Goal: Task Accomplishment & Management: Use online tool/utility

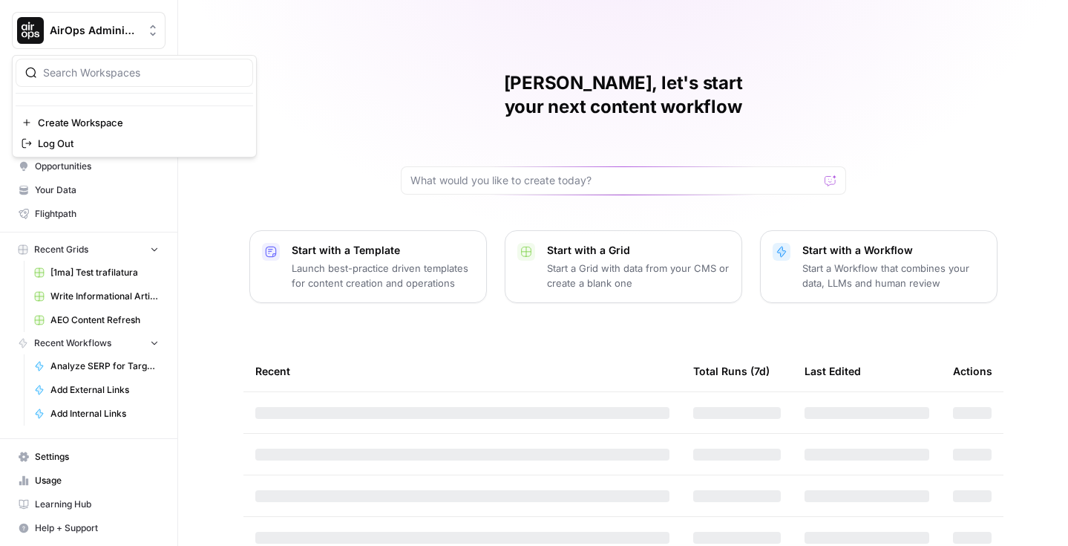
click at [161, 28] on button "AirOps Administrative" at bounding box center [89, 30] width 154 height 37
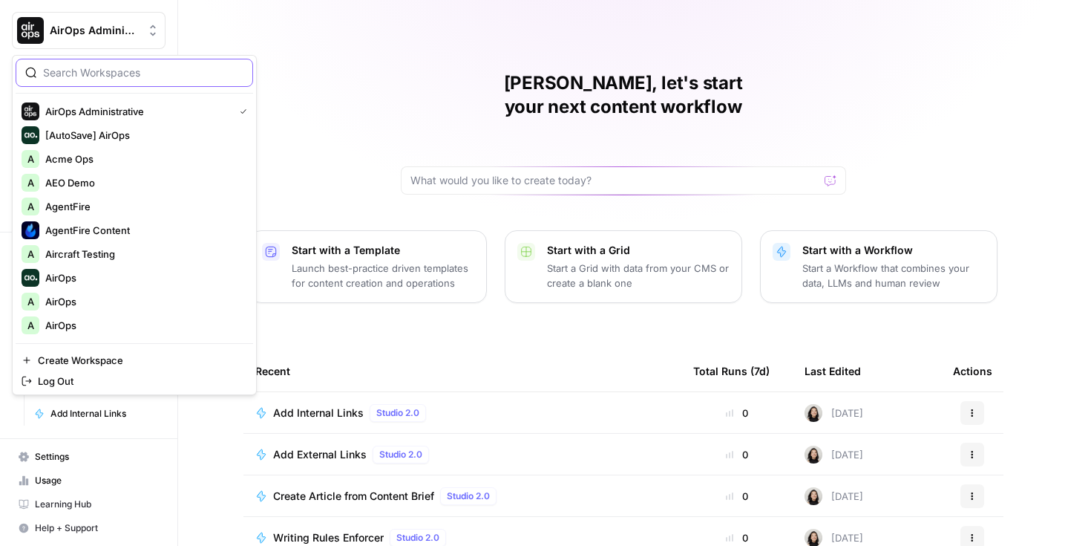
click at [147, 72] on input "search" at bounding box center [143, 72] width 200 height 15
type input "found"
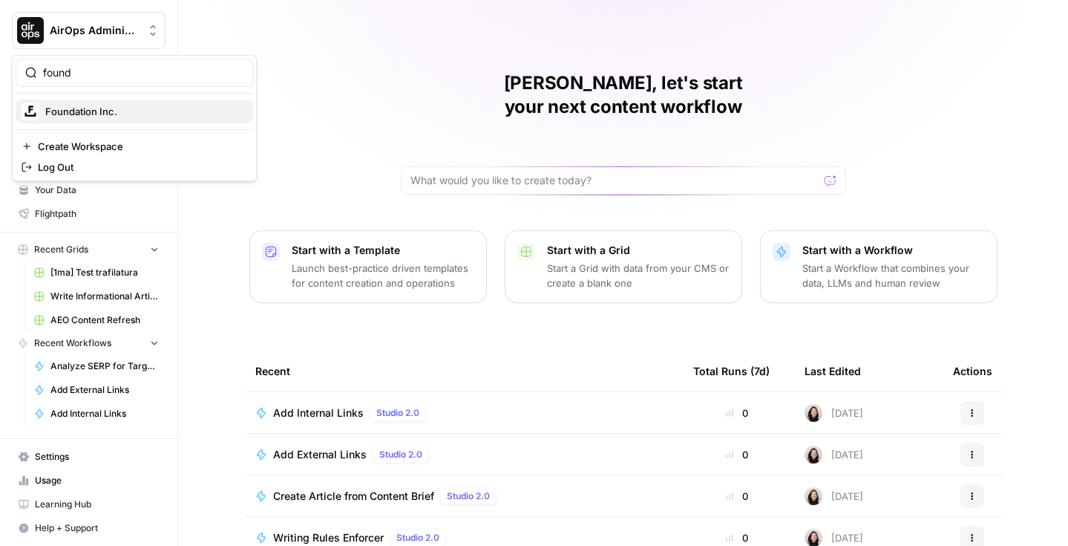
click at [129, 110] on span "Foundation Inc." at bounding box center [143, 111] width 196 height 15
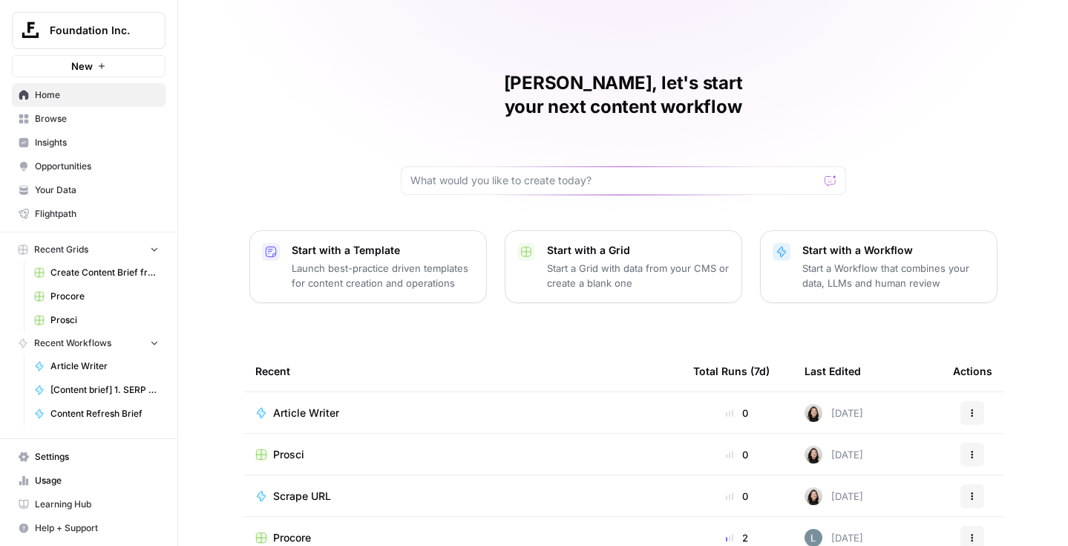
click at [91, 127] on link "Browse" at bounding box center [89, 119] width 154 height 24
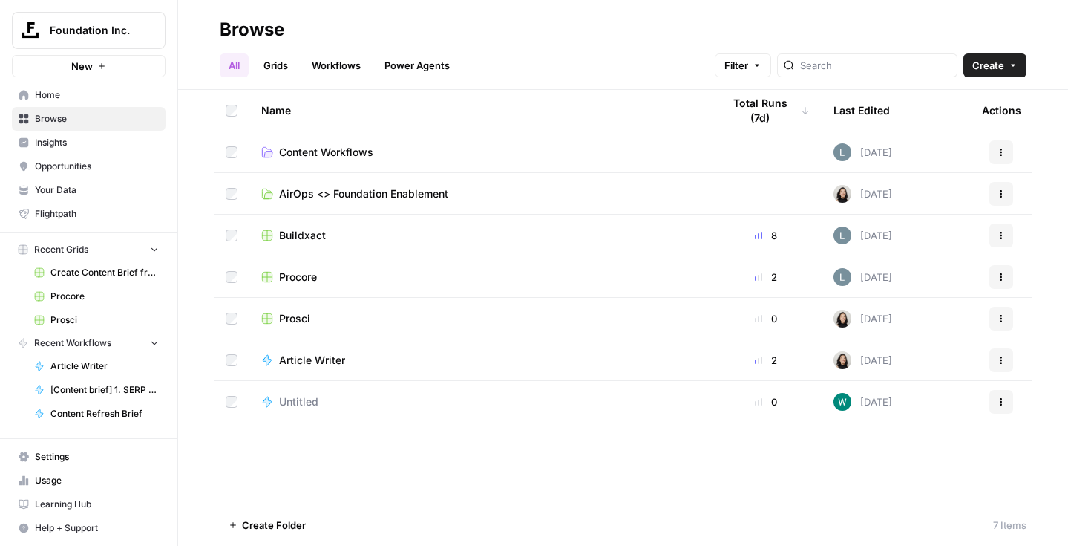
click at [297, 229] on span "Buildxact" at bounding box center [302, 235] width 47 height 15
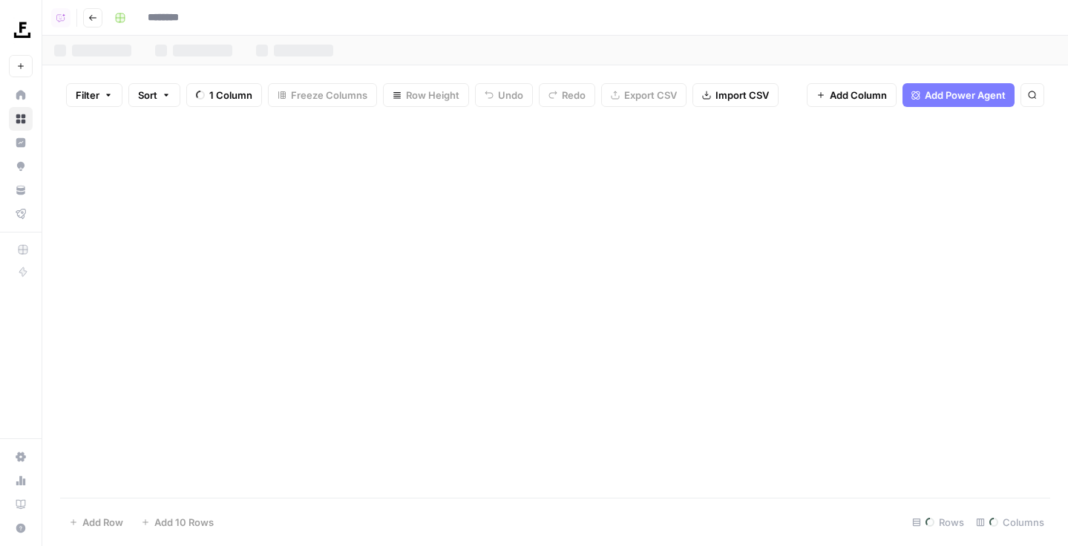
type input "*********"
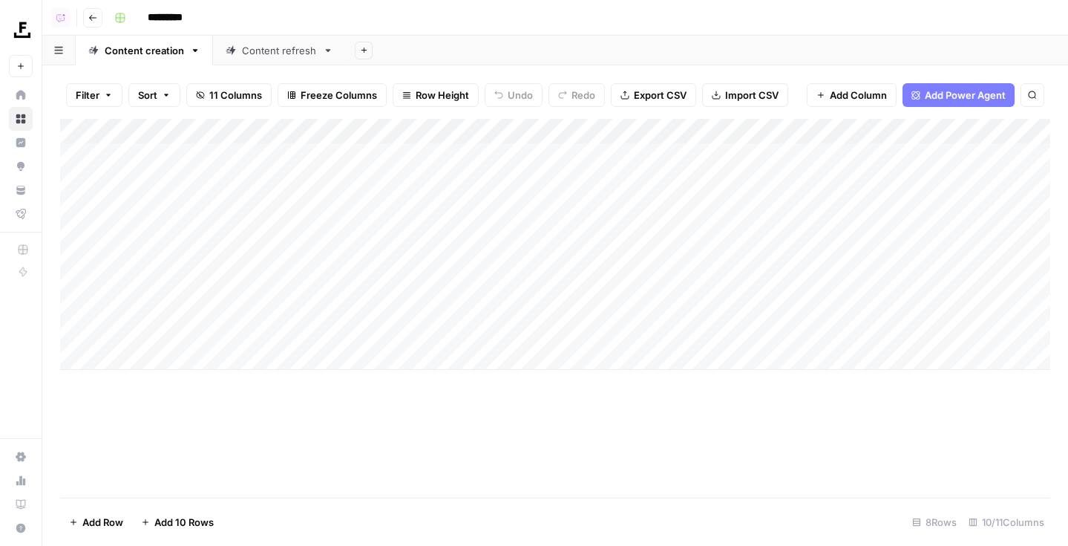
click at [89, 18] on icon "button" at bounding box center [92, 17] width 9 height 9
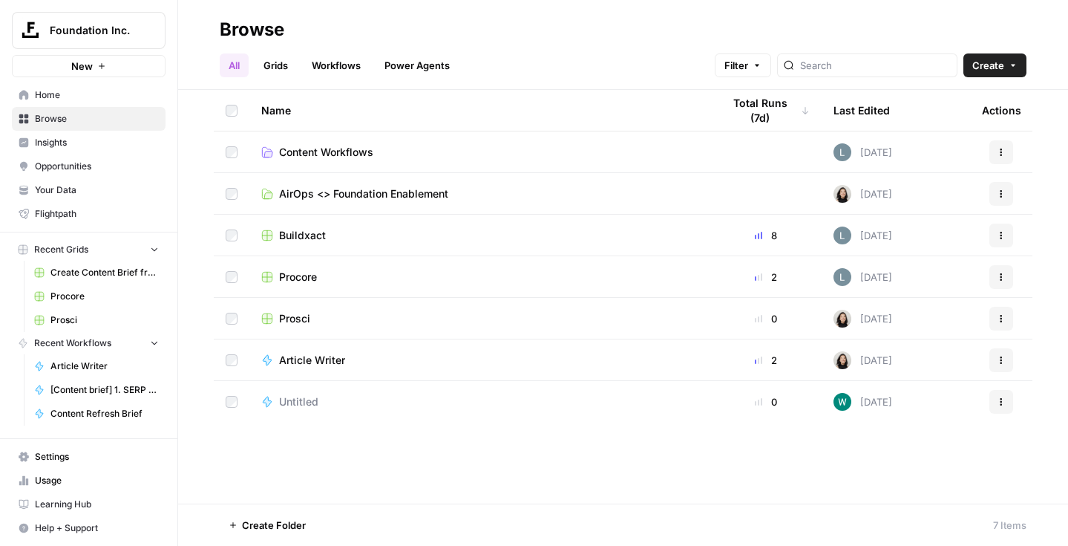
click at [1006, 235] on button "Actions" at bounding box center [1001, 235] width 24 height 24
click at [495, 63] on div "All Grids Workflows Power Agents Filter Create" at bounding box center [623, 60] width 807 height 36
click at [1009, 237] on button "Actions" at bounding box center [1001, 235] width 24 height 24
click at [591, 62] on div "All Grids Workflows Power Agents Filter Create" at bounding box center [623, 60] width 807 height 36
click at [1000, 239] on button "Actions" at bounding box center [1001, 235] width 24 height 24
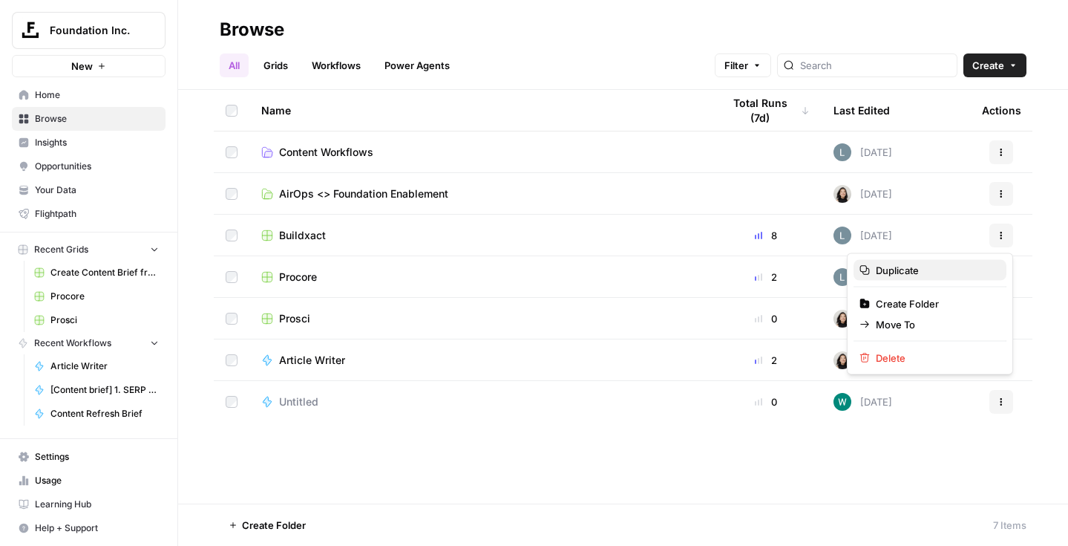
click at [914, 271] on span "Duplicate" at bounding box center [935, 270] width 119 height 15
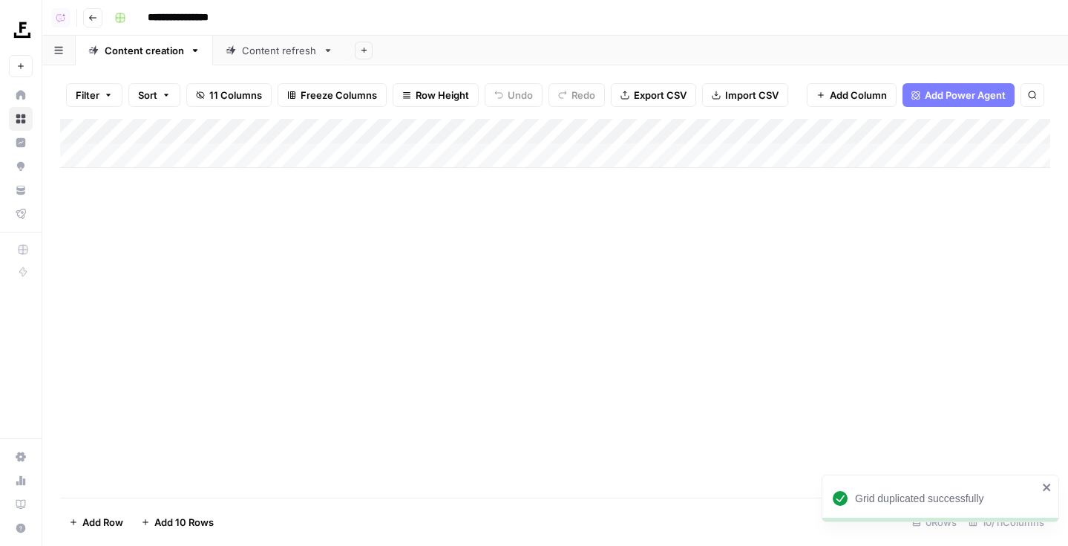
click at [191, 24] on input "**********" at bounding box center [189, 18] width 97 height 24
type input "*******"
click at [147, 268] on div "Add Column" at bounding box center [555, 308] width 990 height 379
click at [196, 160] on div "Add Column" at bounding box center [555, 143] width 990 height 49
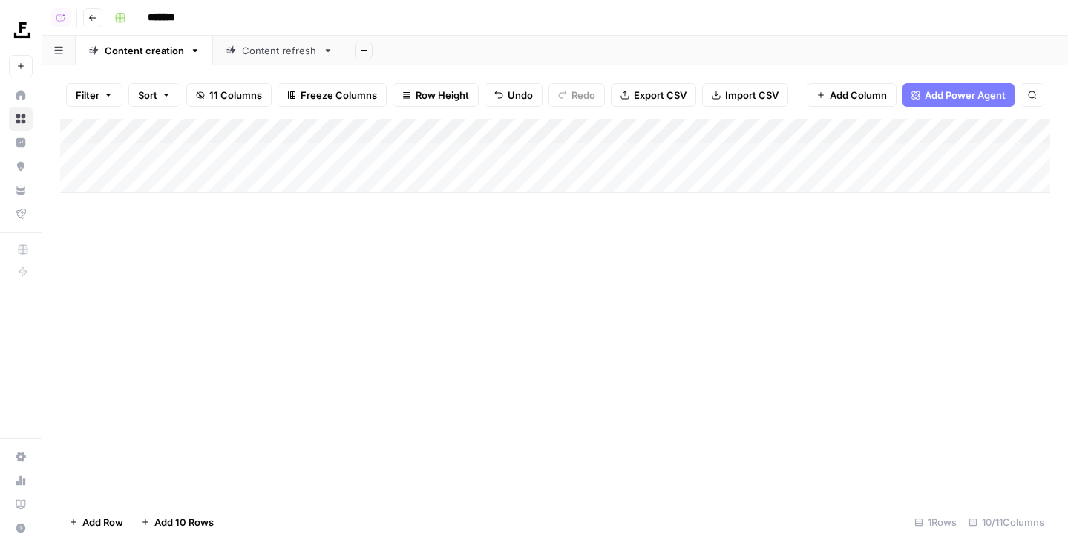
click at [217, 286] on div "Add Column" at bounding box center [555, 308] width 990 height 379
click at [303, 128] on div "Add Column" at bounding box center [555, 156] width 990 height 74
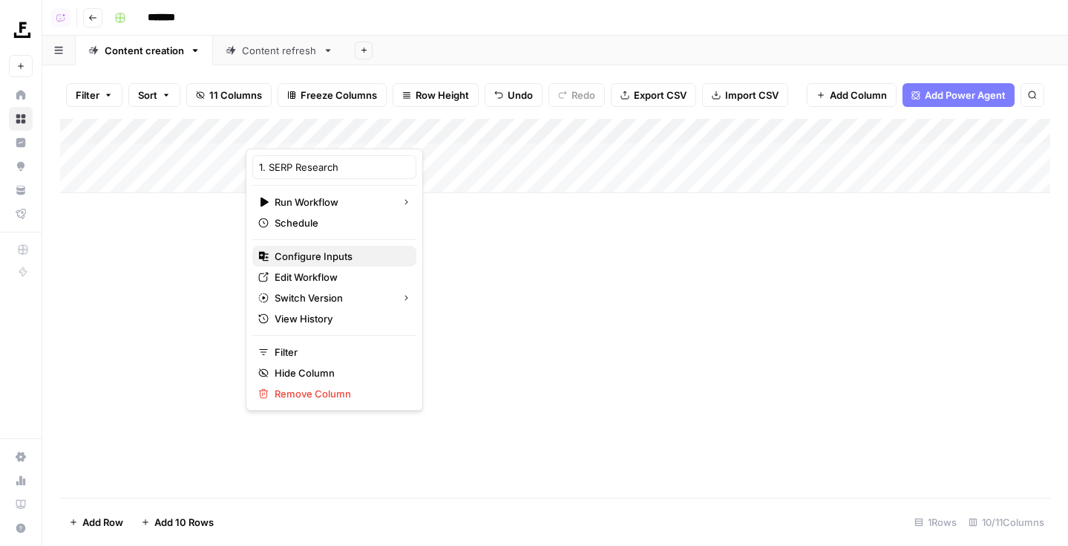
click at [301, 258] on span "Configure Inputs" at bounding box center [340, 256] width 130 height 15
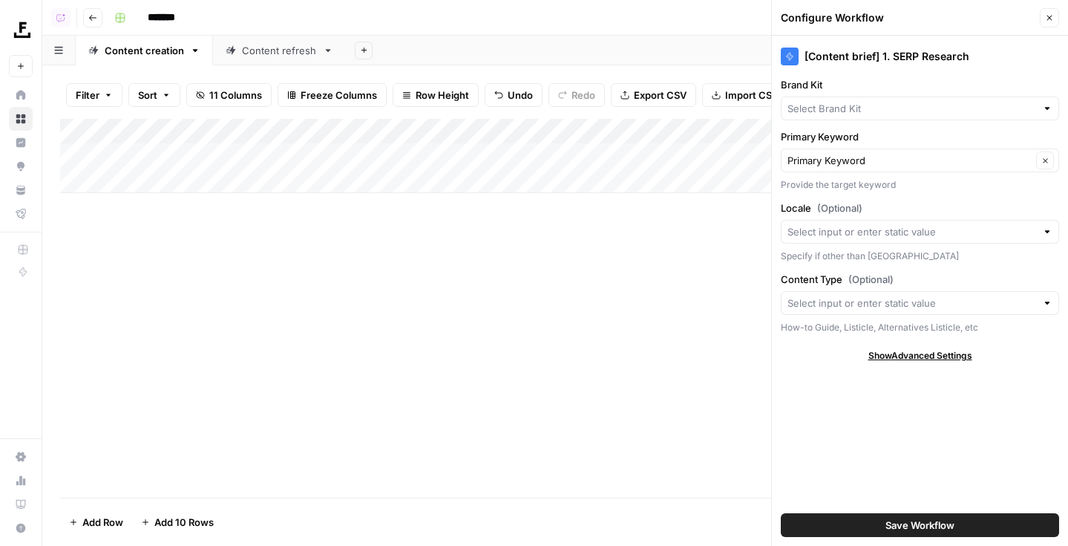
type input "Buildxact"
click at [947, 115] on input "Brand Kit" at bounding box center [910, 108] width 244 height 15
type input "Buildxact"
click at [281, 281] on div "Add Column" at bounding box center [555, 308] width 990 height 379
click at [563, 132] on div "Add Column" at bounding box center [555, 156] width 990 height 74
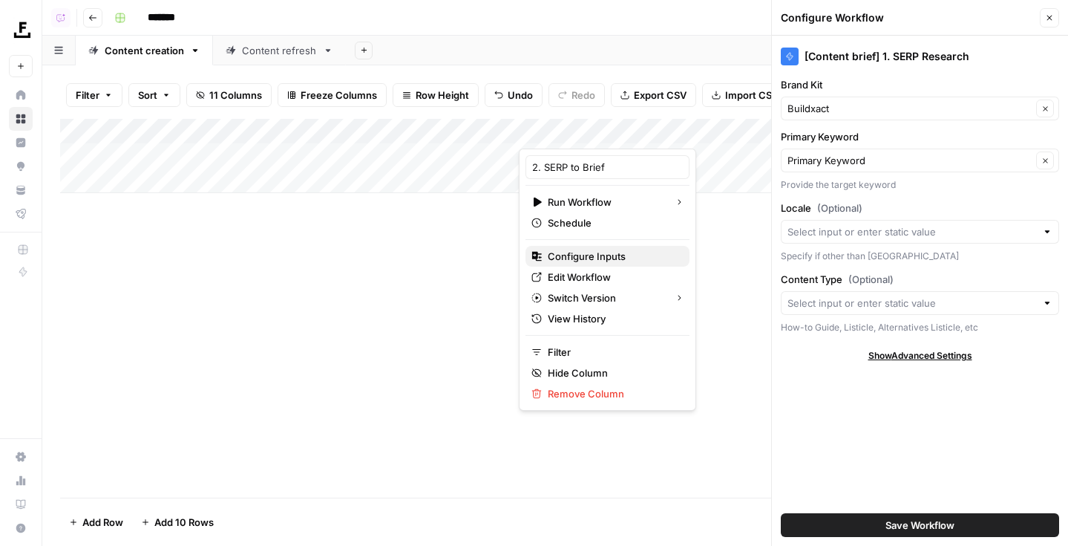
click at [566, 249] on span "Configure Inputs" at bounding box center [613, 256] width 130 height 15
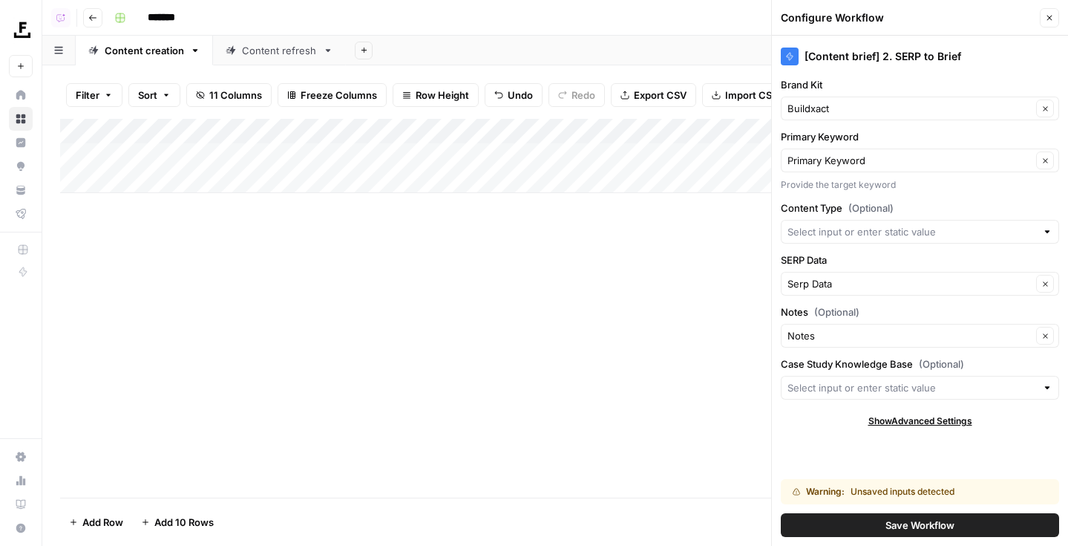
click at [318, 136] on div "Add Column" at bounding box center [555, 156] width 990 height 74
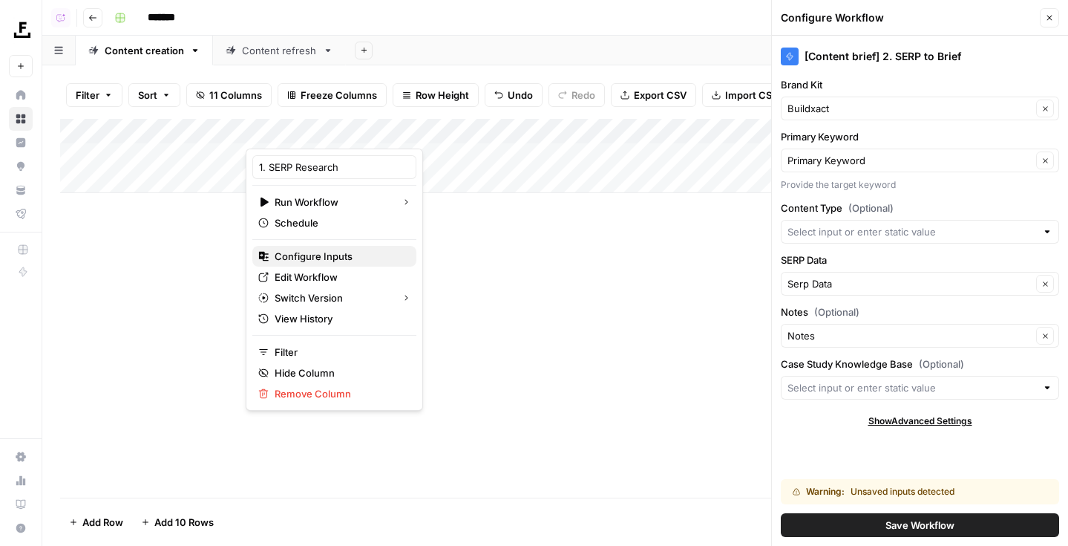
click at [303, 250] on span "Configure Inputs" at bounding box center [340, 256] width 130 height 15
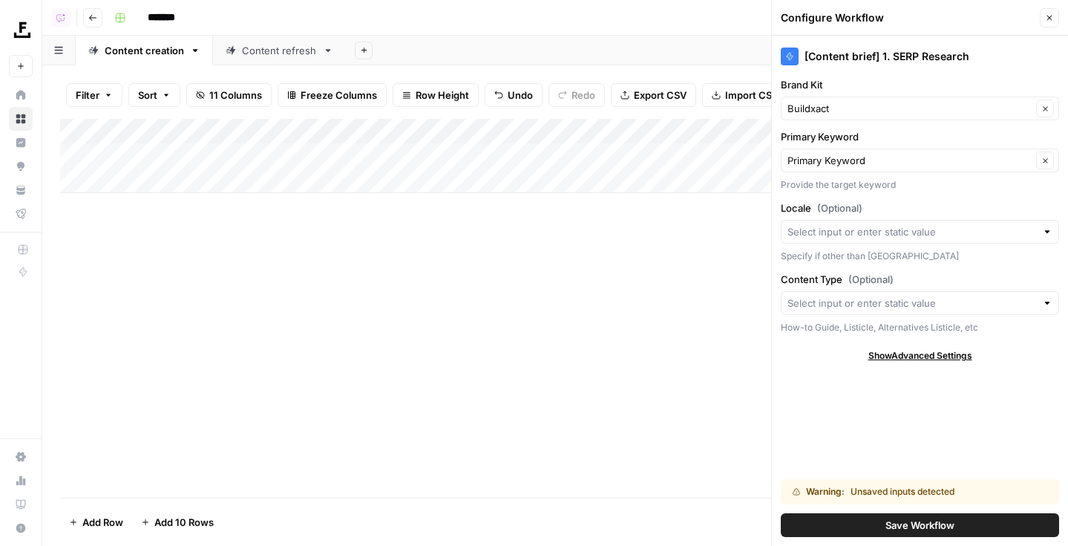
click at [882, 413] on div "[Content brief] 1. SERP Research Brand Kit Buildxact Clear Primary Keyword Prim…" at bounding box center [920, 291] width 296 height 510
click at [1049, 13] on icon "button" at bounding box center [1049, 17] width 9 height 9
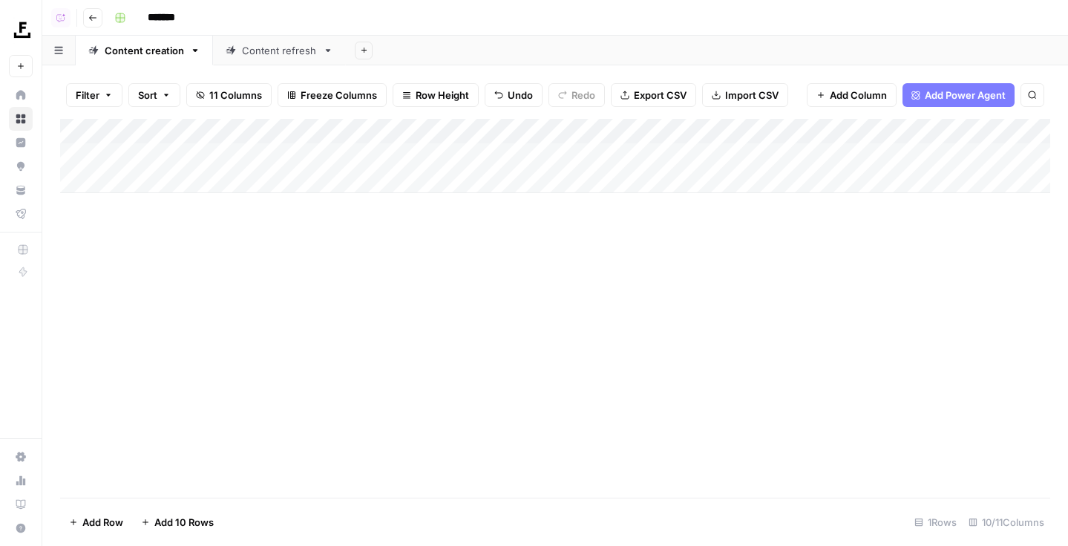
click at [247, 56] on div "Content refresh" at bounding box center [279, 50] width 75 height 15
click at [307, 152] on div "Add Column" at bounding box center [555, 143] width 990 height 49
click at [151, 40] on link "Content creation" at bounding box center [144, 51] width 137 height 30
click at [151, 52] on div "Content creation" at bounding box center [144, 50] width 79 height 15
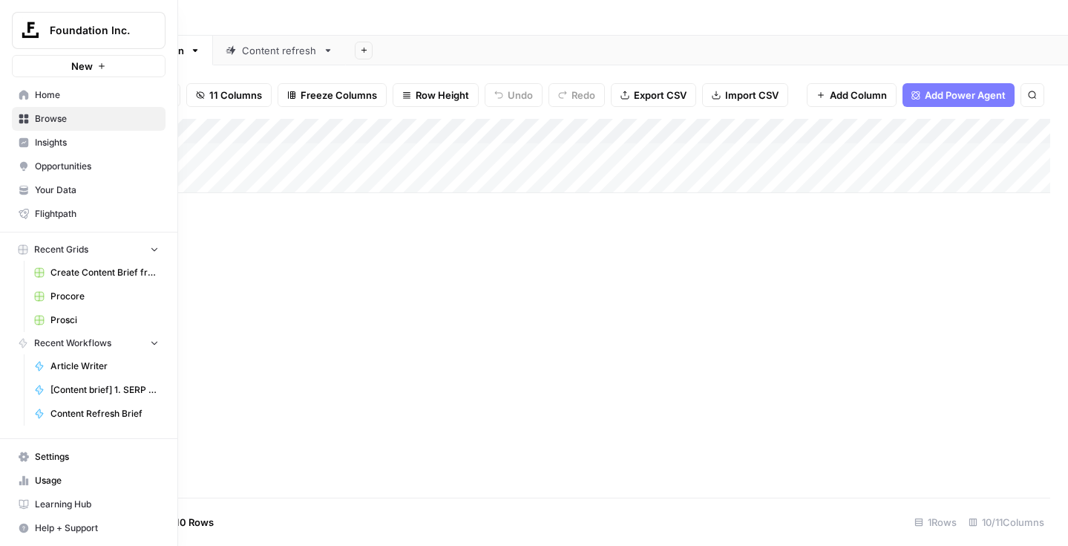
click at [69, 307] on link "Procore" at bounding box center [96, 296] width 138 height 24
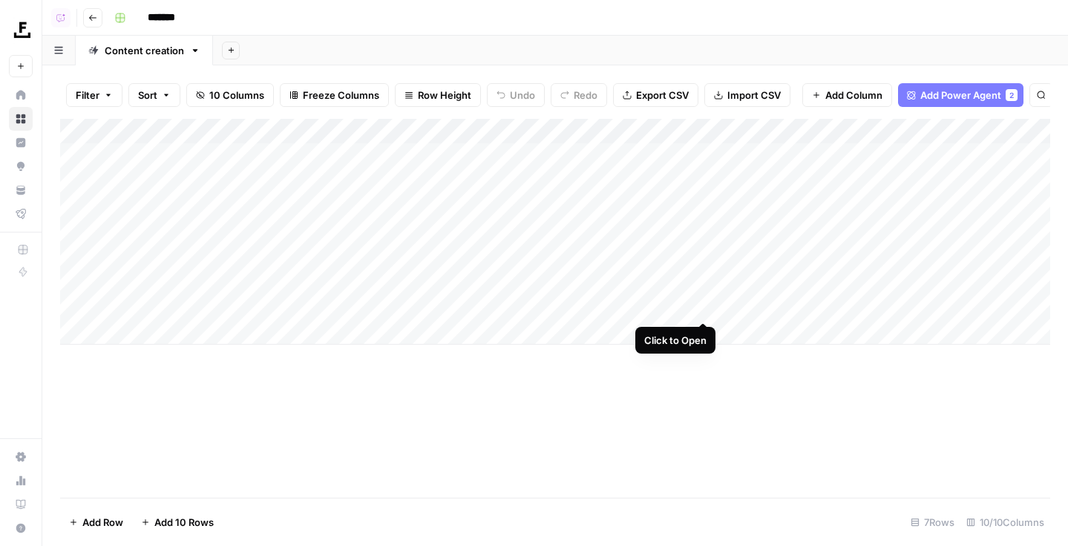
click at [699, 307] on div "Add Column" at bounding box center [555, 232] width 990 height 226
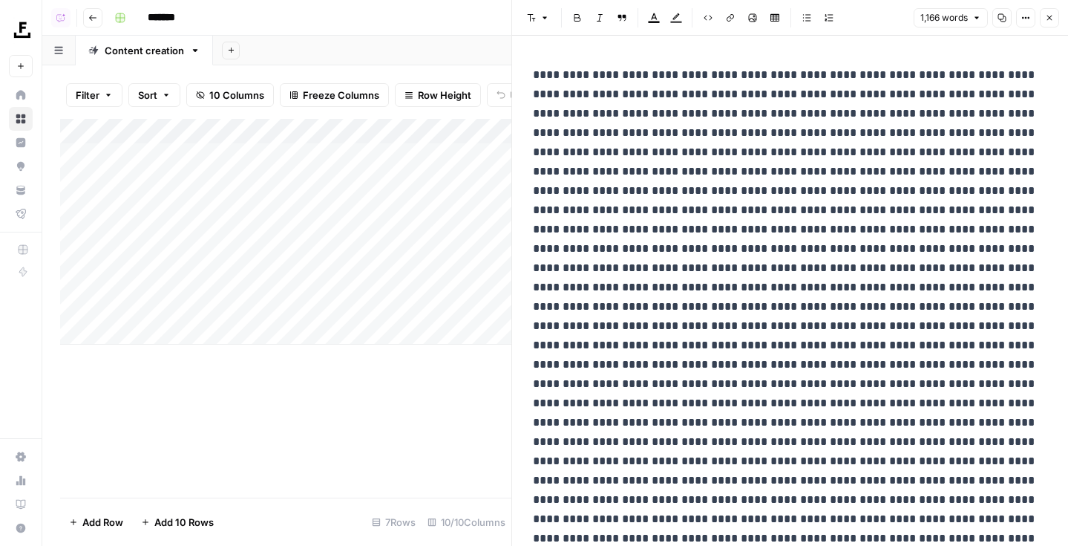
click at [1048, 14] on icon "button" at bounding box center [1049, 17] width 9 height 9
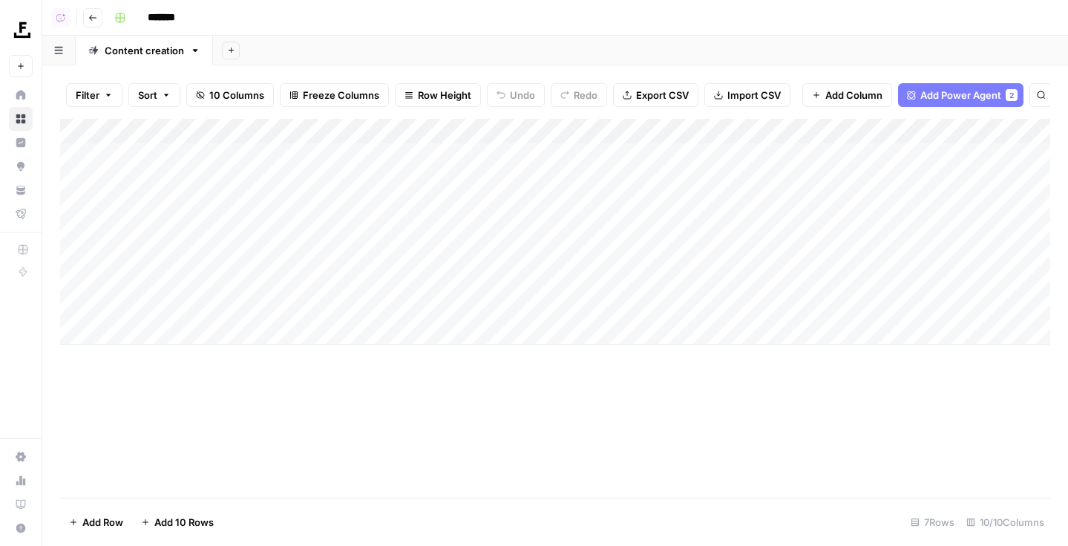
click at [635, 130] on div "Add Column" at bounding box center [555, 232] width 990 height 226
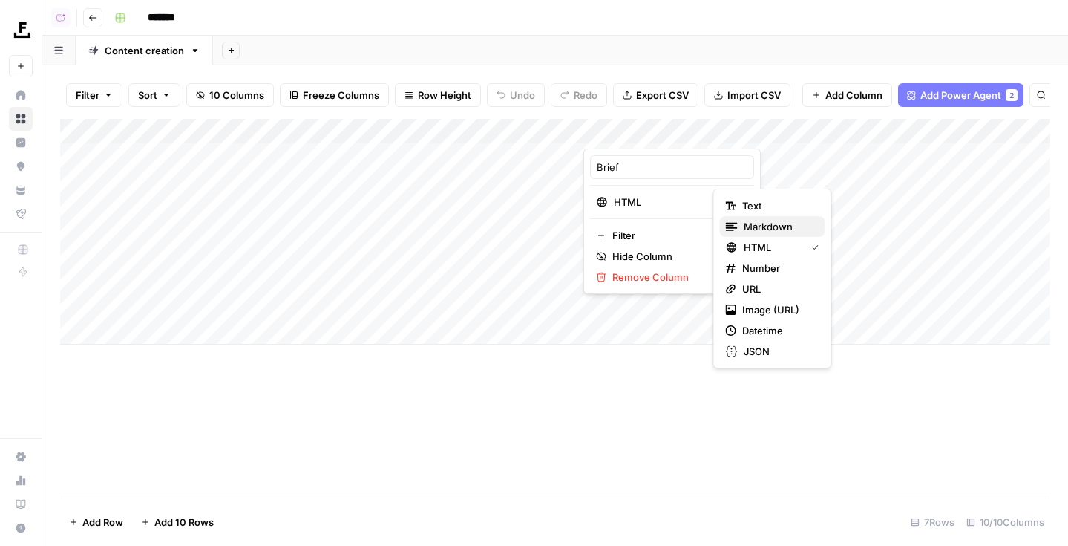
click at [786, 222] on span "Markdown" at bounding box center [779, 226] width 70 height 15
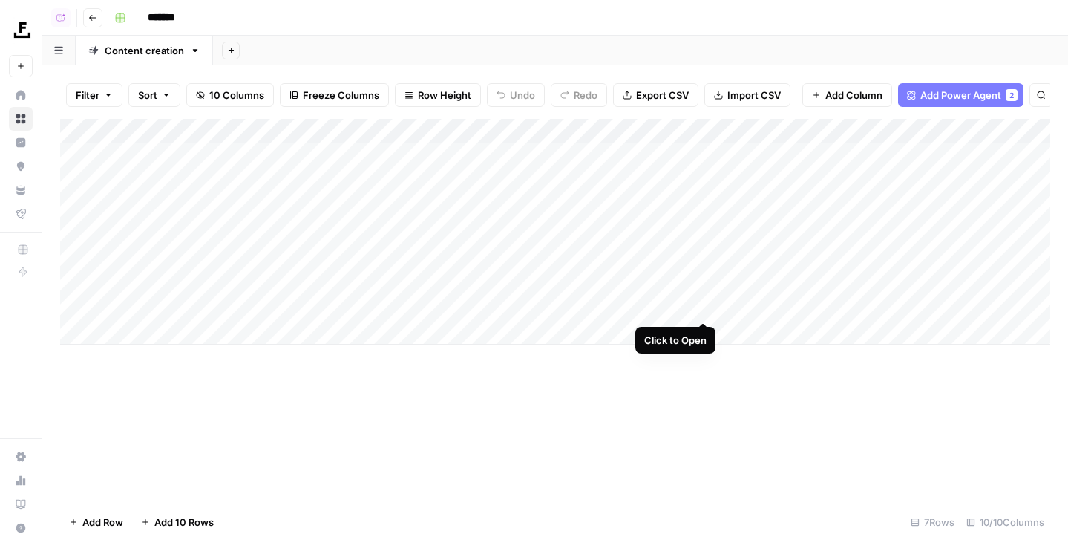
click at [704, 310] on div "Add Column" at bounding box center [555, 232] width 990 height 226
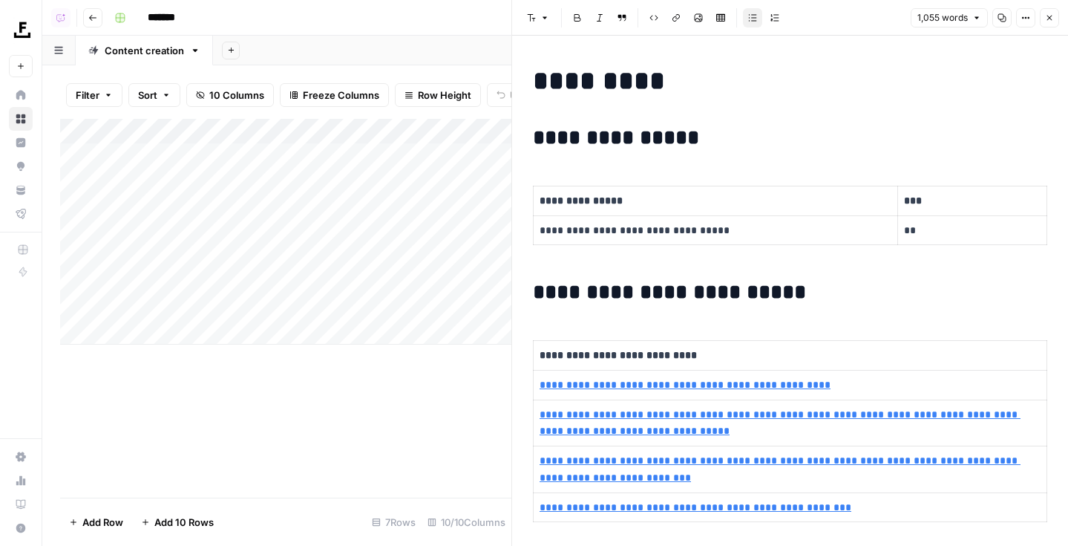
click at [1050, 10] on button "Close" at bounding box center [1049, 17] width 19 height 19
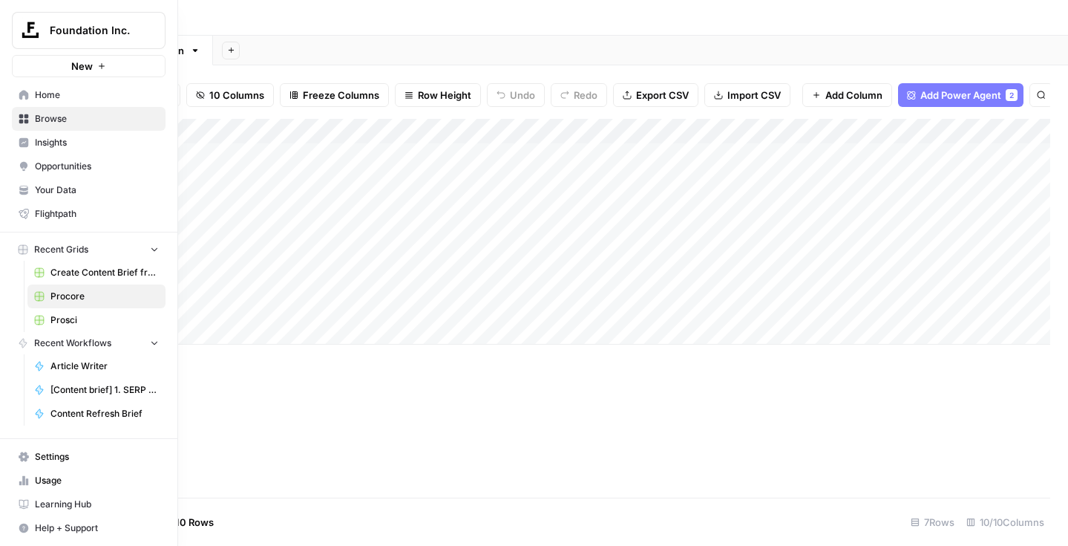
click at [50, 119] on span "Browse" at bounding box center [97, 118] width 124 height 13
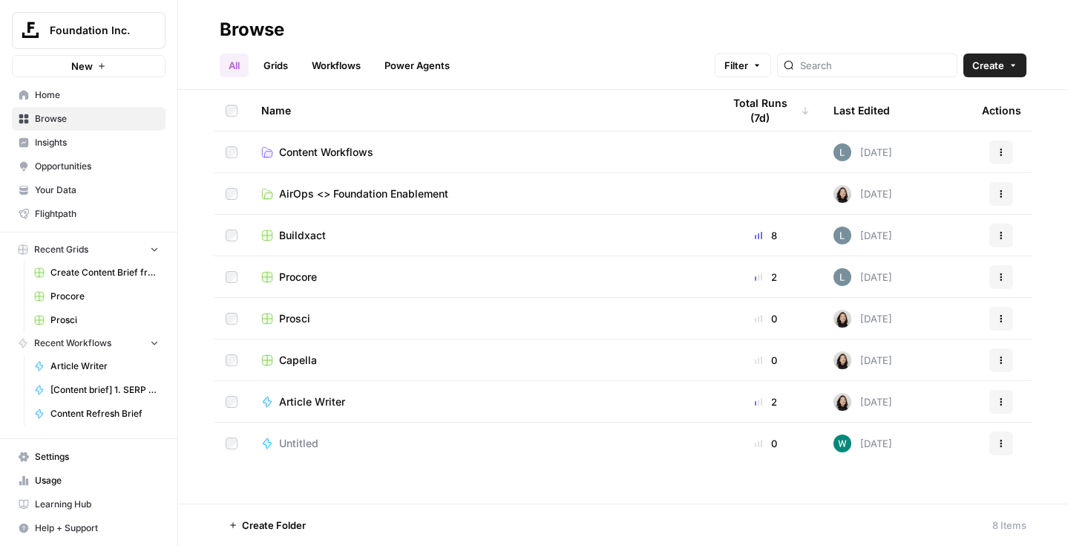
click at [320, 160] on td "Content Workflows" at bounding box center [479, 151] width 461 height 41
click at [320, 154] on span "Content Workflows" at bounding box center [326, 152] width 94 height 15
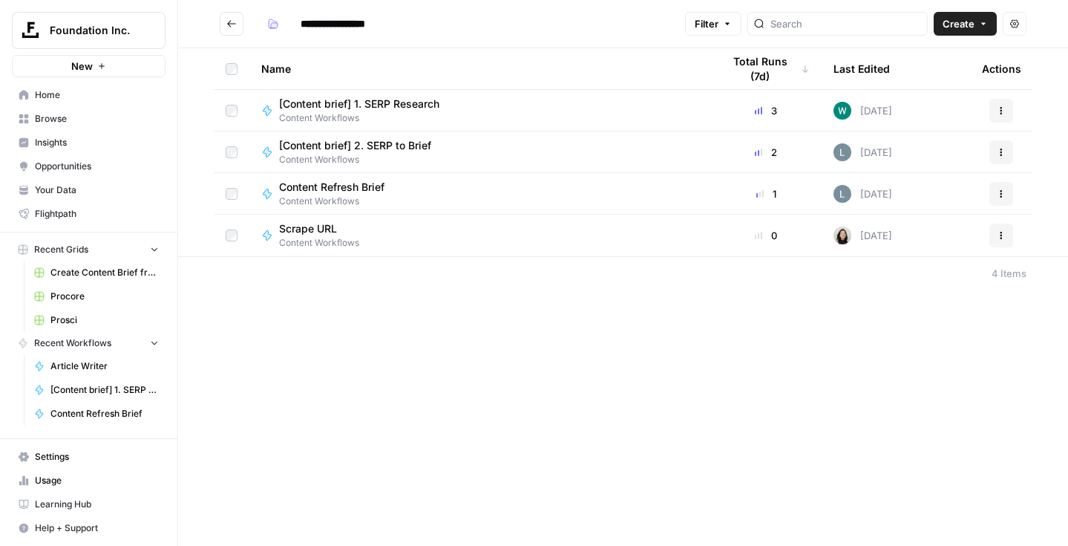
click at [235, 29] on button "Go back" at bounding box center [232, 24] width 24 height 24
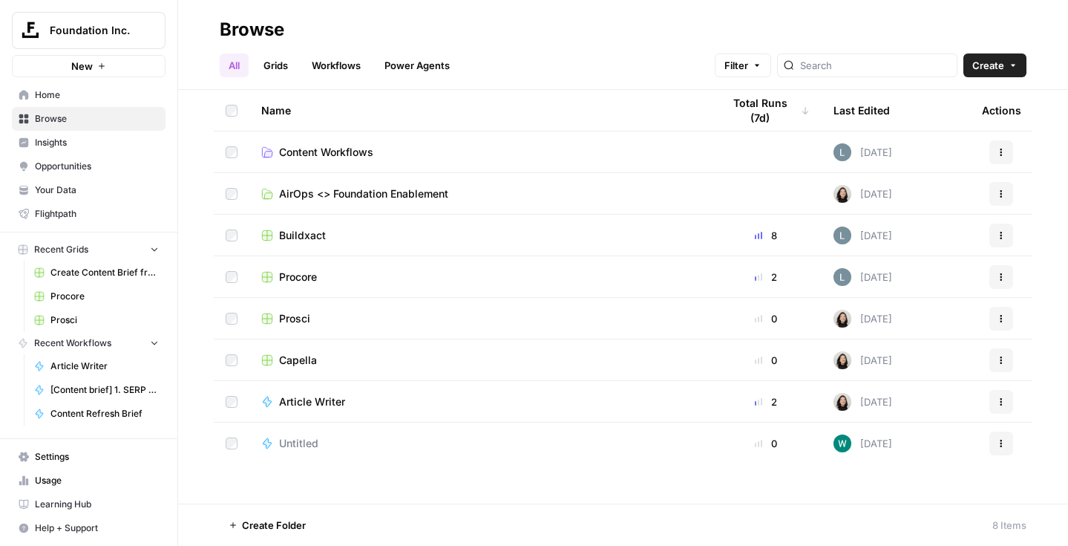
click at [344, 67] on link "Workflows" at bounding box center [336, 65] width 67 height 24
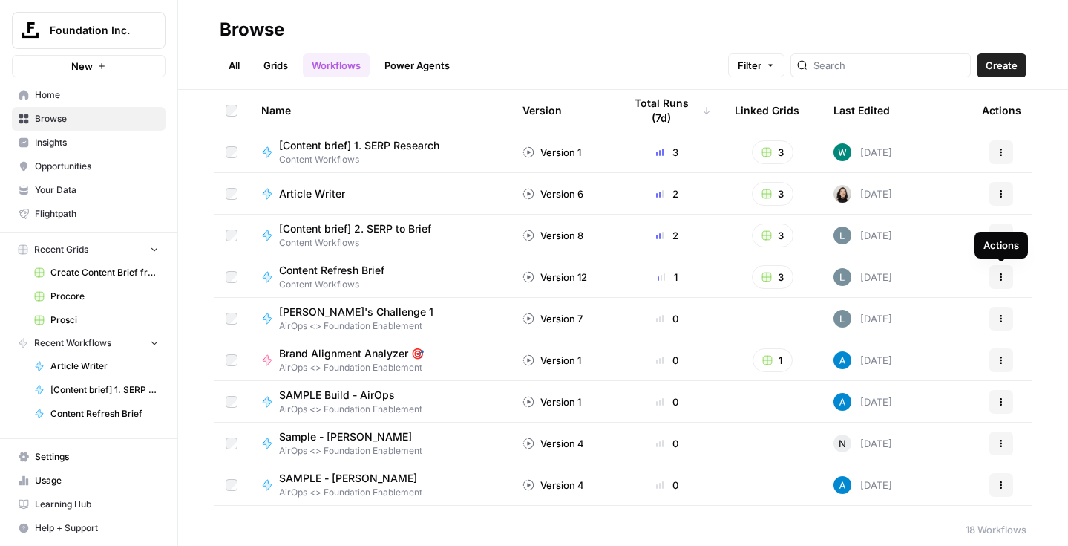
click at [999, 275] on icon "button" at bounding box center [1001, 276] width 9 height 9
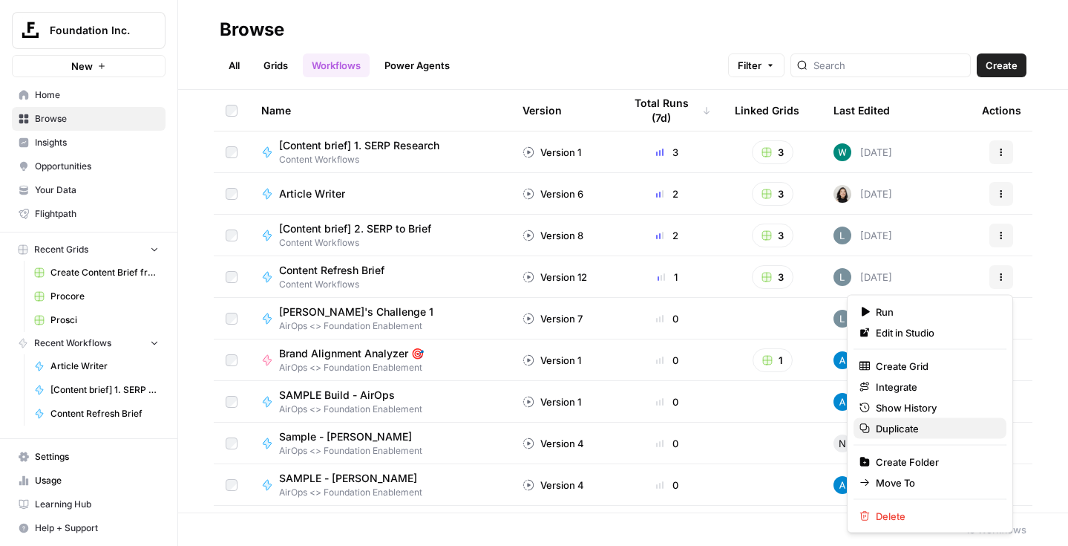
click at [905, 428] on span "Duplicate" at bounding box center [935, 428] width 119 height 15
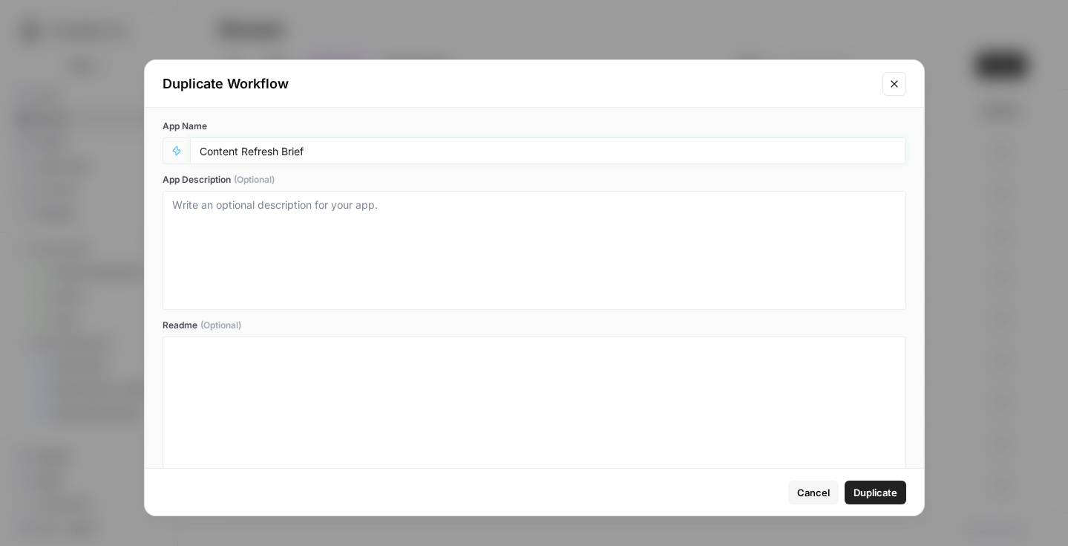
click at [210, 150] on input "Content Refresh Brief" at bounding box center [548, 150] width 697 height 13
type input "[Procore] Content Refresh Brief"
click at [875, 493] on span "Duplicate" at bounding box center [876, 492] width 44 height 15
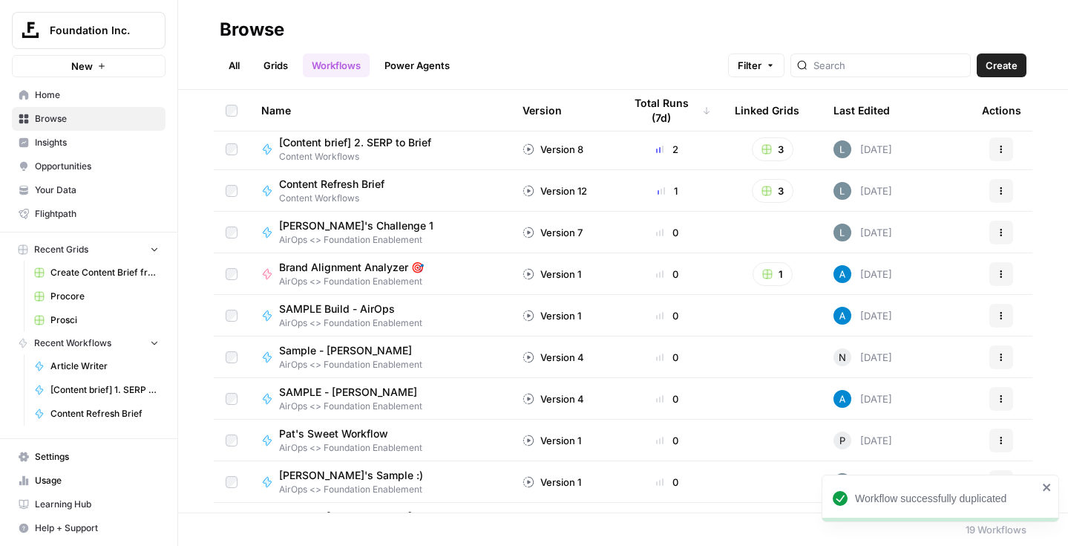
scroll to position [409, 0]
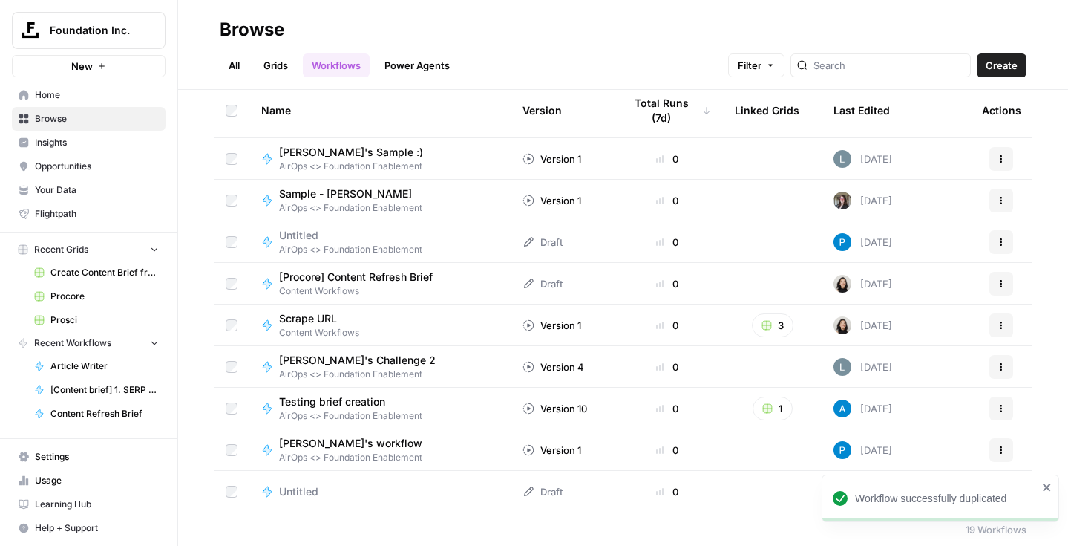
click at [378, 286] on span "Content Workflows" at bounding box center [362, 290] width 166 height 13
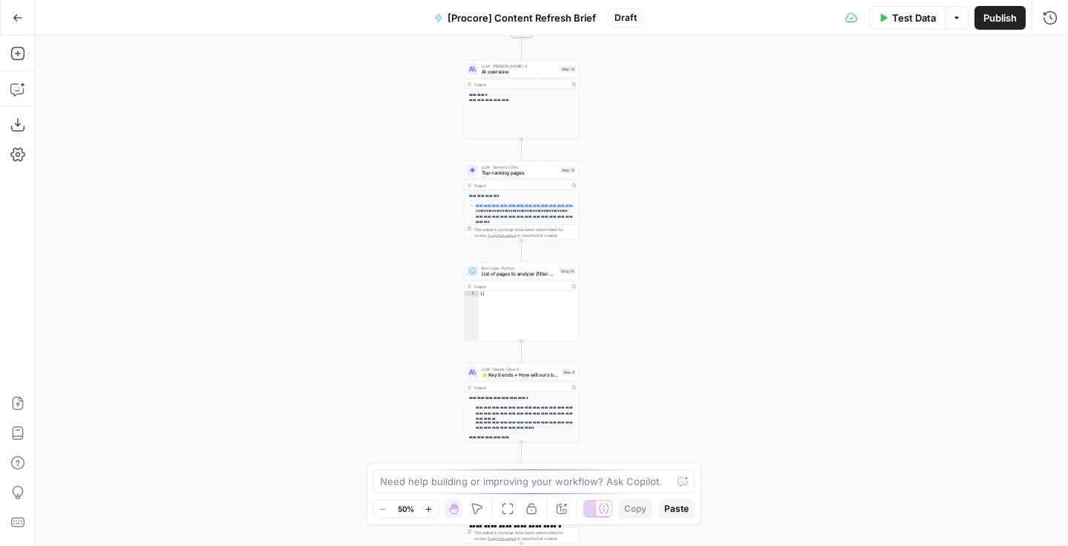
drag, startPoint x: 673, startPoint y: 142, endPoint x: 642, endPoint y: 393, distance: 252.8
click at [643, 392] on div "Workflow Input Settings Inputs Run Code · Python Word count Step 3 Output Copy …" at bounding box center [552, 291] width 1032 height 510
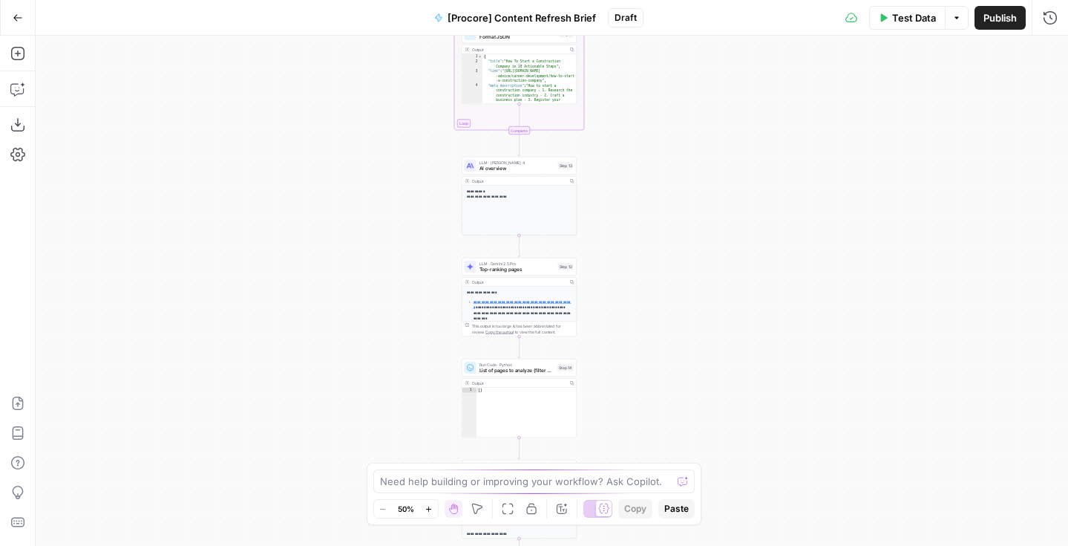
drag, startPoint x: 639, startPoint y: 172, endPoint x: 635, endPoint y: 397, distance: 224.9
click at [635, 397] on div "Workflow Input Settings Inputs Run Code · Python Word count Step 3 Output Copy …" at bounding box center [552, 291] width 1032 height 510
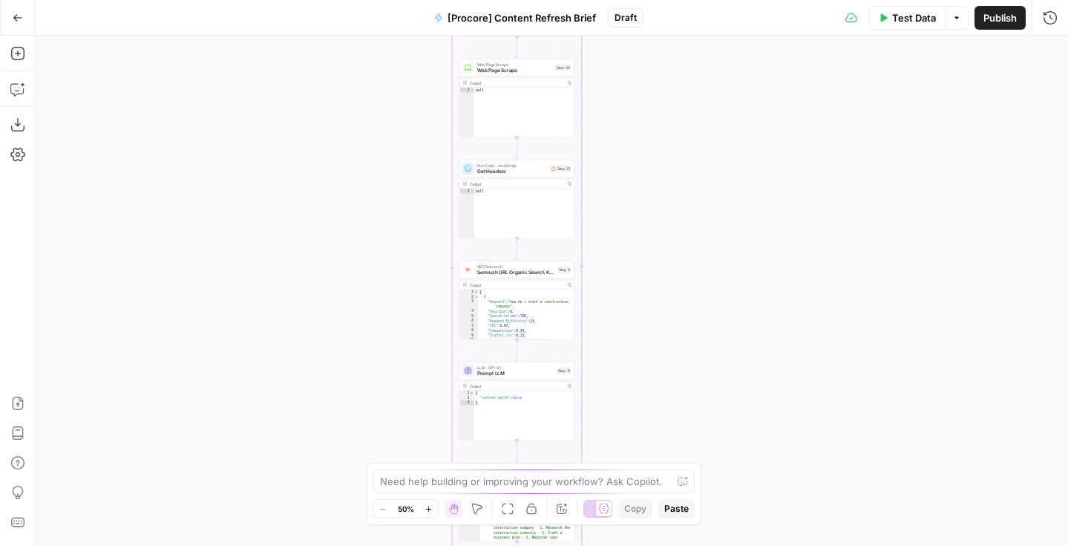
drag, startPoint x: 644, startPoint y: 110, endPoint x: 644, endPoint y: 410, distance: 299.9
click at [644, 410] on div "Workflow Input Settings Inputs Run Code · Python Word count Step 3 Output Copy …" at bounding box center [552, 291] width 1032 height 510
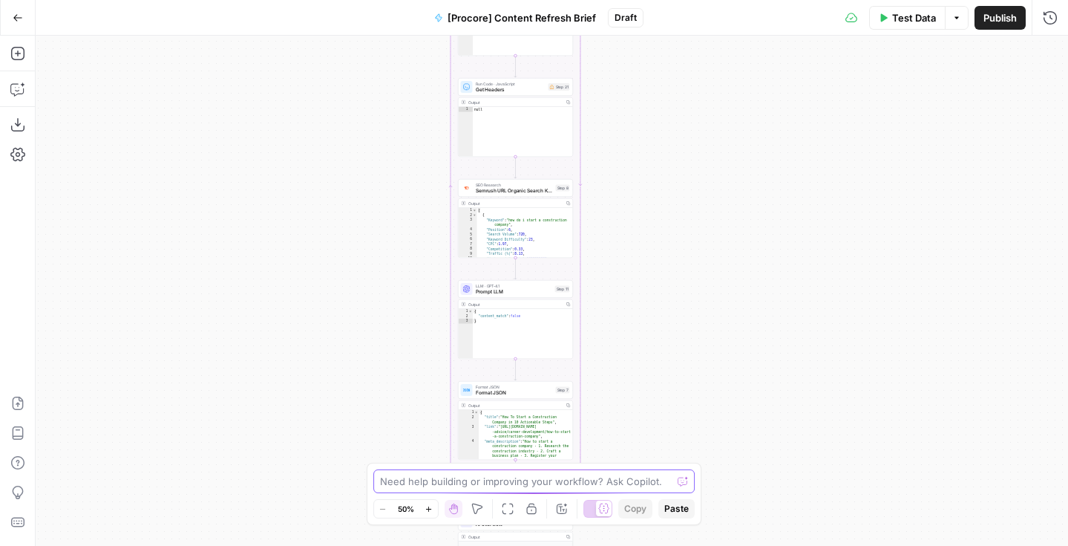
drag, startPoint x: 644, startPoint y: 353, endPoint x: 629, endPoint y: 534, distance: 181.7
click at [628, 531] on div "Workflow Input Settings Inputs Run Code · Python Word count Step 3 Output Copy …" at bounding box center [552, 291] width 1032 height 510
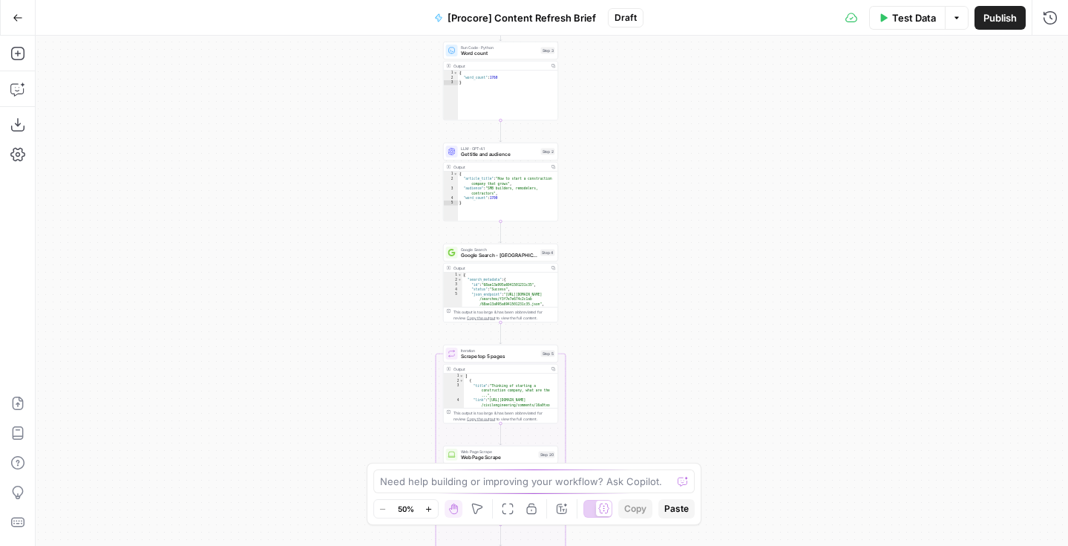
drag, startPoint x: 626, startPoint y: 200, endPoint x: 626, endPoint y: 400, distance: 199.7
click at [626, 400] on div "Workflow Input Settings Inputs Run Code · Python Word count Step 3 Output Copy …" at bounding box center [552, 291] width 1032 height 510
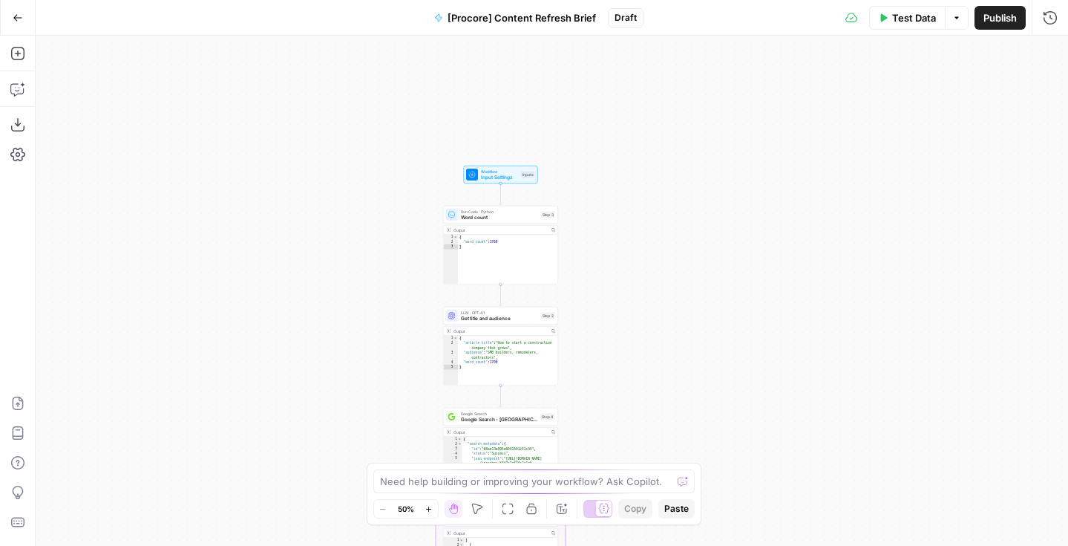
drag, startPoint x: 620, startPoint y: 90, endPoint x: 620, endPoint y: 261, distance: 171.5
click at [620, 261] on div "Workflow Input Settings Inputs Run Code · Python Word count Step 3 Output Copy …" at bounding box center [552, 291] width 1032 height 510
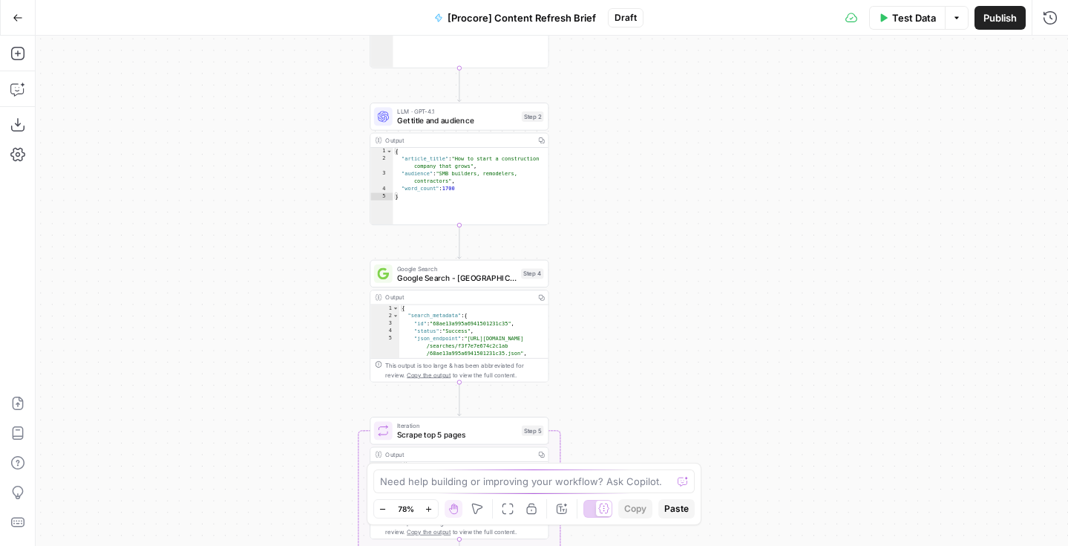
drag, startPoint x: 634, startPoint y: 289, endPoint x: 649, endPoint y: 116, distance: 173.6
click at [649, 116] on div "Workflow Input Settings Inputs Run Code · Python Word count Step 3 Output Copy …" at bounding box center [552, 291] width 1032 height 510
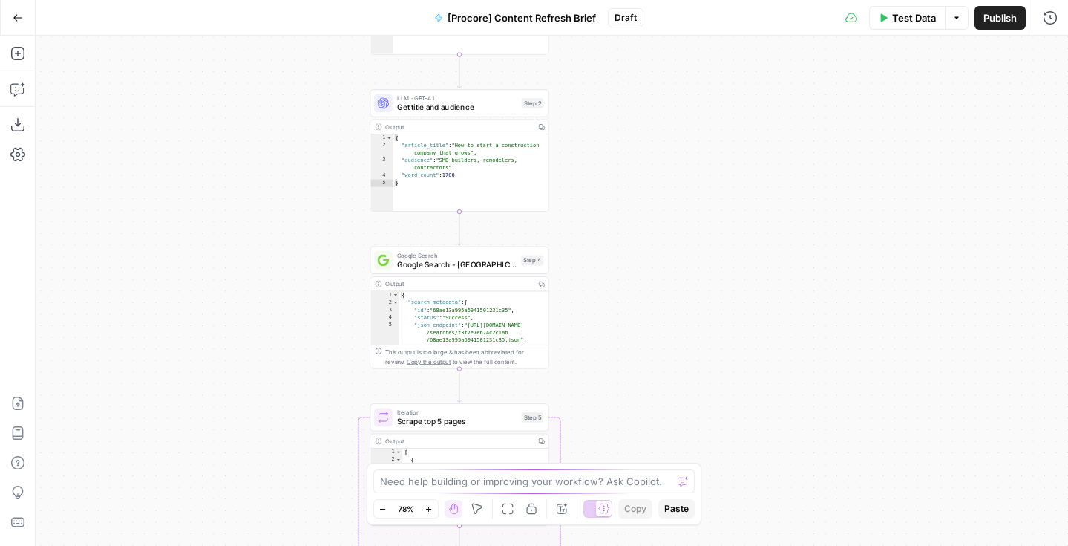
click at [464, 265] on span "Google Search - US" at bounding box center [456, 264] width 119 height 12
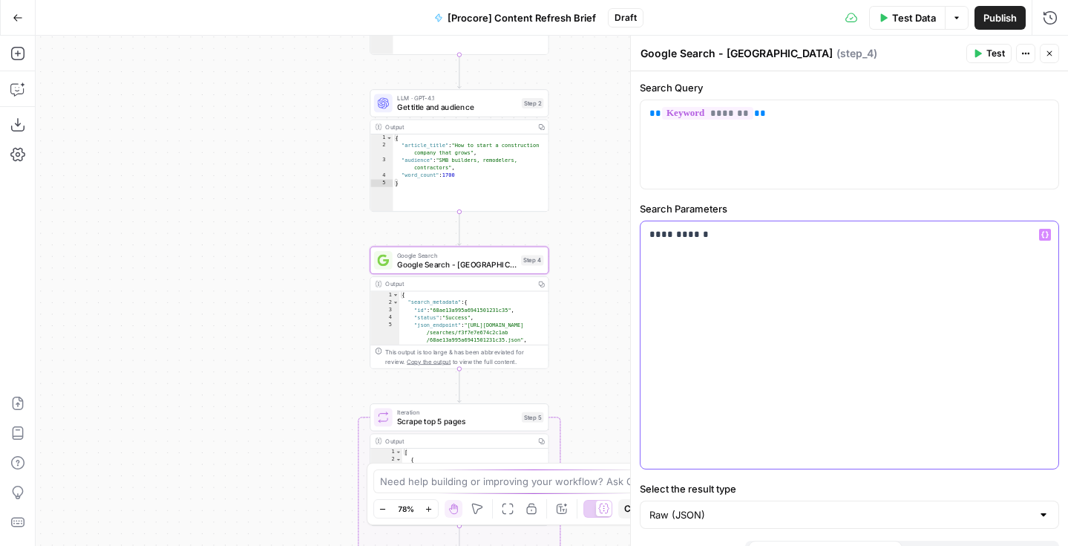
click at [688, 235] on p "**********" at bounding box center [849, 234] width 400 height 15
click at [680, 246] on div "**********" at bounding box center [850, 344] width 418 height 247
click at [684, 232] on p "**********" at bounding box center [849, 234] width 400 height 15
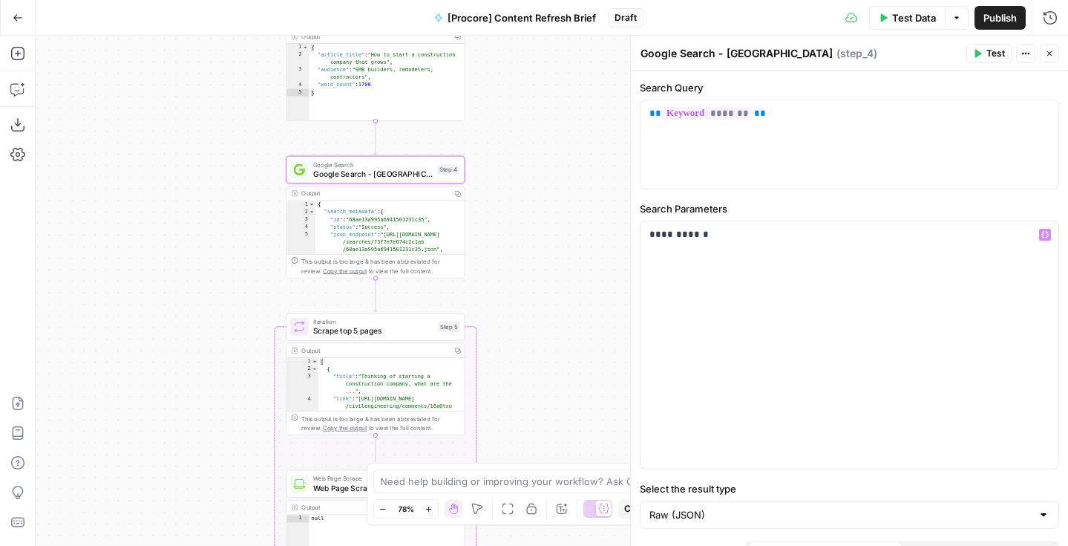
drag, startPoint x: 263, startPoint y: 280, endPoint x: 179, endPoint y: 189, distance: 123.4
click at [179, 189] on div "Workflow Input Settings Inputs Run Code · Python Word count Step 3 Output Copy …" at bounding box center [552, 291] width 1032 height 510
drag, startPoint x: 727, startPoint y: 55, endPoint x: 825, endPoint y: 61, distance: 98.9
click at [825, 62] on div "Google Search - US Google Search - US ( step_4 ) Test Actions Close" at bounding box center [849, 53] width 419 height 19
type textarea "Google Search - AU"
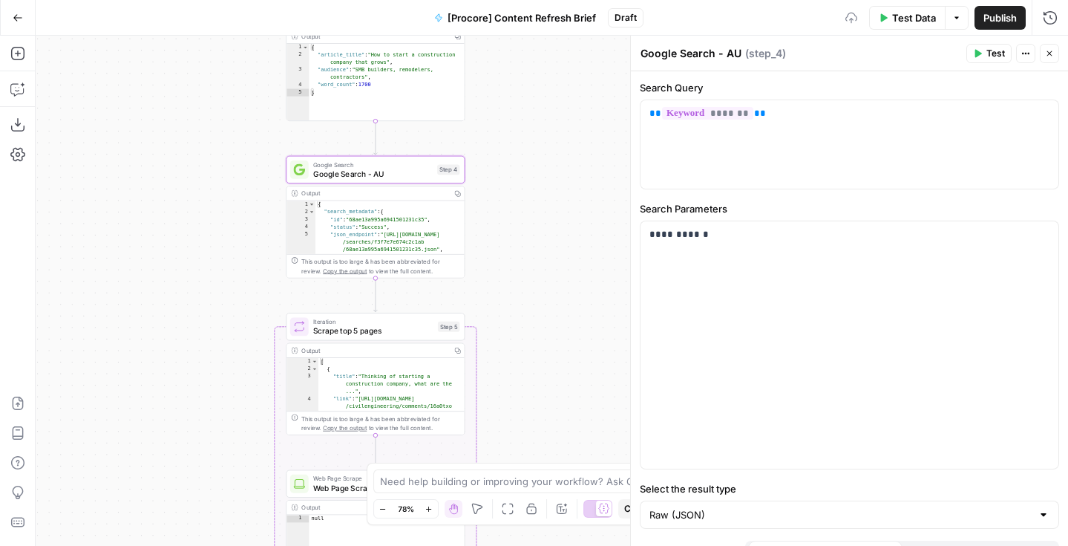
click at [173, 226] on div "Workflow Input Settings Inputs Run Code · Python Word count Step 3 Output Copy …" at bounding box center [552, 291] width 1032 height 510
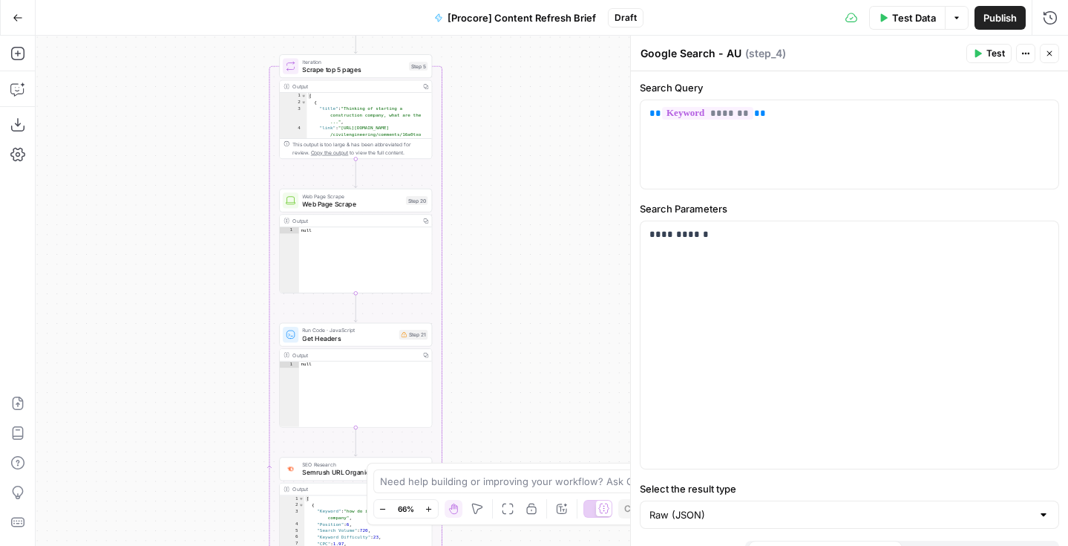
drag, startPoint x: 140, startPoint y: 203, endPoint x: 149, endPoint y: 68, distance: 134.6
click at [149, 68] on div "Workflow Input Settings Inputs Run Code · Python Word count Step 3 Output Copy …" at bounding box center [552, 291] width 1032 height 510
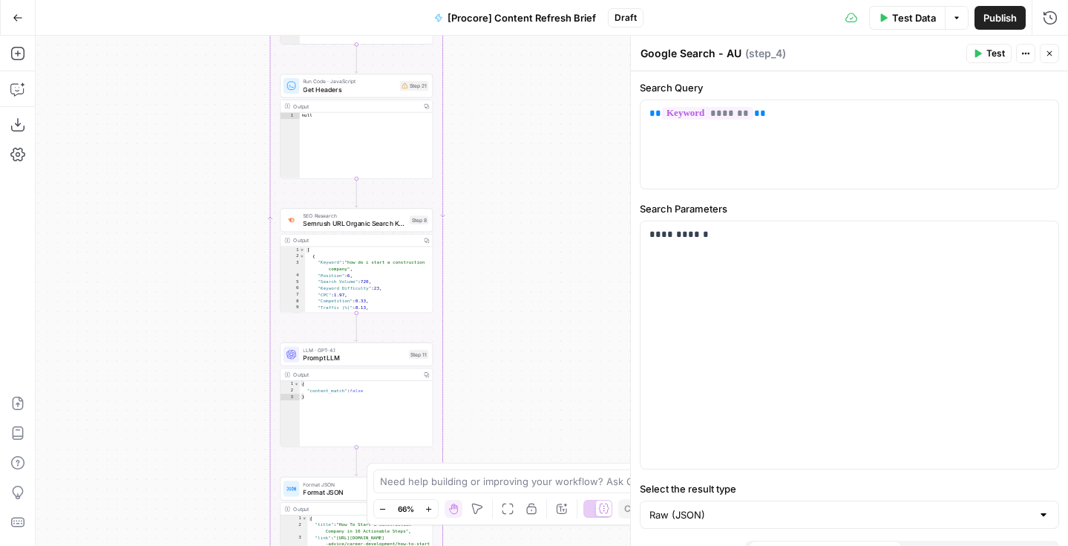
drag, startPoint x: 145, startPoint y: 194, endPoint x: 151, endPoint y: 16, distance: 177.5
click at [151, 16] on div "Go Back [Procore] Content Refresh Brief Draft Test Data Options Publish Run His…" at bounding box center [534, 273] width 1068 height 546
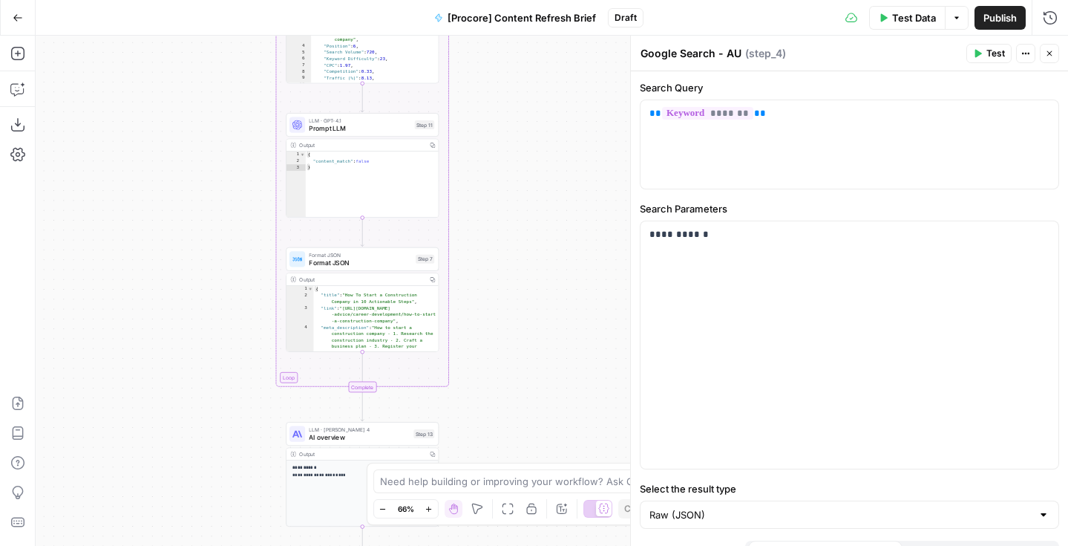
drag, startPoint x: 160, startPoint y: 305, endPoint x: 165, endPoint y: 109, distance: 196.0
click at [166, 109] on div "Workflow Input Settings Inputs Run Code · Python Word count Step 3 Output Copy …" at bounding box center [552, 291] width 1032 height 510
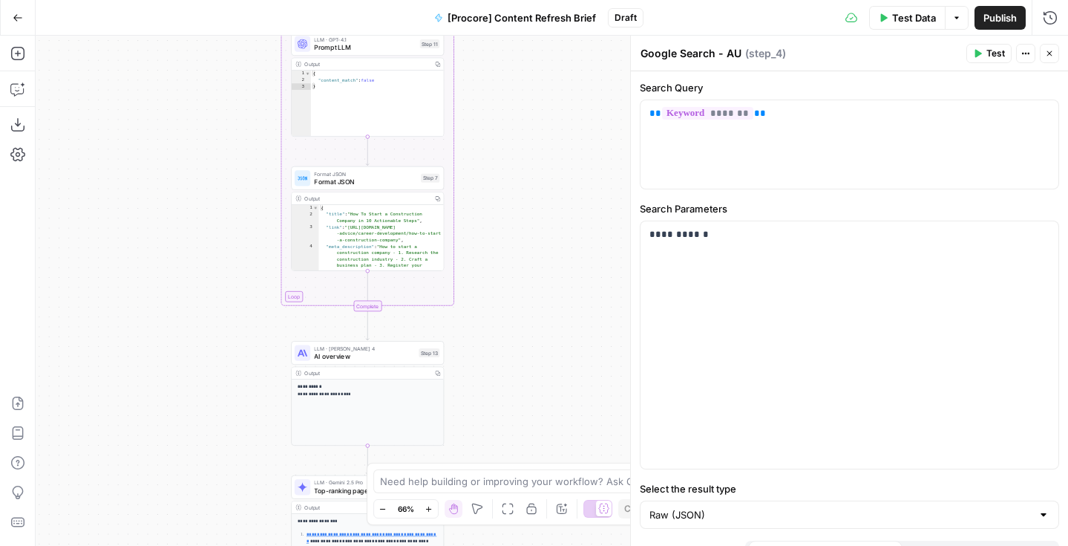
drag, startPoint x: 145, startPoint y: 384, endPoint x: 145, endPoint y: 151, distance: 233.1
click at [145, 151] on div "Workflow Input Settings Inputs Run Code · Python Word count Step 3 Output Copy …" at bounding box center [552, 291] width 1032 height 510
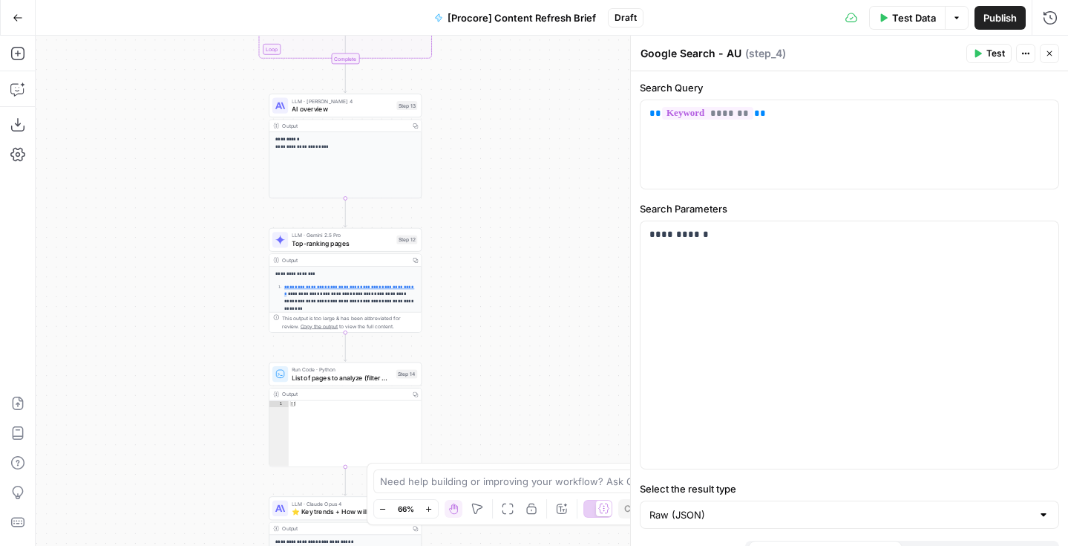
drag, startPoint x: 167, startPoint y: 376, endPoint x: 145, endPoint y: 436, distance: 64.8
click at [145, 437] on div "Workflow Input Settings Inputs Run Code · Python Word count Step 3 Output Copy …" at bounding box center [552, 291] width 1032 height 510
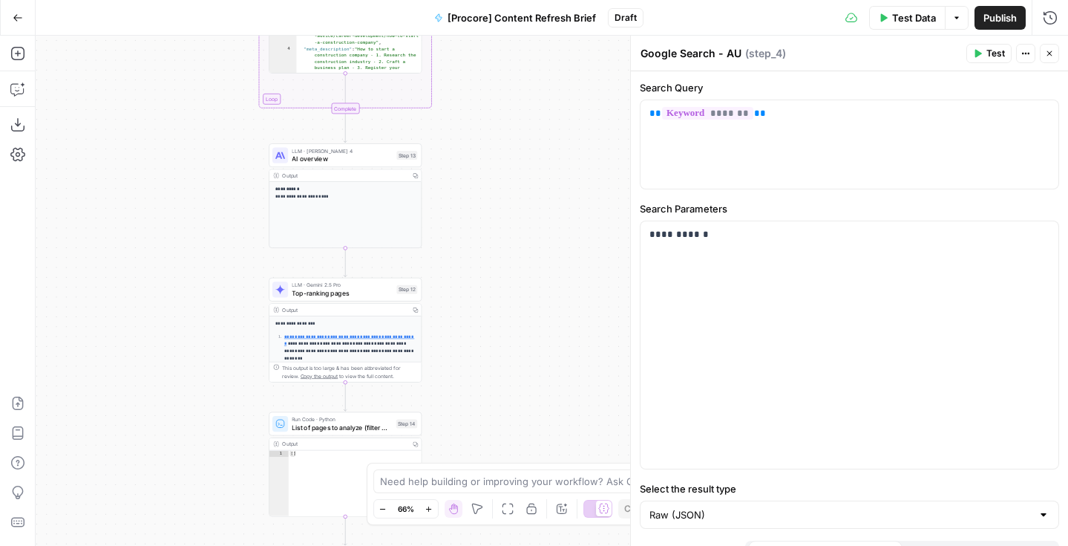
drag, startPoint x: 540, startPoint y: 180, endPoint x: 540, endPoint y: 399, distance: 219.0
click at [540, 399] on div "Workflow Input Settings Inputs Run Code · Python Word count Step 3 Output Copy …" at bounding box center [552, 291] width 1032 height 510
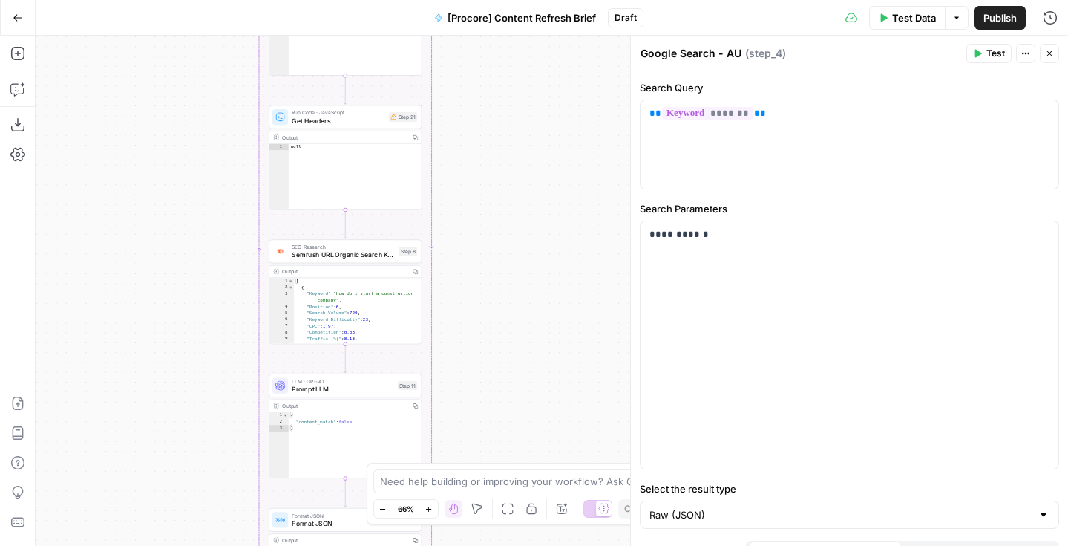
drag, startPoint x: 536, startPoint y: 145, endPoint x: 536, endPoint y: 477, distance: 331.8
click at [536, 477] on body "Foundation Inc. New Home Browse Insights Opportunities Your Data Flightpath Rec…" at bounding box center [534, 273] width 1068 height 546
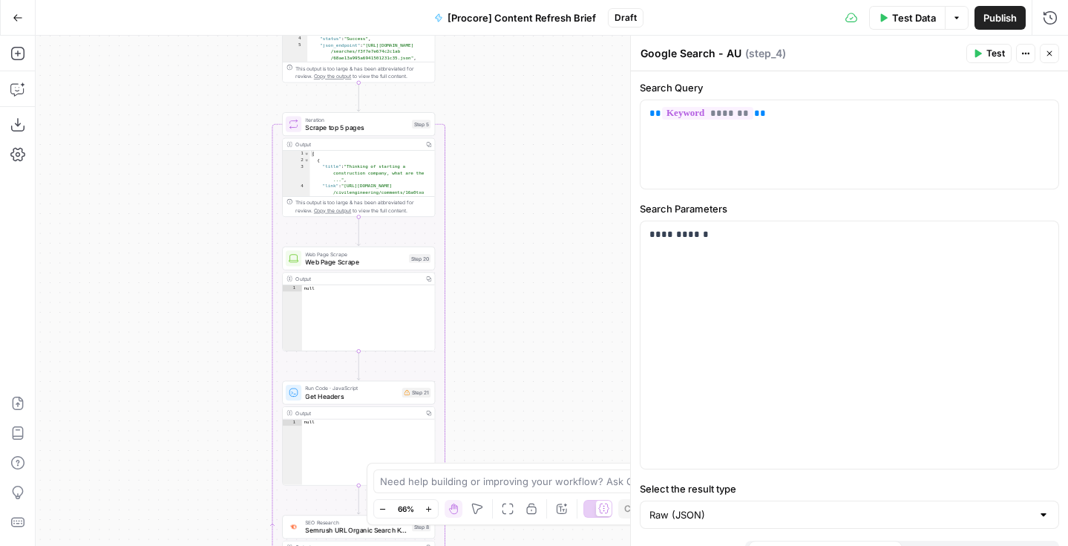
drag, startPoint x: 529, startPoint y: 139, endPoint x: 545, endPoint y: 402, distance: 264.0
click at [545, 403] on div "Workflow Input Settings Inputs Run Code · Python Word count Step 3 Output Copy …" at bounding box center [552, 291] width 1032 height 510
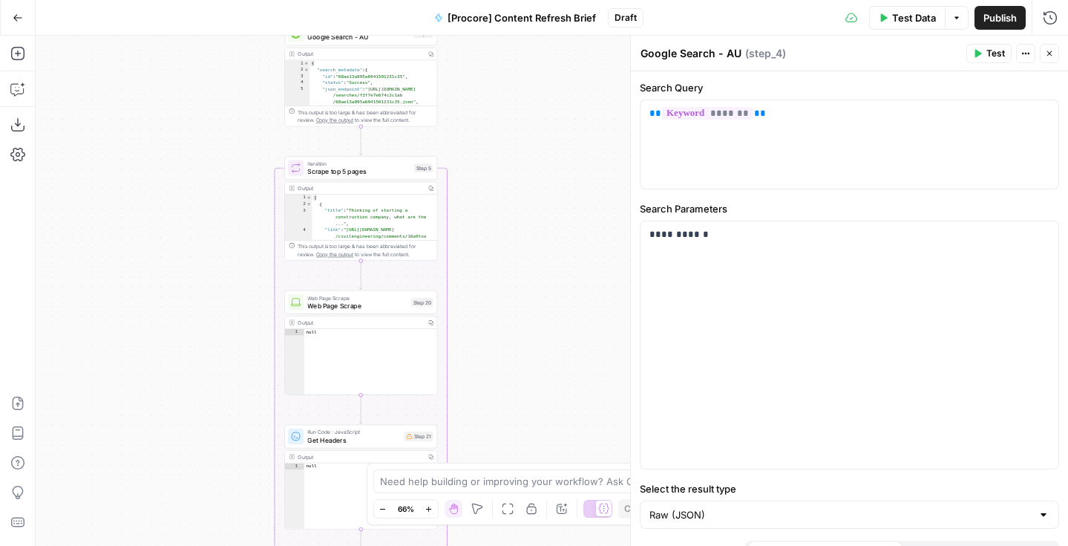
drag, startPoint x: 532, startPoint y: 135, endPoint x: 532, endPoint y: 255, distance: 120.2
click at [532, 252] on div "Workflow Input Settings Inputs Run Code · Python Word count Step 3 Output Copy …" at bounding box center [552, 291] width 1032 height 510
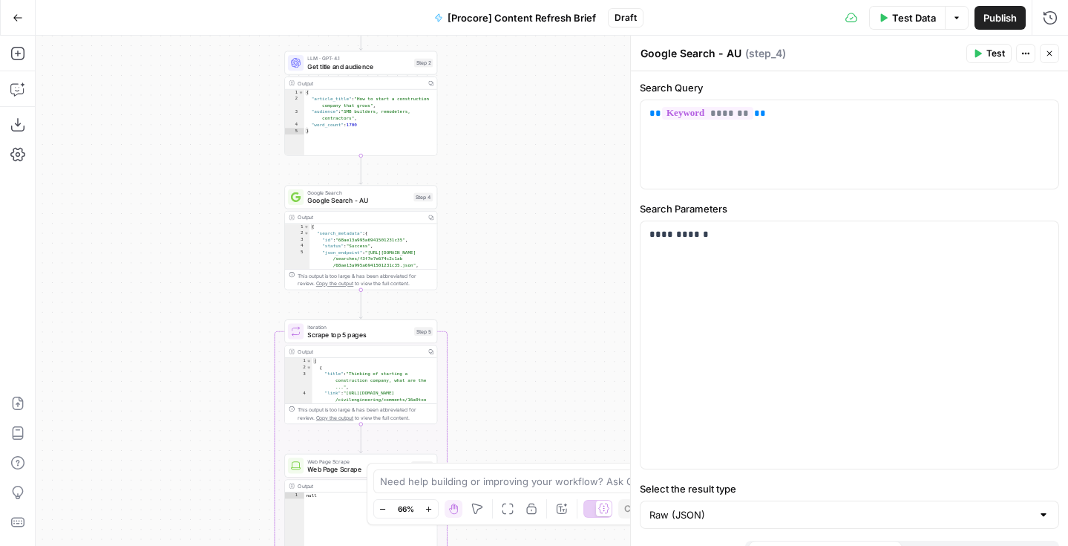
drag, startPoint x: 492, startPoint y: 117, endPoint x: 493, endPoint y: 260, distance: 143.3
click at [493, 260] on div "Workflow Input Settings Inputs Run Code · Python Word count Step 3 Output Copy …" at bounding box center [552, 291] width 1032 height 510
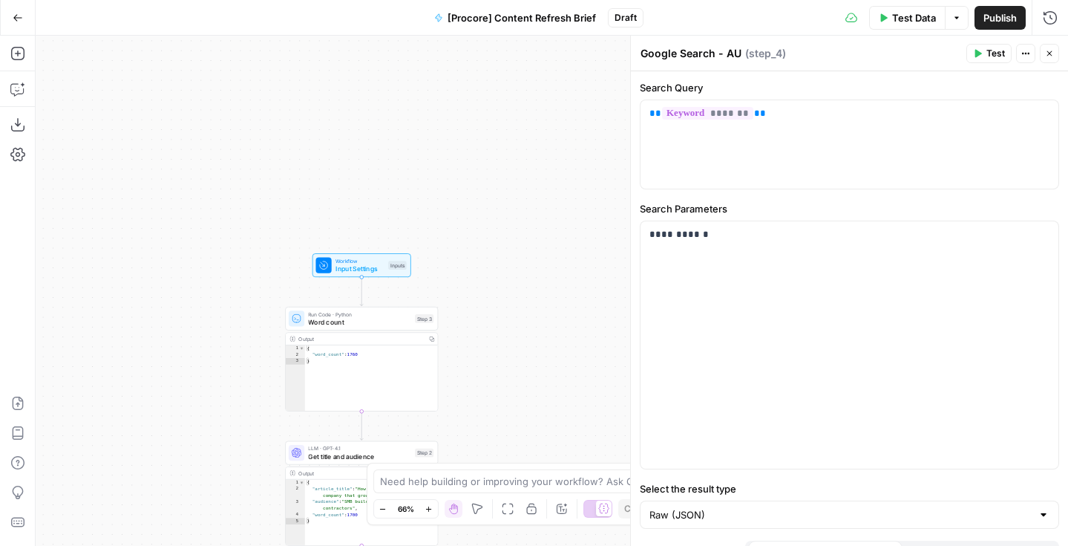
drag, startPoint x: 507, startPoint y: 61, endPoint x: 507, endPoint y: 392, distance: 331.0
click at [507, 392] on div "Workflow Input Settings Inputs Run Code · Python Word count Step 3 Output Copy …" at bounding box center [552, 291] width 1032 height 510
drag, startPoint x: 506, startPoint y: 384, endPoint x: 506, endPoint y: 287, distance: 96.5
click at [506, 287] on div "Workflow Input Settings Inputs Run Code · Python Word count Step 3 Output Copy …" at bounding box center [552, 291] width 1032 height 510
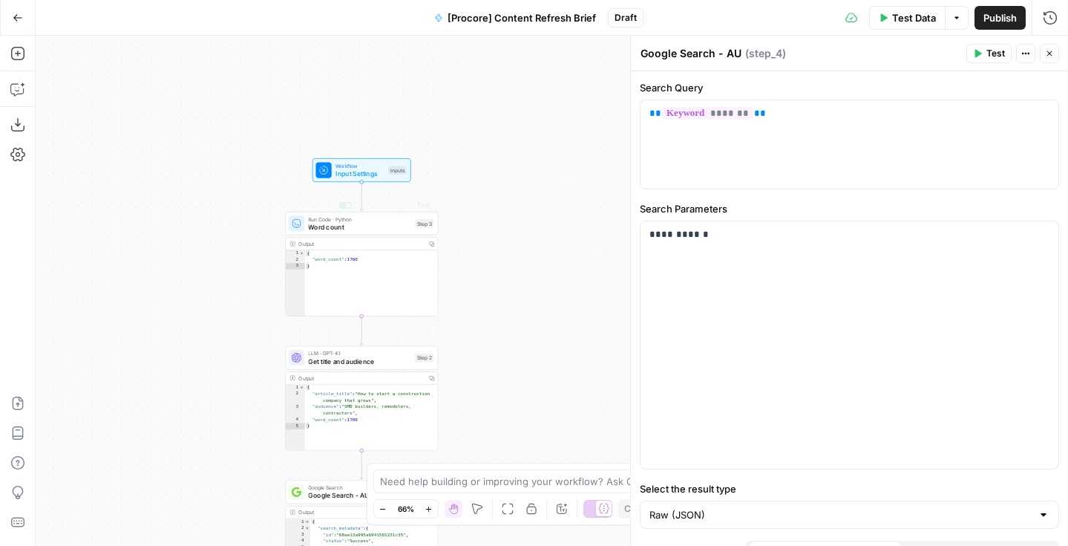
click at [376, 174] on span "Input Settings" at bounding box center [359, 173] width 49 height 10
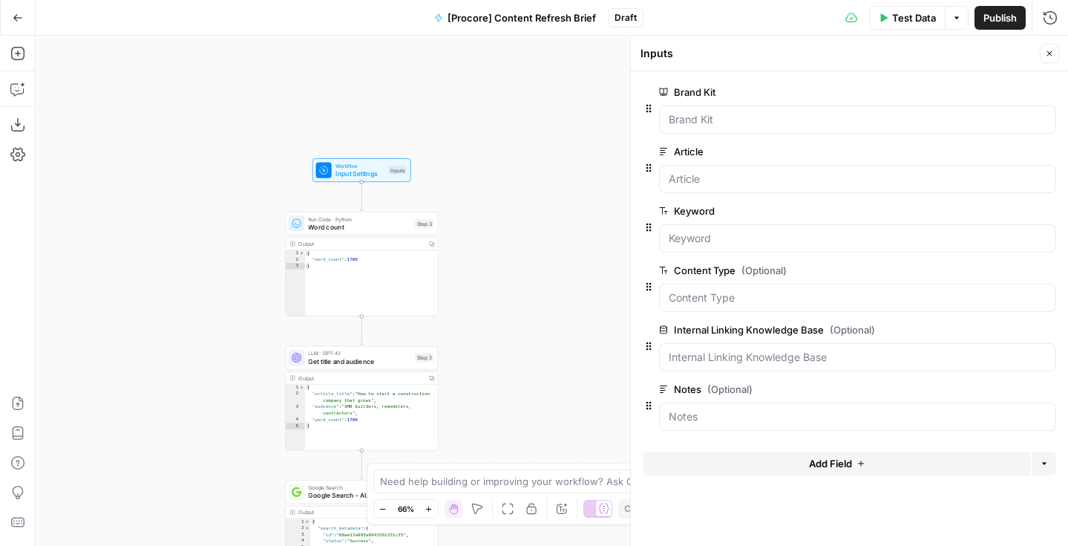
click at [1055, 48] on button "Close" at bounding box center [1049, 53] width 19 height 19
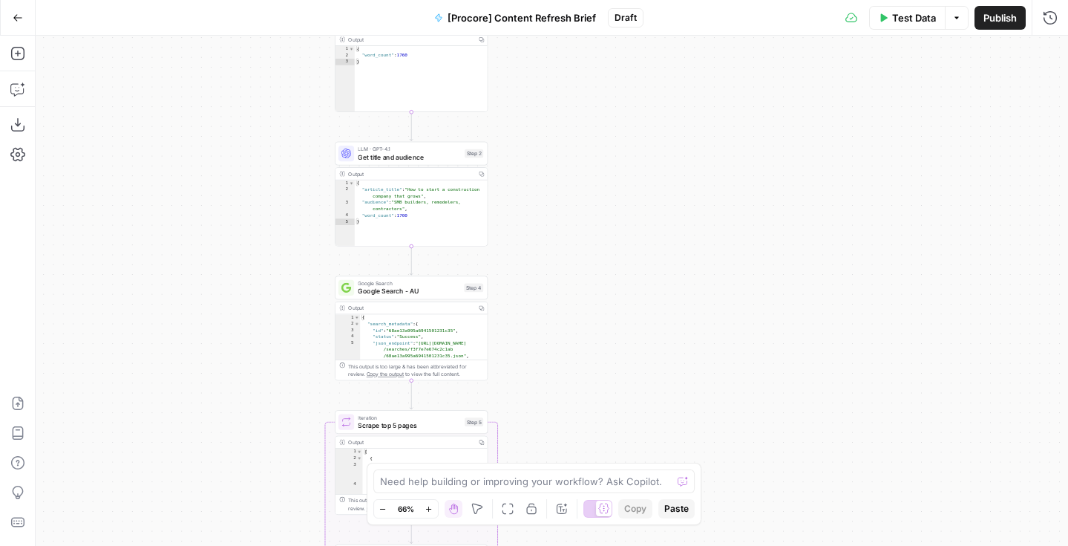
drag, startPoint x: 257, startPoint y: 471, endPoint x: 303, endPoint y: 266, distance: 209.2
click at [305, 266] on div "Workflow Input Settings Inputs Run Code · Python Word count Step 3 Output Copy …" at bounding box center [552, 291] width 1032 height 510
click at [425, 295] on span "Google Search - AU" at bounding box center [407, 291] width 102 height 10
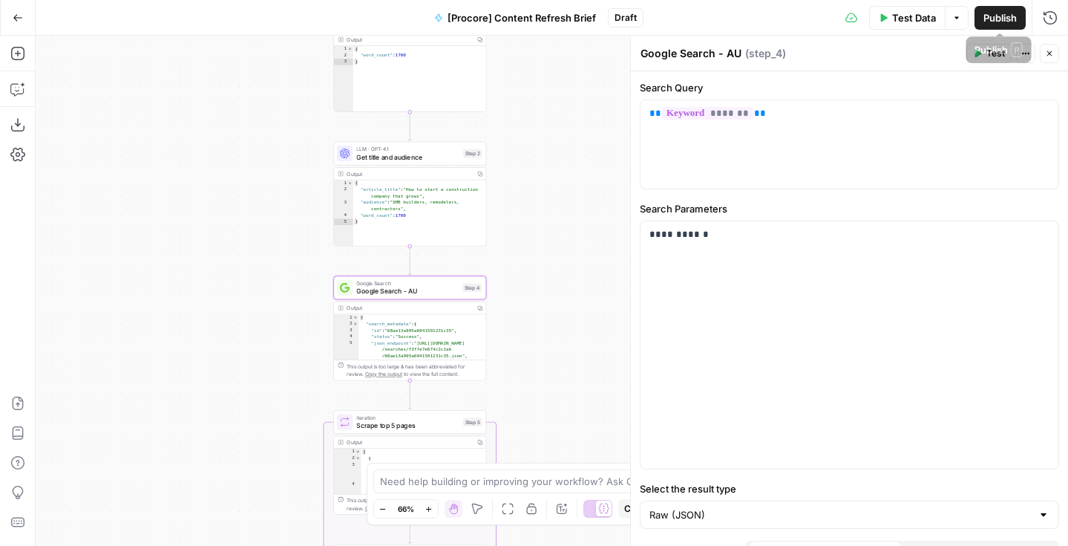
click at [989, 62] on button "Test" at bounding box center [988, 53] width 45 height 19
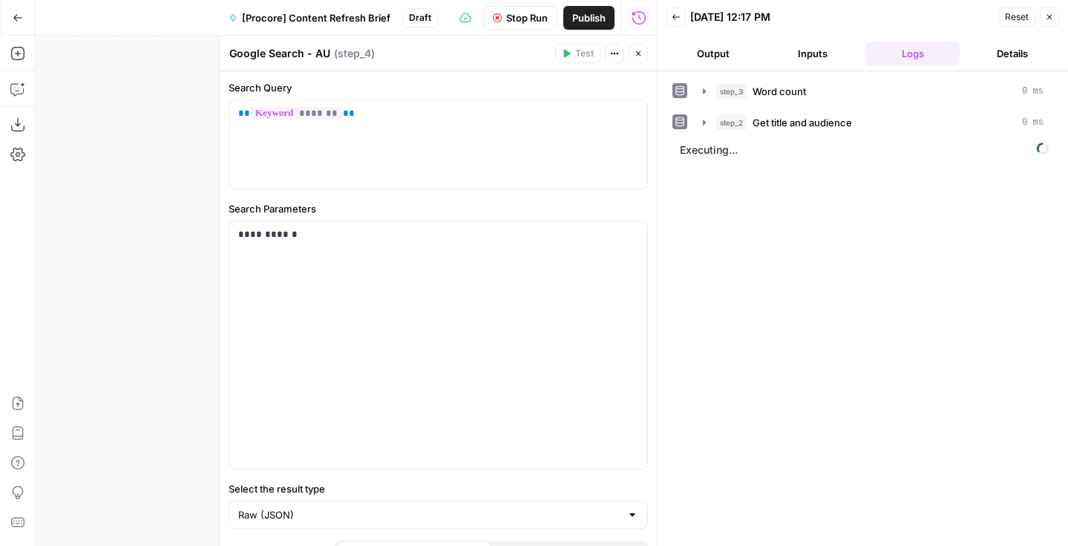
click at [644, 51] on button "Close" at bounding box center [638, 53] width 19 height 19
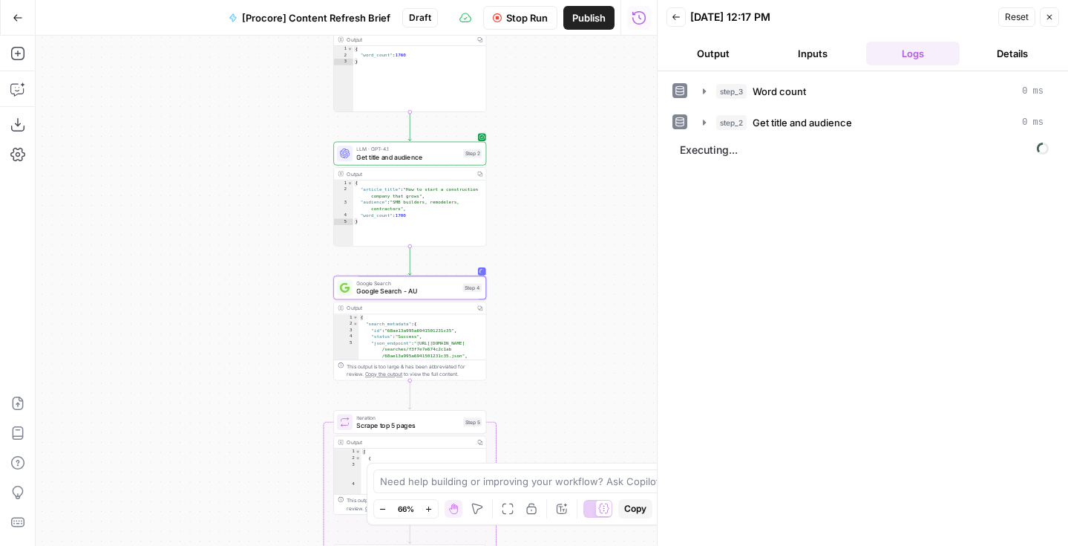
click at [721, 51] on button "Output" at bounding box center [714, 54] width 94 height 24
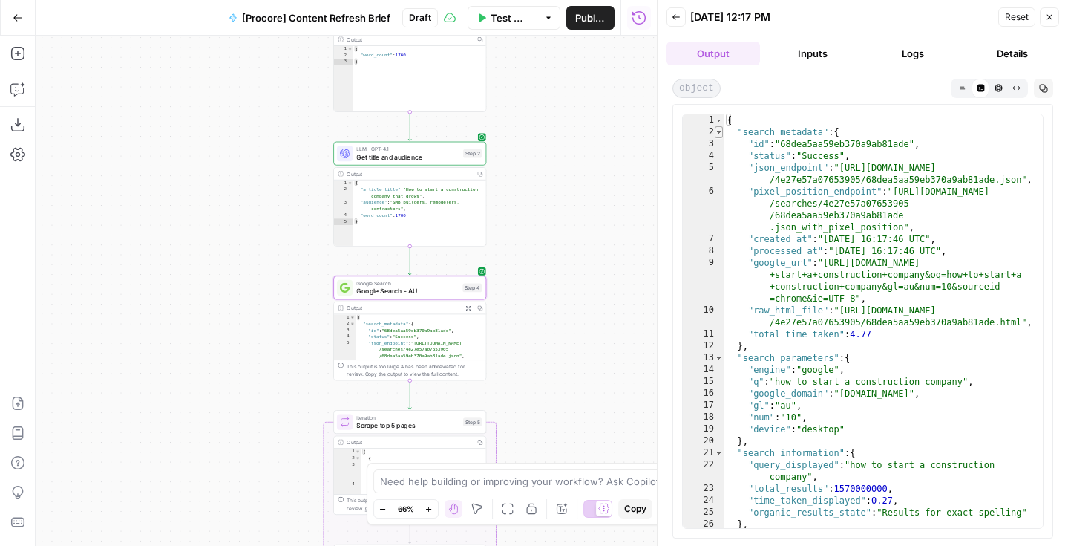
type textarea "*"
click at [721, 132] on span "Toggle code folding, rows 2 through 12" at bounding box center [719, 132] width 8 height 12
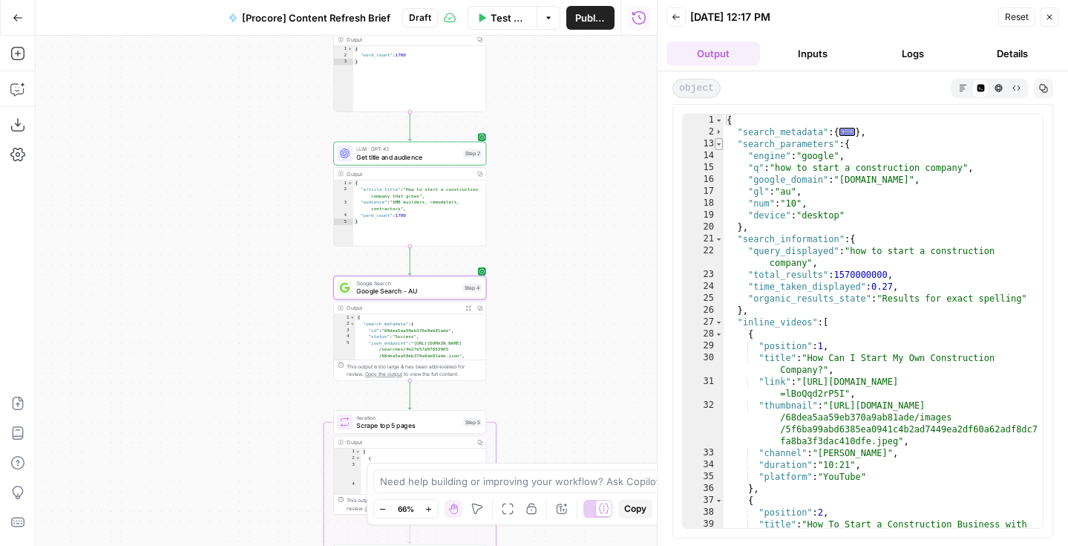
click at [721, 143] on span "Toggle code folding, rows 13 through 20" at bounding box center [719, 144] width 8 height 12
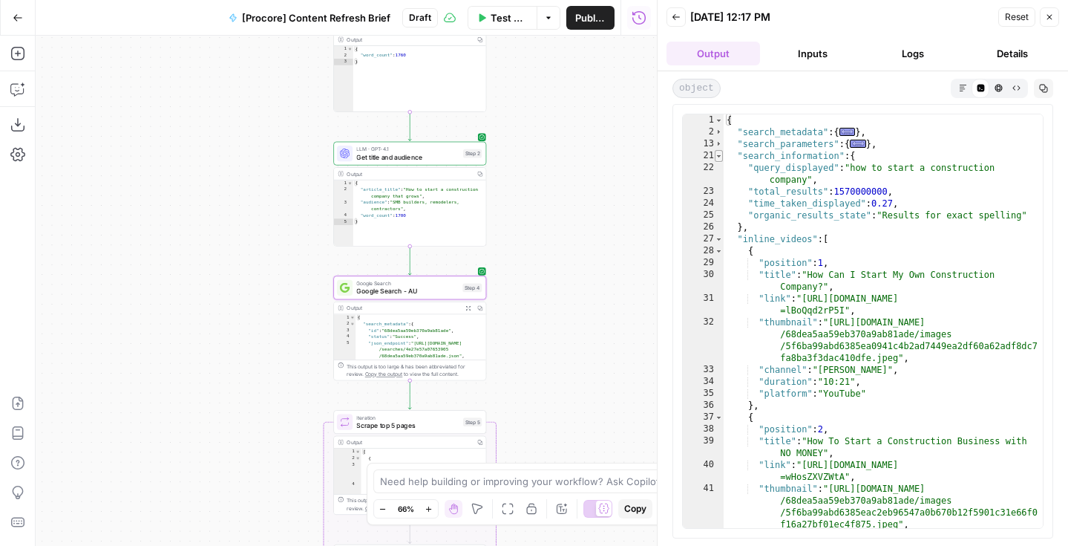
click at [722, 154] on span "Toggle code folding, rows 21 through 26" at bounding box center [719, 156] width 8 height 12
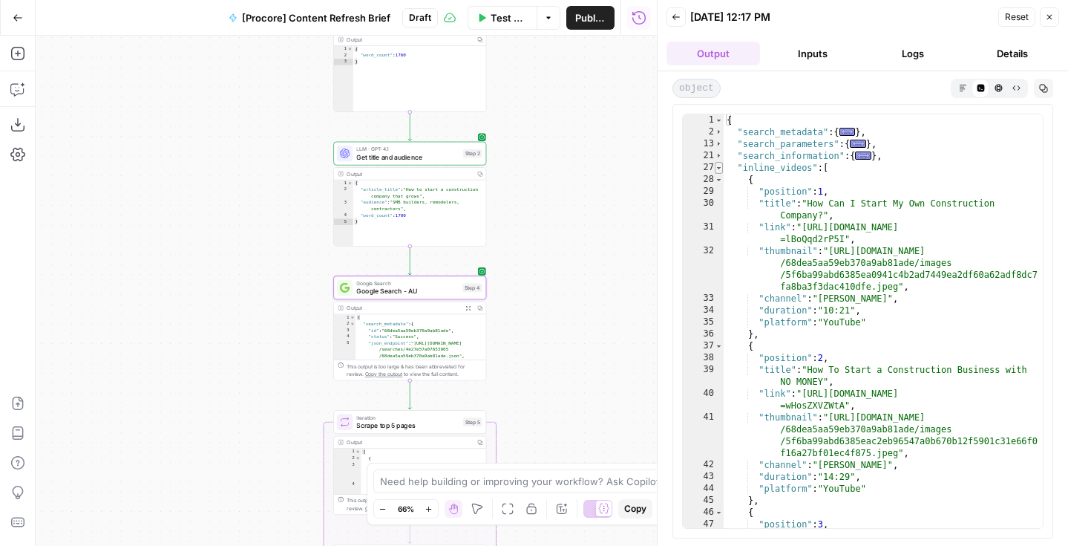
click at [722, 167] on span "Toggle code folding, rows 27 through 55" at bounding box center [719, 168] width 8 height 12
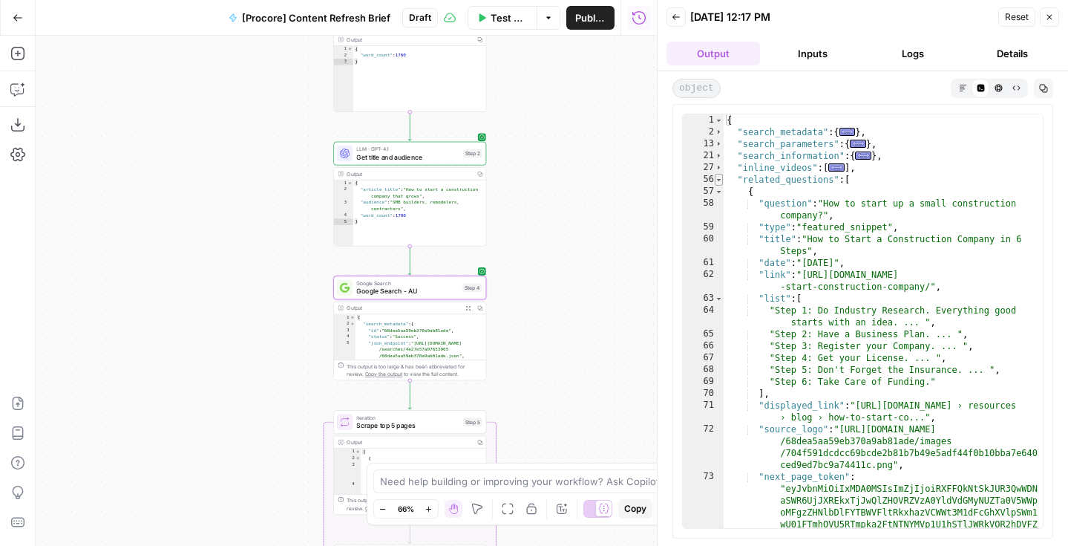
click at [722, 184] on span "Toggle code folding, rows 56 through 361" at bounding box center [719, 180] width 8 height 12
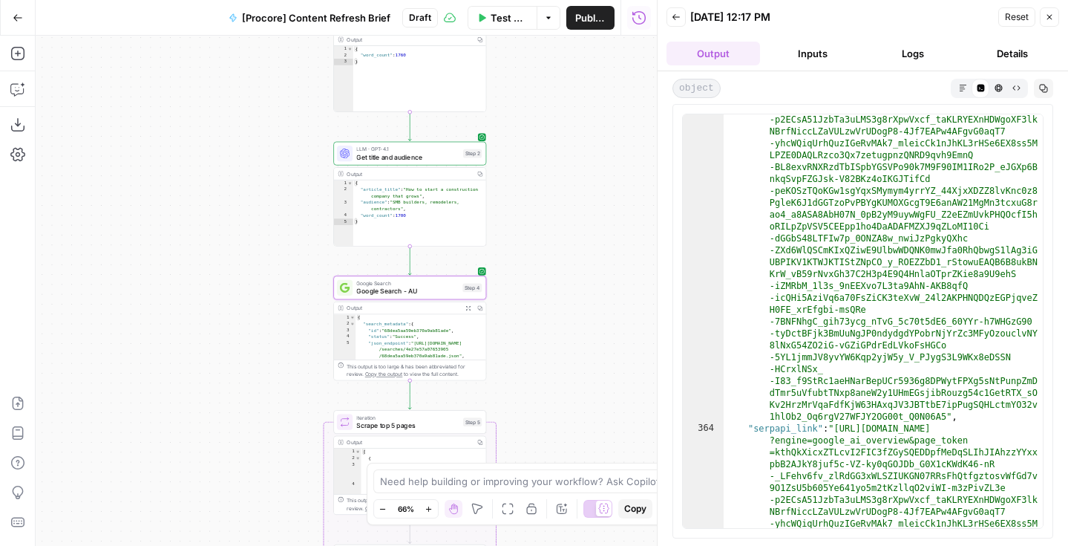
scroll to position [181, 0]
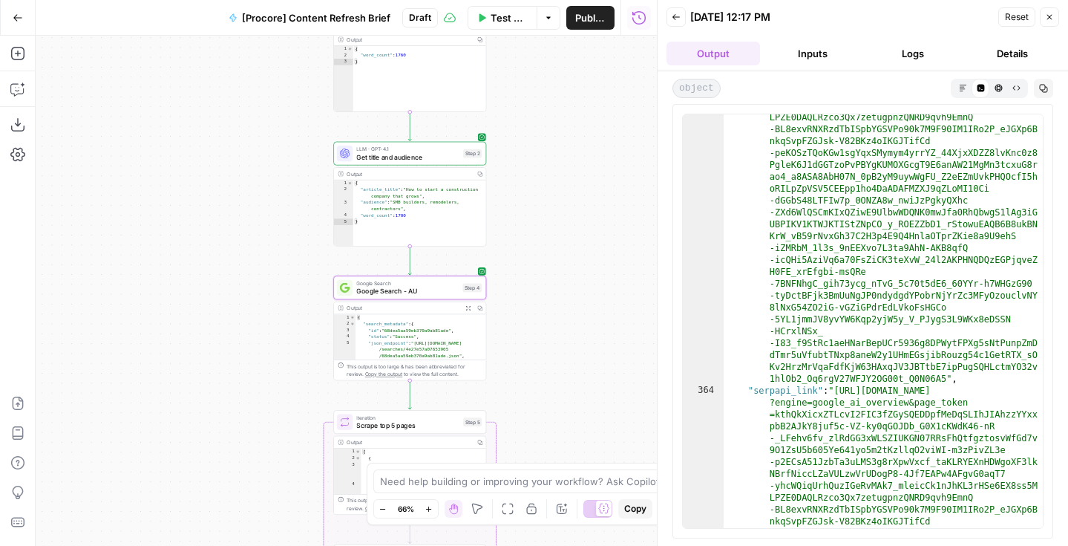
drag, startPoint x: 946, startPoint y: 383, endPoint x: 896, endPoint y: 314, distance: 85.1
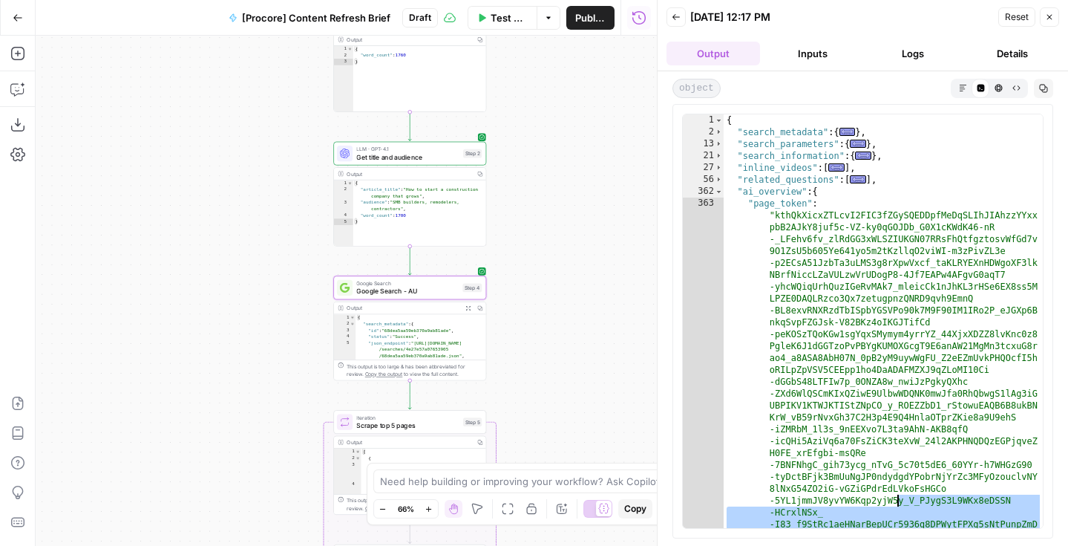
scroll to position [0, 0]
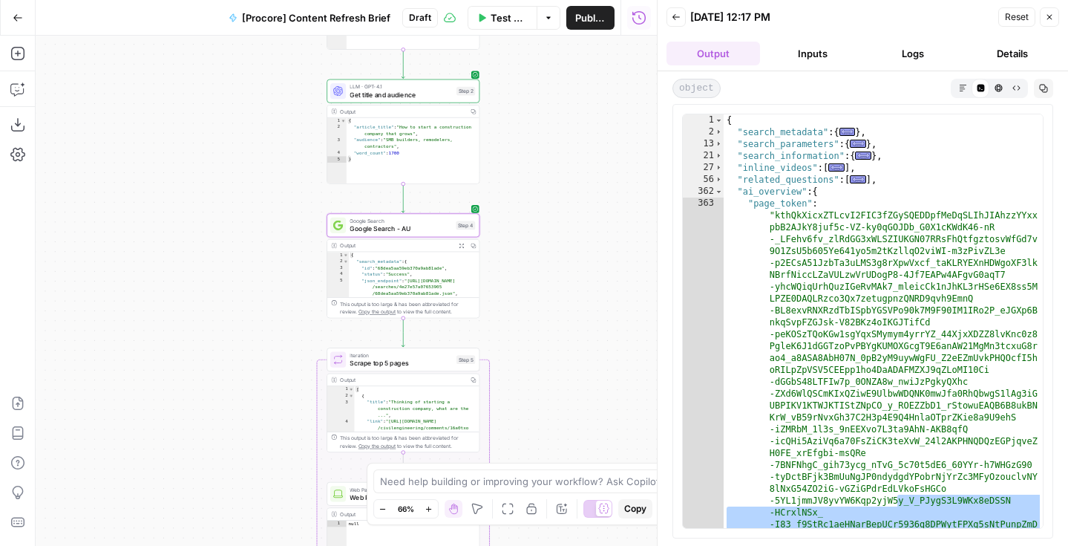
drag, startPoint x: 616, startPoint y: 164, endPoint x: 609, endPoint y: 101, distance: 63.4
click at [609, 101] on div "Workflow Input Settings Inputs Run Code · Python Word count Step 3 Output Copy …" at bounding box center [346, 291] width 621 height 510
click at [13, 56] on icon "button" at bounding box center [17, 53] width 15 height 15
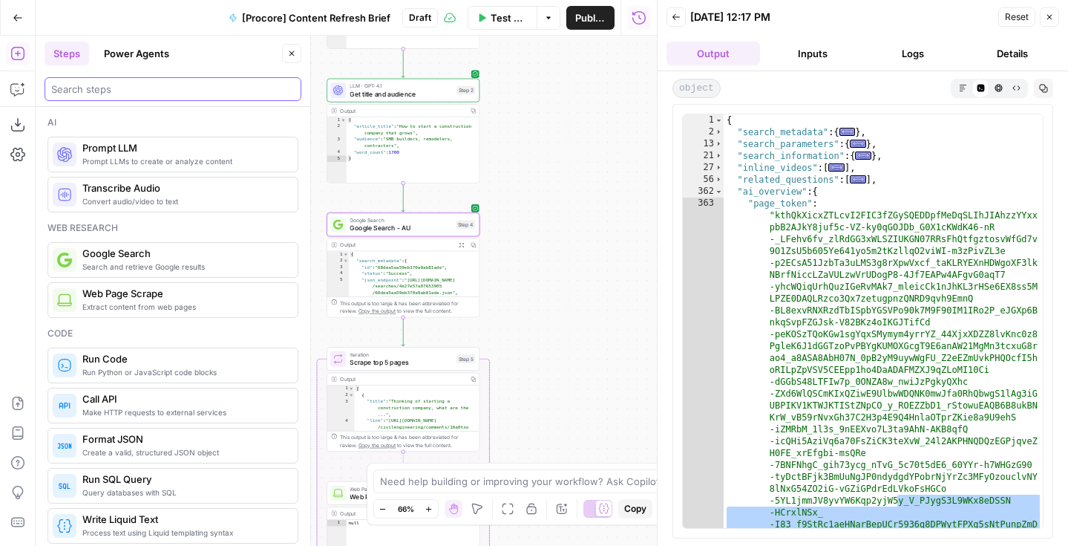
click at [103, 85] on input "search" at bounding box center [172, 89] width 243 height 15
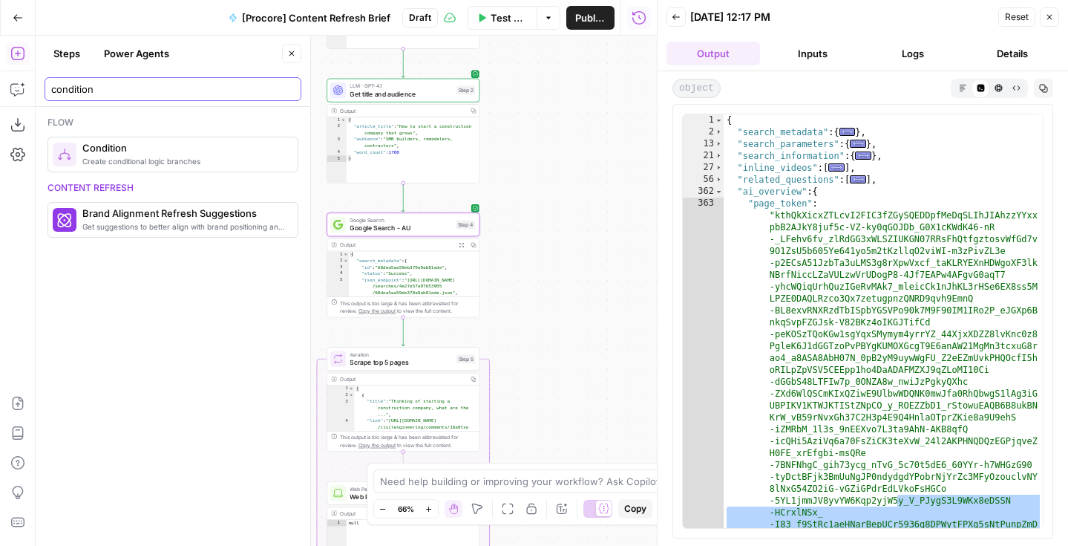
type input "condition"
drag, startPoint x: 568, startPoint y: 250, endPoint x: 568, endPoint y: 148, distance: 101.7
click at [568, 148] on div "Workflow Input Settings Inputs Run Code · Python Word count Step 3 Output Copy …" at bounding box center [346, 291] width 621 height 510
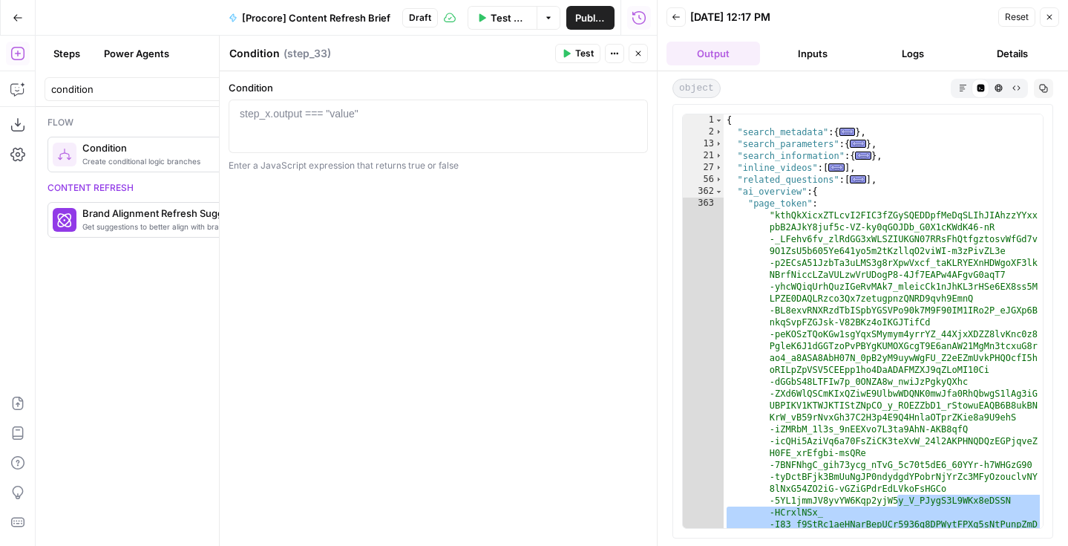
click at [438, 134] on div at bounding box center [438, 139] width 406 height 67
click at [289, 53] on icon "button" at bounding box center [291, 53] width 9 height 9
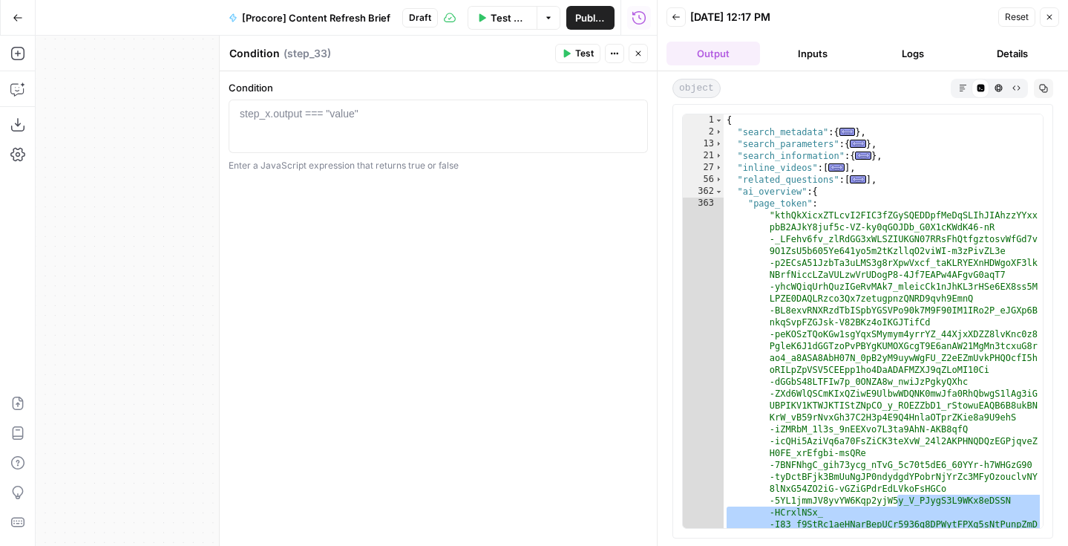
type textarea "**********"
click at [783, 201] on div "{ "search_metadata" : { ... } , "search_parameters" : { ... } , "search_informa…" at bounding box center [883, 510] width 319 height 793
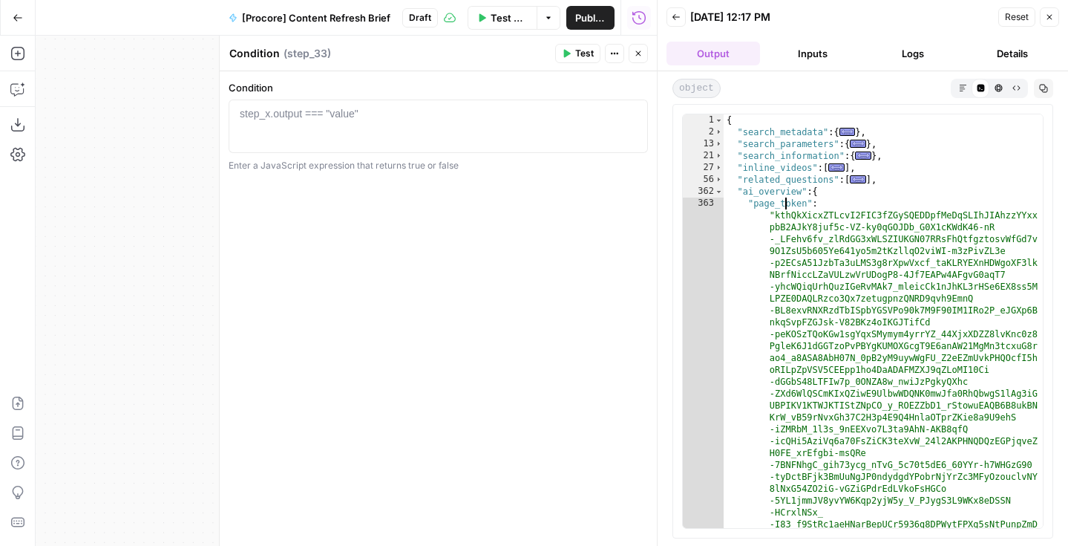
click at [783, 201] on div "{ "search_metadata" : { ... } , "search_parameters" : { ... } , "search_informa…" at bounding box center [883, 510] width 319 height 793
drag, startPoint x: 776, startPoint y: 221, endPoint x: 893, endPoint y: 381, distance: 198.0
click at [893, 381] on div "{ "search_metadata" : { ... } , "search_parameters" : { ... } , "search_informa…" at bounding box center [883, 510] width 319 height 793
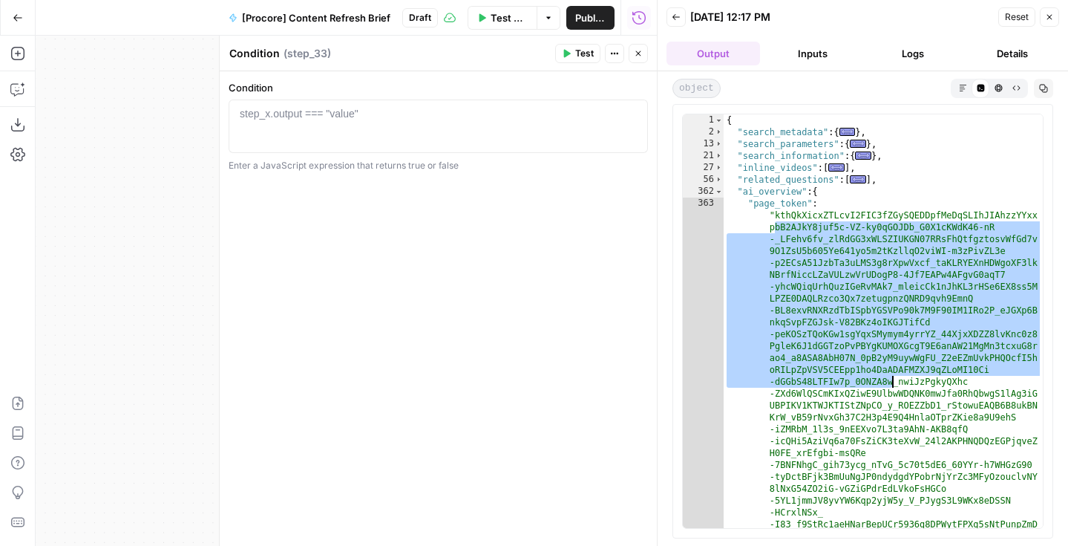
click at [394, 120] on div at bounding box center [438, 139] width 406 height 67
click at [632, 114] on icon "button" at bounding box center [632, 113] width 7 height 7
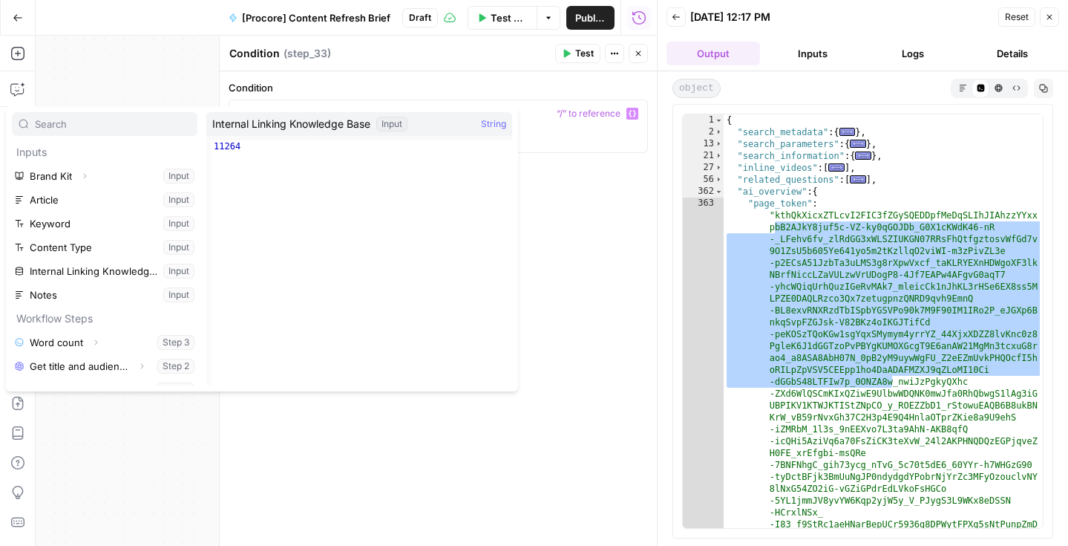
scroll to position [16, 0]
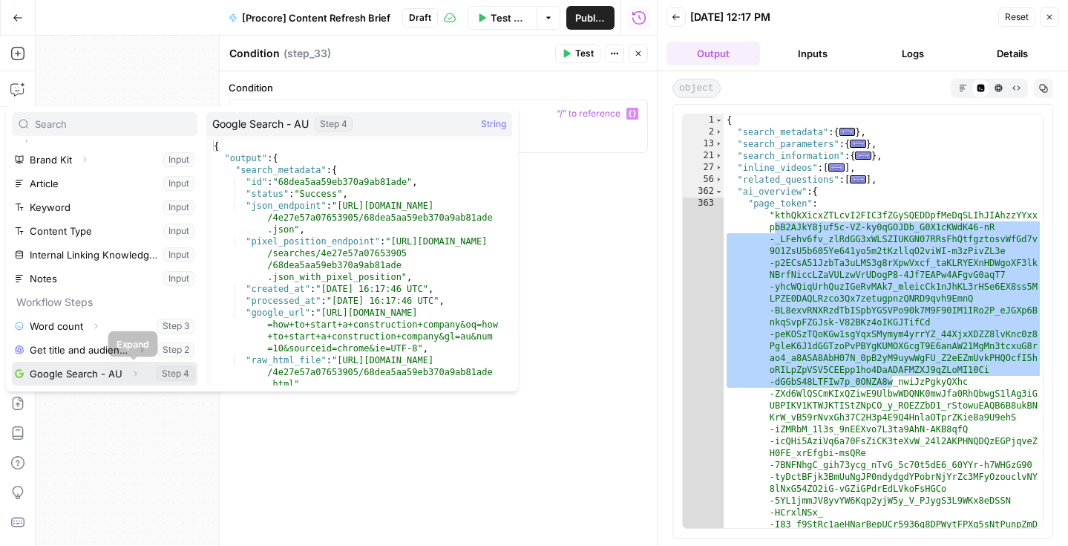
click at [134, 375] on icon "button" at bounding box center [135, 373] width 3 height 5
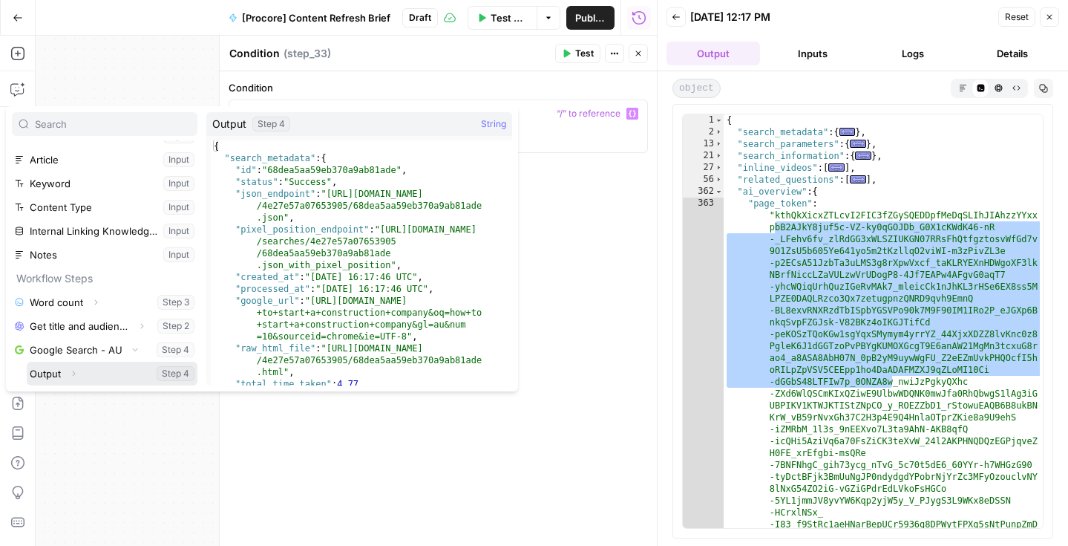
click at [78, 372] on button "Expand" at bounding box center [73, 373] width 19 height 19
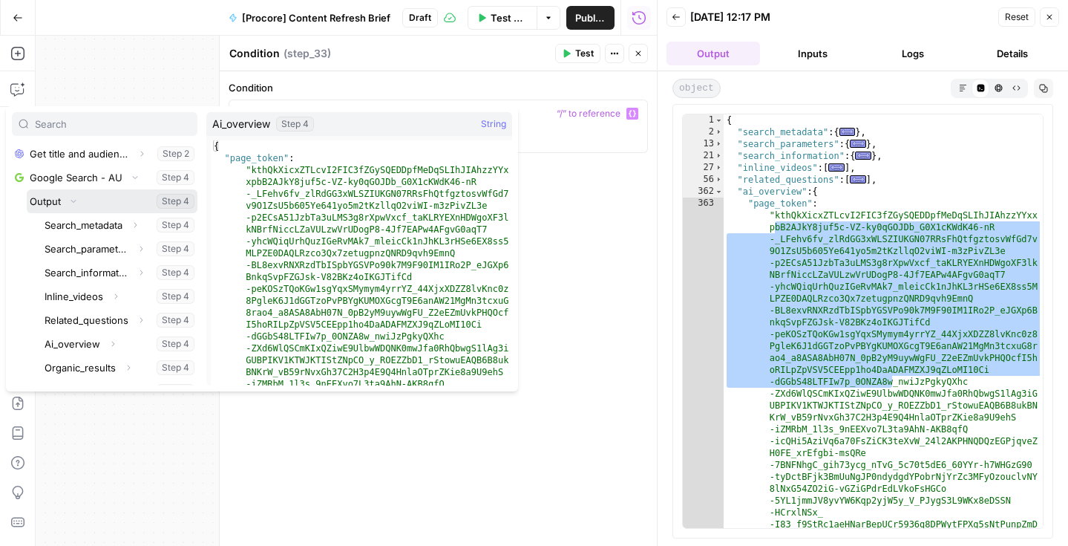
scroll to position [219, 0]
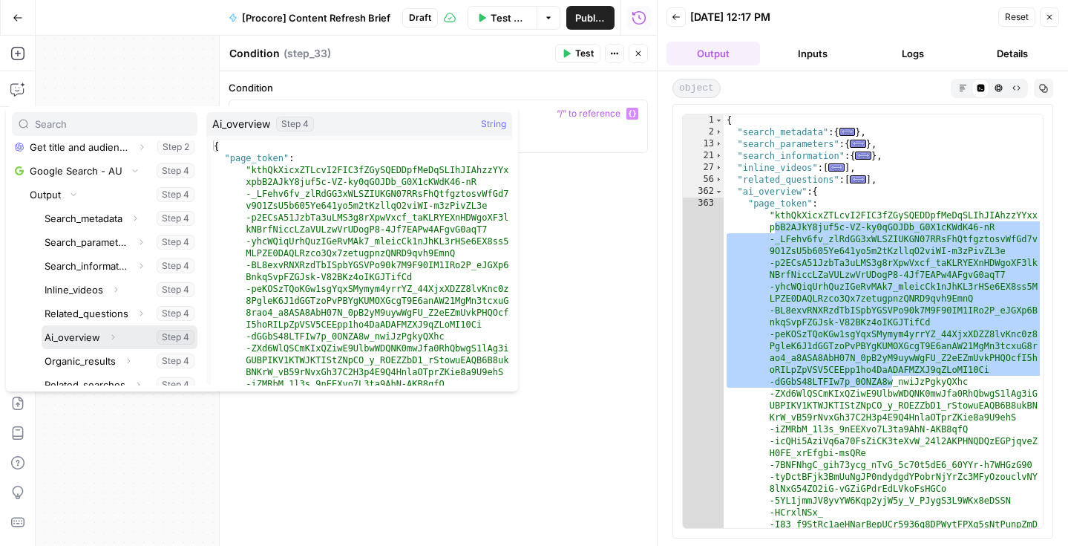
click at [82, 333] on button "Select variable Ai_overview" at bounding box center [120, 337] width 156 height 24
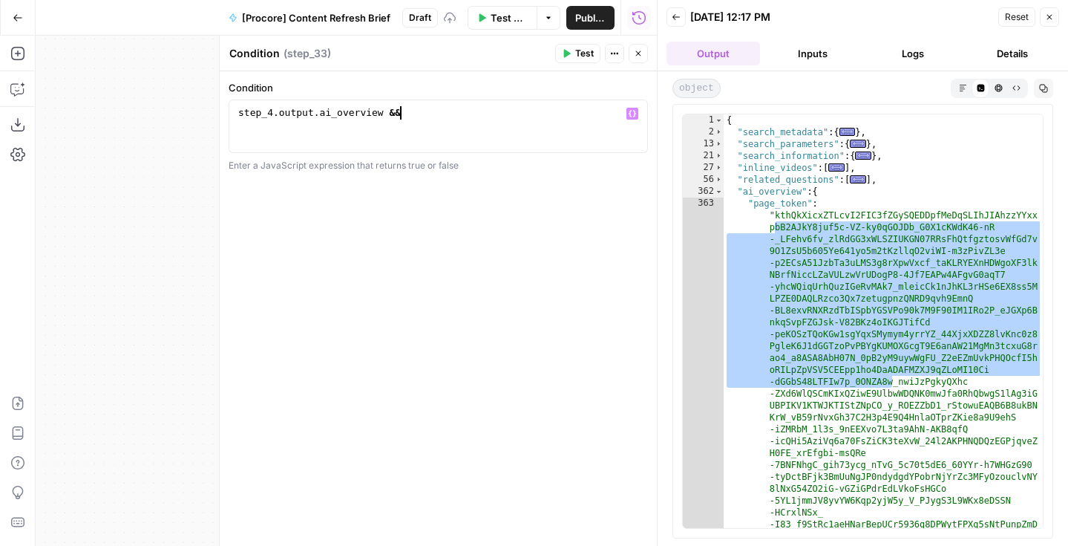
scroll to position [0, 11]
click at [387, 101] on div "**********" at bounding box center [438, 125] width 419 height 53
click at [382, 109] on div "step_4 . output . ai_overview &&" at bounding box center [438, 139] width 406 height 67
paste textarea "**********"
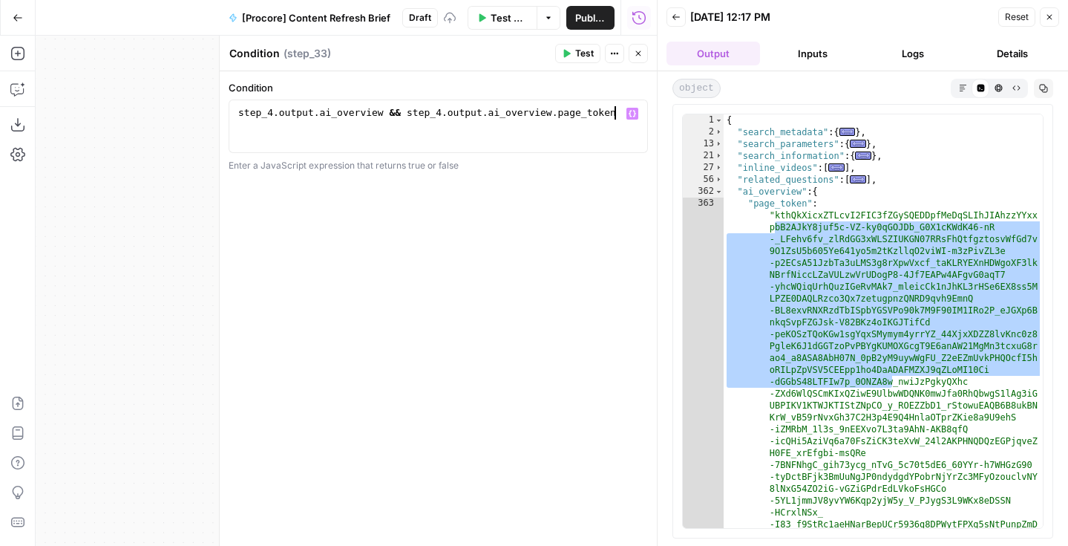
type textarea "**********"
click at [638, 59] on button "Close" at bounding box center [638, 53] width 19 height 19
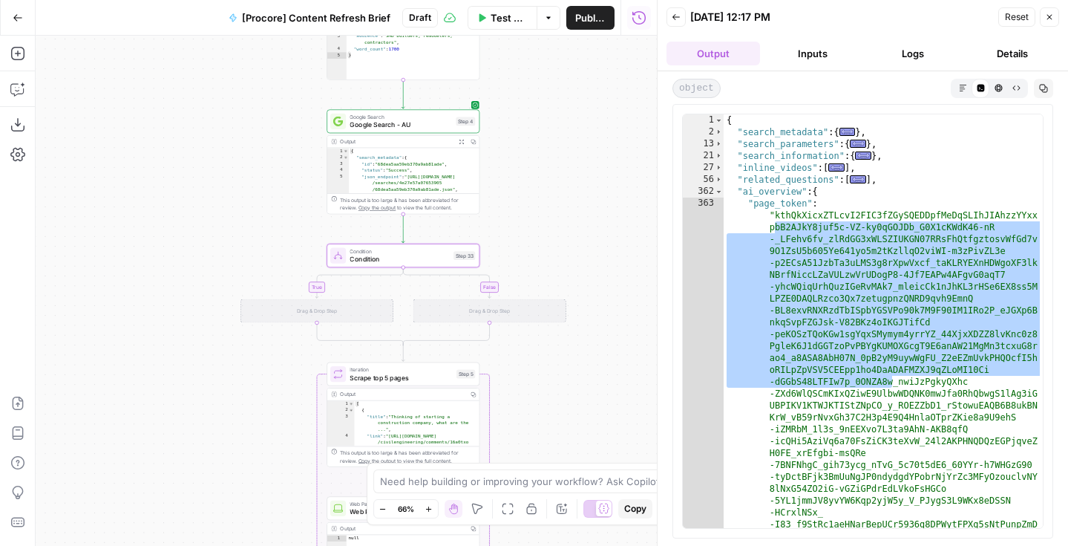
drag, startPoint x: 595, startPoint y: 293, endPoint x: 595, endPoint y: 226, distance: 66.8
click at [595, 226] on div "true false Workflow Input Settings Inputs Run Code · Python Word count Step 3 O…" at bounding box center [346, 291] width 621 height 510
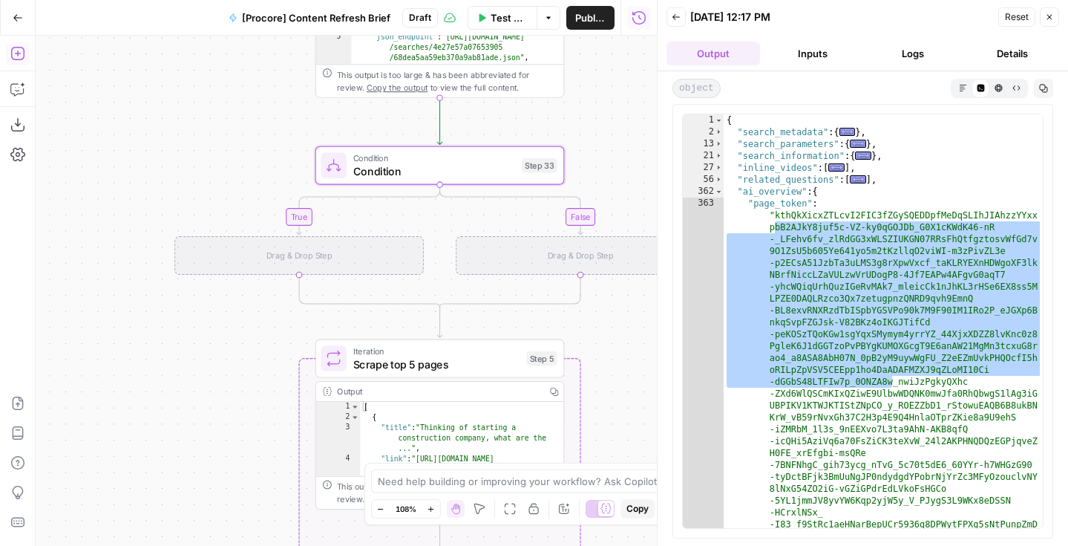
click at [13, 53] on icon "button" at bounding box center [17, 53] width 15 height 15
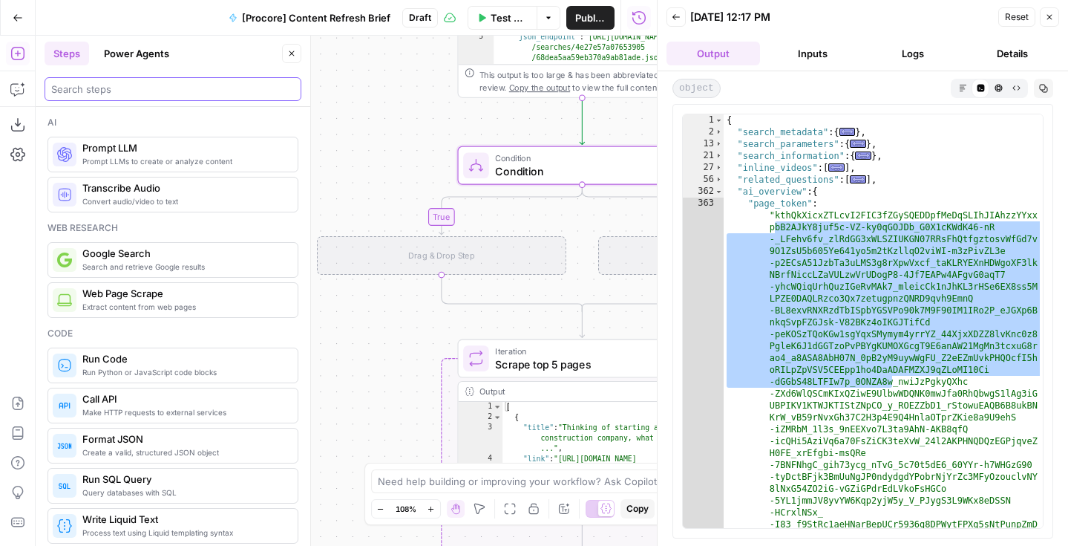
click at [82, 87] on input "search" at bounding box center [172, 89] width 243 height 15
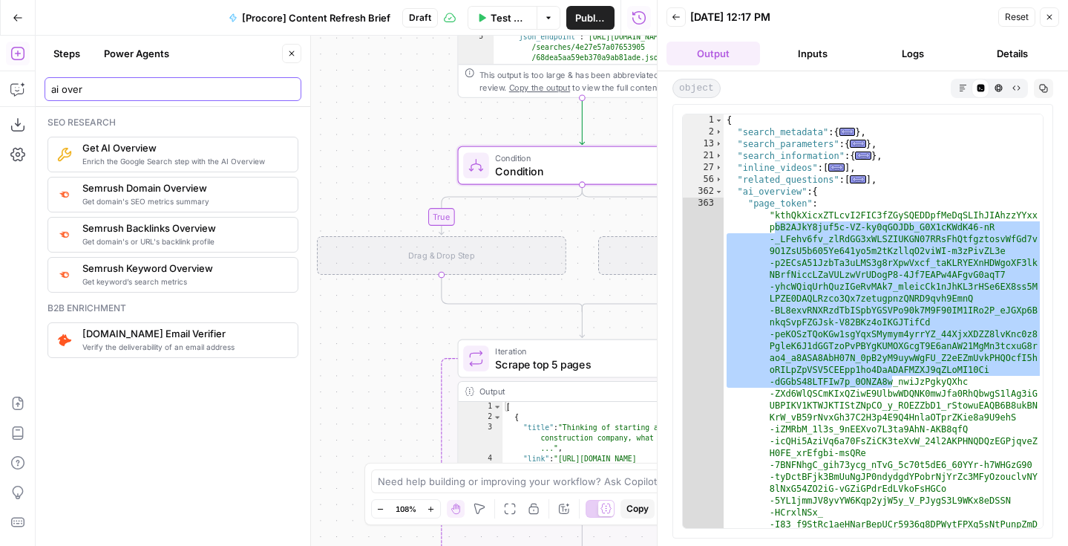
type input "ai over"
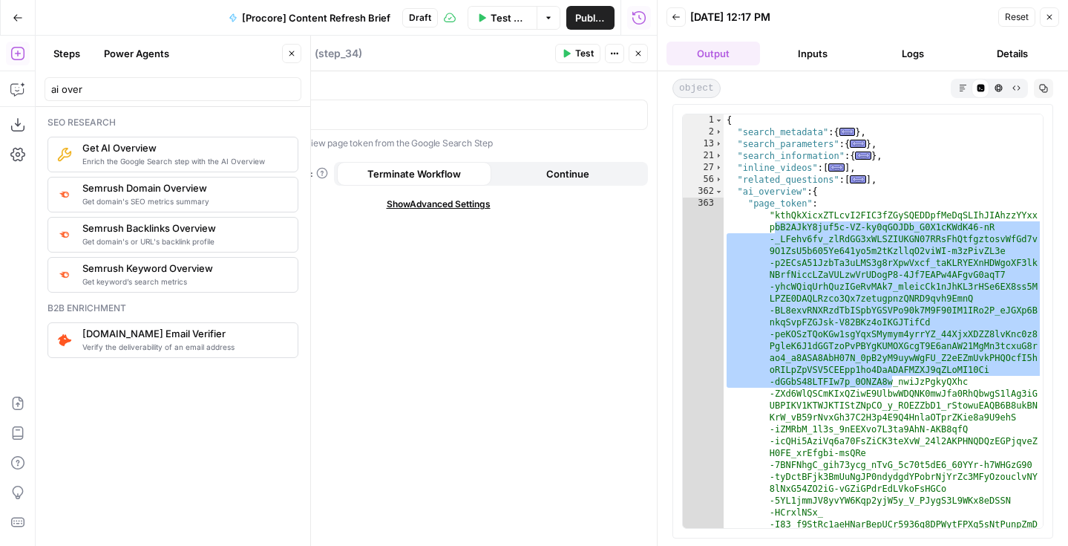
click at [289, 53] on icon "button" at bounding box center [291, 53] width 9 height 9
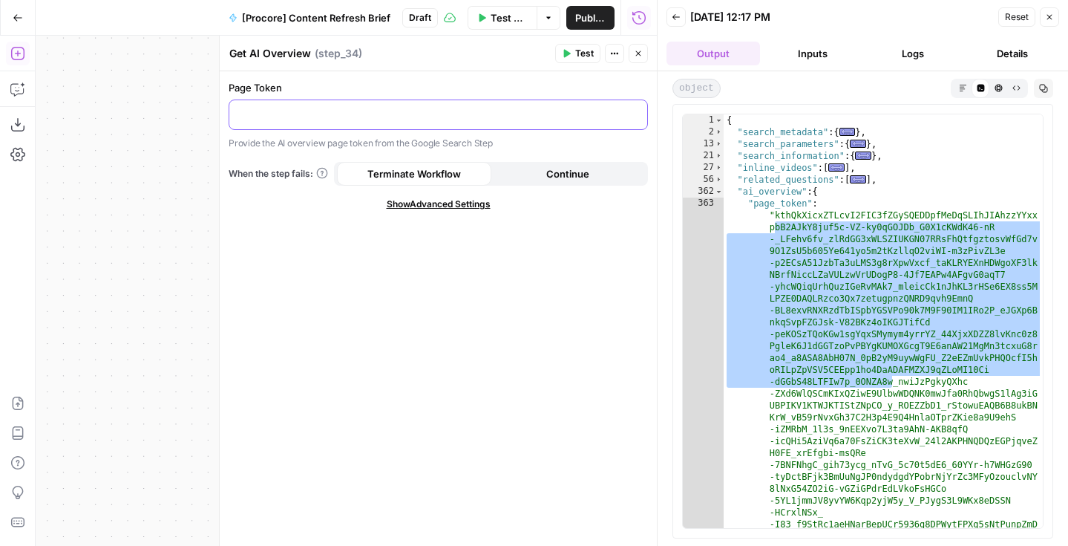
click at [289, 116] on p at bounding box center [438, 113] width 400 height 15
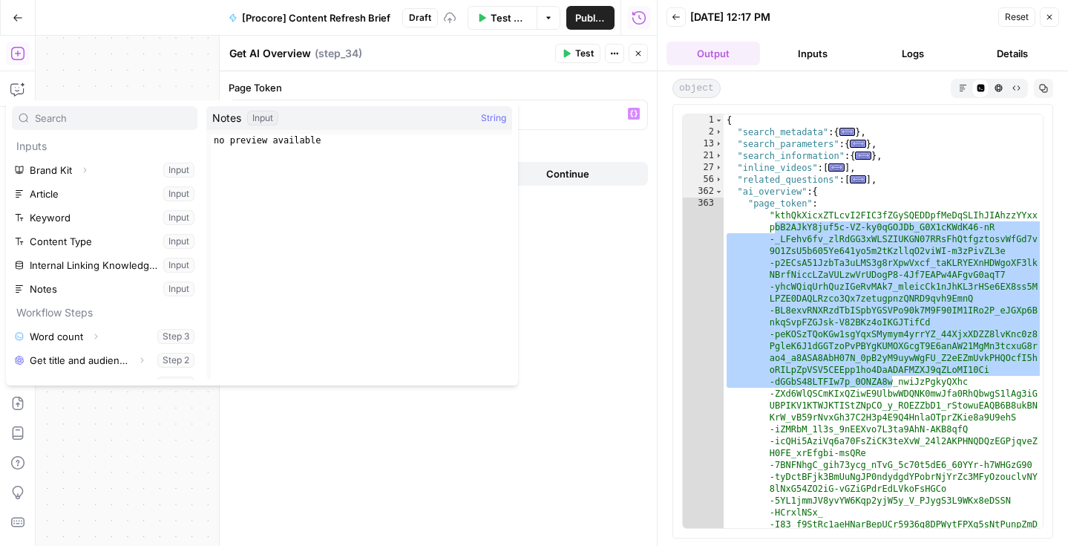
scroll to position [16, 0]
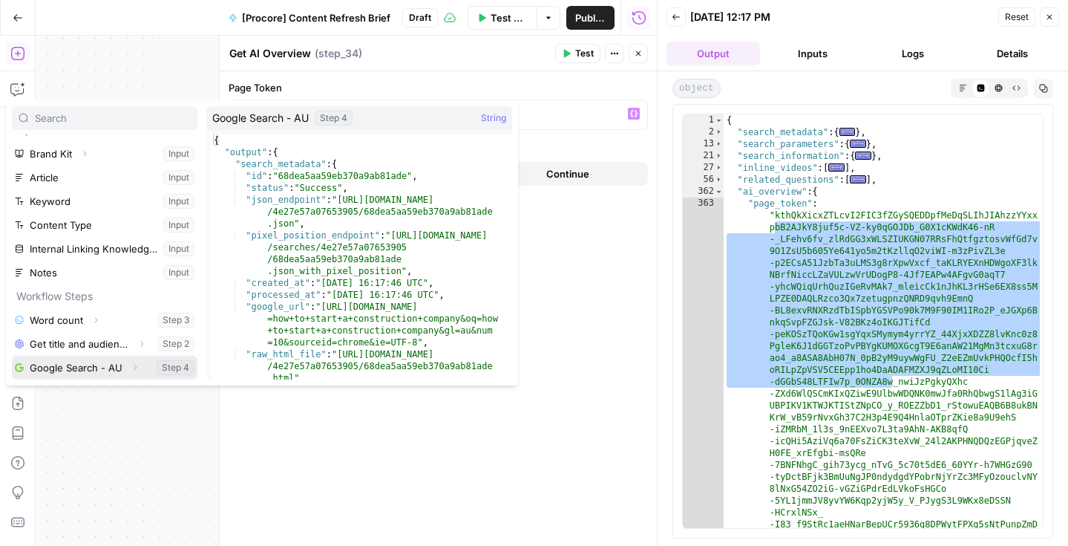
click at [131, 374] on button "Expand" at bounding box center [134, 367] width 19 height 19
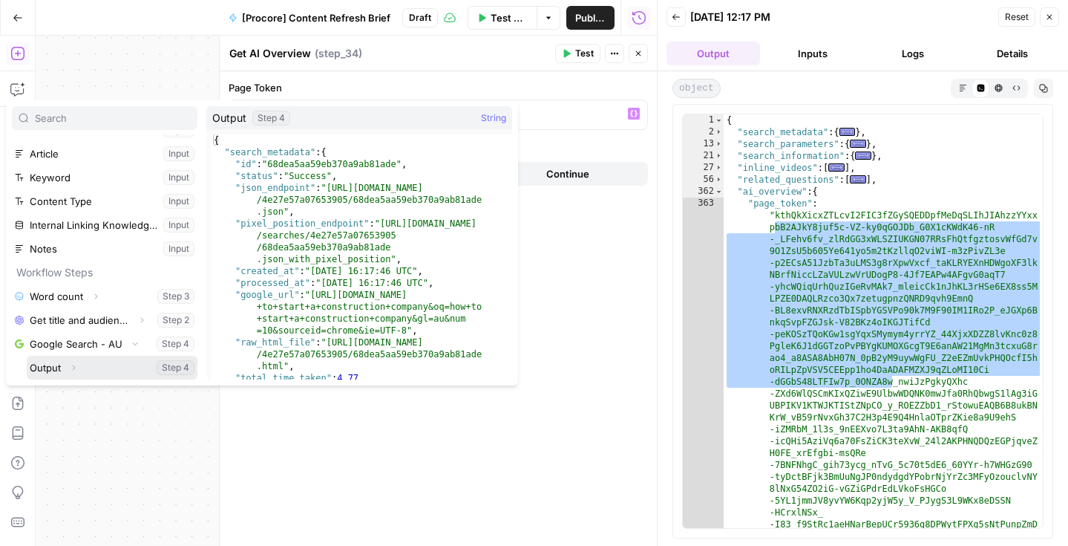
click at [83, 367] on button "Select variable Output" at bounding box center [112, 368] width 171 height 24
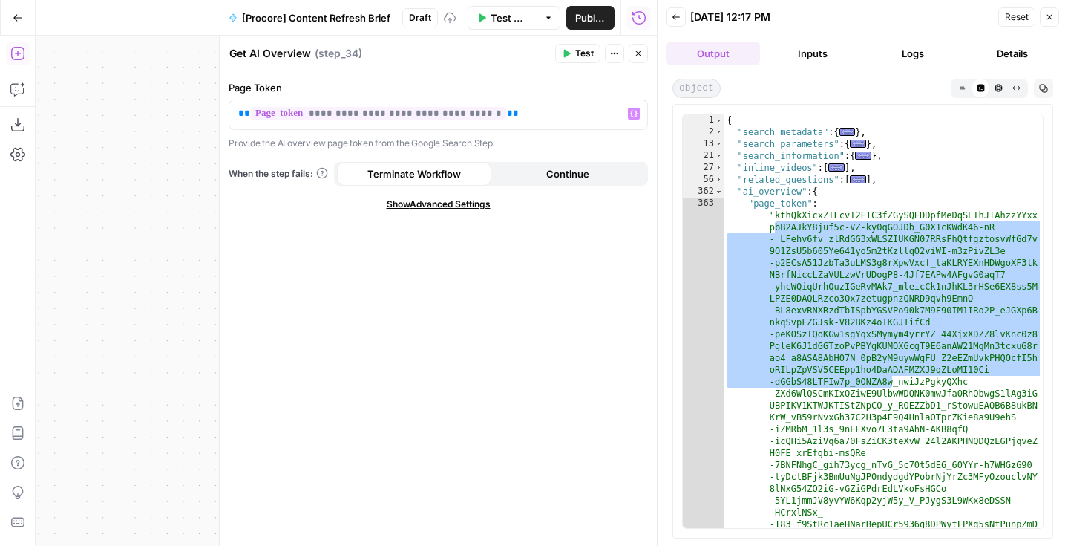
click at [569, 56] on icon "button" at bounding box center [566, 53] width 9 height 9
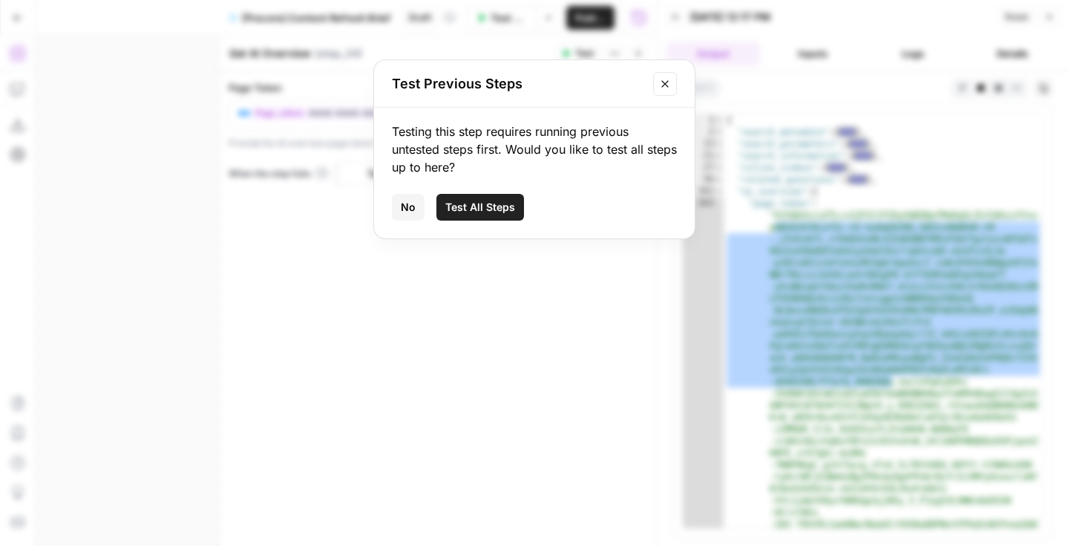
click at [402, 214] on span "No" at bounding box center [408, 207] width 15 height 15
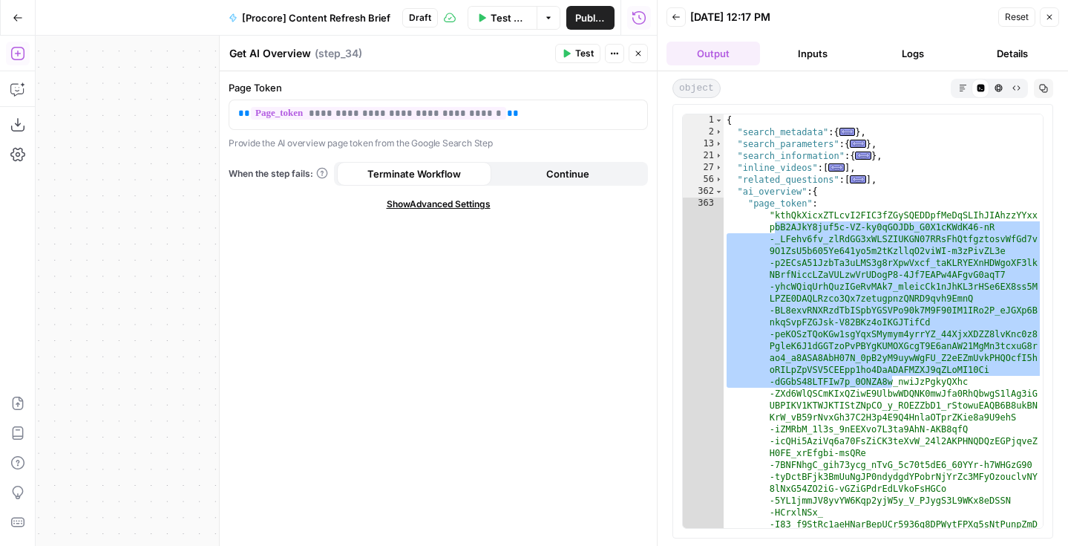
click at [639, 53] on icon "button" at bounding box center [638, 53] width 9 height 9
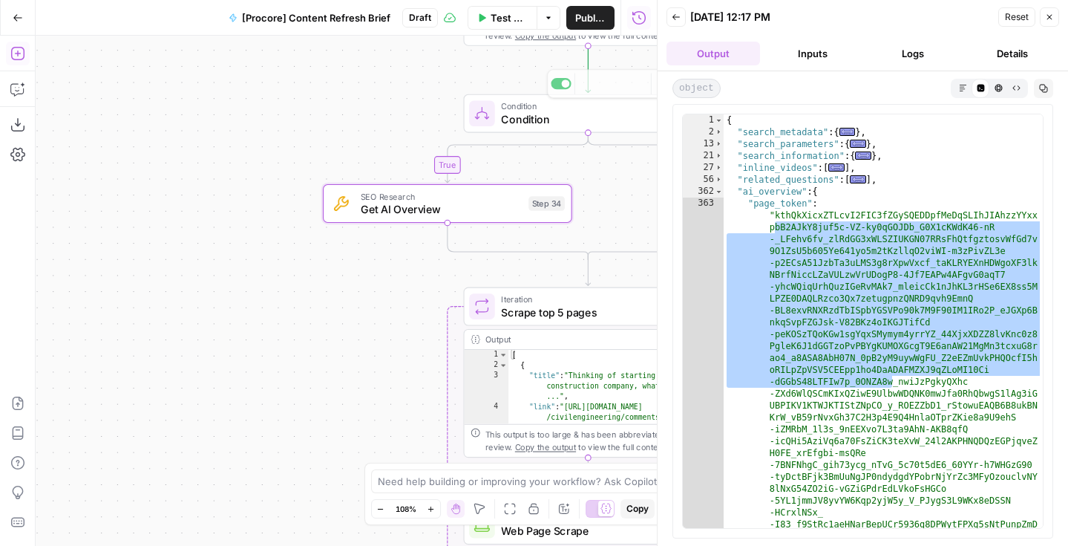
drag, startPoint x: 392, startPoint y: 114, endPoint x: 231, endPoint y: 128, distance: 161.7
click at [231, 128] on div "true false Workflow Input Settings Inputs Run Code · Python Word count Step 3 O…" at bounding box center [346, 291] width 621 height 510
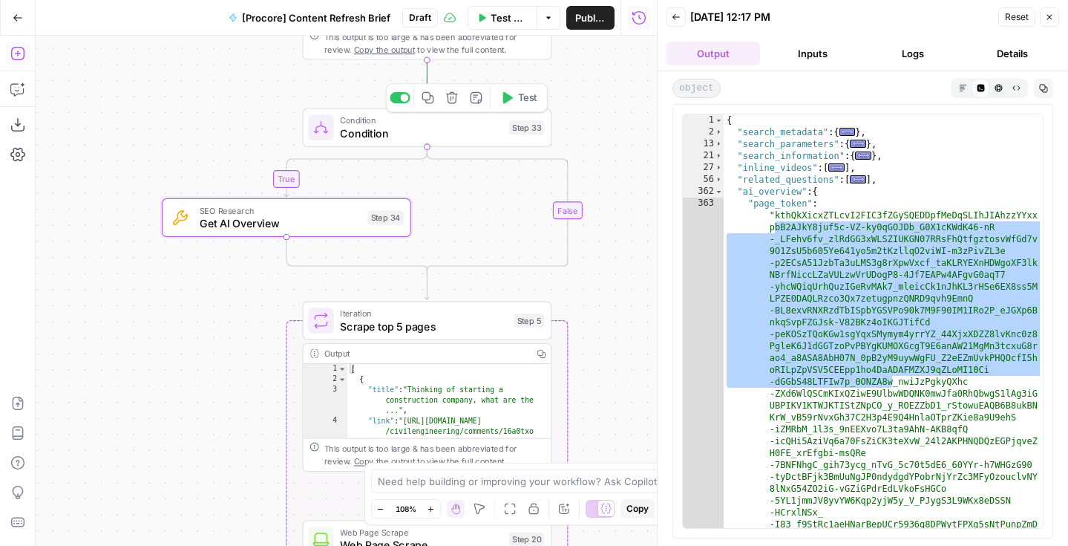
click at [512, 96] on icon "button" at bounding box center [506, 97] width 13 height 13
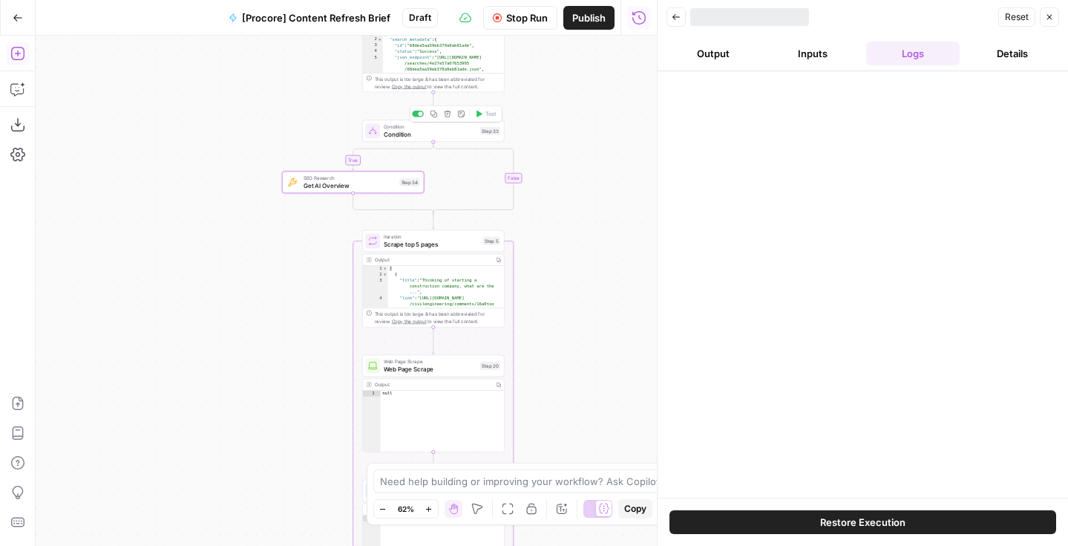
drag, startPoint x: 266, startPoint y: 125, endPoint x: 188, endPoint y: 145, distance: 81.0
click at [188, 145] on div "true false Workflow Input Settings Inputs Run Code · Python Word count Step 3 O…" at bounding box center [346, 291] width 621 height 510
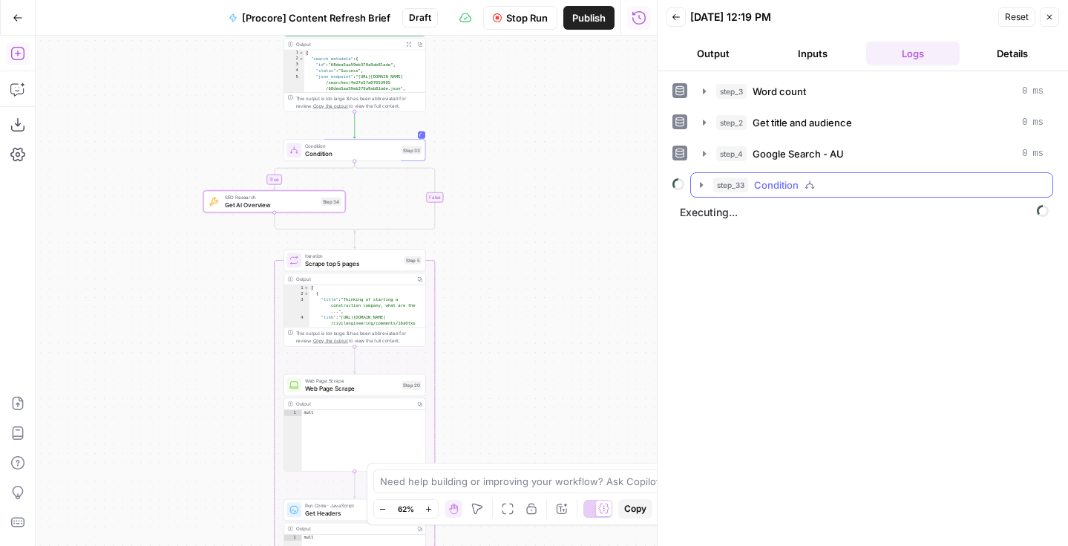
click at [772, 181] on span "Condition" at bounding box center [776, 184] width 45 height 15
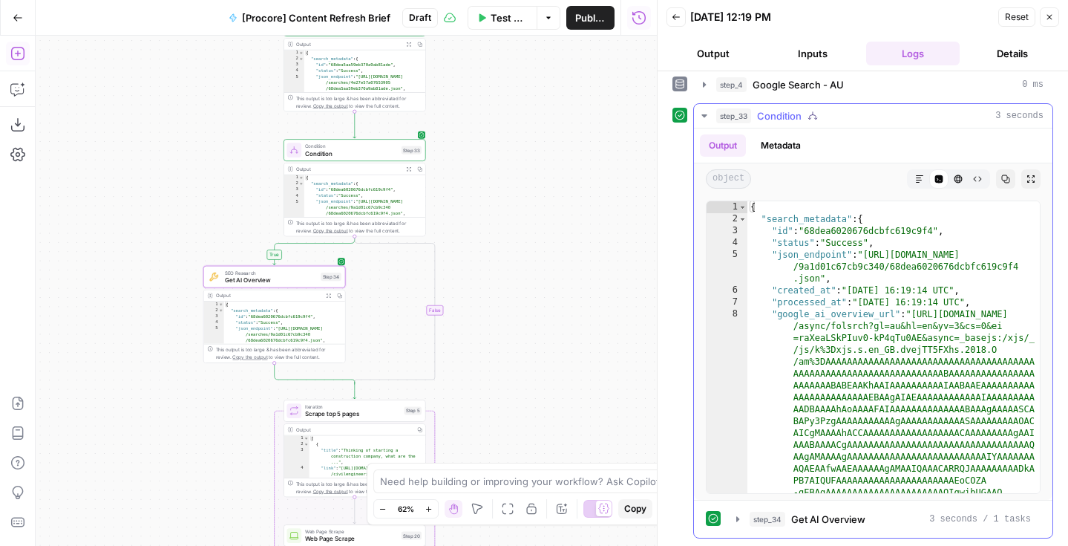
scroll to position [0, 0]
type textarea "*"
click at [741, 220] on span "Toggle code folding, rows 2 through 11" at bounding box center [743, 219] width 8 height 12
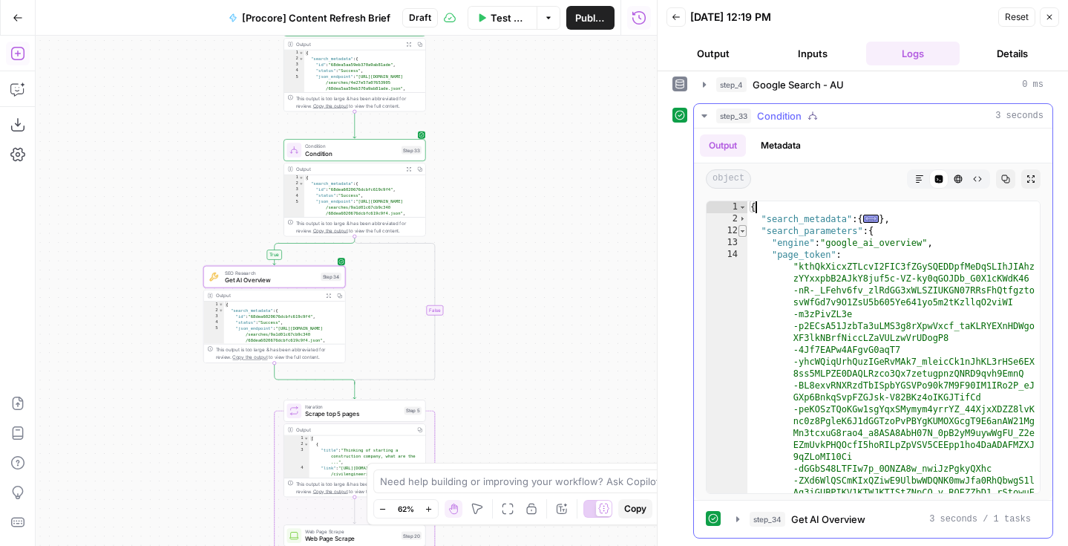
click at [739, 229] on span "Toggle code folding, rows 12 through 15" at bounding box center [743, 231] width 8 height 12
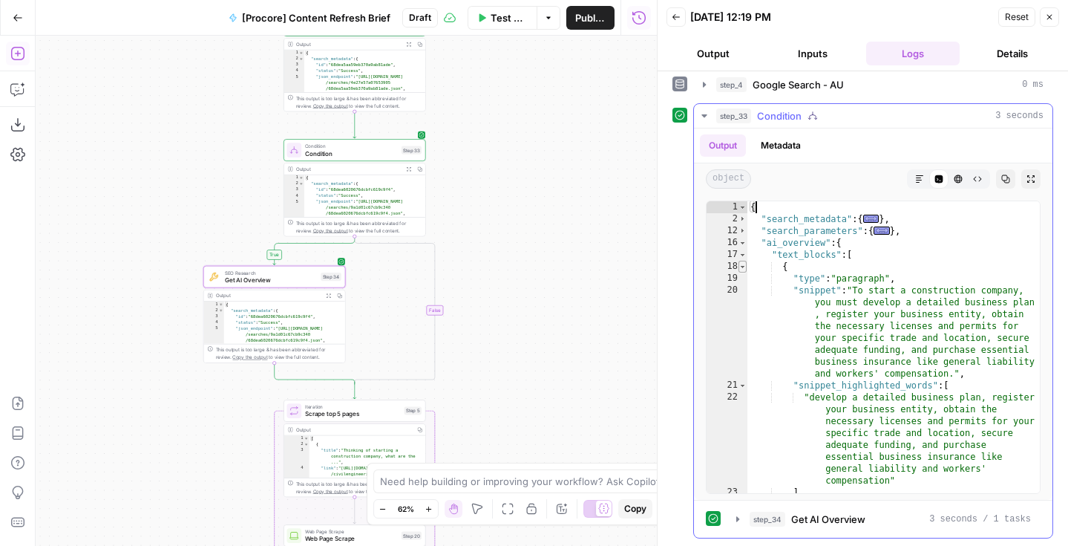
click at [740, 269] on span "Toggle code folding, rows 18 through 29" at bounding box center [743, 267] width 8 height 12
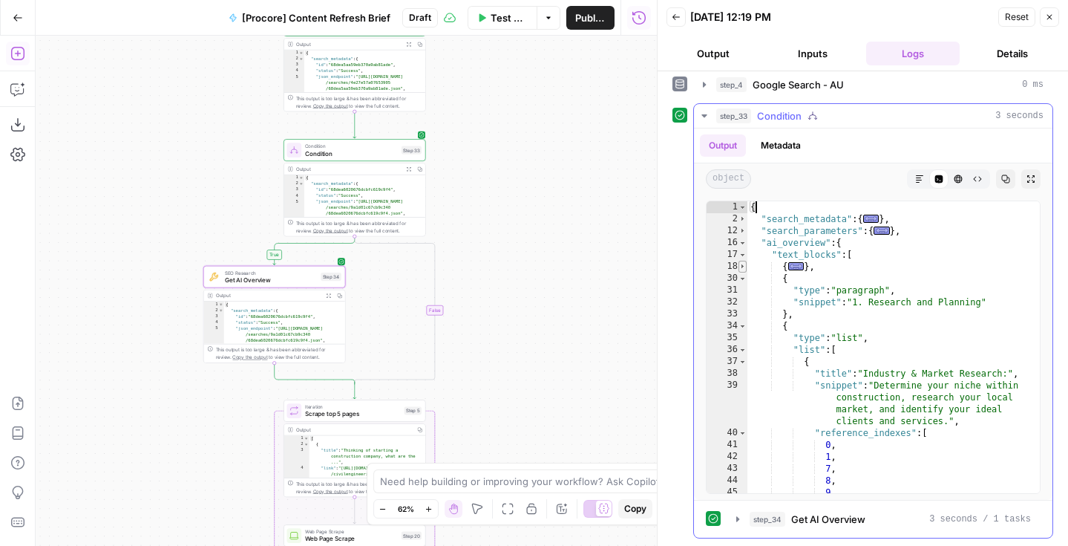
click at [742, 267] on span "Toggle code folding, rows 18 through 29" at bounding box center [743, 267] width 8 height 12
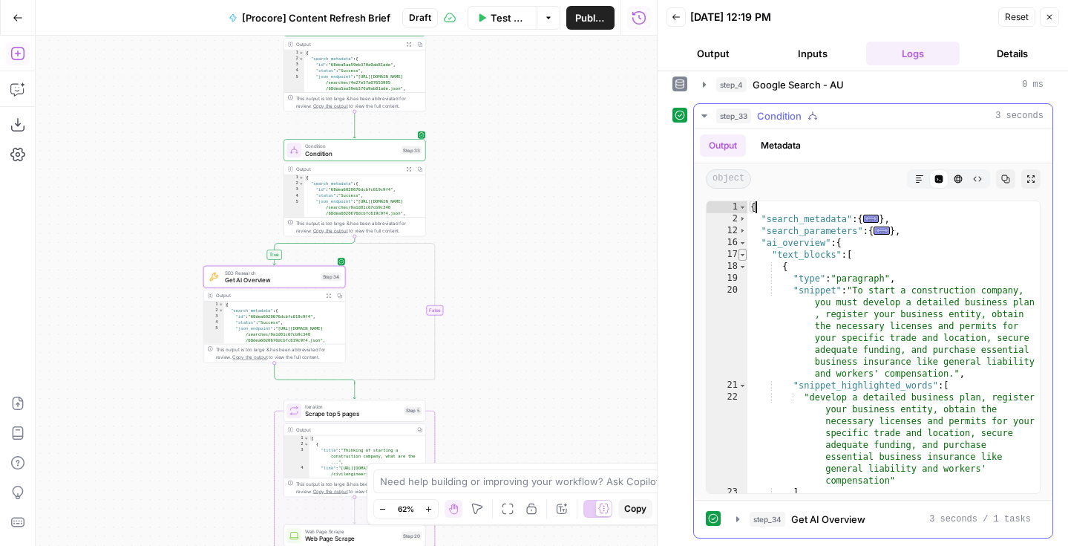
click at [743, 256] on span "Toggle code folding, rows 17 through 155" at bounding box center [743, 255] width 8 height 12
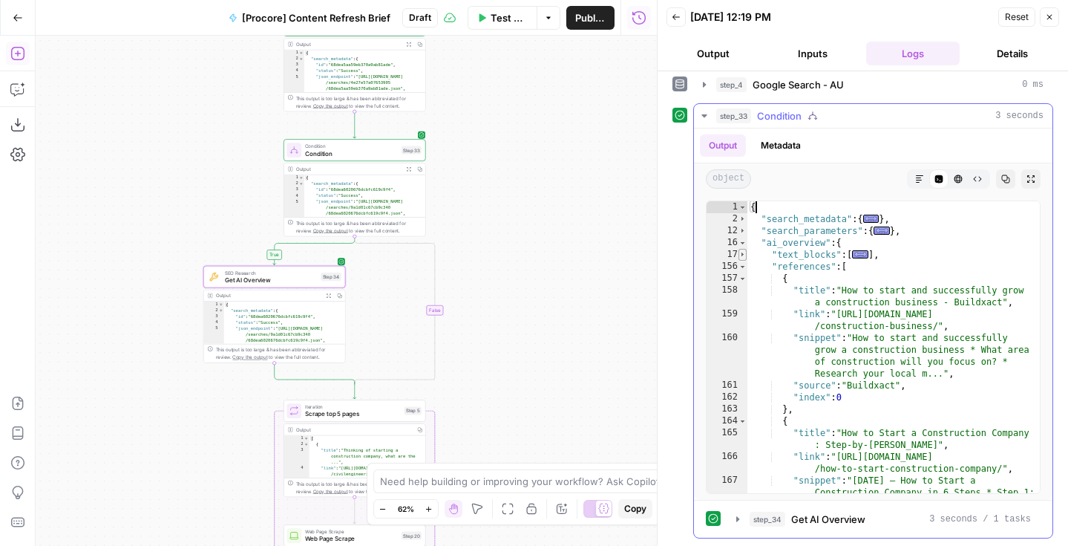
click at [744, 256] on span "Toggle code folding, rows 17 through 155" at bounding box center [743, 255] width 8 height 12
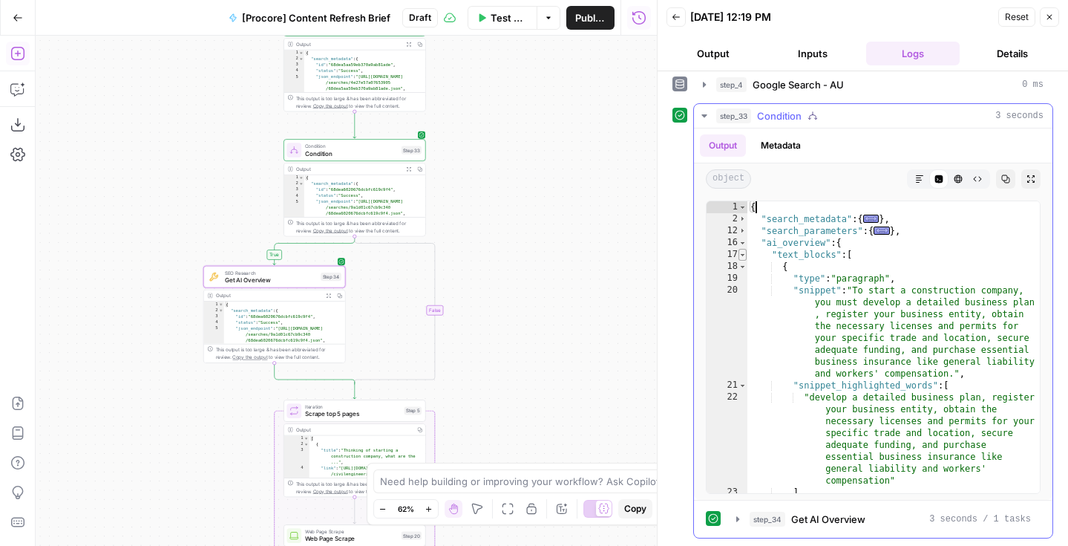
click at [744, 255] on span "Toggle code folding, rows 17 through 155" at bounding box center [743, 255] width 8 height 12
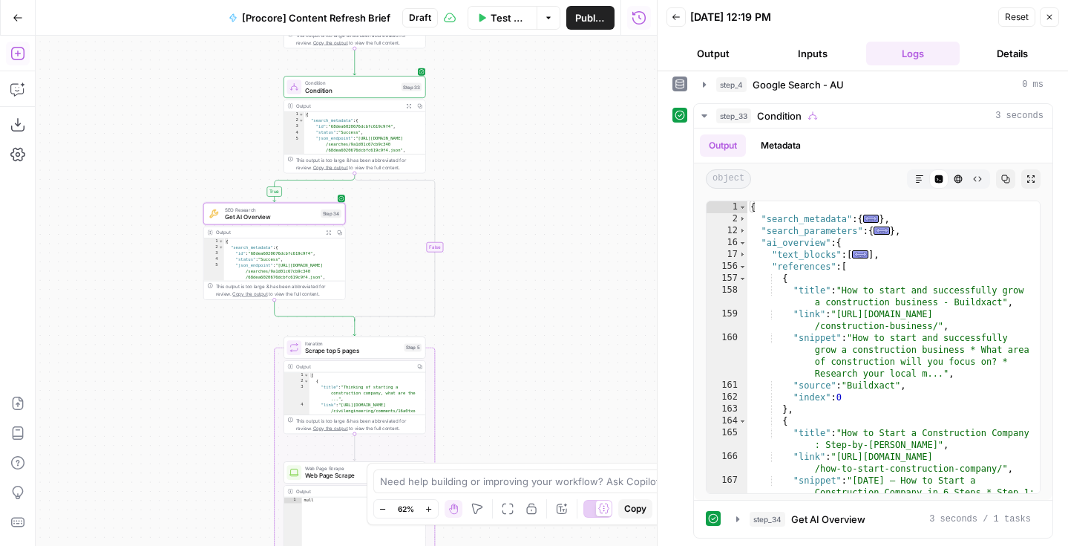
drag, startPoint x: 520, startPoint y: 324, endPoint x: 520, endPoint y: 261, distance: 63.1
click at [520, 261] on div "true false Workflow Input Settings Inputs Run Code · Python Word count Step 3 O…" at bounding box center [346, 291] width 621 height 510
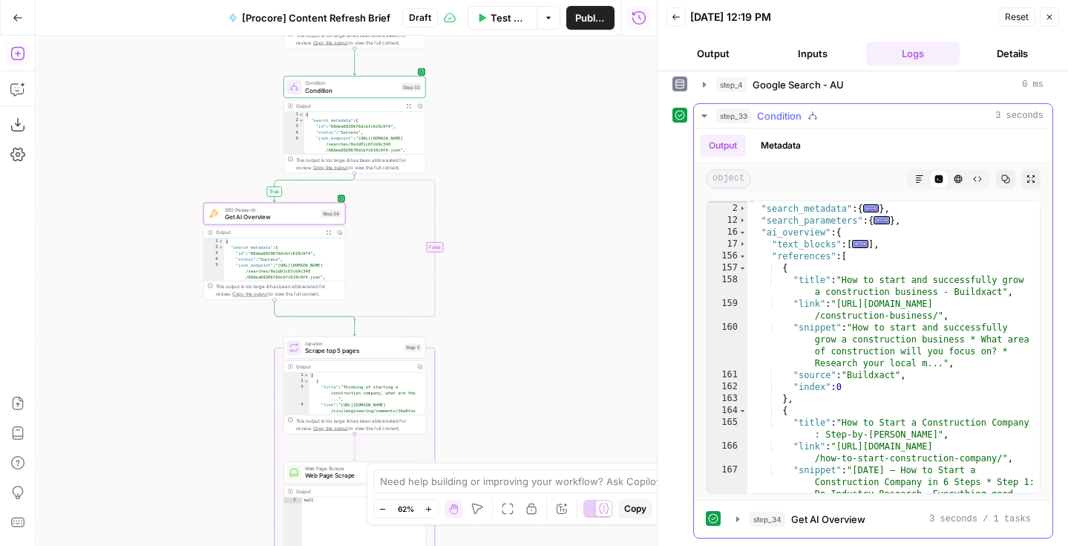
scroll to position [10, 0]
click at [744, 241] on span "Toggle code folding, rows 17 through 155" at bounding box center [743, 244] width 8 height 12
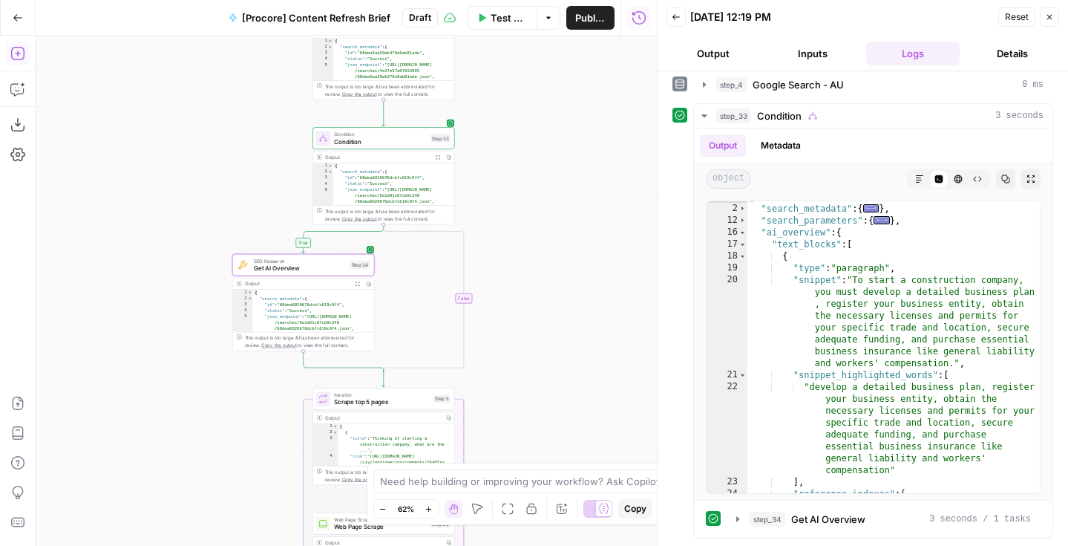
drag, startPoint x: 488, startPoint y: 189, endPoint x: 516, endPoint y: 239, distance: 57.8
click at [517, 239] on div "true false Workflow Input Settings Inputs Run Code · Python Word count Step 3 O…" at bounding box center [346, 291] width 621 height 510
click at [19, 56] on icon "button" at bounding box center [17, 53] width 15 height 15
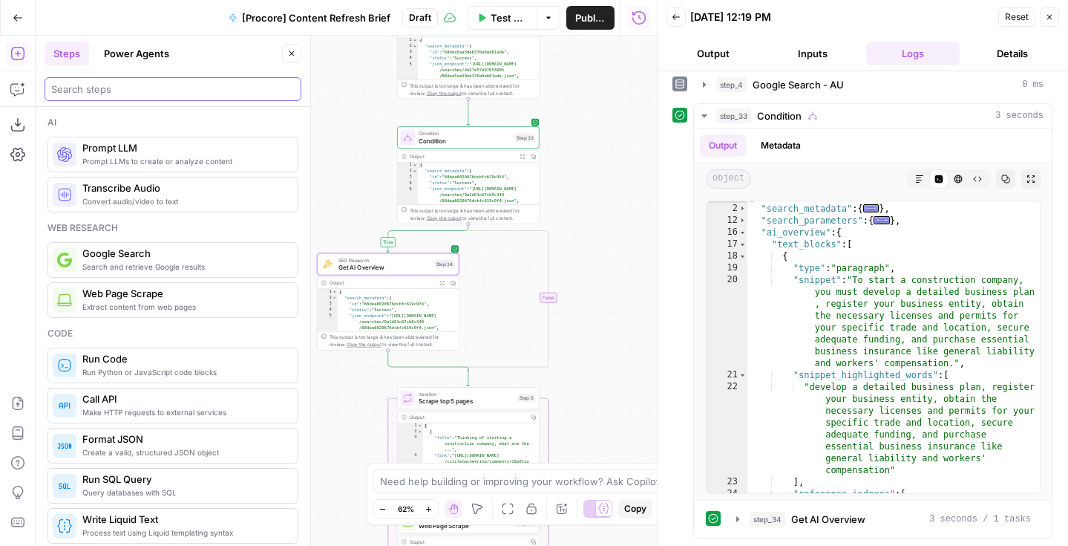
click at [70, 93] on input "search" at bounding box center [172, 89] width 243 height 15
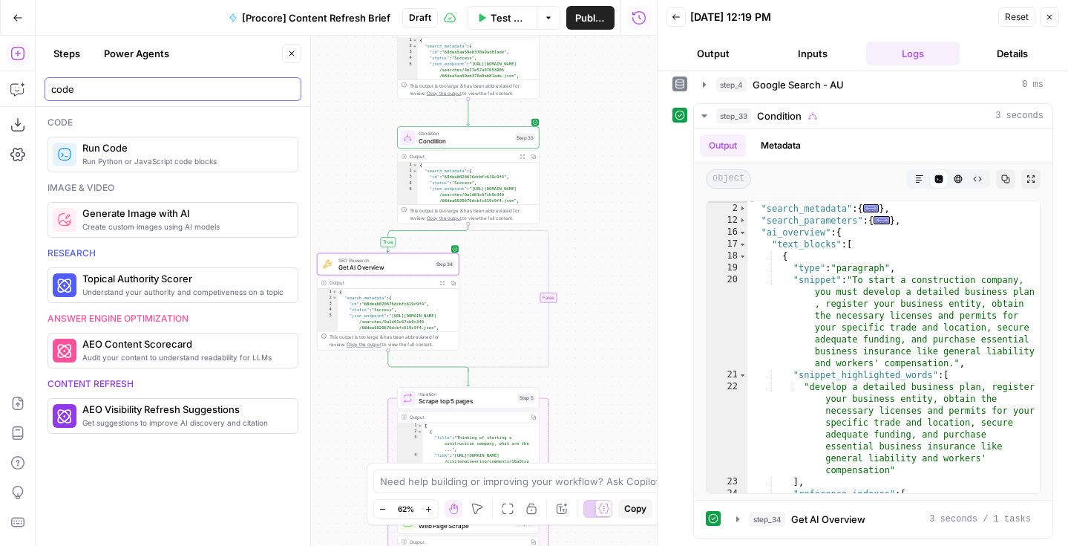
type input "code"
drag, startPoint x: 333, startPoint y: 170, endPoint x: 333, endPoint y: 75, distance: 95.0
click at [333, 75] on div "true false Workflow Input Settings Inputs Run Code · Python Word count Step 3 O…" at bounding box center [346, 291] width 621 height 510
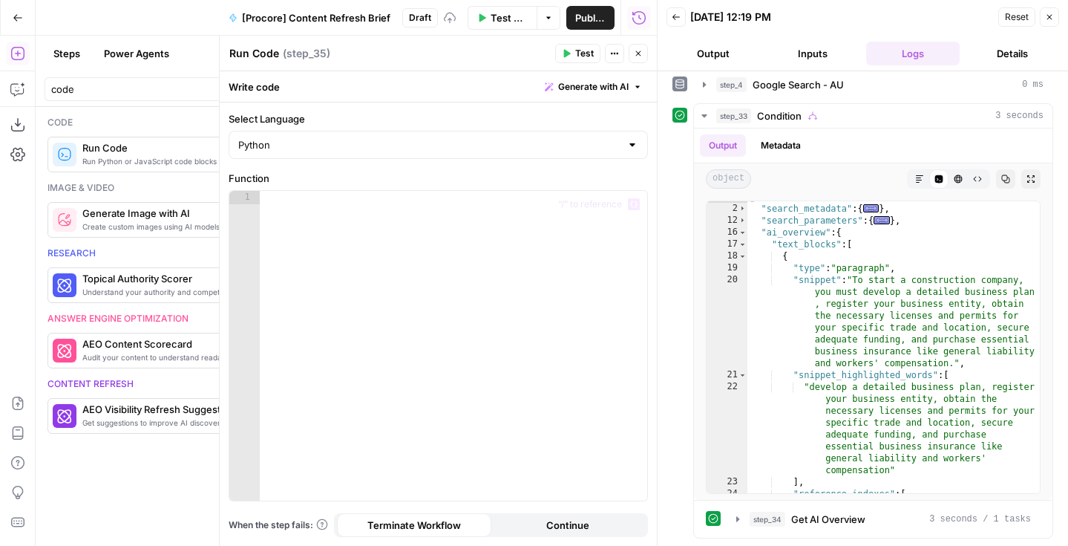
click at [339, 212] on div at bounding box center [453, 359] width 387 height 336
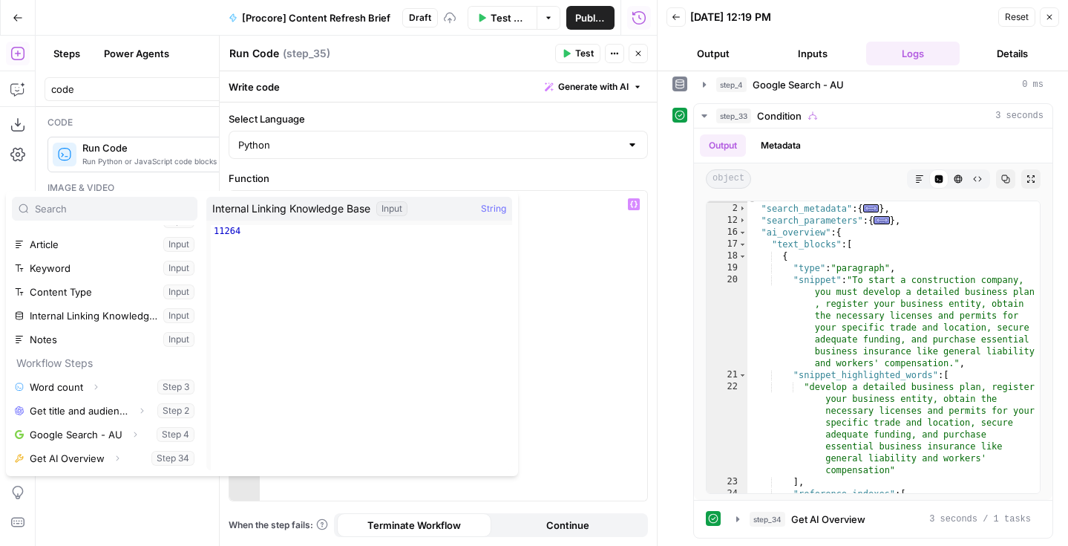
scroll to position [36, 0]
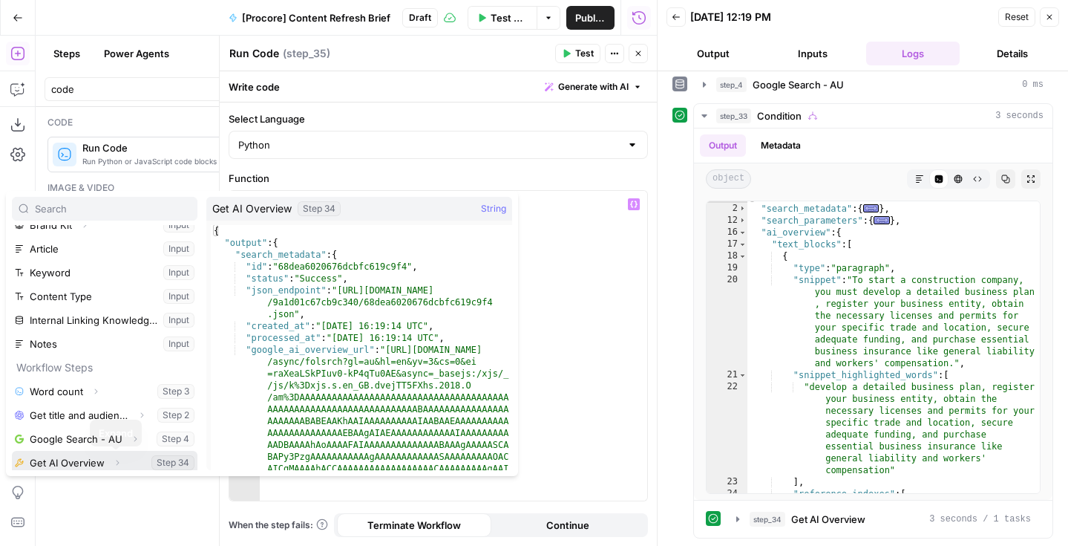
click at [118, 461] on icon "button" at bounding box center [117, 462] width 9 height 9
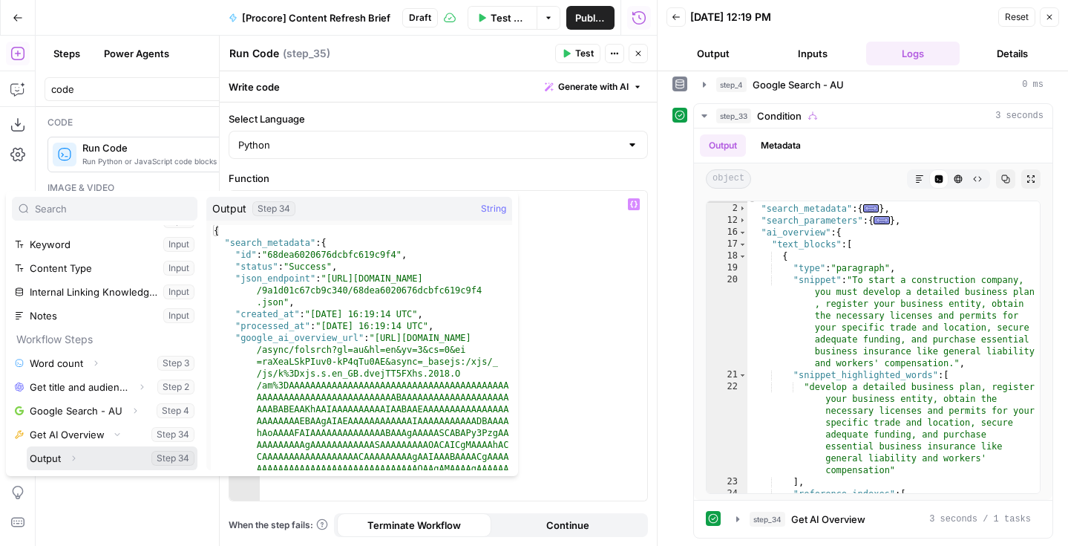
click at [76, 458] on icon "button" at bounding box center [73, 457] width 9 height 9
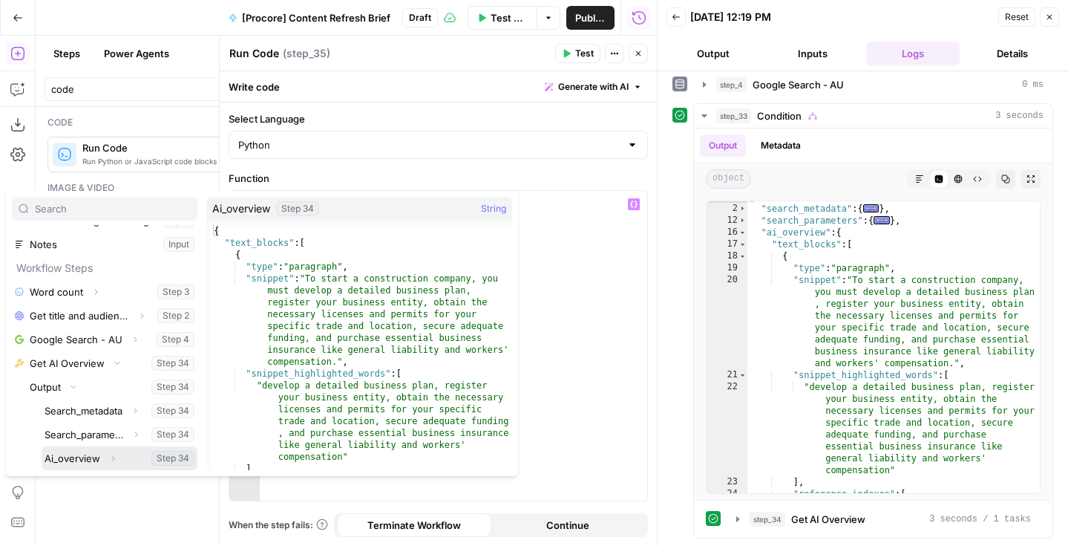
click at [71, 454] on button "Select variable Ai_overview" at bounding box center [120, 458] width 156 height 24
type textarea "**********"
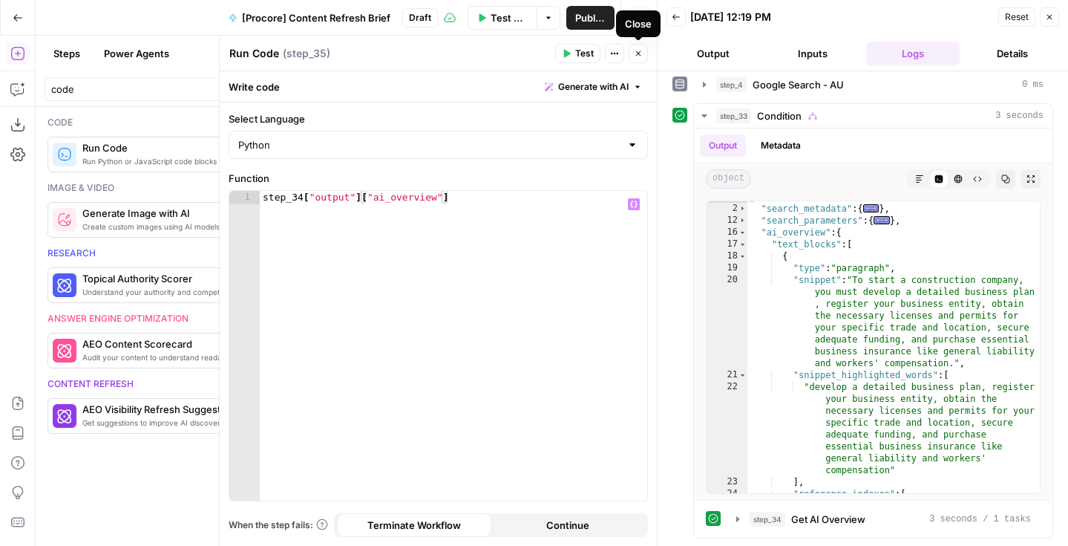
click at [641, 52] on icon "button" at bounding box center [638, 53] width 9 height 9
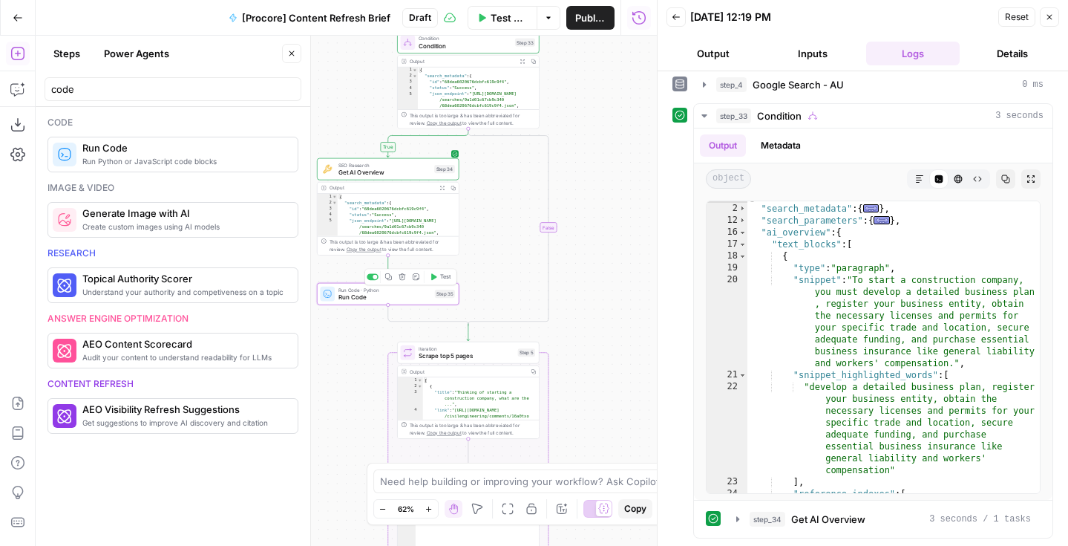
click at [367, 300] on span "Run Code" at bounding box center [384, 296] width 93 height 9
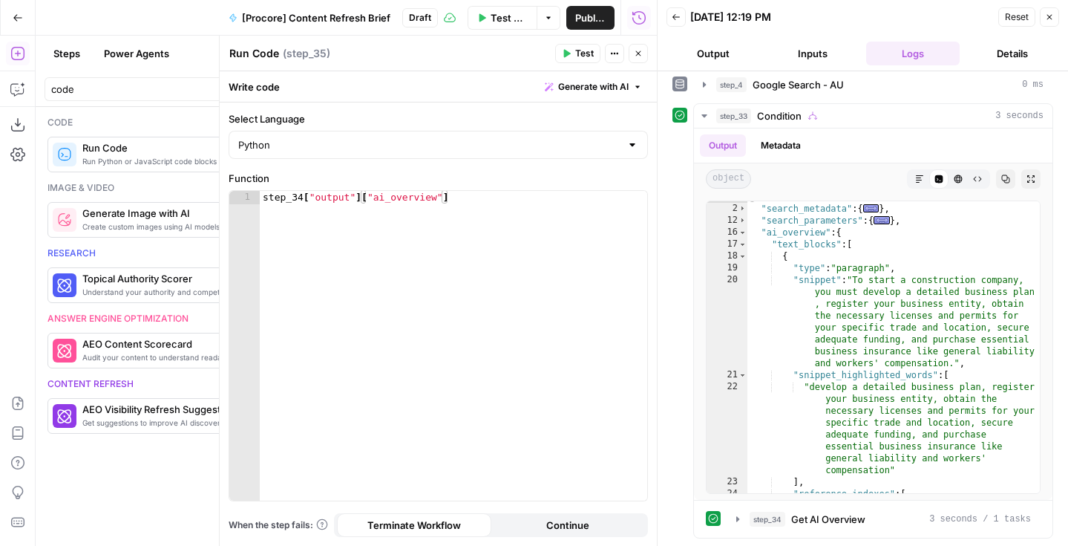
click at [266, 52] on textarea "Run Code" at bounding box center [254, 53] width 50 height 15
type textarea "Return AI overview"
click at [635, 60] on button "Close" at bounding box center [638, 53] width 19 height 19
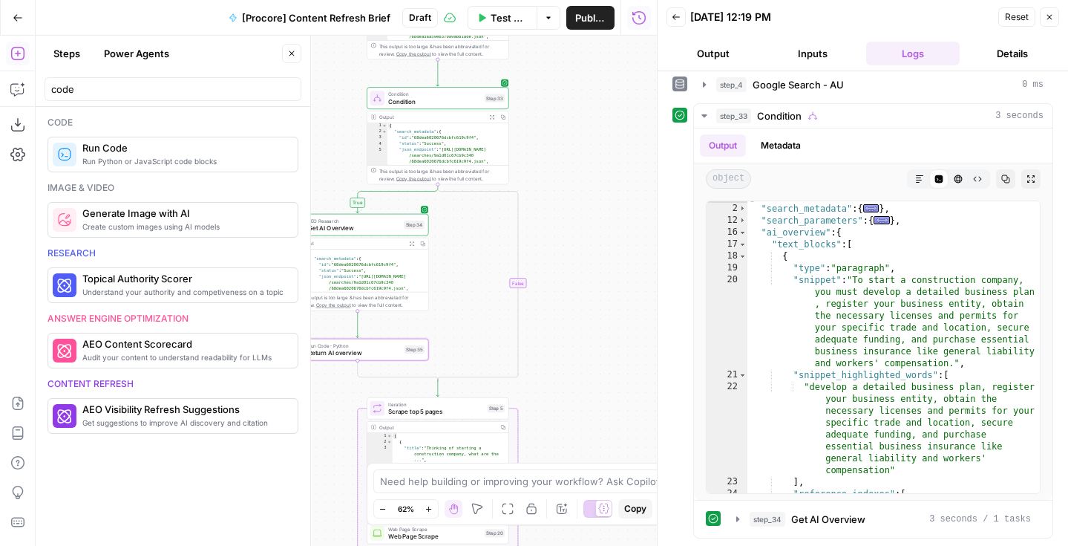
drag, startPoint x: 612, startPoint y: 164, endPoint x: 572, endPoint y: 243, distance: 88.3
click at [572, 243] on div "true false Workflow Input Settings Inputs Run Code · Python Word count Step 3 O…" at bounding box center [346, 291] width 621 height 510
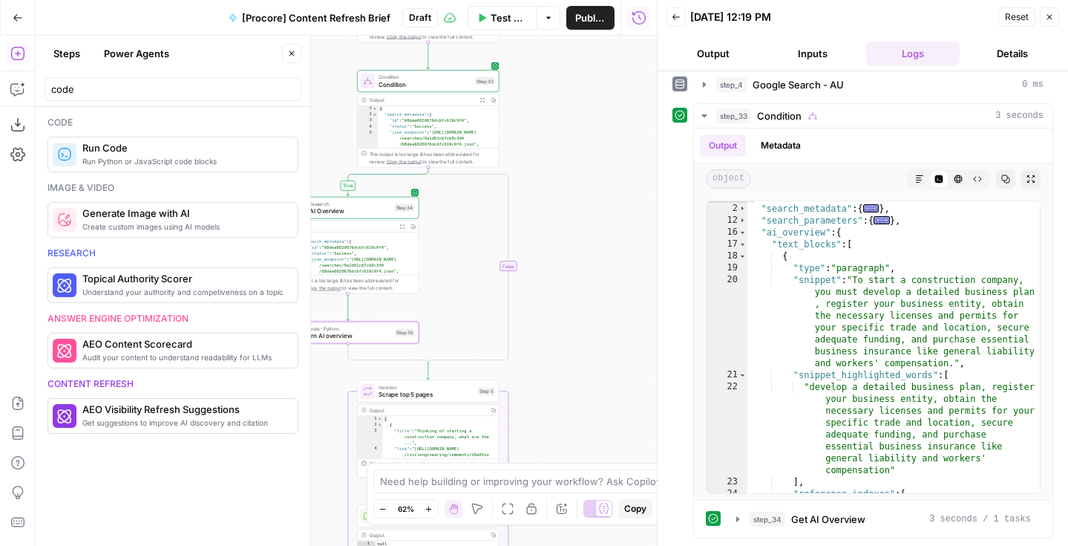
drag, startPoint x: 572, startPoint y: 243, endPoint x: 572, endPoint y: 203, distance: 40.1
click at [572, 203] on div "true false Workflow Input Settings Inputs Run Code · Python Word count Step 3 O…" at bounding box center [346, 291] width 621 height 510
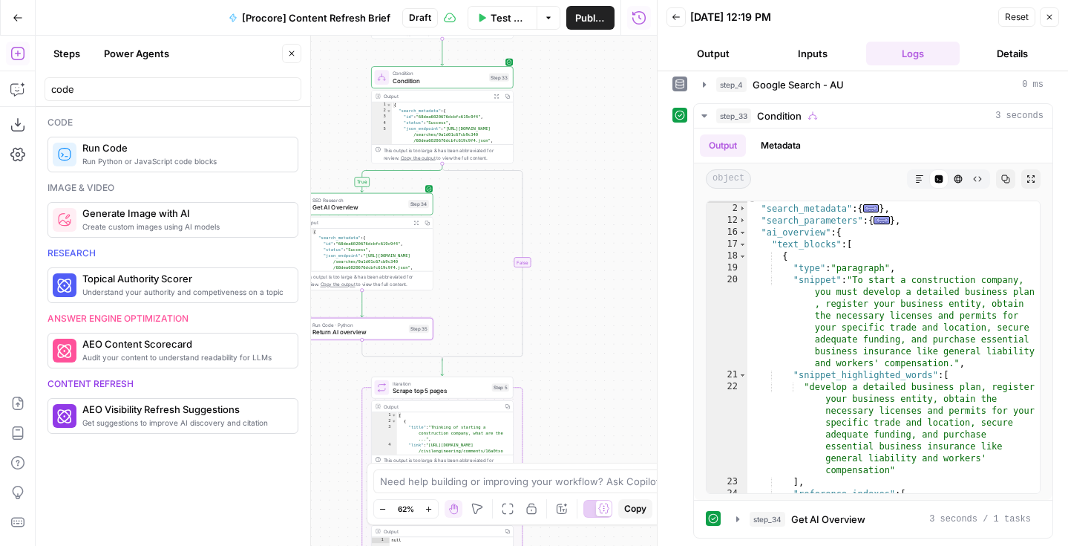
drag, startPoint x: 572, startPoint y: 203, endPoint x: 587, endPoint y: 198, distance: 16.2
click at [587, 198] on div "true false Workflow Input Settings Inputs Run Code · Python Word count Step 3 O…" at bounding box center [346, 291] width 621 height 510
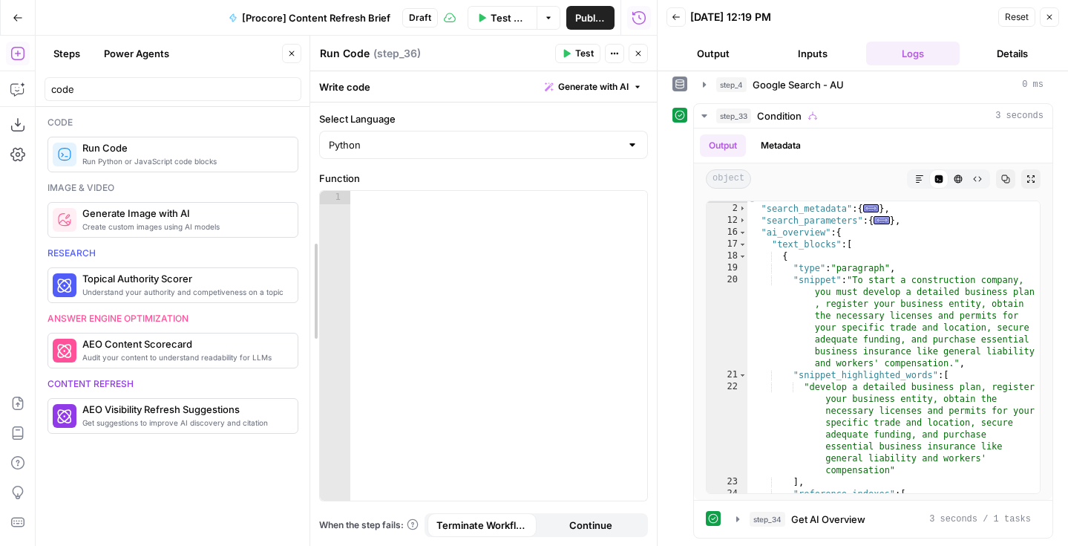
drag, startPoint x: 226, startPoint y: 113, endPoint x: 316, endPoint y: 113, distance: 89.8
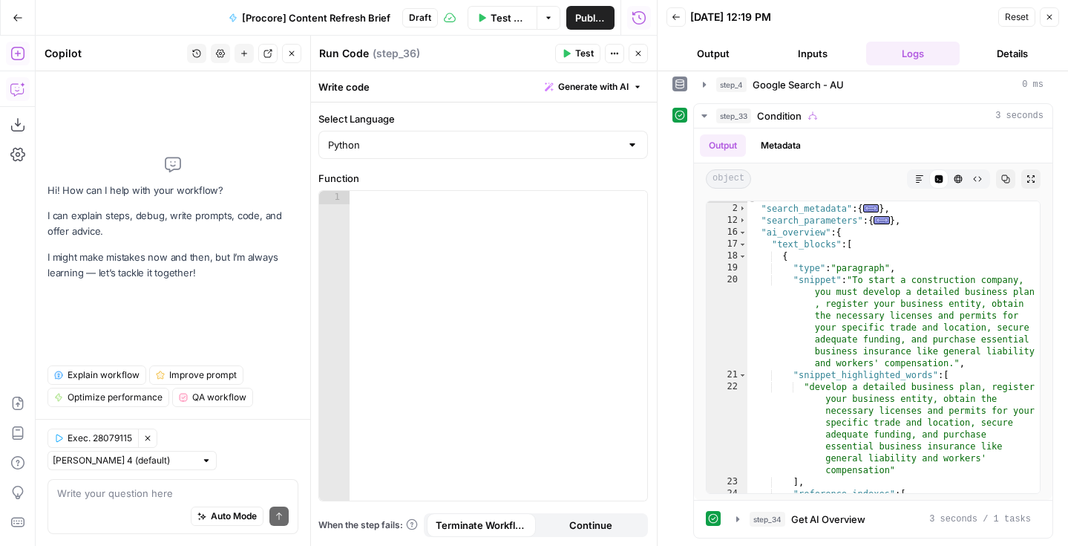
click at [101, 501] on div "Auto Mode Send" at bounding box center [173, 516] width 232 height 33
click at [640, 46] on button "Close" at bounding box center [638, 53] width 19 height 19
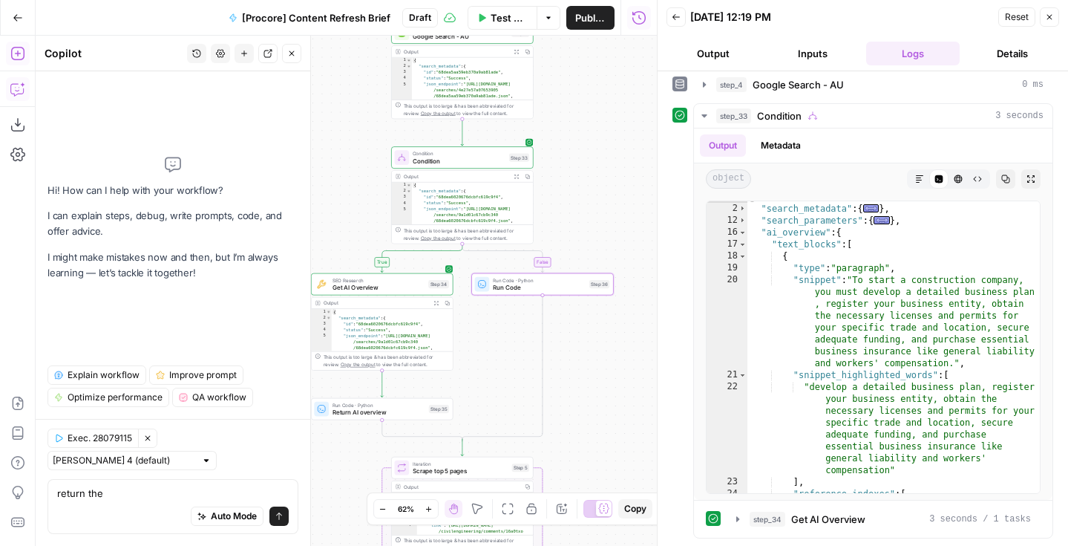
drag, startPoint x: 592, startPoint y: 148, endPoint x: 586, endPoint y: 229, distance: 81.1
click at [586, 229] on div "true false Workflow Input Settings Inputs Run Code · Python Word count Step 3 O…" at bounding box center [346, 291] width 621 height 510
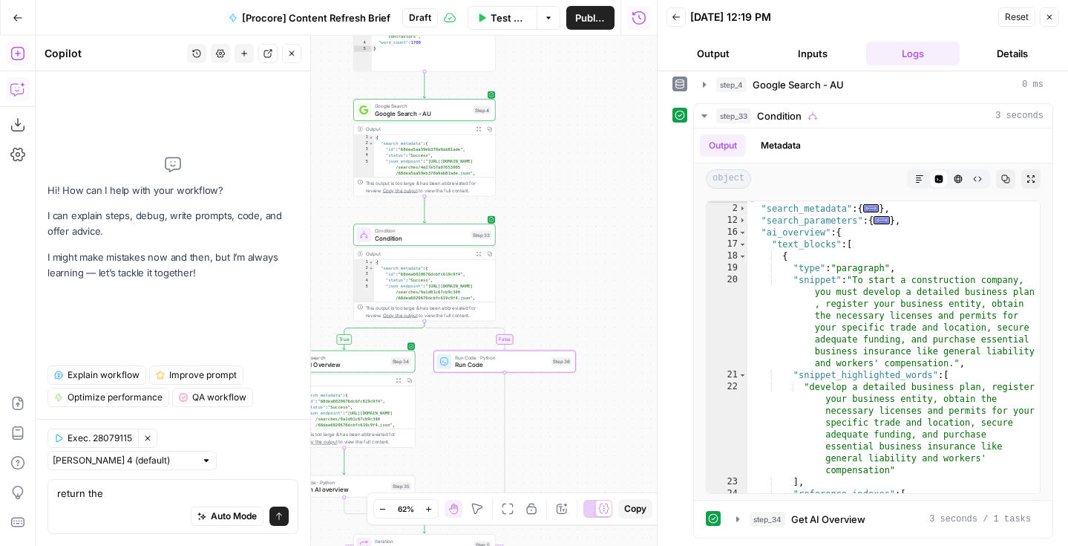
drag, startPoint x: 595, startPoint y: 201, endPoint x: 557, endPoint y: 278, distance: 85.3
click at [557, 278] on div "true false Workflow Input Settings Inputs Run Code · Python Word count Step 3 O…" at bounding box center [346, 291] width 621 height 510
click at [462, 369] on div "Run Code · Python Run Code Step 36" at bounding box center [504, 361] width 143 height 22
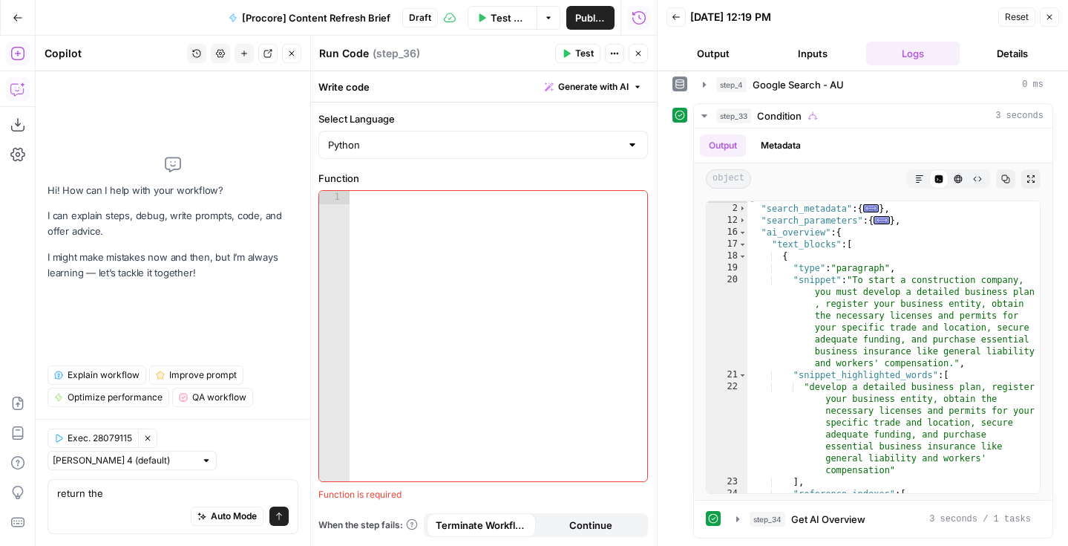
click at [119, 511] on div "Auto Mode Send" at bounding box center [173, 516] width 232 height 33
click at [278, 493] on textarea "return step_4.output.ai_overview.text_blocks" at bounding box center [173, 492] width 232 height 15
click at [180, 489] on textarea "return step_4.output.ai_overview.text_blocks if" at bounding box center [173, 492] width 232 height 15
click at [283, 488] on textarea "return step_4.output.ai_overview.text_blocks if" at bounding box center [173, 492] width 232 height 15
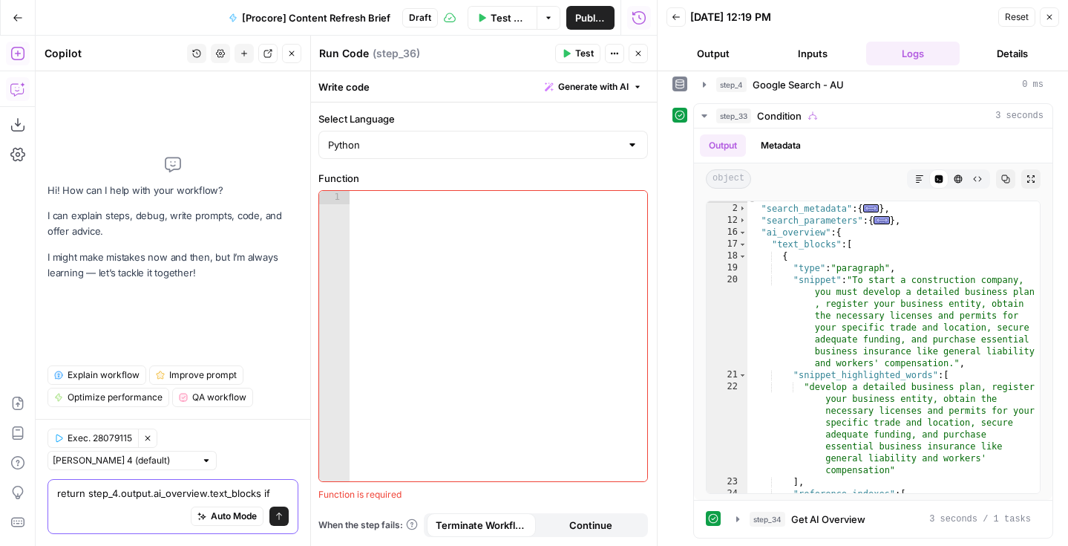
paste textarea "ai_overview"
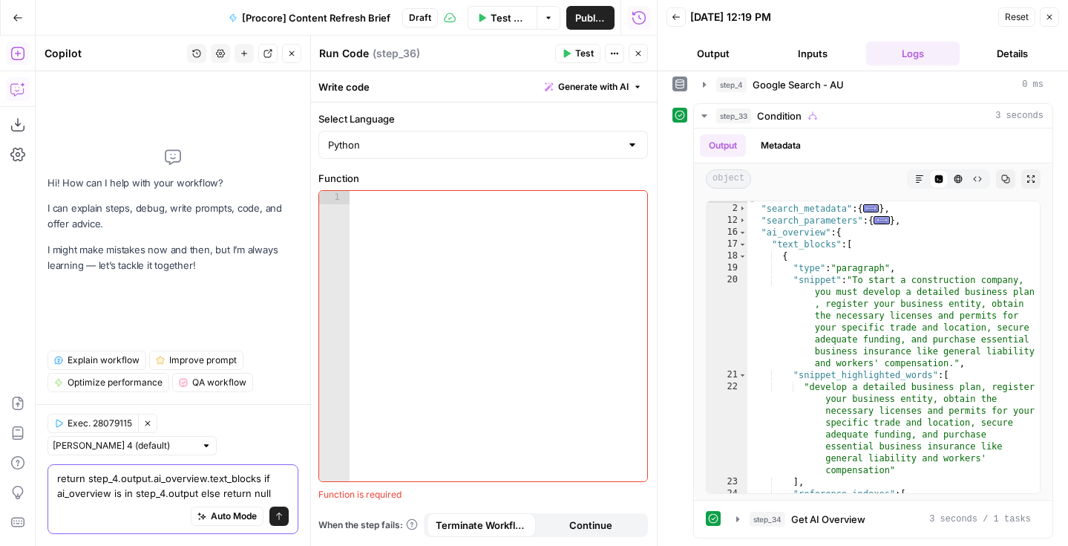
type textarea "return step_4.output.ai_overview.text_blocks if ai_overview is in step_4.output…"
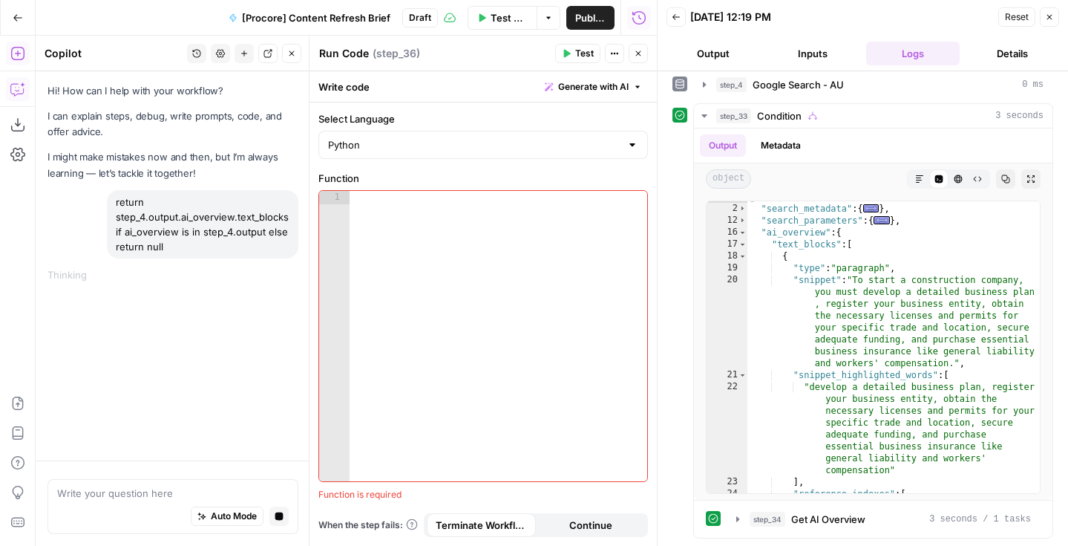
click at [859, 14] on div "10/02/25 at 12:19 PM" at bounding box center [842, 17] width 304 height 15
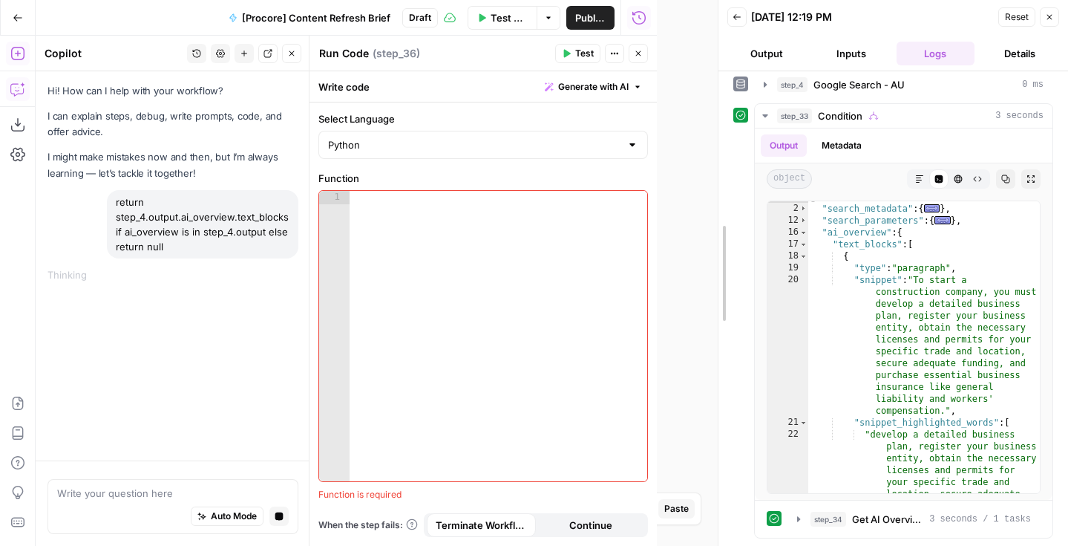
drag, startPoint x: 659, startPoint y: 143, endPoint x: 720, endPoint y: 143, distance: 60.9
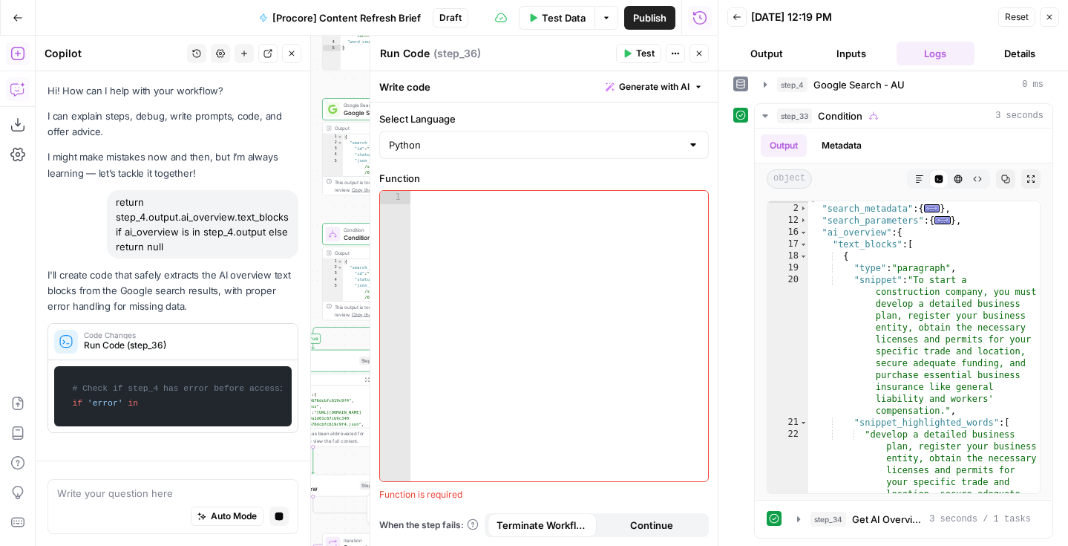
drag, startPoint x: 331, startPoint y: 215, endPoint x: 301, endPoint y: 215, distance: 30.4
click at [301, 215] on body "Foundation Inc. New Home Browse Insights Opportunities Your Data Flightpath Rec…" at bounding box center [534, 273] width 1068 height 546
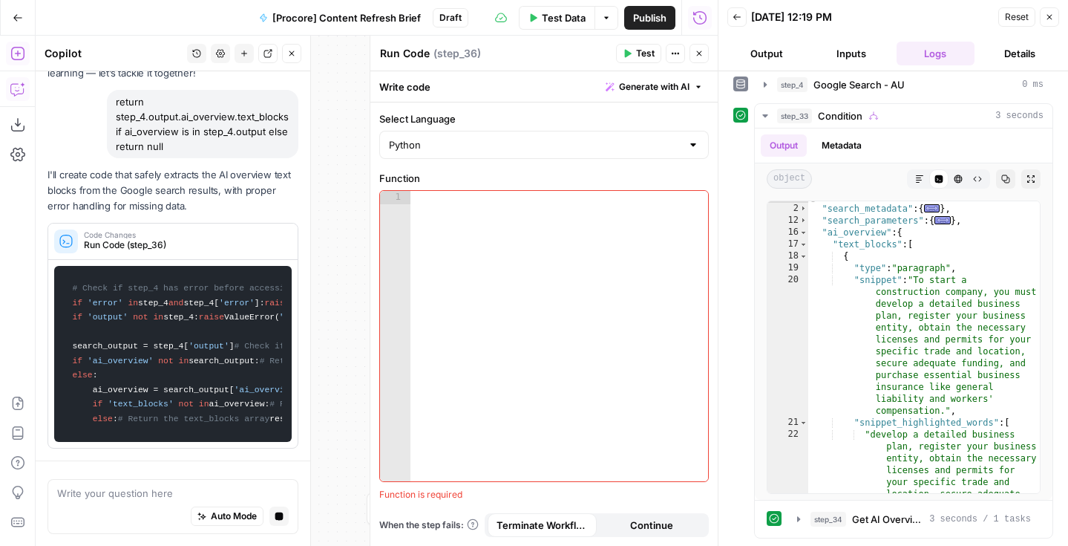
scroll to position [0, 0]
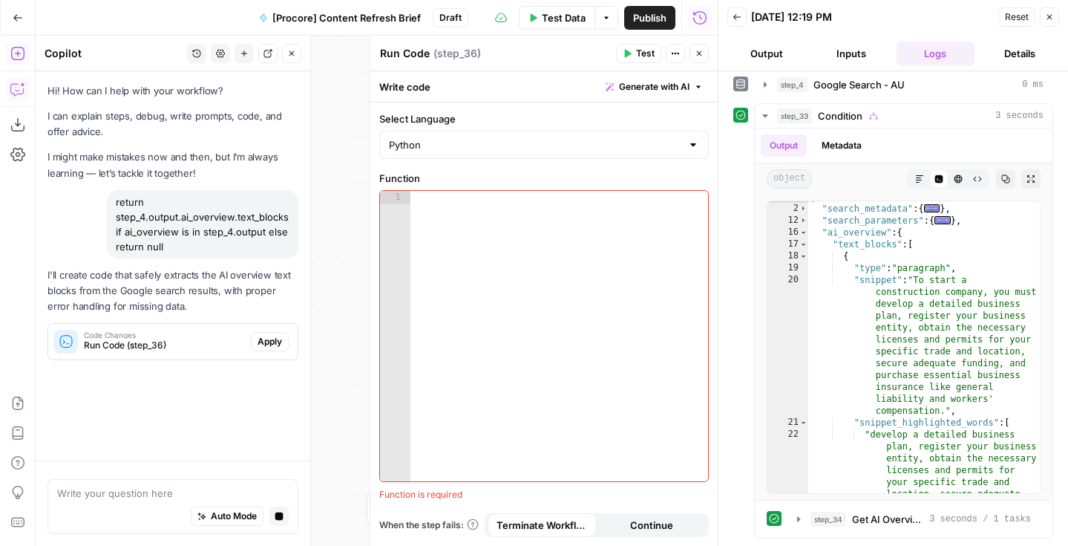
click at [268, 343] on span "Apply" at bounding box center [270, 341] width 24 height 13
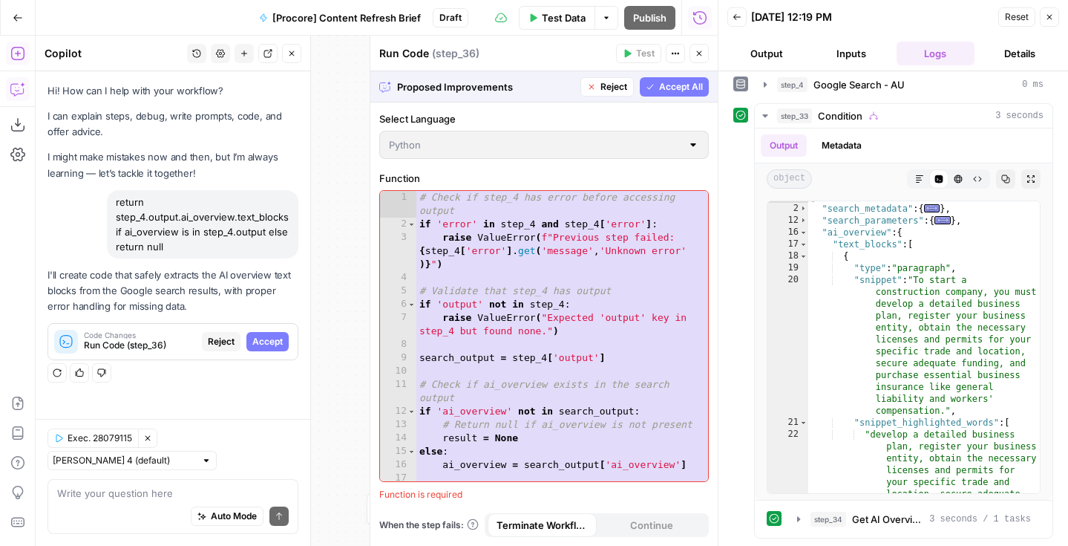
click at [660, 86] on span "Accept All" at bounding box center [681, 86] width 44 height 13
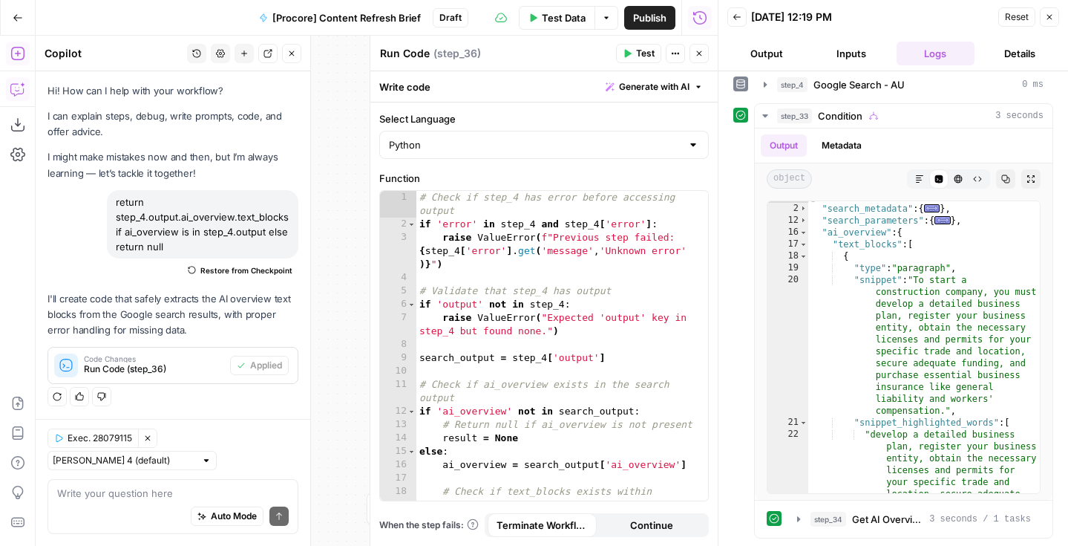
click at [646, 54] on span "Test" at bounding box center [645, 53] width 19 height 13
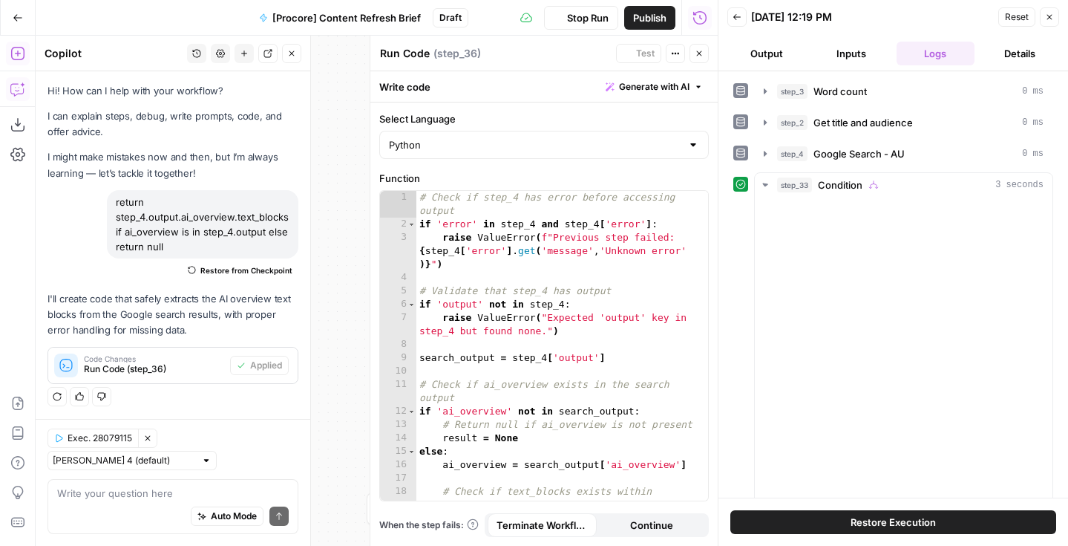
click at [697, 53] on icon "button" at bounding box center [699, 53] width 9 height 9
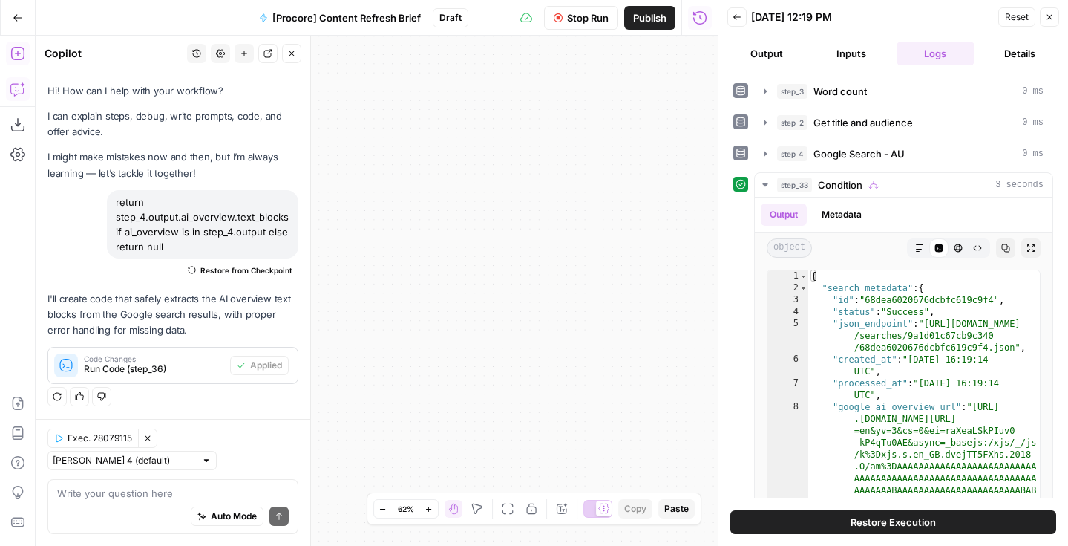
click at [631, 406] on div "true false Workflow Input Settings Inputs Run Code · Python Word count Step 3 O…" at bounding box center [377, 291] width 682 height 510
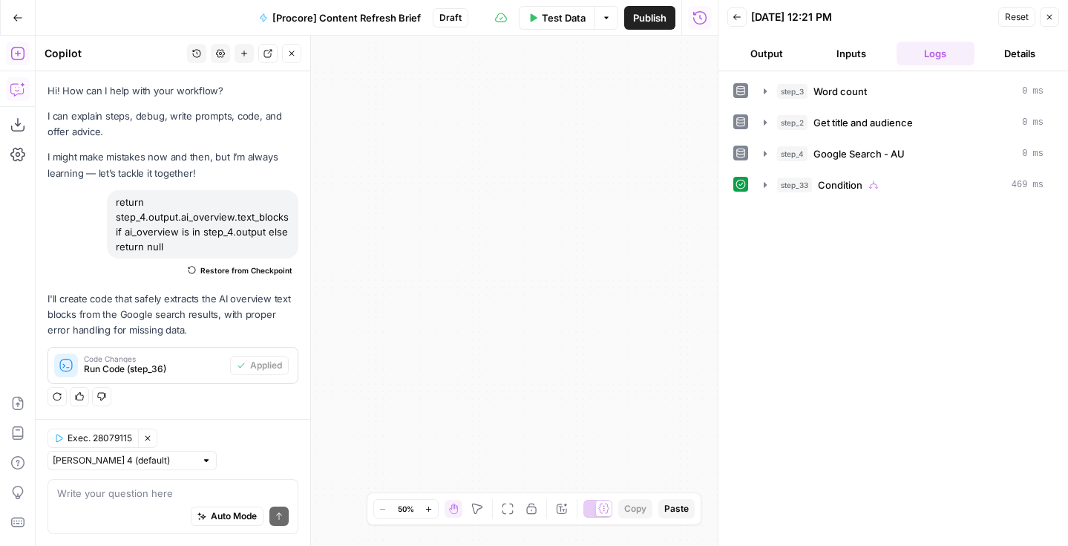
click at [510, 505] on icon "button" at bounding box center [508, 508] width 12 height 12
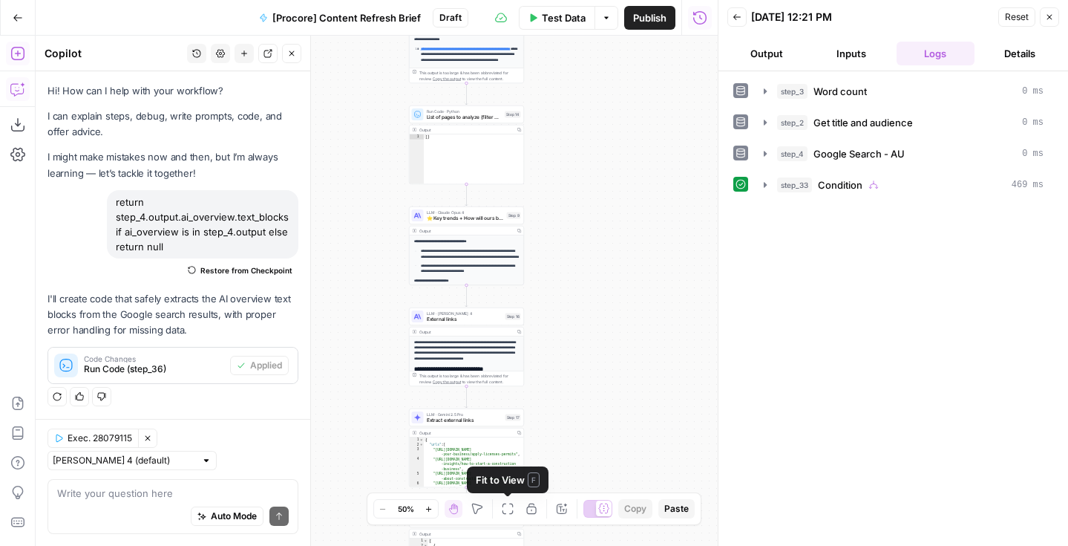
drag, startPoint x: 502, startPoint y: 371, endPoint x: 591, endPoint y: 337, distance: 95.4
click at [591, 337] on div "true false Workflow Input Settings Inputs Run Code · Python Word count Step 3 O…" at bounding box center [377, 291] width 682 height 510
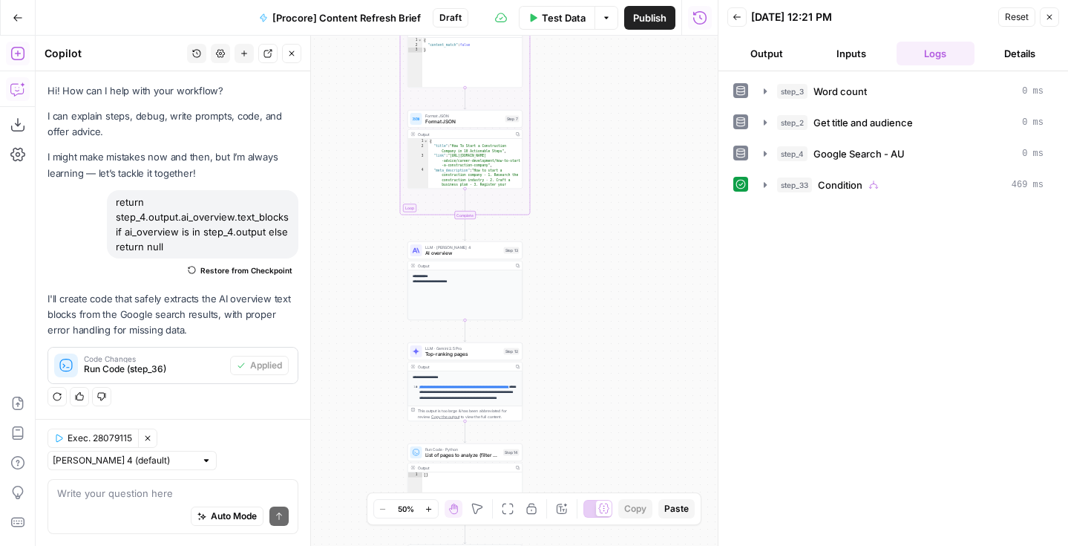
drag, startPoint x: 591, startPoint y: 186, endPoint x: 590, endPoint y: 533, distance: 346.6
click at [590, 533] on div "true false Workflow Input Settings Inputs Run Code · Python Word count Step 3 O…" at bounding box center [377, 291] width 682 height 510
drag, startPoint x: 580, startPoint y: 349, endPoint x: 580, endPoint y: 154, distance: 194.5
click at [580, 154] on div "true false Workflow Input Settings Inputs Run Code · Python Word count Step 3 O…" at bounding box center [377, 291] width 682 height 510
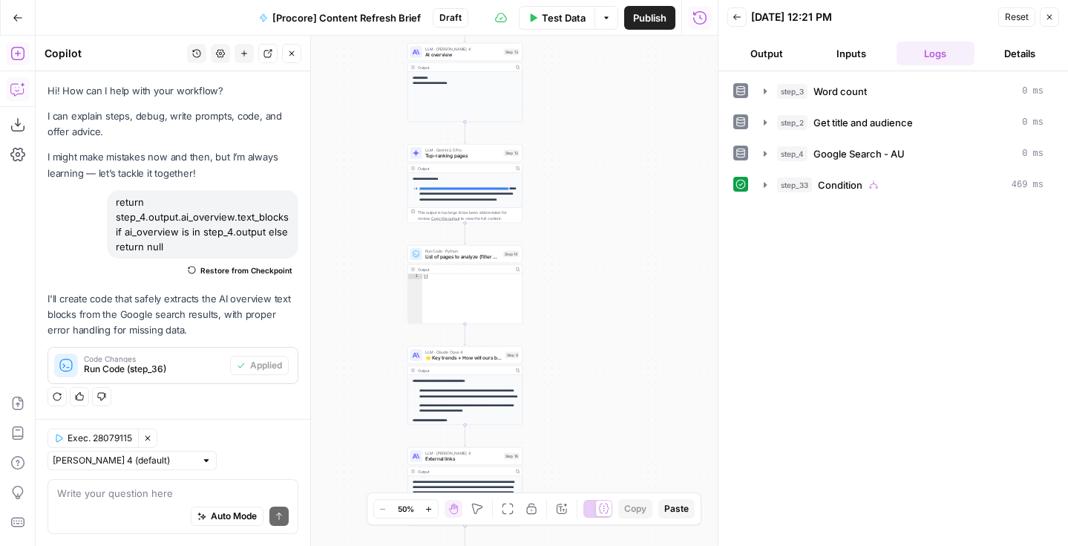
drag, startPoint x: 580, startPoint y: 156, endPoint x: 580, endPoint y: 589, distance: 432.7
click at [580, 545] on html "Foundation Inc. New Home Browse Insights Opportunities Your Data Flightpath Rec…" at bounding box center [534, 273] width 1068 height 546
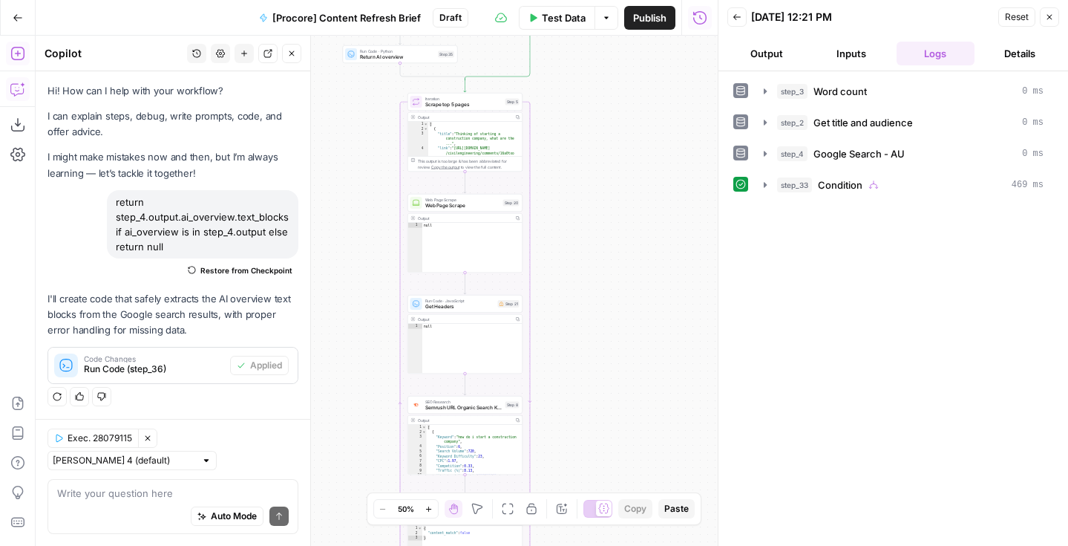
drag, startPoint x: 577, startPoint y: 169, endPoint x: 577, endPoint y: 422, distance: 253.1
click at [577, 422] on div "true false Workflow Input Settings Inputs Run Code · Python Word count Step 3 O…" at bounding box center [377, 291] width 682 height 510
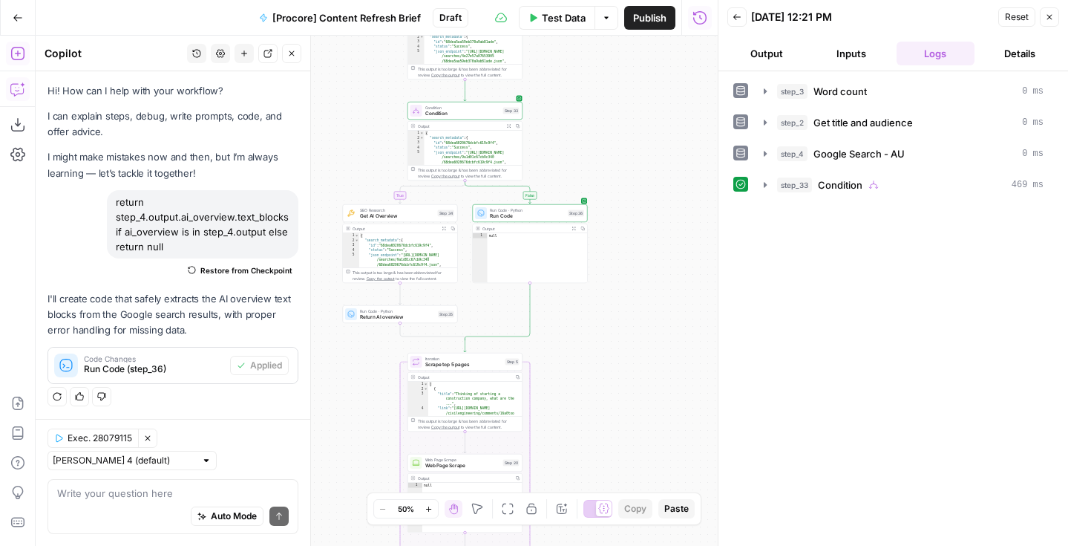
drag, startPoint x: 579, startPoint y: 396, endPoint x: 579, endPoint y: 406, distance: 10.4
click at [579, 406] on div "true false Workflow Input Settings Inputs Run Code · Python Word count Step 3 O…" at bounding box center [377, 291] width 682 height 510
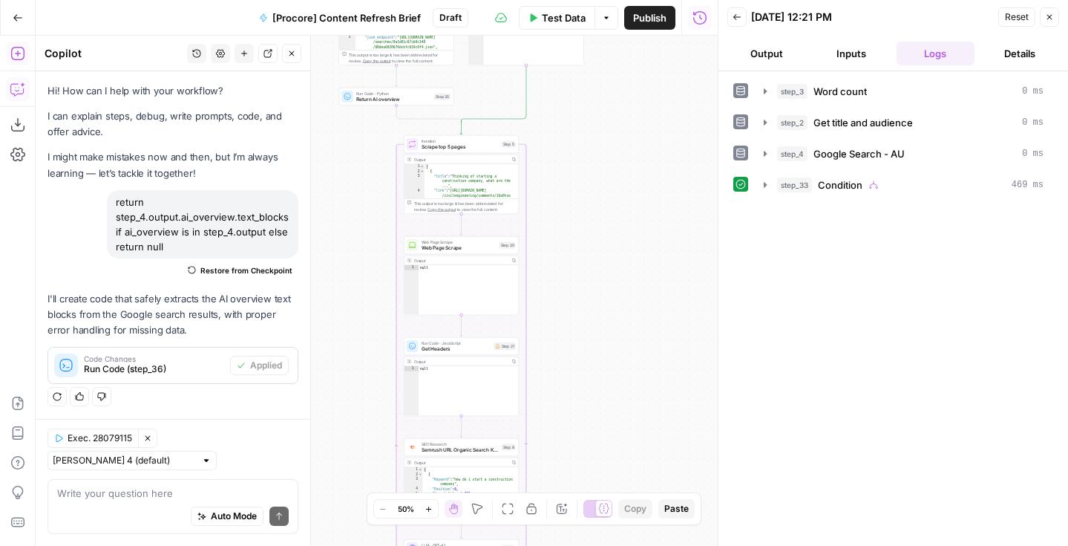
drag, startPoint x: 611, startPoint y: 406, endPoint x: 608, endPoint y: 178, distance: 227.9
click at [608, 178] on div "true false Workflow Input Settings Inputs Run Code · Python Word count Step 3 O…" at bounding box center [377, 291] width 682 height 510
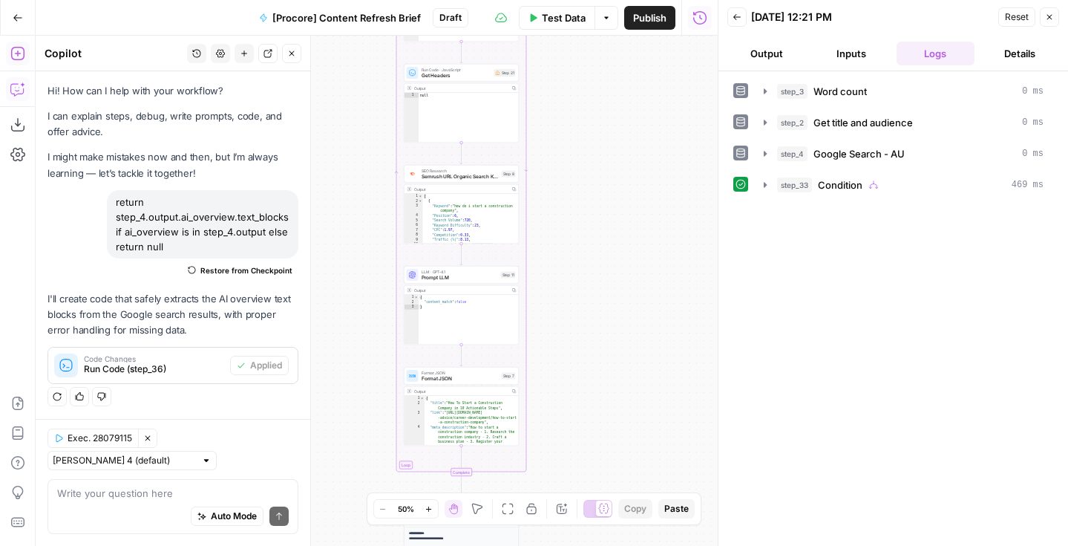
drag, startPoint x: 595, startPoint y: 104, endPoint x: 595, endPoint y: 113, distance: 8.9
click at [595, 100] on div "true false Workflow Input Settings Inputs Run Code · Python Word count Step 3 O…" at bounding box center [377, 291] width 682 height 510
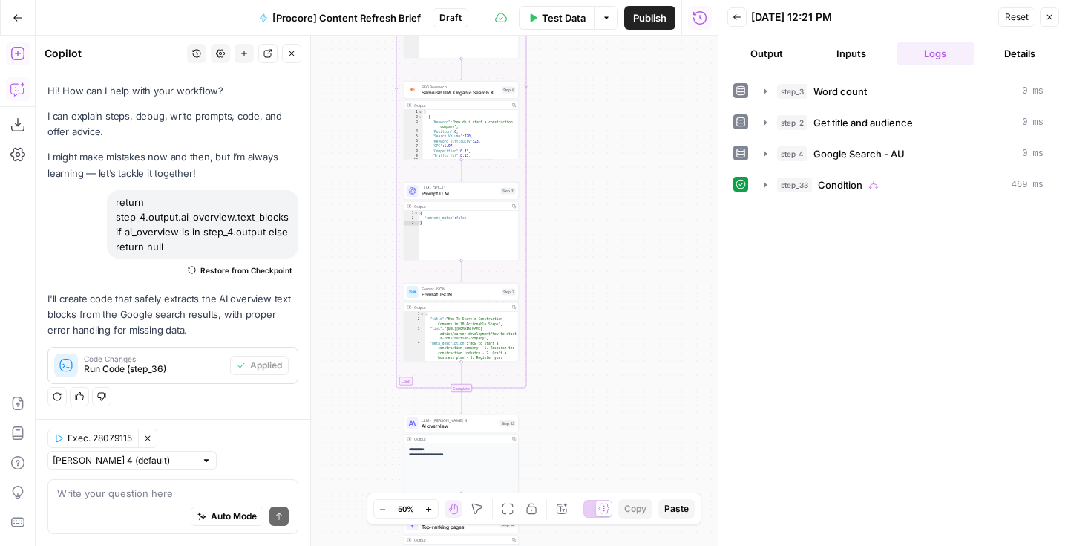
drag, startPoint x: 595, startPoint y: 316, endPoint x: 595, endPoint y: 34, distance: 282.0
click at [595, 34] on div "Go Back [Procore] Content Refresh Brief Draft Test Data Options Publish Run His…" at bounding box center [359, 273] width 718 height 546
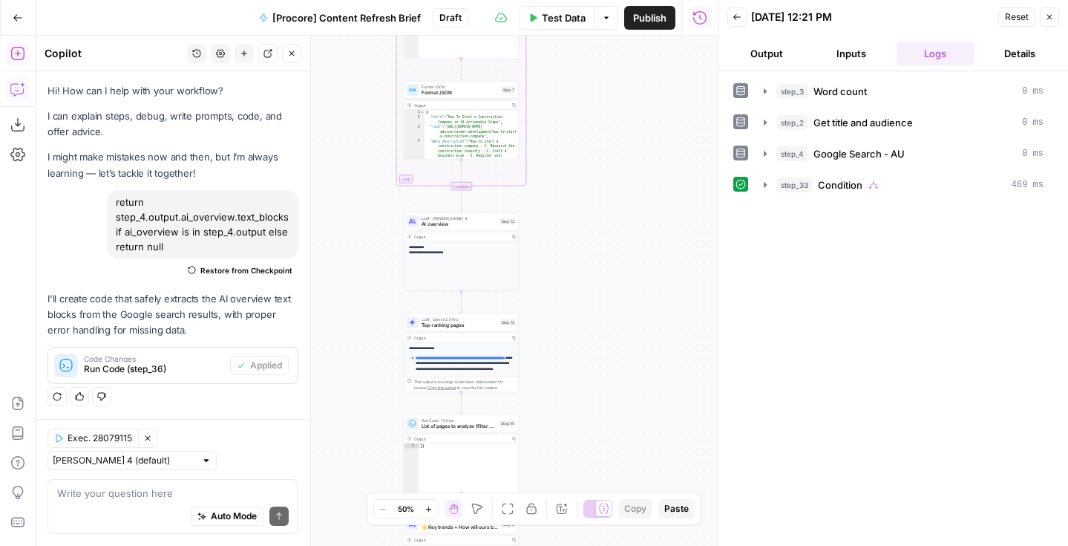
drag, startPoint x: 597, startPoint y: 280, endPoint x: 597, endPoint y: 252, distance: 28.2
click at [597, 252] on div "true false Workflow Input Settings Inputs Run Code · Python Word count Step 3 O…" at bounding box center [377, 291] width 682 height 510
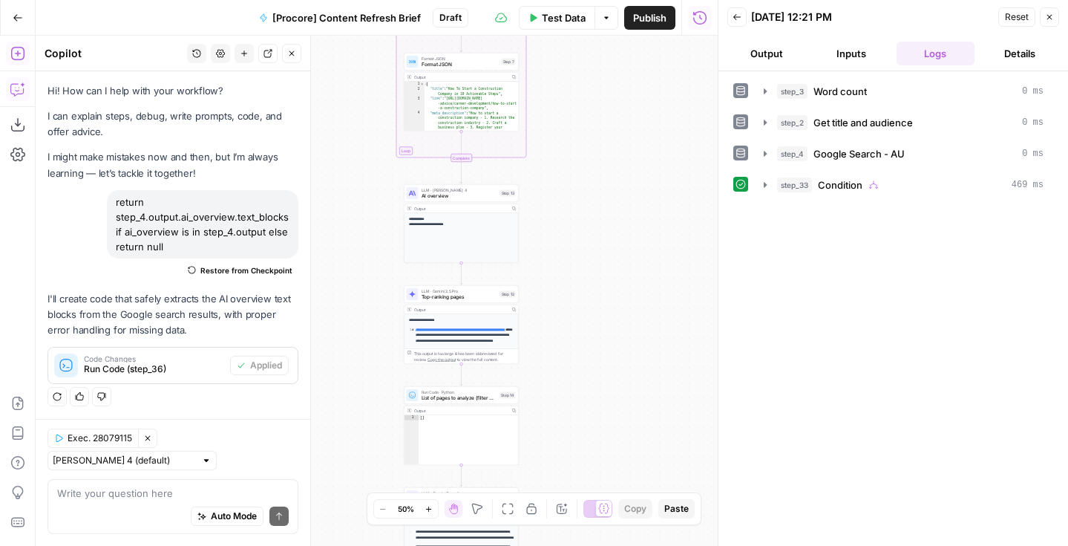
click at [431, 197] on span "AI overview" at bounding box center [460, 195] width 76 height 7
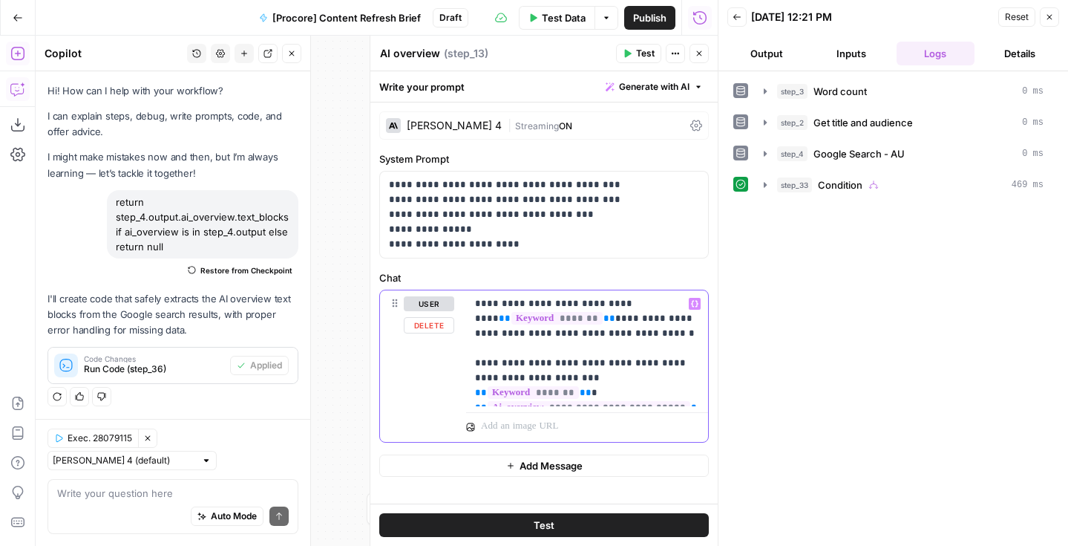
click at [688, 384] on p "**********" at bounding box center [587, 348] width 224 height 104
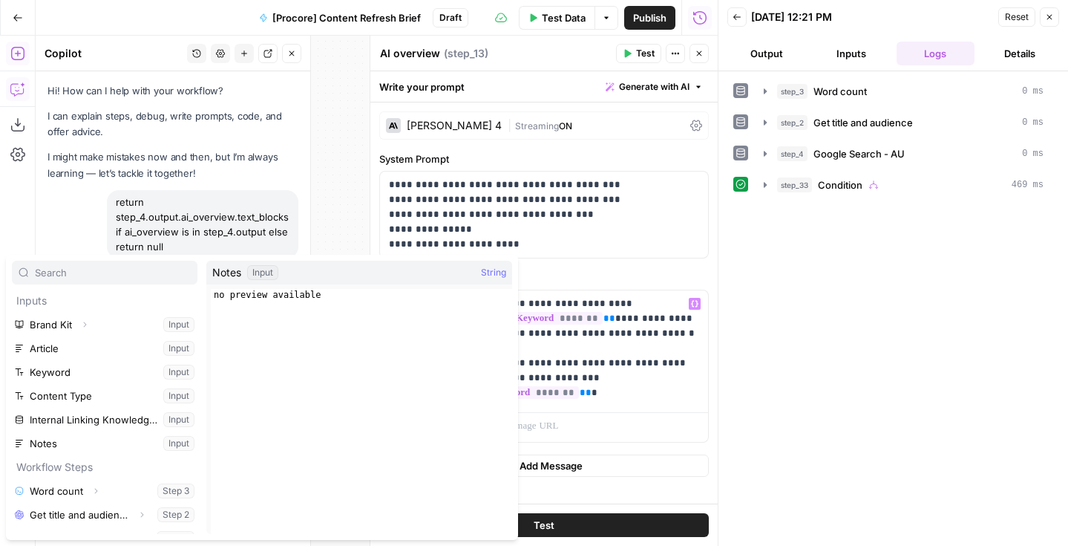
scroll to position [64, 0]
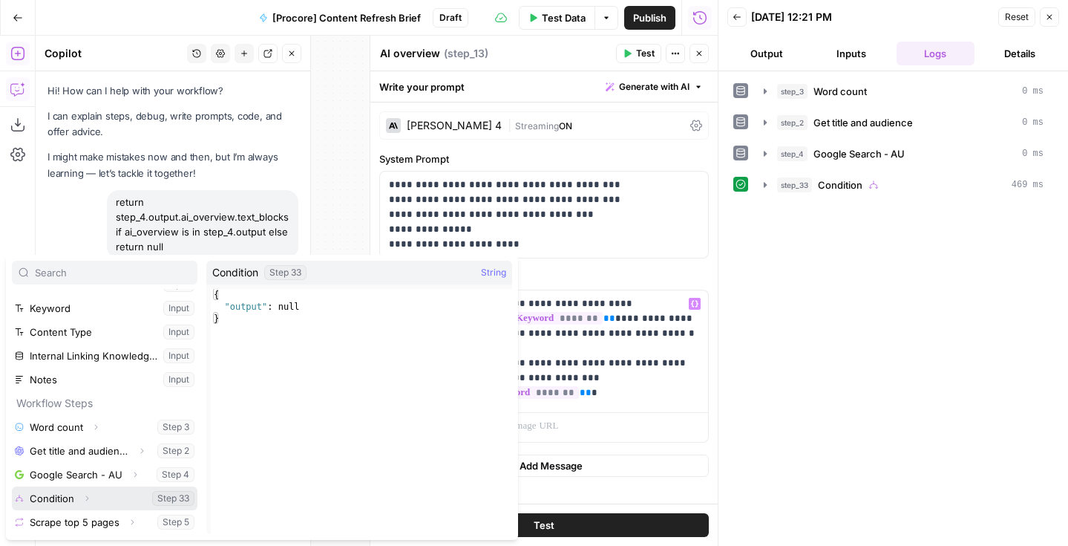
click at [62, 500] on button "Select variable Condition" at bounding box center [105, 498] width 186 height 24
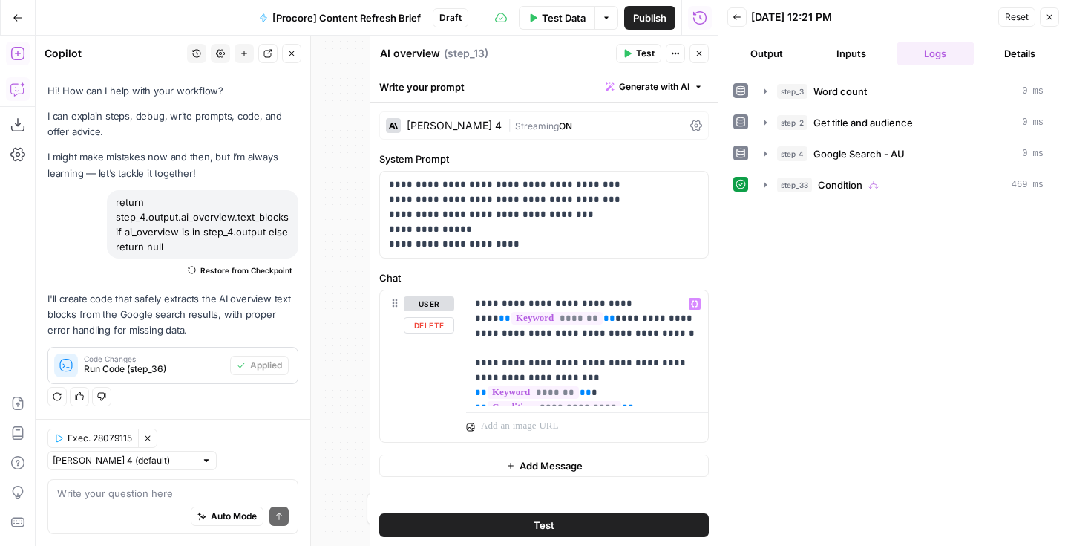
click at [698, 50] on icon "button" at bounding box center [699, 53] width 9 height 9
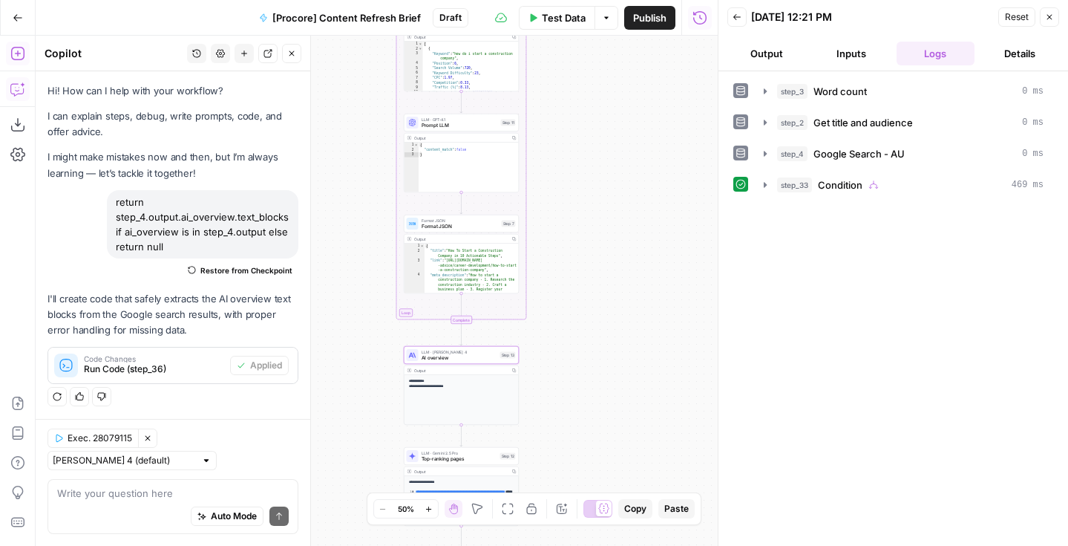
drag, startPoint x: 610, startPoint y: 165, endPoint x: 610, endPoint y: 327, distance: 161.8
click at [610, 327] on div "true false Workflow Input Settings Inputs Run Code · Python Word count Step 3 O…" at bounding box center [377, 291] width 682 height 510
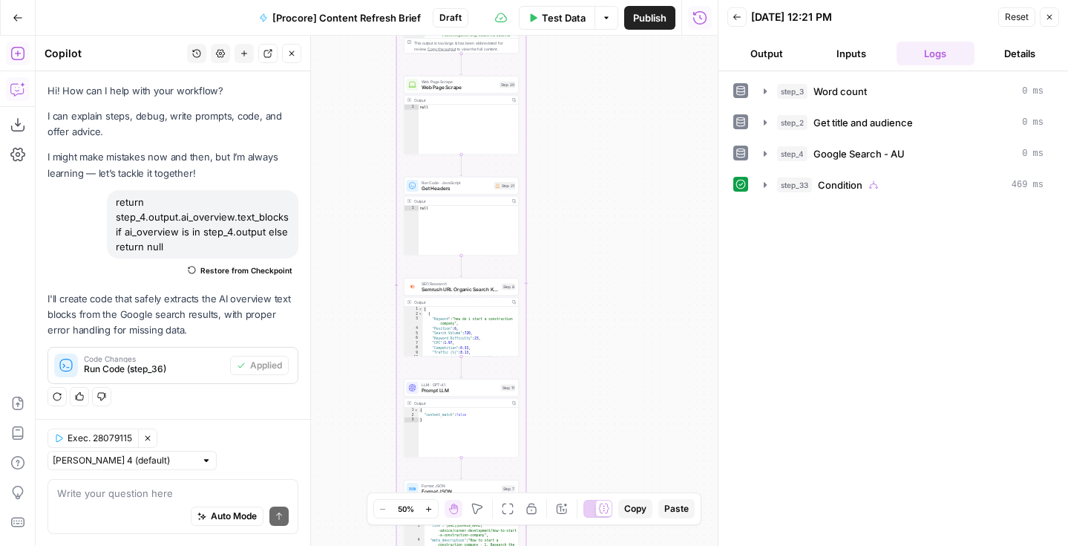
drag, startPoint x: 592, startPoint y: 122, endPoint x: 592, endPoint y: 400, distance: 278.3
click at [592, 399] on div "true false Workflow Input Settings Inputs Run Code · Python Word count Step 3 O…" at bounding box center [377, 291] width 682 height 510
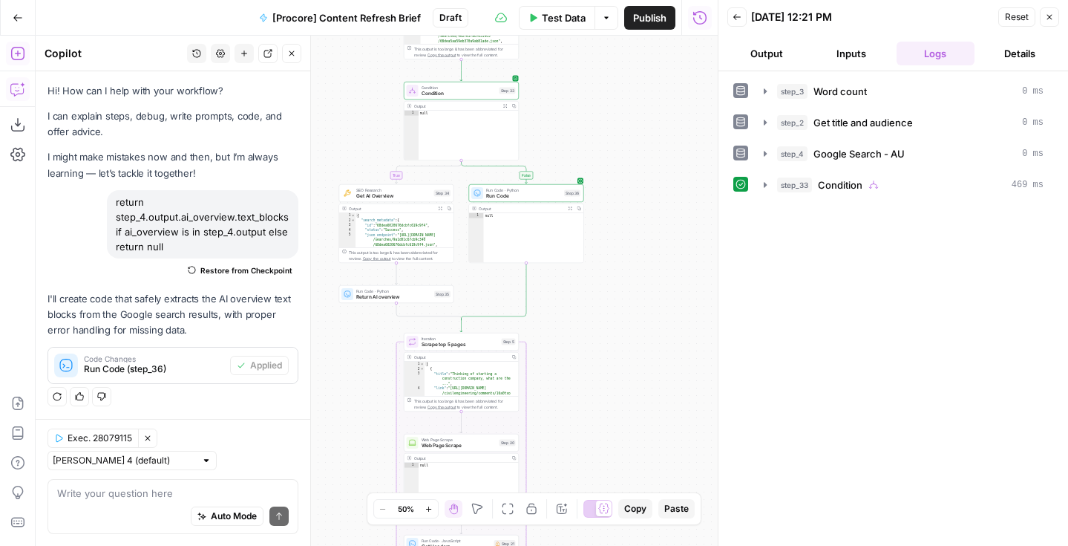
drag, startPoint x: 590, startPoint y: 148, endPoint x: 590, endPoint y: 507, distance: 359.2
click at [590, 507] on body "Foundation Inc. New Home Browse Insights Opportunities Your Data Flightpath Rec…" at bounding box center [534, 273] width 1068 height 546
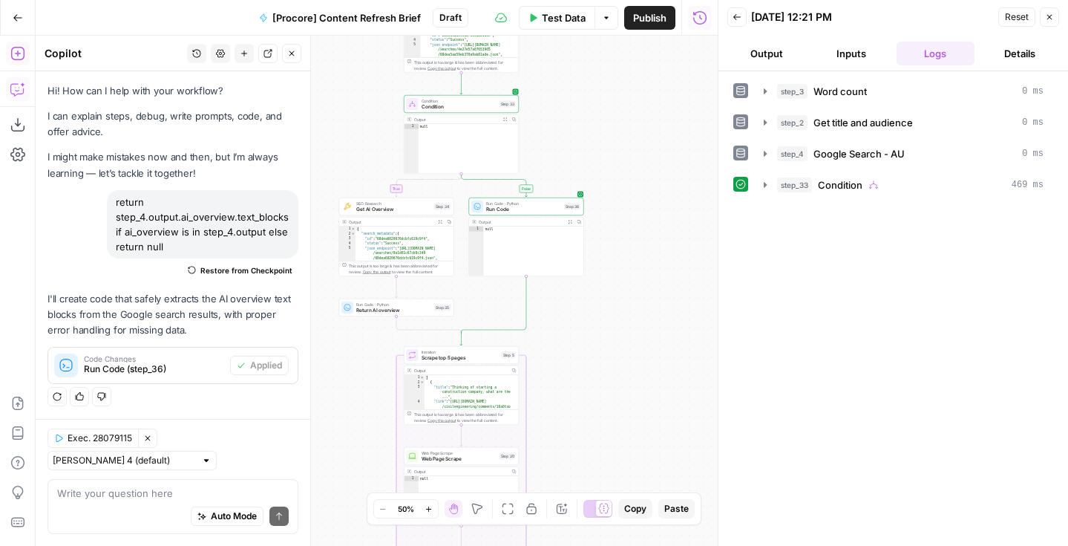
click at [586, 323] on div "true false Workflow Input Settings Inputs Run Code · Python Word count Step 3 O…" at bounding box center [377, 291] width 682 height 510
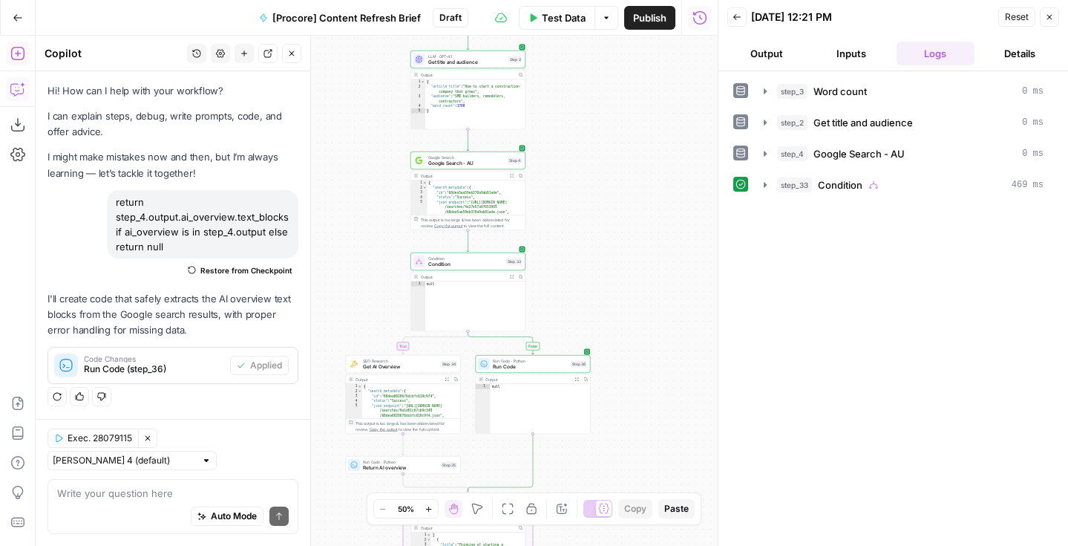
drag, startPoint x: 591, startPoint y: 477, endPoint x: 585, endPoint y: 464, distance: 13.9
click at [594, 484] on div "true false Workflow Input Settings Inputs Run Code · Python Word count Step 3 O…" at bounding box center [377, 291] width 682 height 510
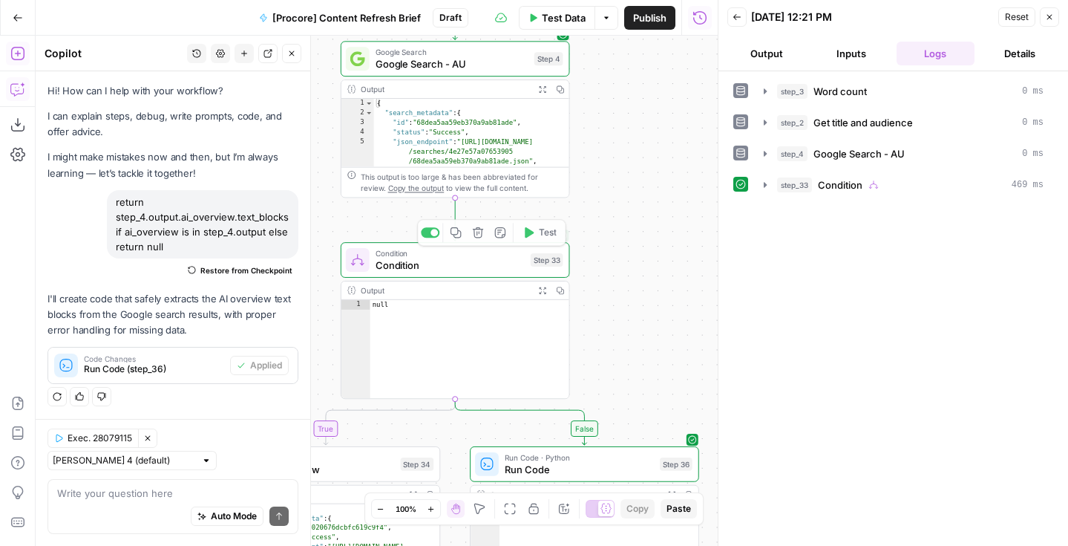
click at [395, 269] on span "Condition" at bounding box center [450, 265] width 149 height 15
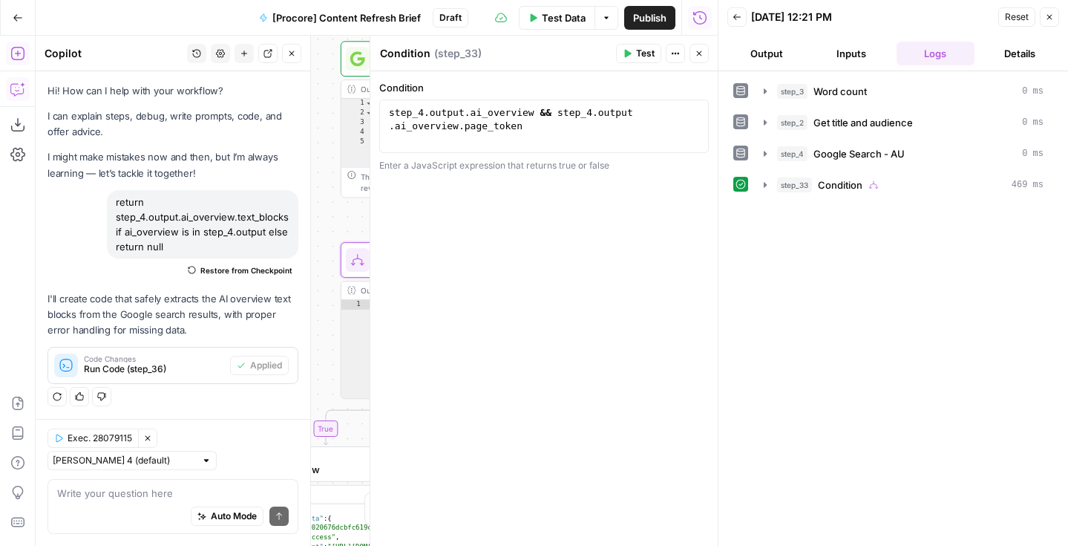
click at [406, 59] on textarea "Condition" at bounding box center [405, 53] width 50 height 15
type textarea "Get AI overview"
click at [700, 51] on icon "button" at bounding box center [699, 53] width 9 height 9
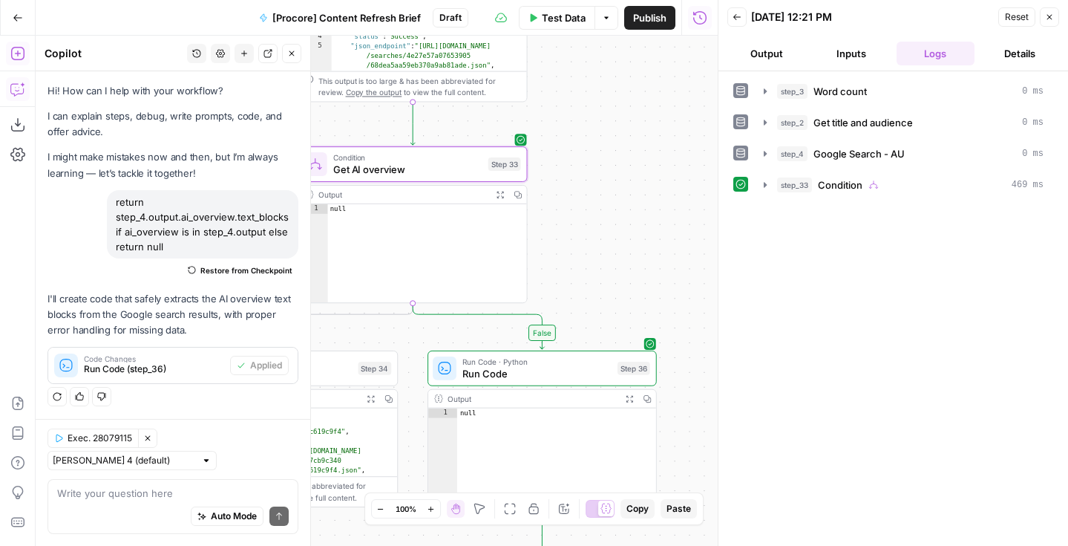
click at [589, 249] on div "true false Workflow Input Settings Inputs Run Code · Python Word count Step 3 O…" at bounding box center [377, 291] width 682 height 510
click at [497, 379] on span "Run Code" at bounding box center [536, 372] width 149 height 15
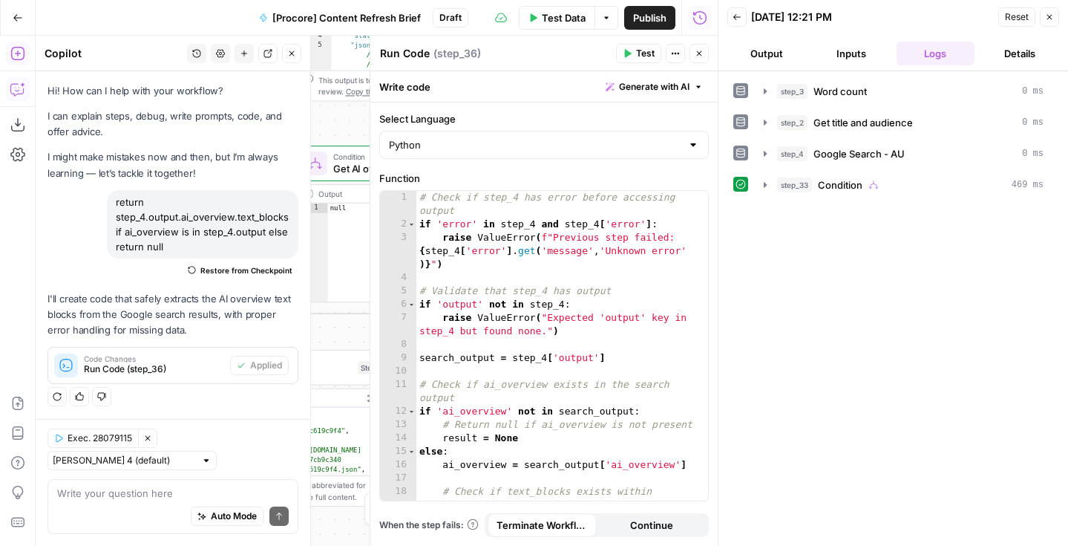
click at [419, 62] on div "Run Code Run Code ( step_36 ) Test Actions Close" at bounding box center [544, 53] width 330 height 19
click at [417, 59] on textarea "Run Code" at bounding box center [405, 53] width 50 height 15
type textarea "Return AI overview"
click at [695, 54] on icon "button" at bounding box center [699, 53] width 9 height 9
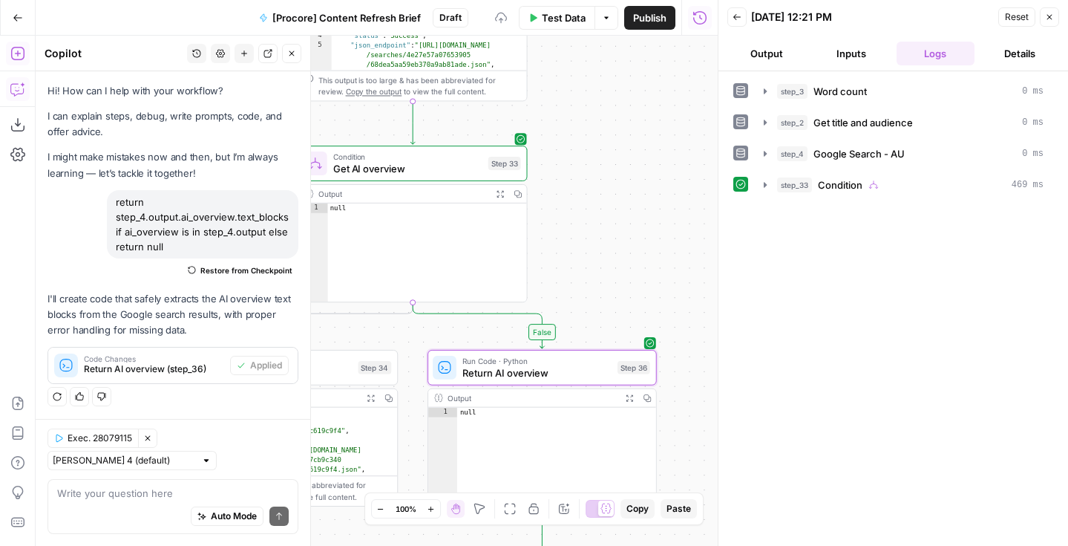
click at [641, 16] on span "Publish" at bounding box center [649, 17] width 33 height 15
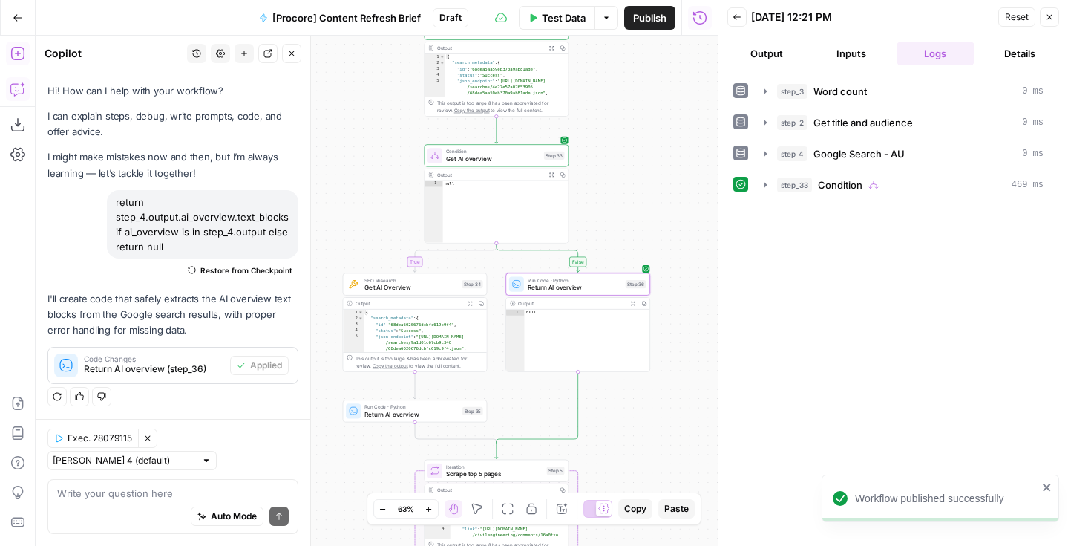
drag, startPoint x: 639, startPoint y: 295, endPoint x: 639, endPoint y: 238, distance: 57.9
click at [639, 238] on div "true false Workflow Input Settings Inputs Run Code · Python Word count Step 3 O…" at bounding box center [377, 291] width 682 height 510
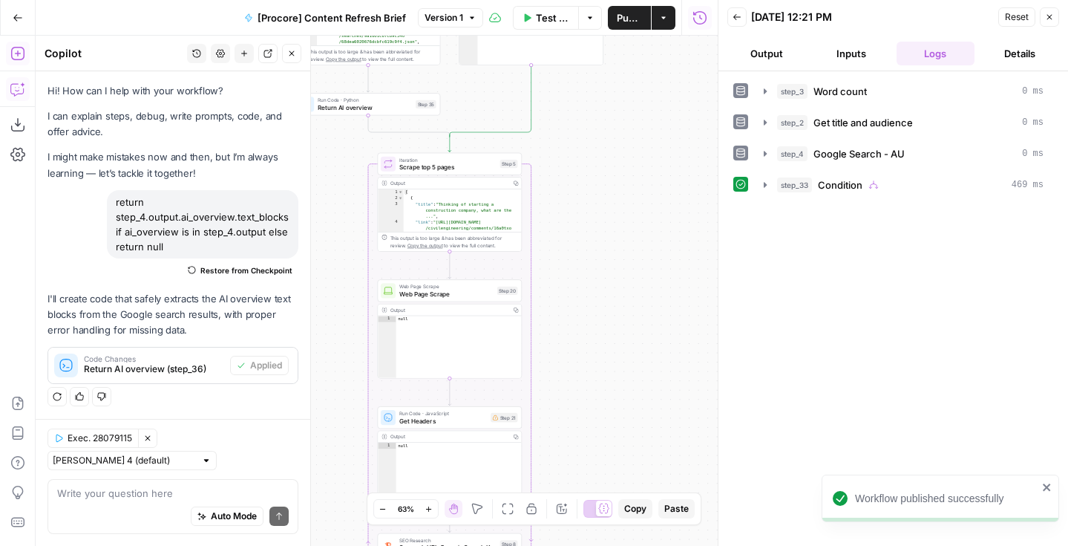
drag, startPoint x: 646, startPoint y: 421, endPoint x: 600, endPoint y: 109, distance: 315.2
click at [600, 109] on div "true false Workflow Input Settings Inputs Run Code · Python Word count Step 3 O…" at bounding box center [377, 291] width 682 height 510
click at [613, 0] on html "Workflow published successfully Foundation Inc. New Home Browse Insights Opport…" at bounding box center [534, 273] width 1068 height 546
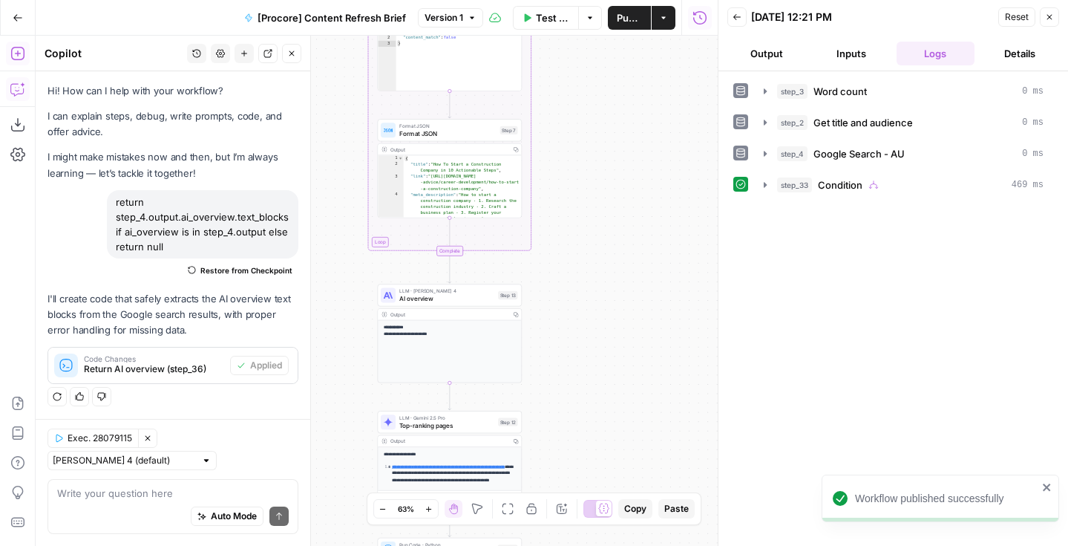
drag, startPoint x: 618, startPoint y: 25, endPoint x: 615, endPoint y: 108, distance: 82.4
click at [618, 16] on div "Go Back [Procore] Content Refresh Brief Version 1 Test Data Options Publish Act…" at bounding box center [359, 273] width 718 height 546
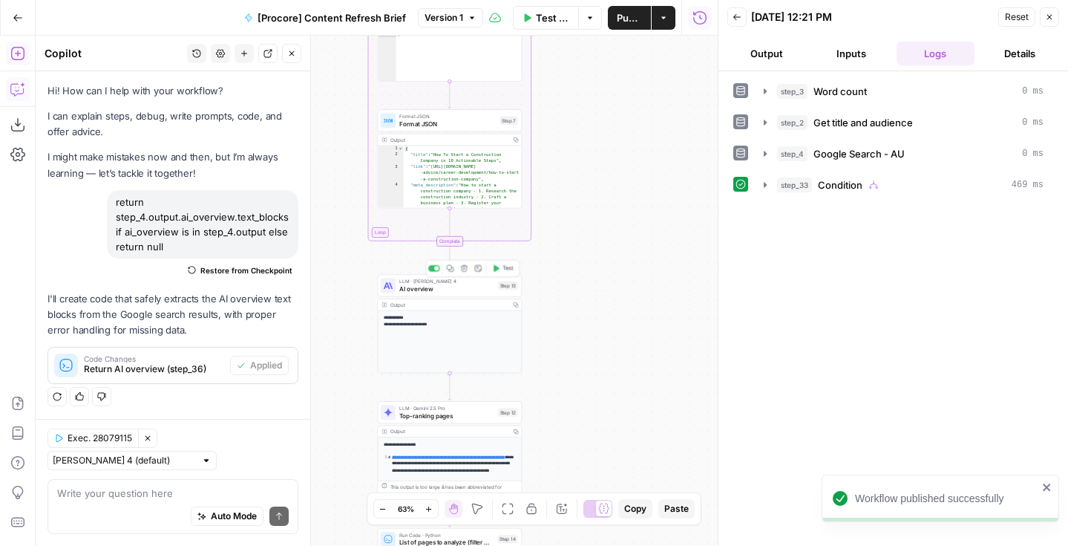
click at [387, 289] on icon at bounding box center [389, 286] width 10 height 10
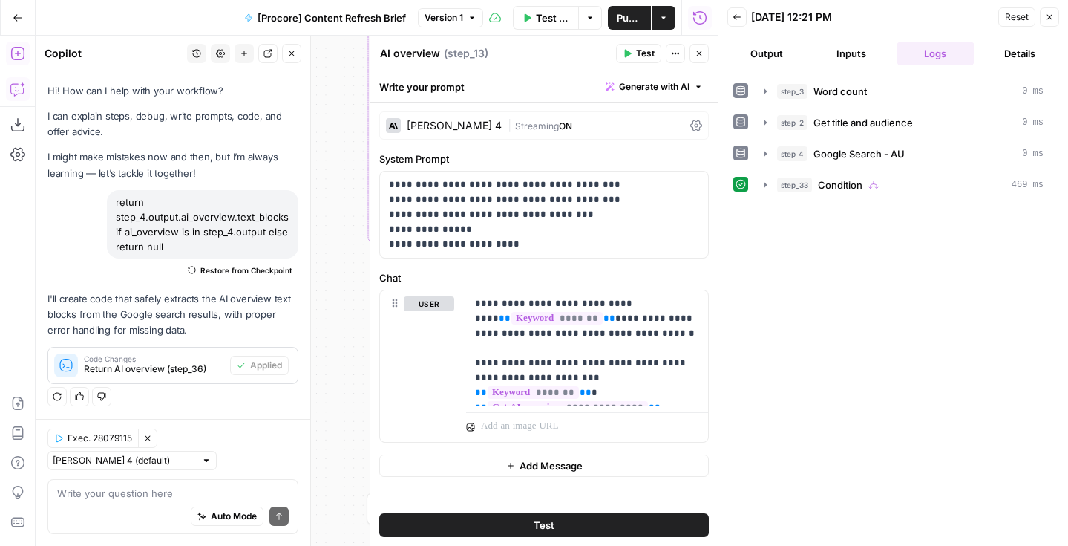
click at [294, 55] on icon "button" at bounding box center [291, 53] width 9 height 9
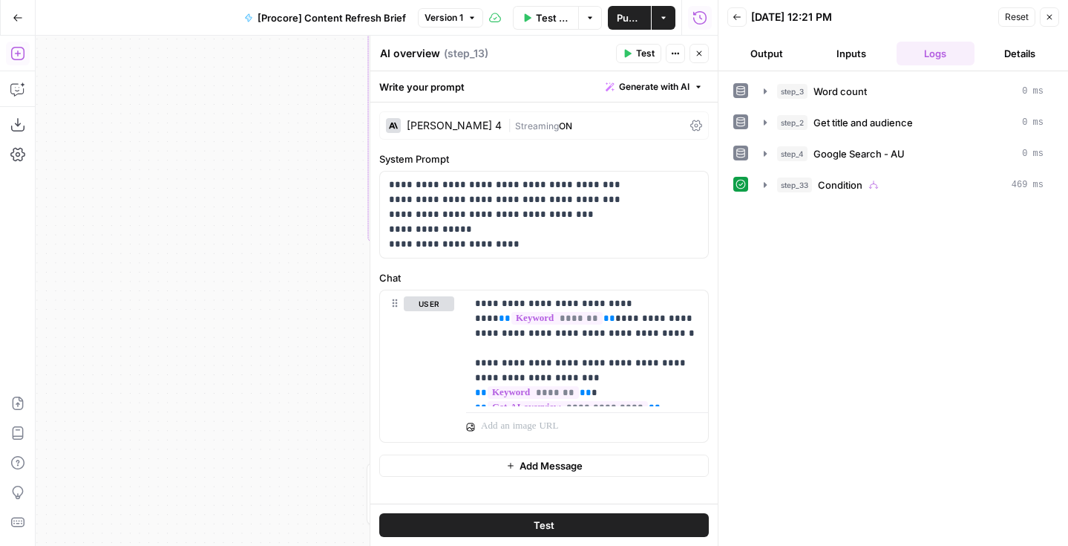
click at [22, 28] on button "Go Back" at bounding box center [17, 17] width 27 height 27
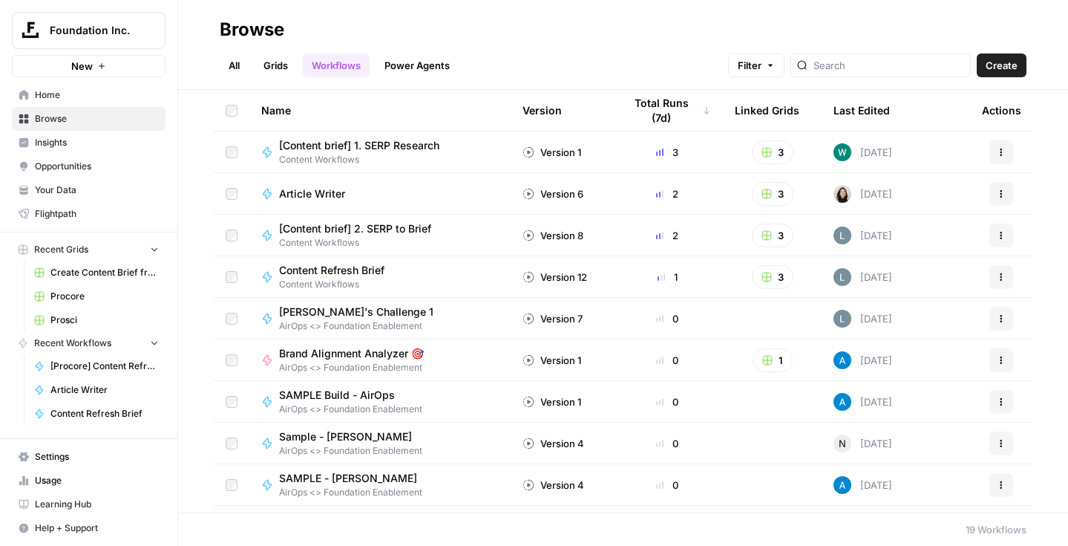
click at [365, 149] on span "[Content brief] 1. SERP Research" at bounding box center [359, 145] width 160 height 15
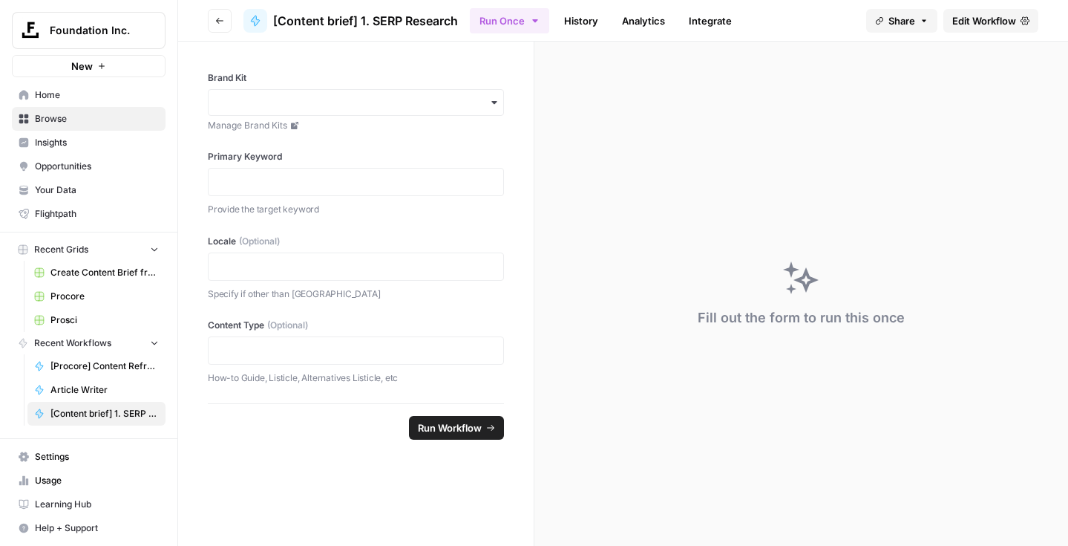
click at [1009, 17] on span "Edit Workflow" at bounding box center [984, 20] width 64 height 15
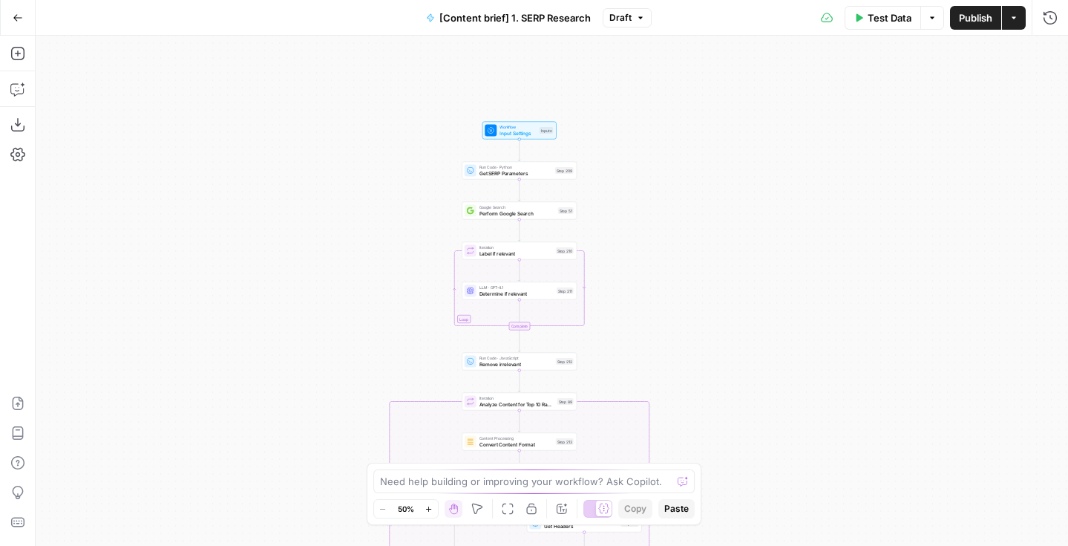
drag, startPoint x: 737, startPoint y: 97, endPoint x: 737, endPoint y: 253, distance: 155.9
click at [737, 253] on div "true false Workflow Input Settings Inputs Run Code · Python Get SERP Parameters…" at bounding box center [552, 291] width 1032 height 510
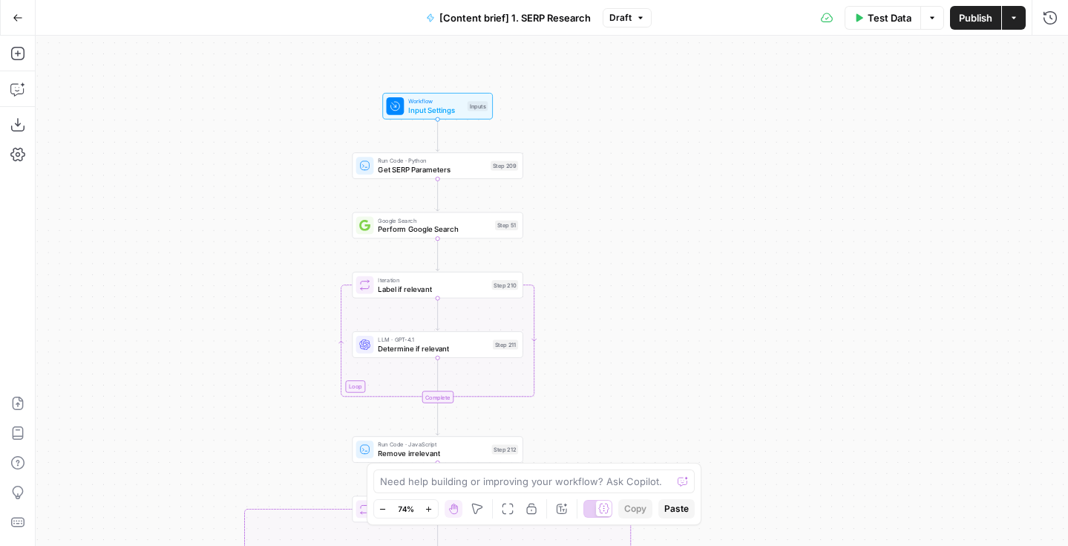
click at [17, 21] on icon "button" at bounding box center [18, 18] width 10 height 10
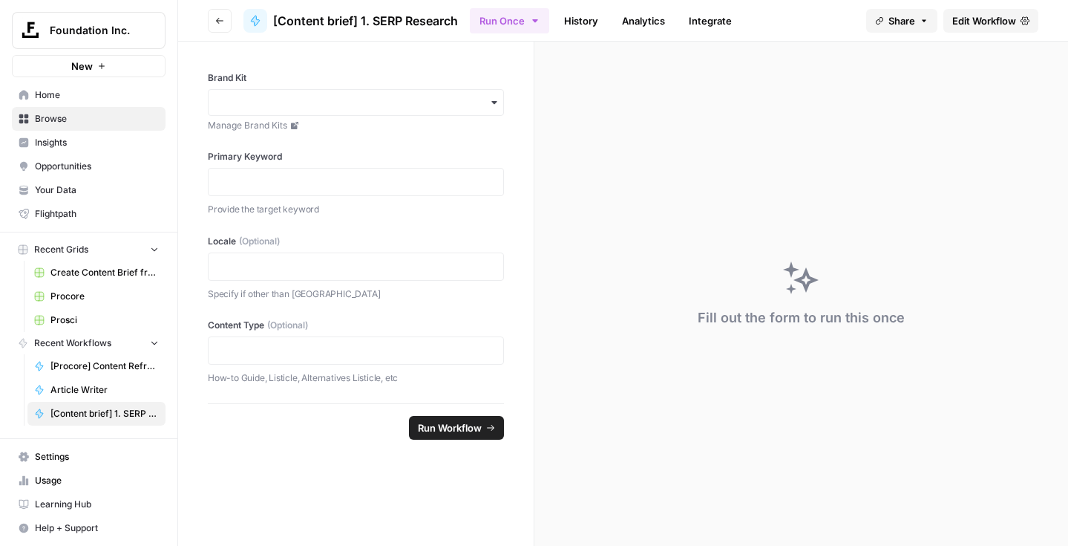
click at [70, 99] on span "Home" at bounding box center [97, 94] width 124 height 13
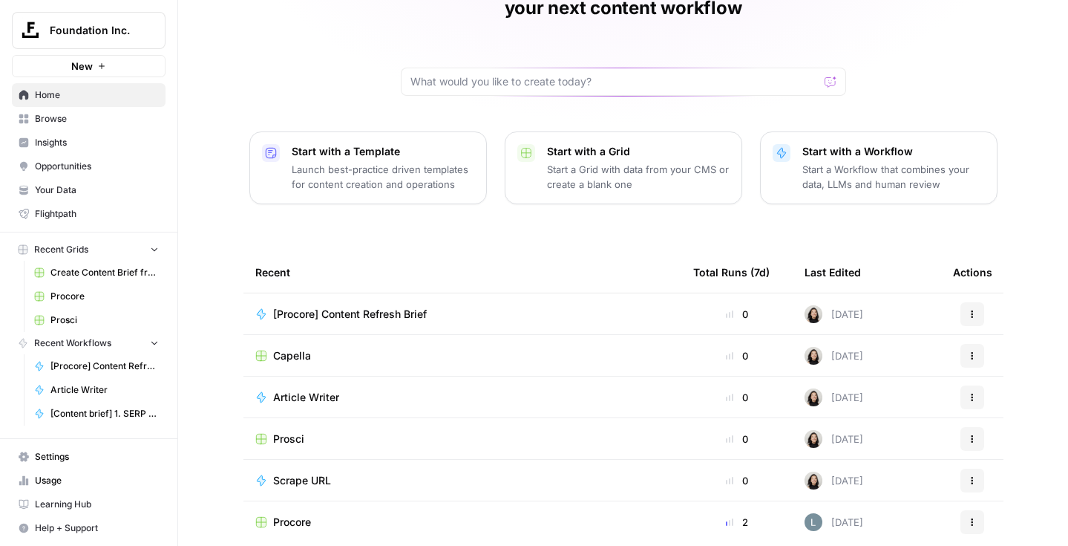
scroll to position [137, 0]
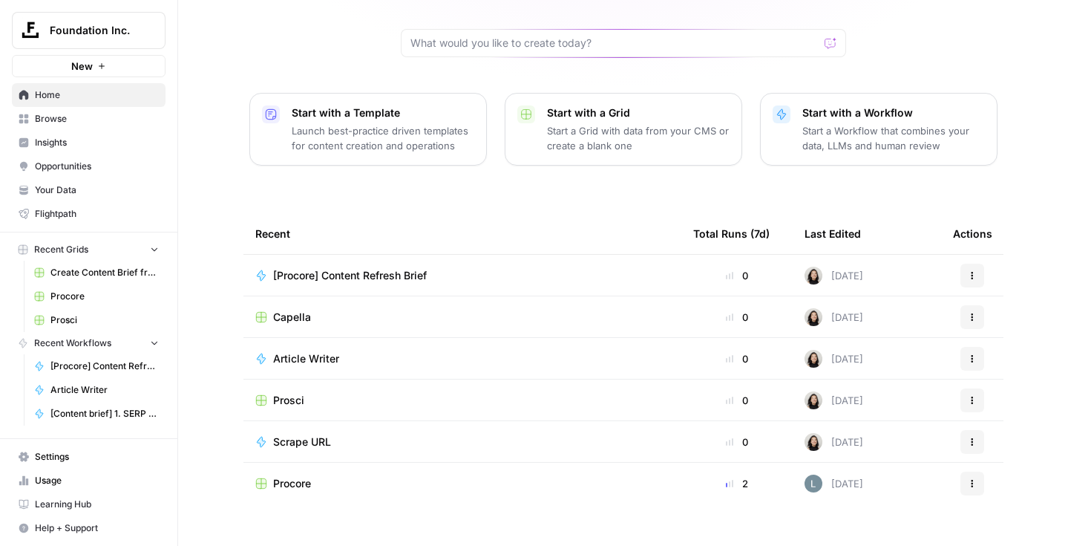
click at [67, 121] on span "Browse" at bounding box center [97, 118] width 124 height 13
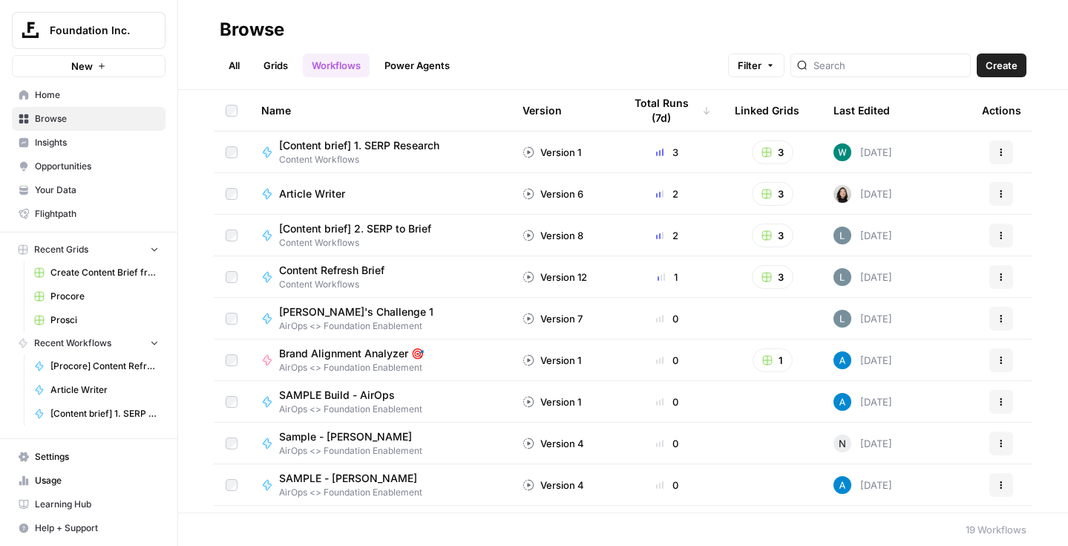
click at [287, 64] on link "Grids" at bounding box center [276, 65] width 42 height 24
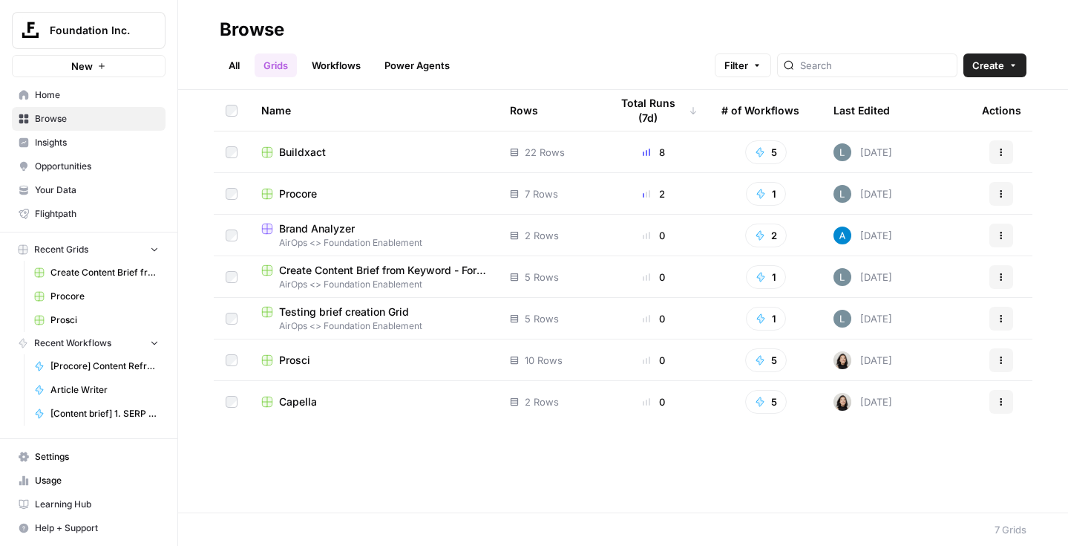
click at [305, 151] on span "Buildxact" at bounding box center [302, 152] width 47 height 15
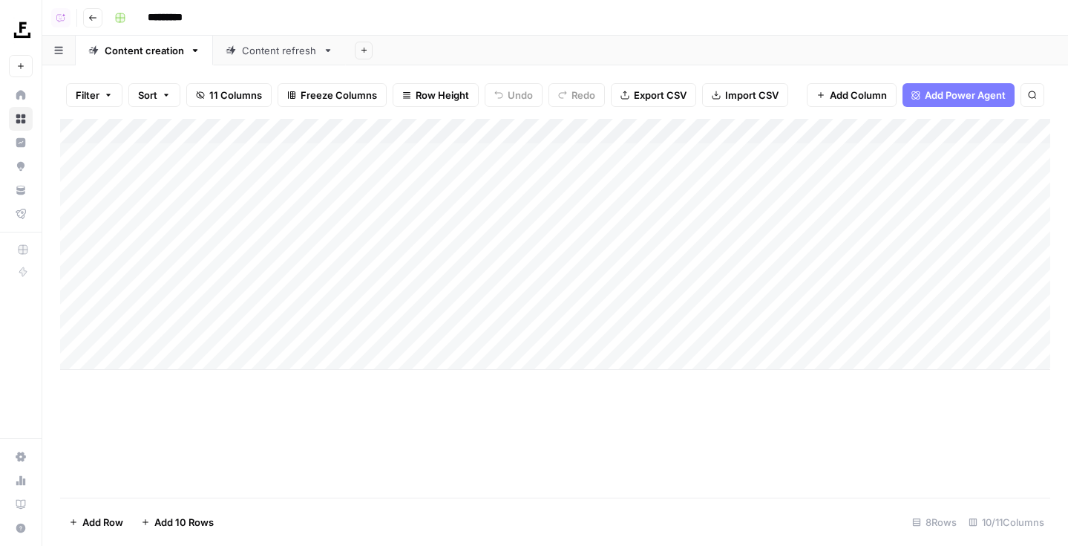
click at [236, 45] on div "Content refresh" at bounding box center [271, 50] width 91 height 15
click at [286, 430] on div "Add Column" at bounding box center [555, 308] width 990 height 379
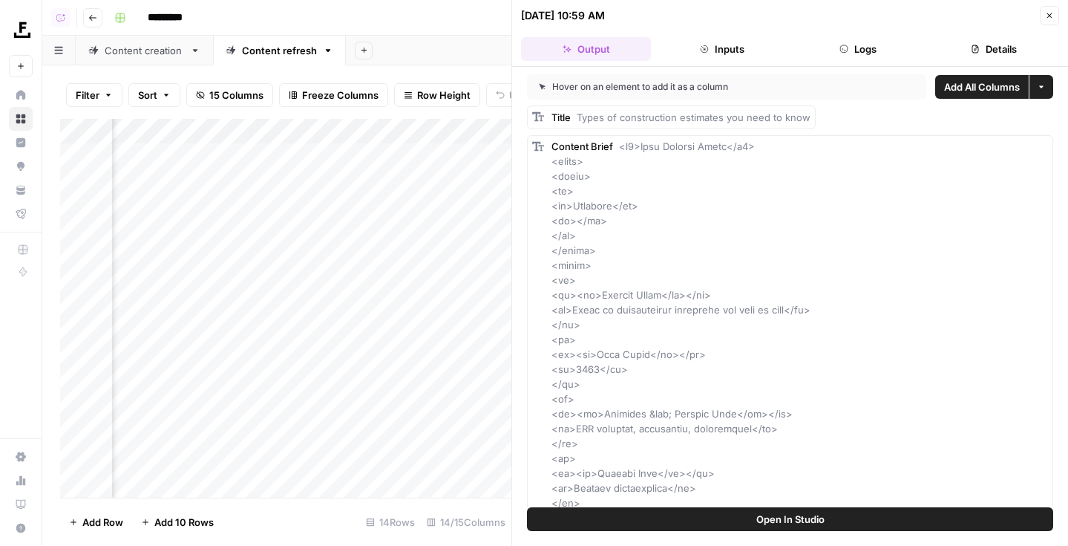
click at [841, 30] on header "09/29/25 at 10:59 AM Close Output Inputs Logs Details" at bounding box center [790, 33] width 556 height 67
click at [841, 52] on icon "button" at bounding box center [843, 49] width 9 height 9
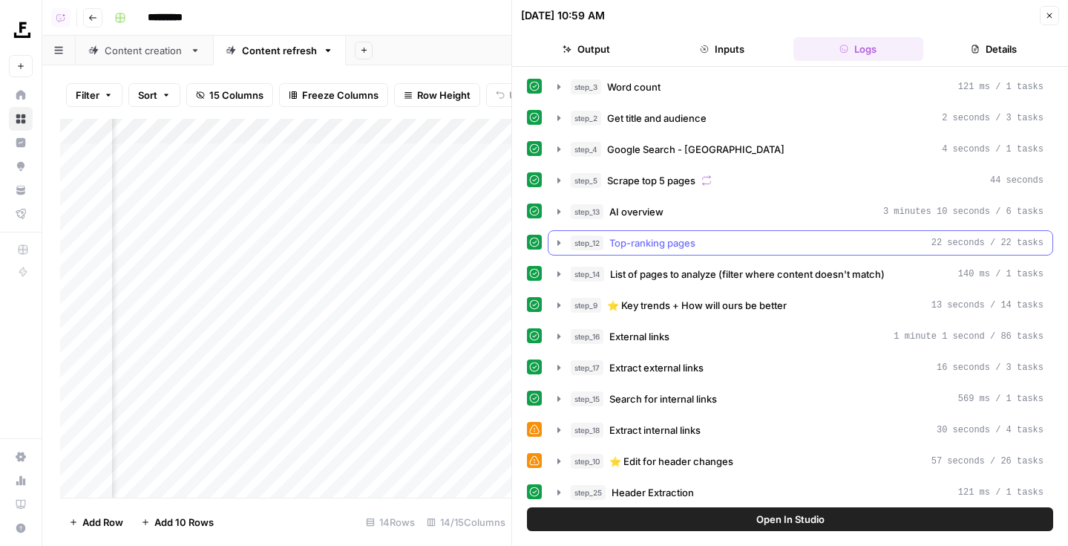
click at [632, 251] on button "step_12 Top-ranking pages 22 seconds / 22 tasks" at bounding box center [801, 243] width 504 height 24
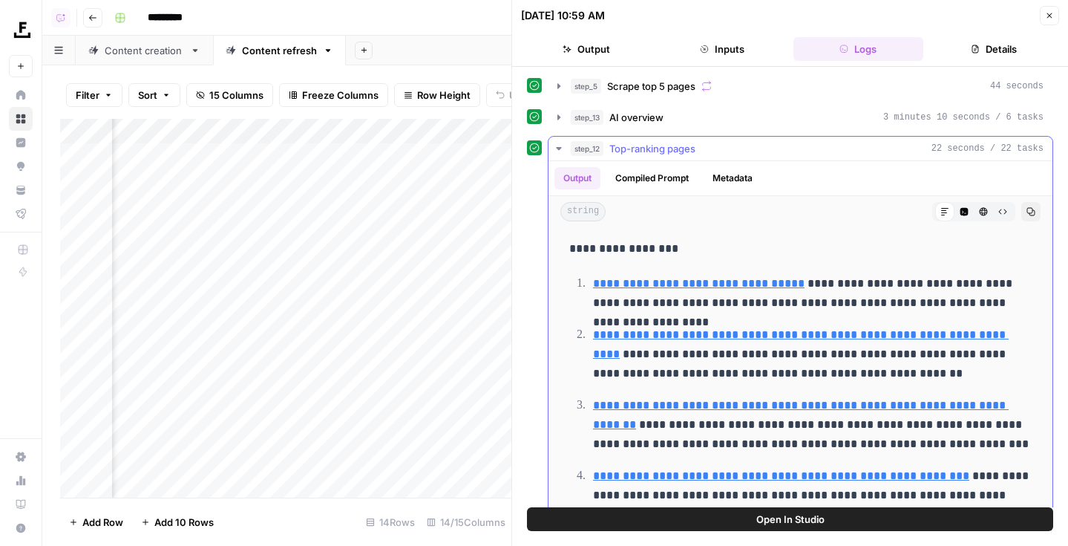
scroll to position [96, 0]
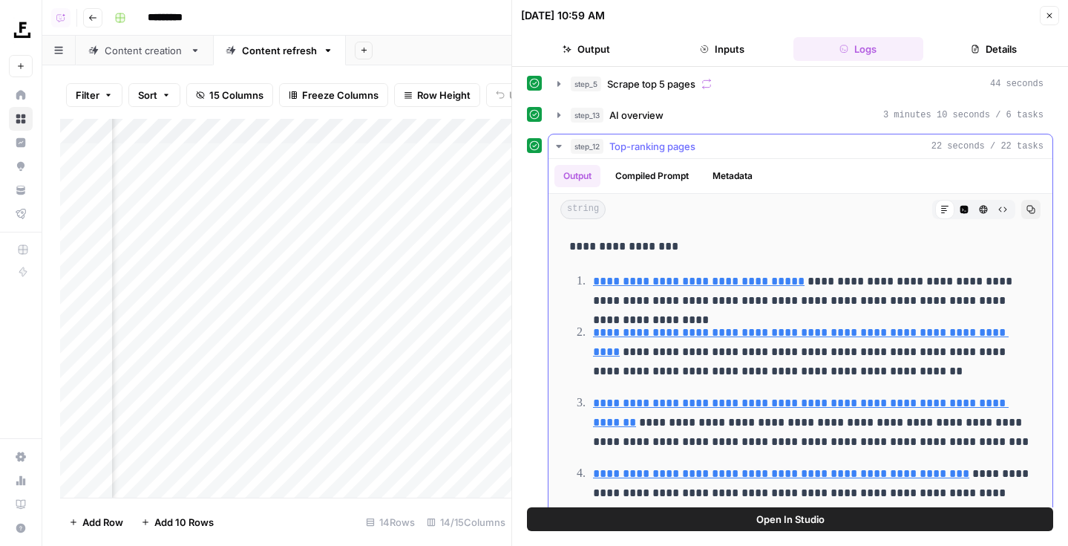
click at [649, 148] on span "Top-ranking pages" at bounding box center [652, 146] width 86 height 15
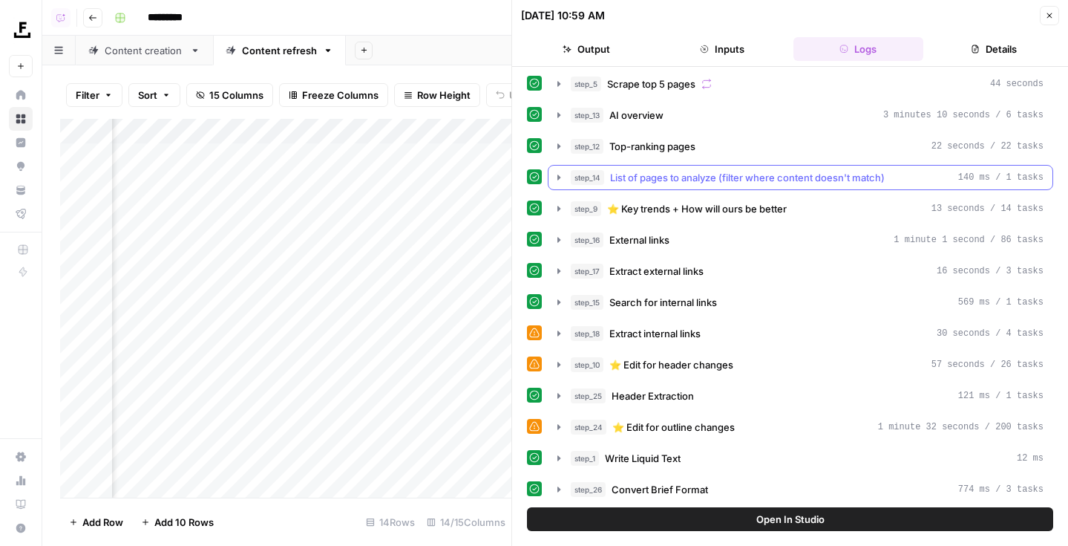
click at [652, 183] on span "List of pages to analyze (filter where content doesn't match)" at bounding box center [747, 177] width 275 height 15
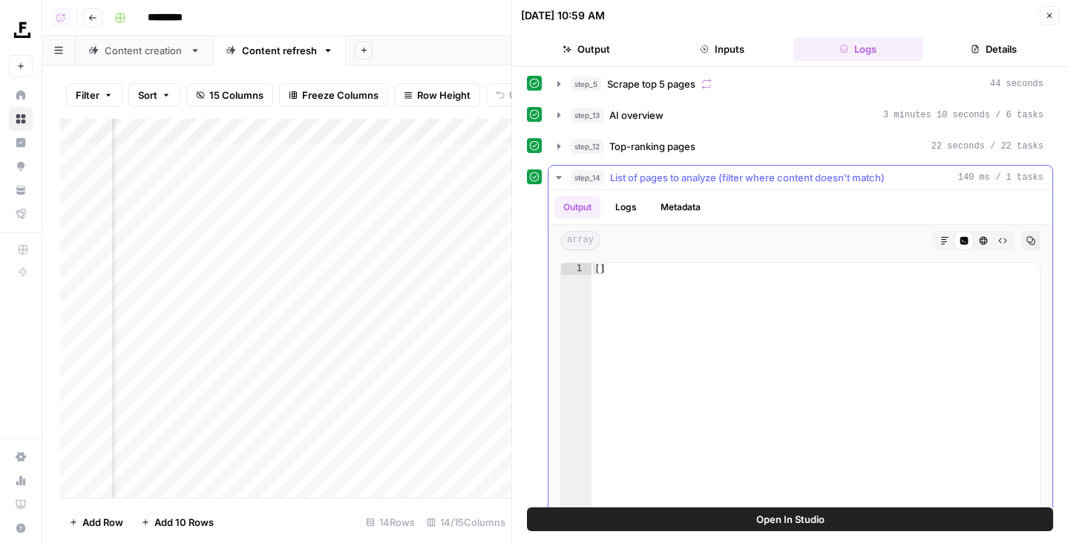
click at [652, 182] on span "List of pages to analyze (filter where content doesn't match)" at bounding box center [747, 177] width 275 height 15
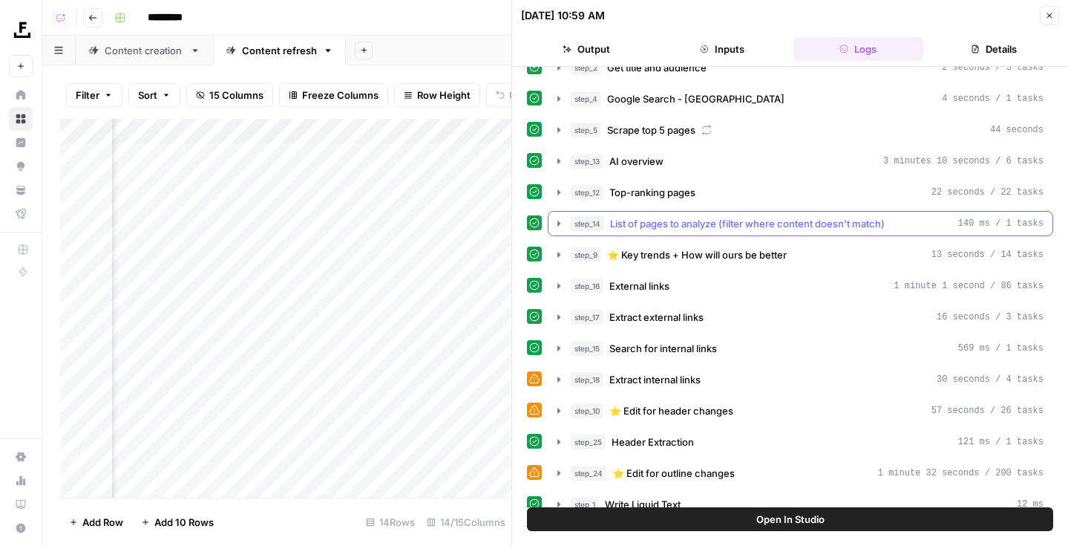
scroll to position [48, 0]
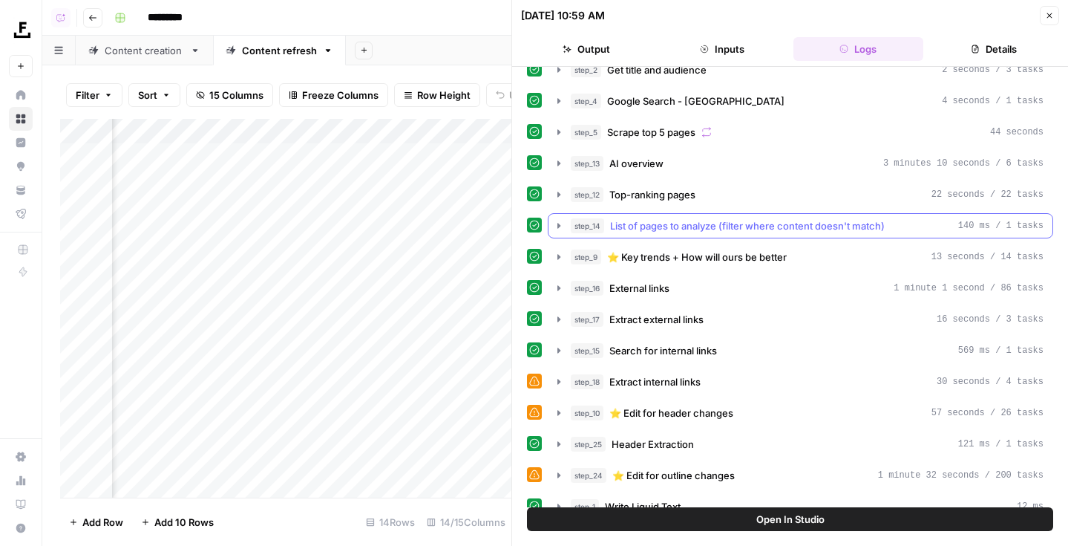
click at [655, 252] on span "⭐️ Key trends + How will ours be better" at bounding box center [697, 256] width 180 height 15
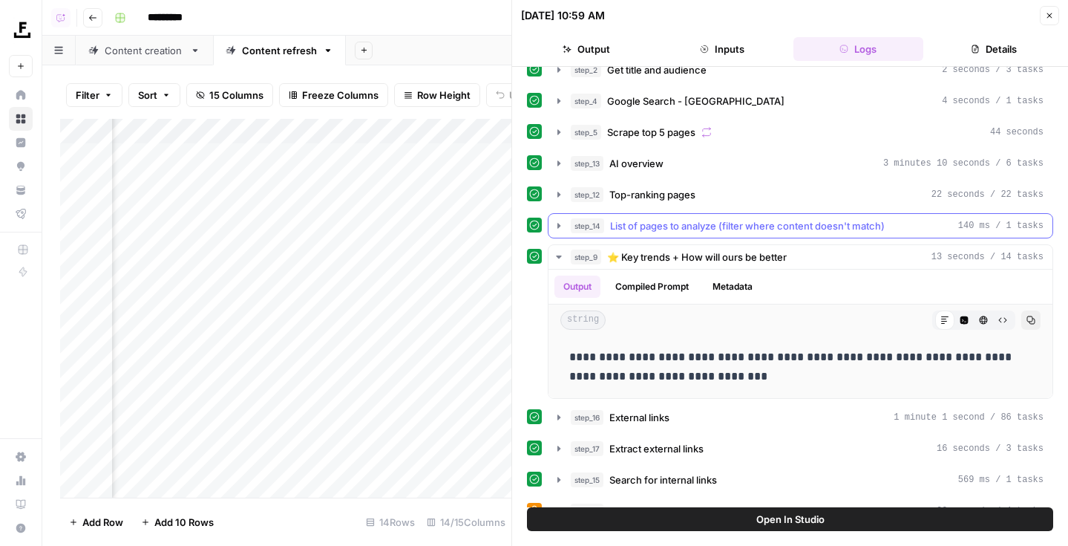
click at [652, 229] on span "List of pages to analyze (filter where content doesn't match)" at bounding box center [747, 225] width 275 height 15
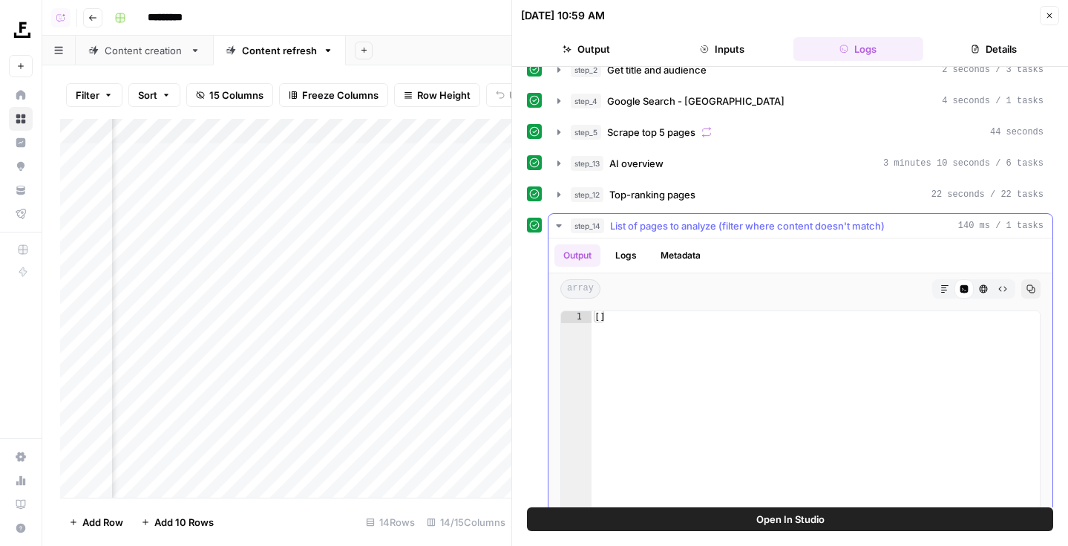
type textarea "**"
drag, startPoint x: 641, startPoint y: 377, endPoint x: 581, endPoint y: 324, distance: 79.4
click at [581, 324] on div "** 1 [ ] XXXXXXXXXXXXXXXXXXXXXXXXXXXXXXXXXXXXXXXXXXXXXXXXXXXXXXXXXXXXXXXXXXXXXX…" at bounding box center [800, 456] width 480 height 293
drag, startPoint x: 612, startPoint y: 332, endPoint x: 581, endPoint y: 309, distance: 38.2
click at [582, 309] on div "** 1 [ ] XXXXXXXXXXXXXXXXXXXXXXXXXXXXXXXXXXXXXXXXXXXXXXXXXXXXXXXXXXXXXXXXXXXXXX…" at bounding box center [801, 456] width 504 height 305
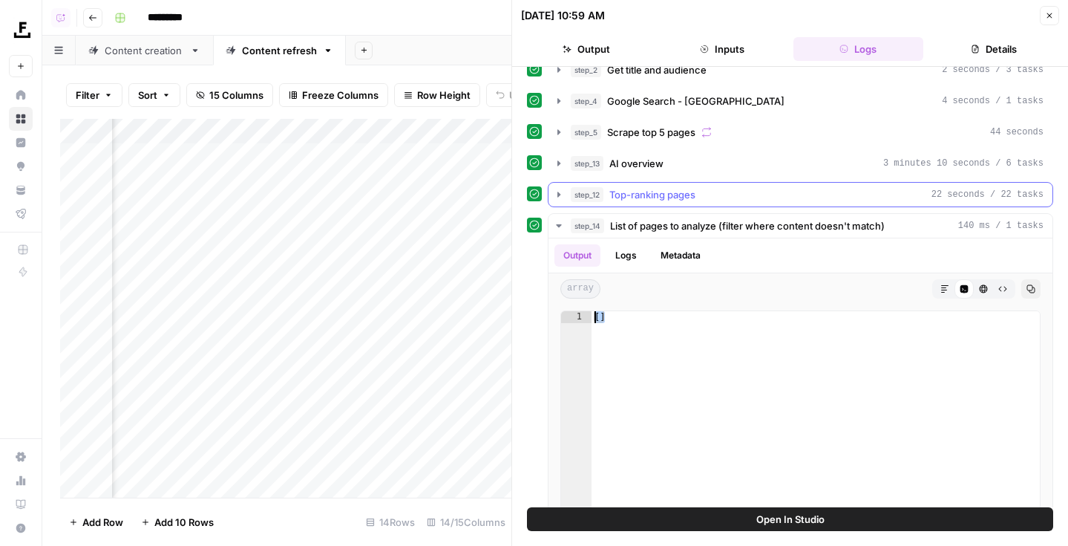
scroll to position [0, 0]
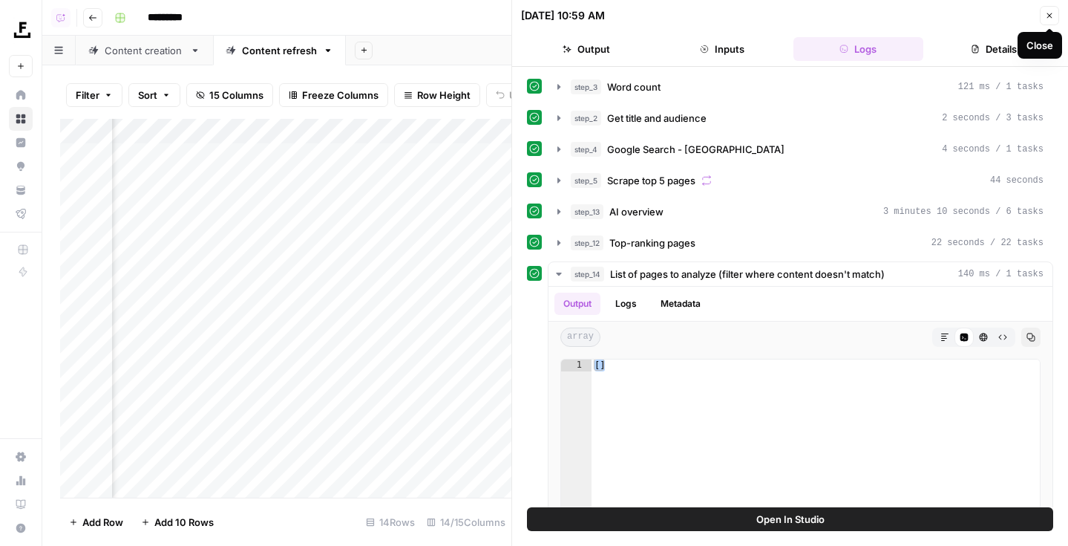
drag, startPoint x: 1046, startPoint y: 16, endPoint x: 834, endPoint y: 258, distance: 322.0
click at [835, 257] on div "09/29/25 at 10:59 AM Close Output Inputs Logs Details step_3 Word count 121 ms …" at bounding box center [789, 273] width 557 height 546
click at [739, 42] on button "Inputs" at bounding box center [722, 49] width 130 height 24
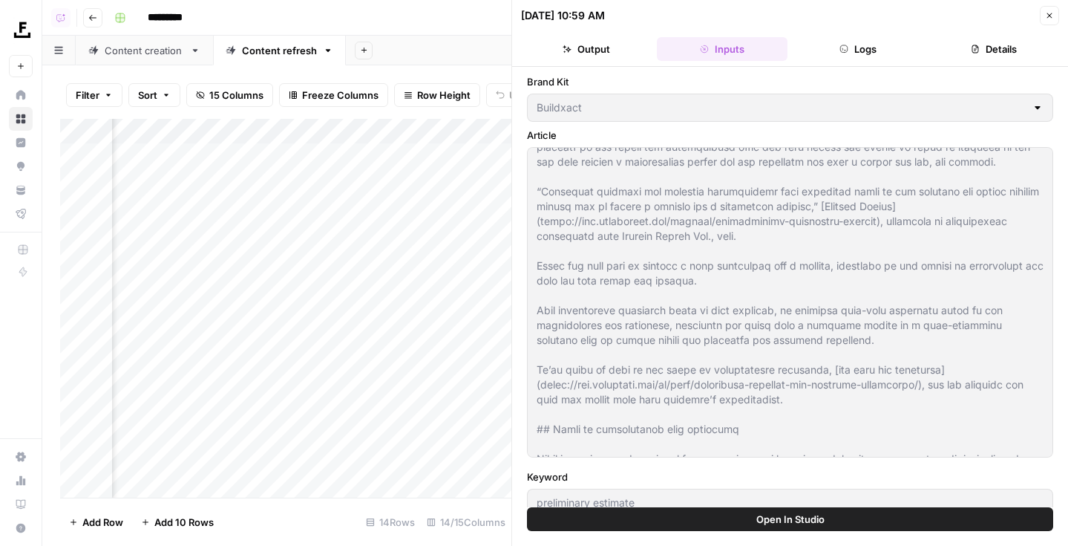
scroll to position [231, 0]
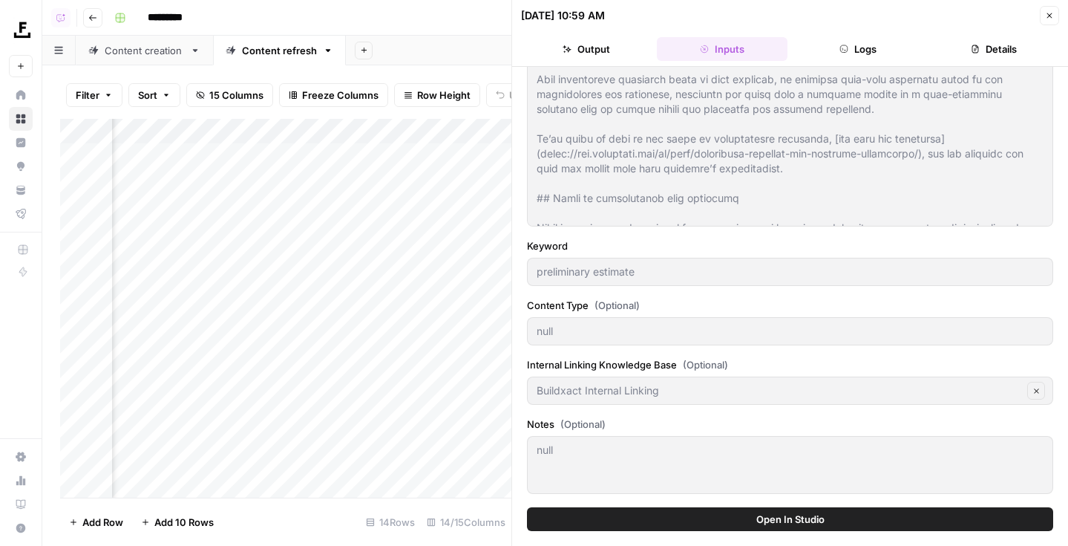
click at [534, 336] on div "null" at bounding box center [790, 331] width 526 height 28
click at [1044, 19] on button "Close" at bounding box center [1049, 15] width 19 height 19
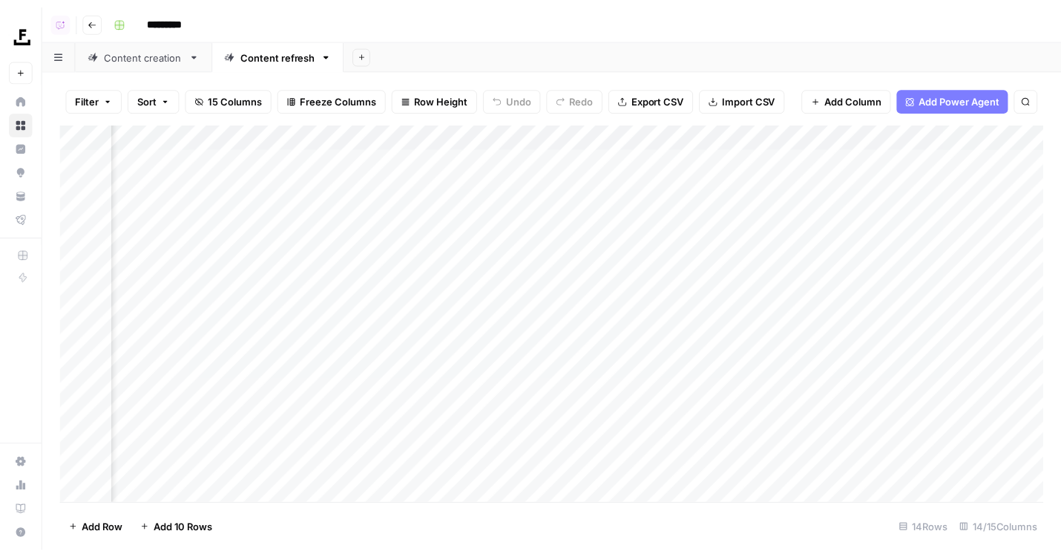
scroll to position [0, 478]
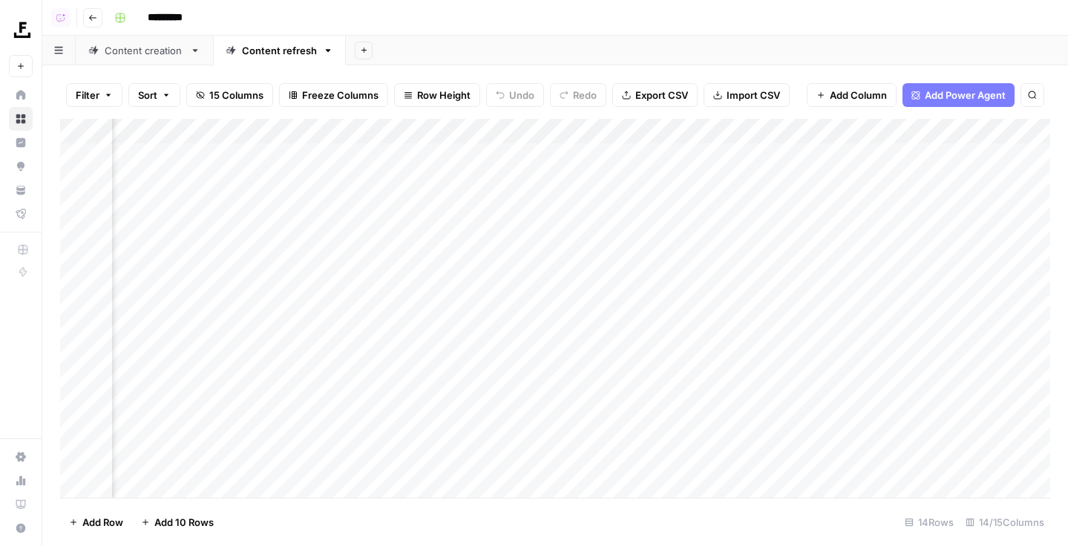
click at [625, 130] on div "Add Column" at bounding box center [555, 308] width 990 height 379
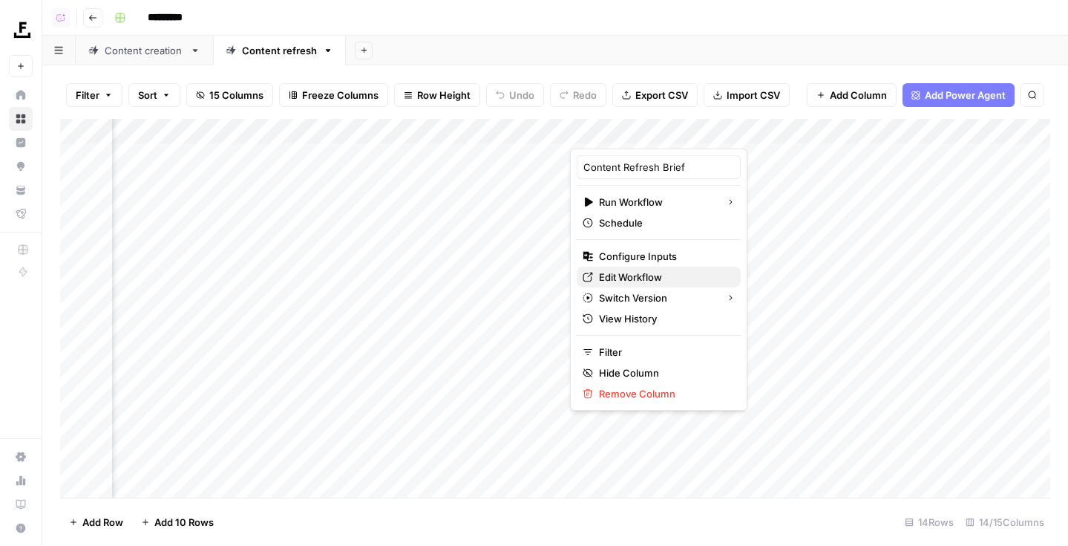
click at [624, 275] on span "Edit Workflow" at bounding box center [664, 276] width 130 height 15
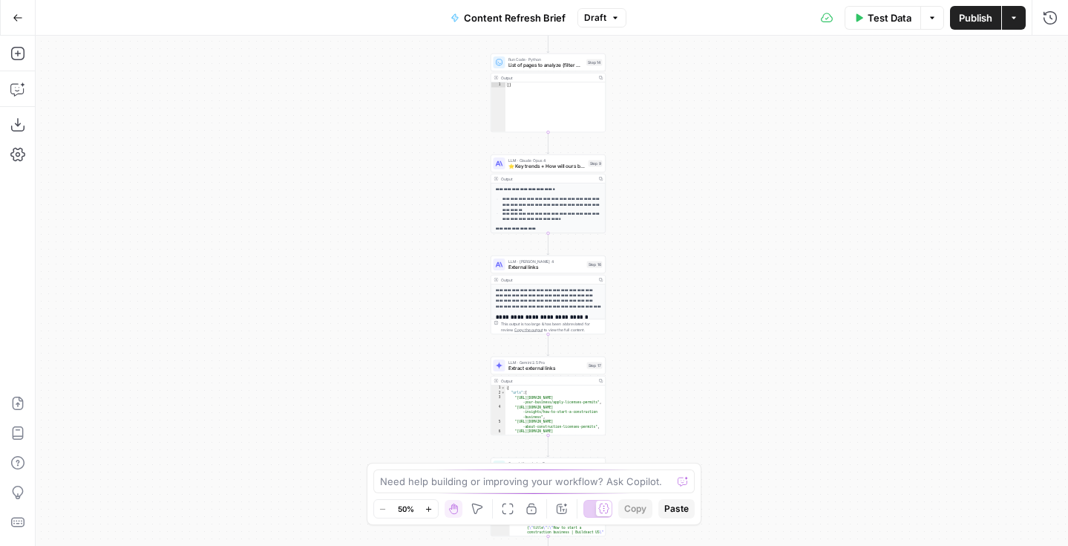
drag, startPoint x: 706, startPoint y: 117, endPoint x: 681, endPoint y: 416, distance: 300.9
click at [681, 417] on div "Workflow Input Settings Inputs Run Code · Python Word count Step 3 Output Copy …" at bounding box center [552, 291] width 1032 height 510
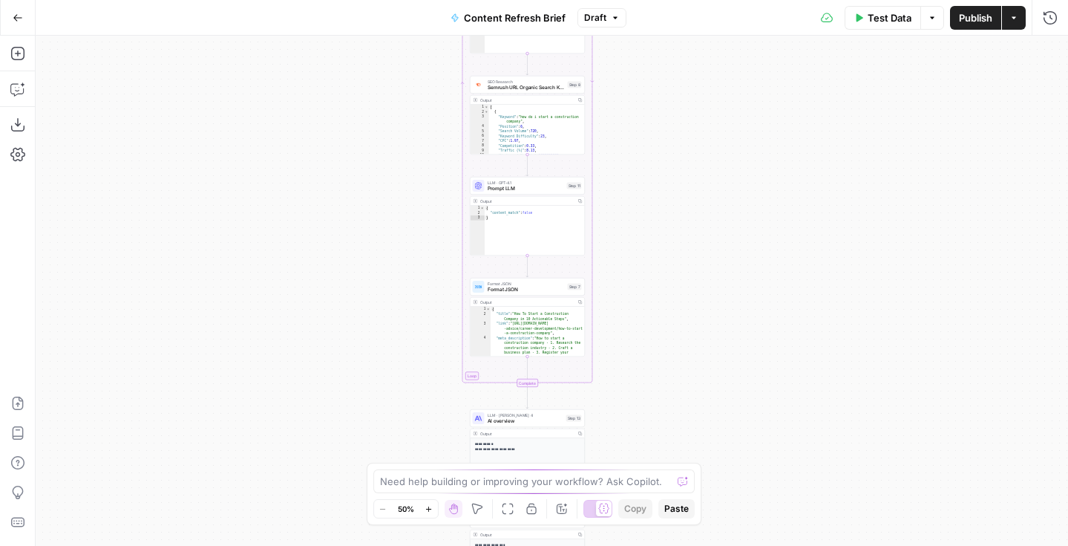
drag, startPoint x: 671, startPoint y: 166, endPoint x: 671, endPoint y: 474, distance: 307.3
click at [671, 474] on body "Foundation Inc. New Home Browse Insights Opportunities Your Data Flightpath Rec…" at bounding box center [534, 273] width 1068 height 546
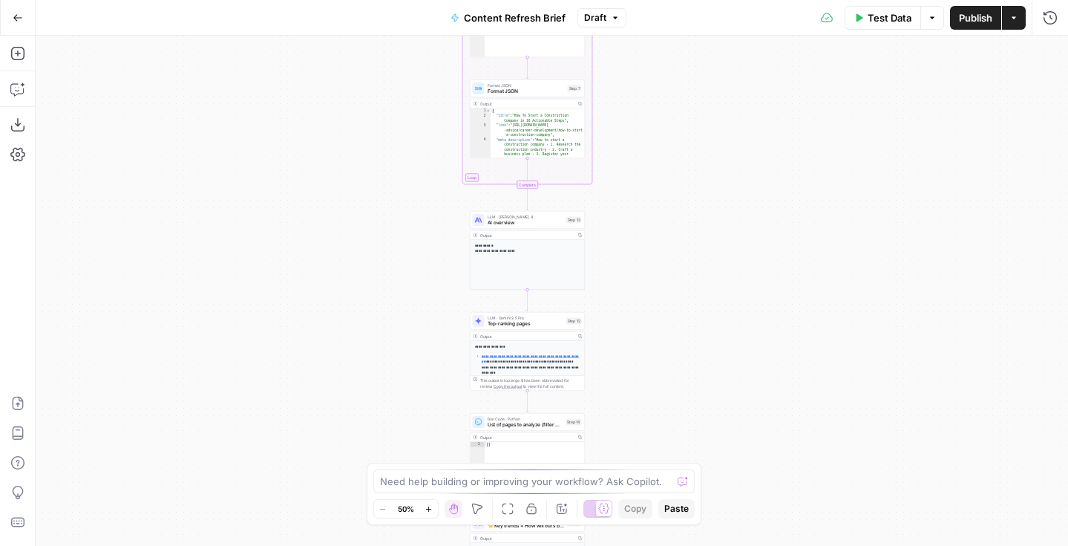
drag, startPoint x: 671, startPoint y: 306, endPoint x: 671, endPoint y: 135, distance: 170.7
click at [671, 135] on div "Workflow Input Settings Inputs Run Code · Python Word count Step 3 Output Copy …" at bounding box center [552, 291] width 1032 height 510
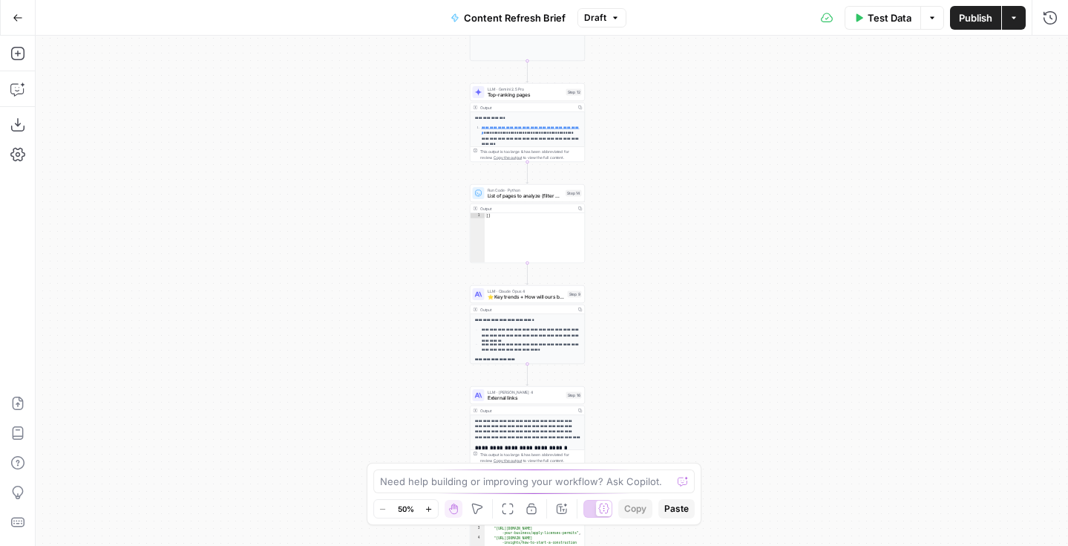
drag, startPoint x: 658, startPoint y: 342, endPoint x: 658, endPoint y: 117, distance: 225.6
click at [658, 117] on div "Workflow Input Settings Inputs Run Code · Python Word count Step 3 Output Copy …" at bounding box center [552, 291] width 1032 height 510
click at [514, 195] on span "List of pages to analyze (filter where content doesn't match)" at bounding box center [526, 195] width 76 height 7
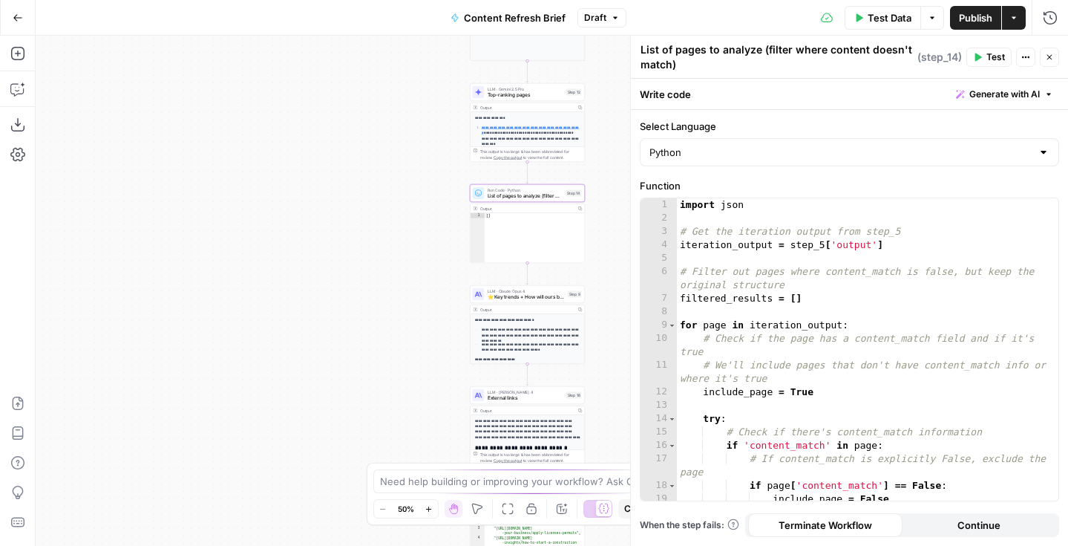
drag, startPoint x: 370, startPoint y: 215, endPoint x: 266, endPoint y: 221, distance: 104.1
click at [266, 221] on div "Workflow Input Settings Inputs Run Code · Python Word count Step 3 Output Copy …" at bounding box center [552, 291] width 1032 height 510
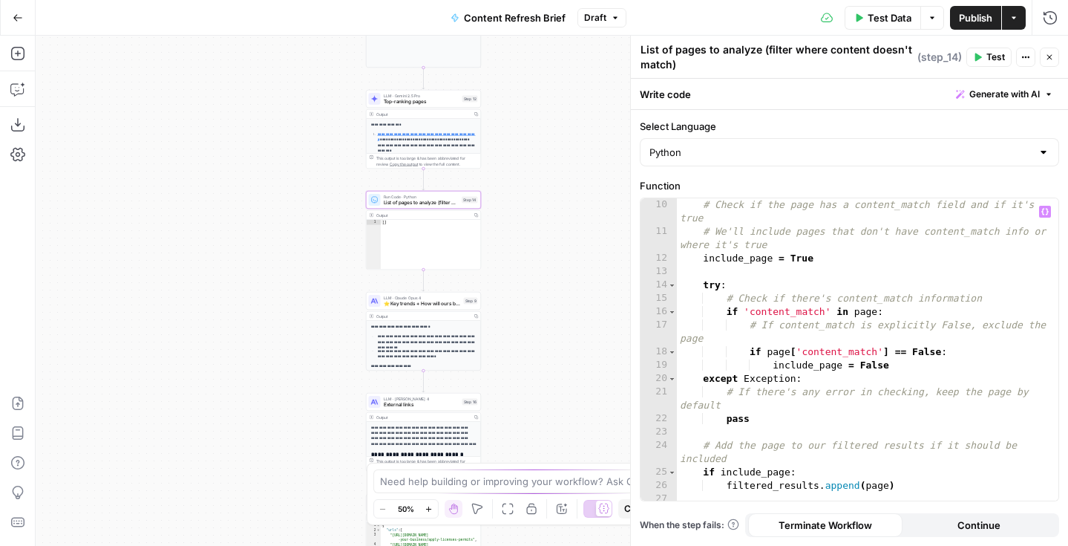
scroll to position [166, 0]
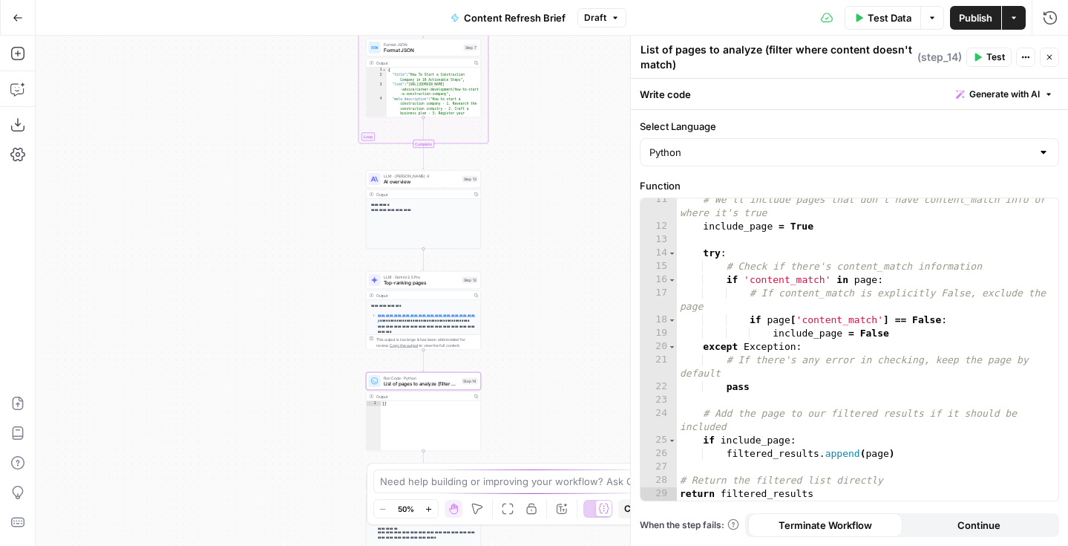
drag, startPoint x: 537, startPoint y: 135, endPoint x: 537, endPoint y: 315, distance: 179.6
click at [537, 315] on div "Workflow Input Settings Inputs Run Code · Python Word count Step 3 Output Copy …" at bounding box center [552, 291] width 1032 height 510
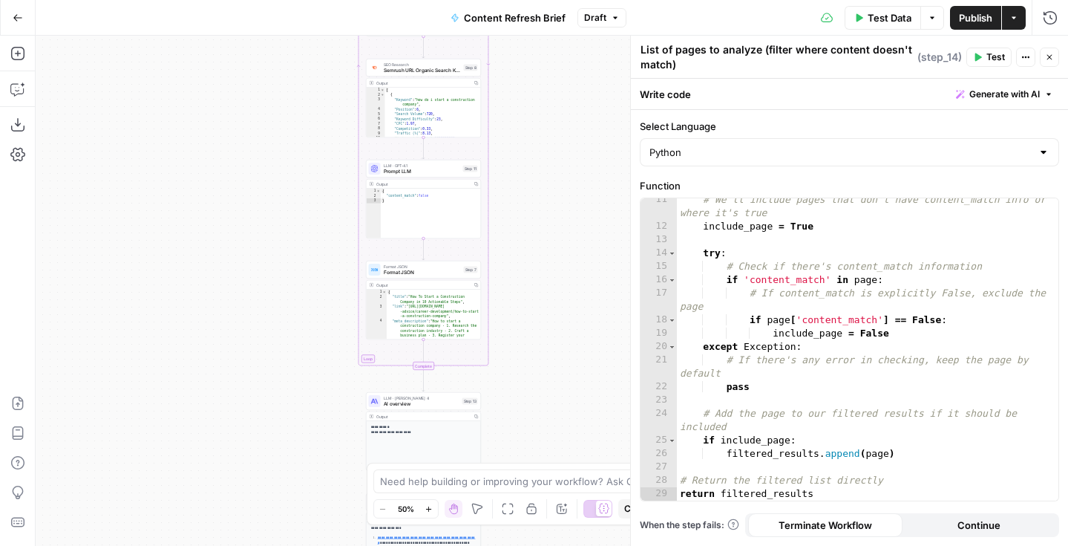
drag, startPoint x: 551, startPoint y: 148, endPoint x: 551, endPoint y: 422, distance: 274.6
click at [551, 422] on div "Workflow Input Settings Inputs Run Code · Python Word count Step 3 Output Copy …" at bounding box center [552, 291] width 1032 height 510
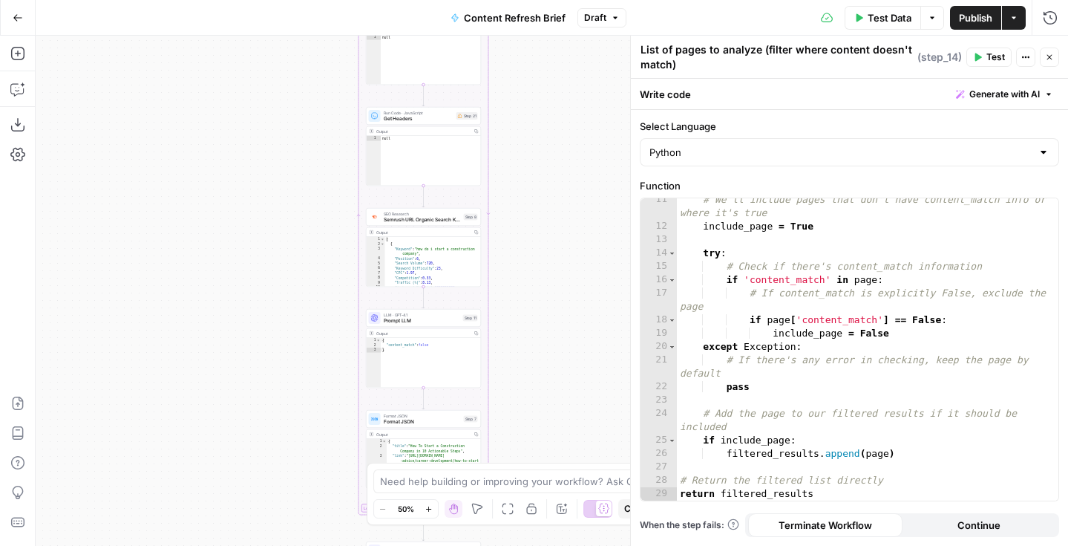
drag, startPoint x: 548, startPoint y: 207, endPoint x: 548, endPoint y: 377, distance: 170.0
click at [548, 378] on div "Workflow Input Settings Inputs Run Code · Python Word count Step 3 Output Copy …" at bounding box center [552, 291] width 1032 height 510
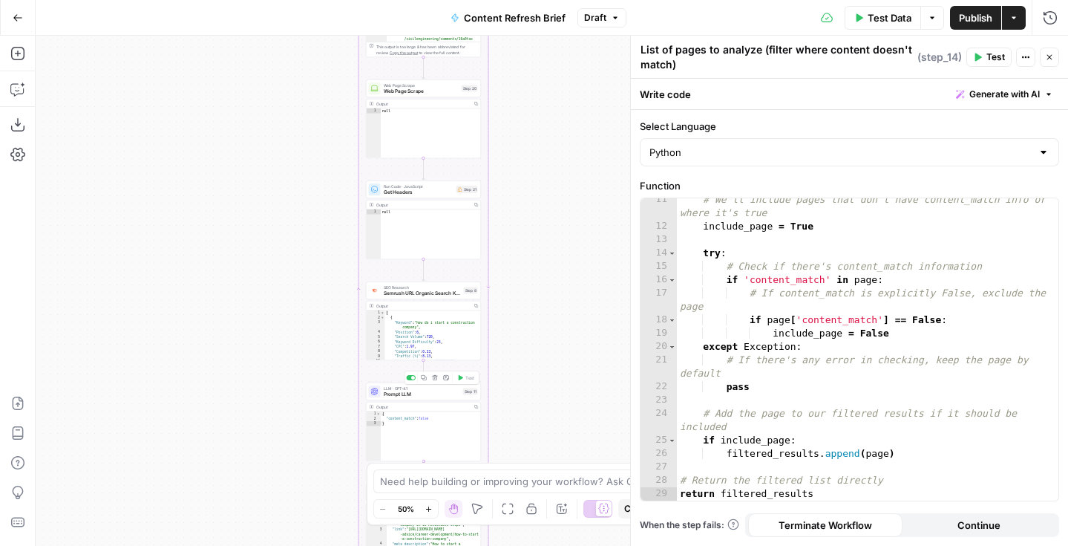
click at [405, 393] on span "Prompt LLM" at bounding box center [422, 393] width 76 height 7
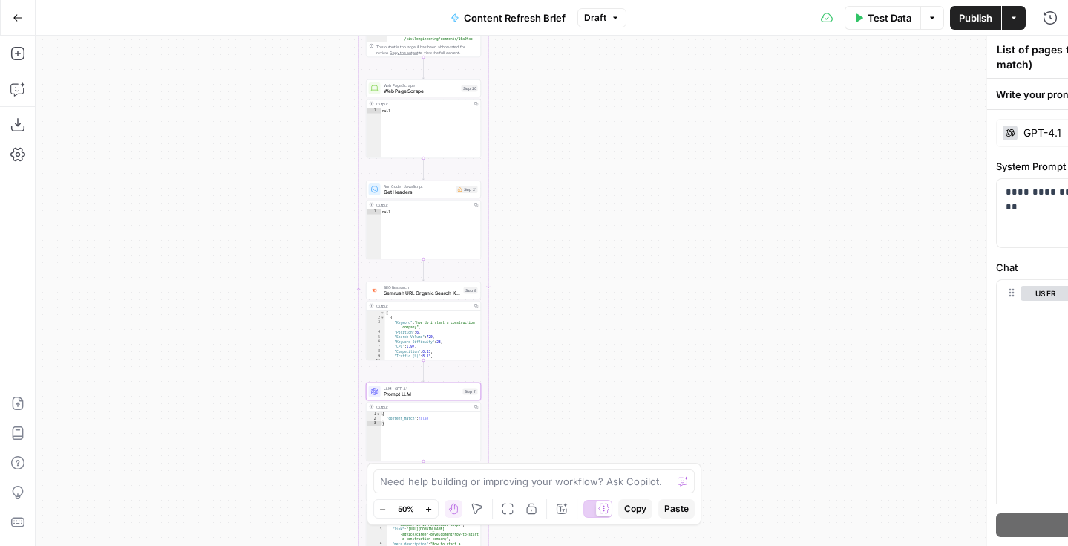
type textarea "Prompt LLM"
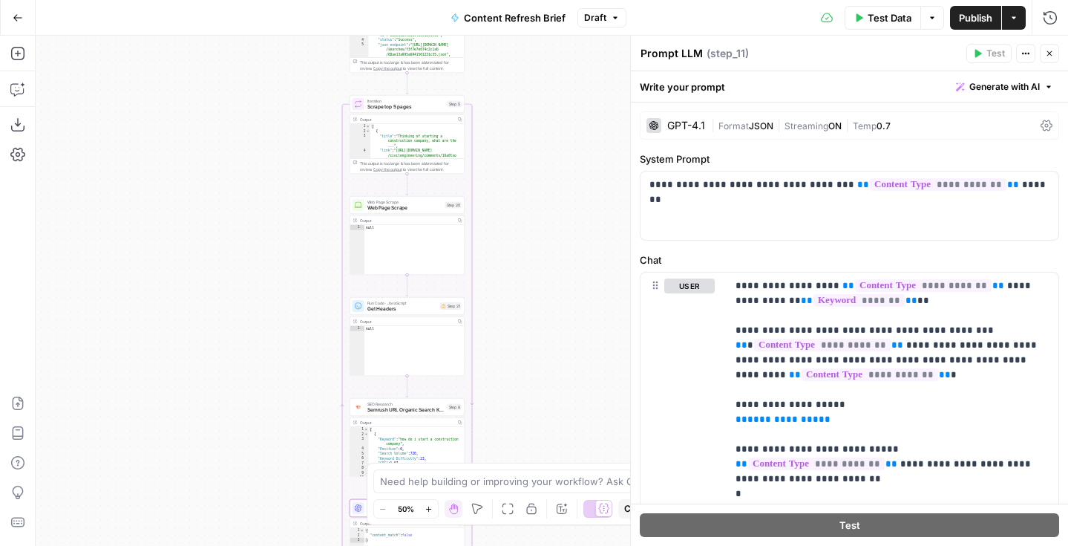
drag, startPoint x: 537, startPoint y: 117, endPoint x: 521, endPoint y: 246, distance: 130.2
click at [521, 246] on div "Workflow Input Settings Inputs Run Code · Python Word count Step 3 Output Copy …" at bounding box center [552, 291] width 1032 height 510
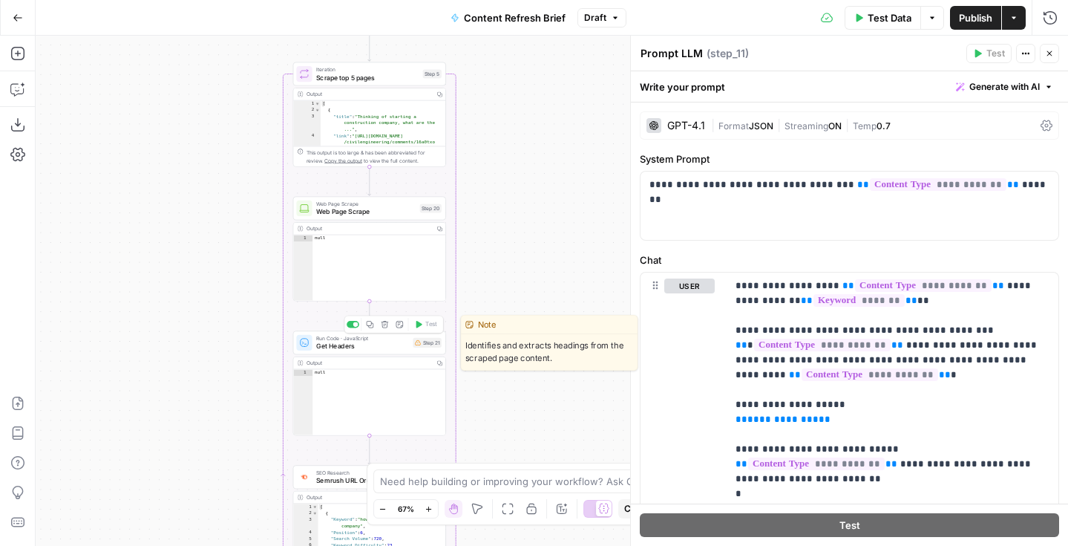
click at [350, 351] on div "Run Code · JavaScript Get Headers Step 21 Copy step Delete step Edit Note Test" at bounding box center [369, 342] width 153 height 24
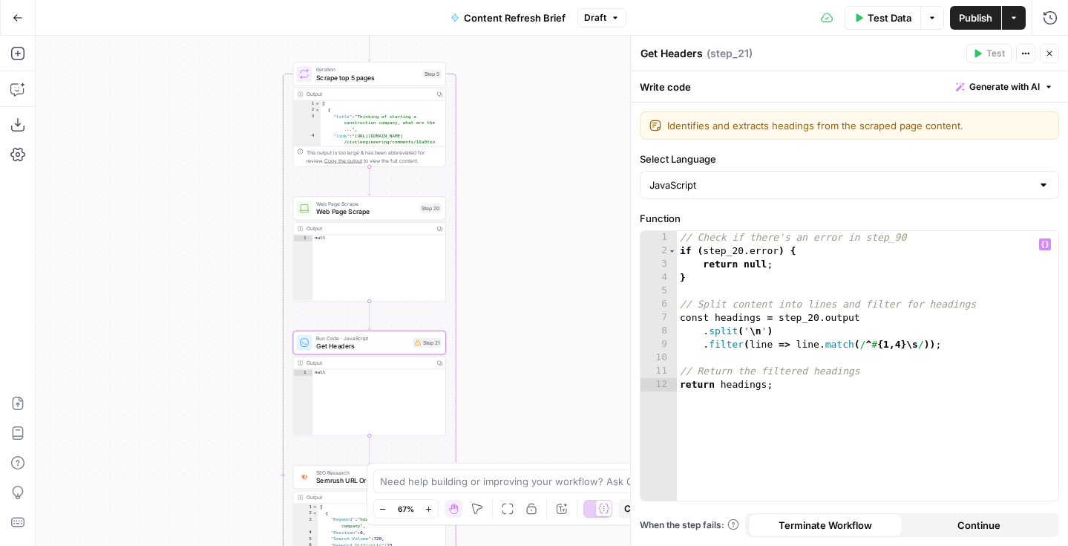
type textarea "**********"
click at [738, 255] on div "// Check if there's an error in step_90 if ( step_20 . error ) { return null ; …" at bounding box center [868, 379] width 382 height 296
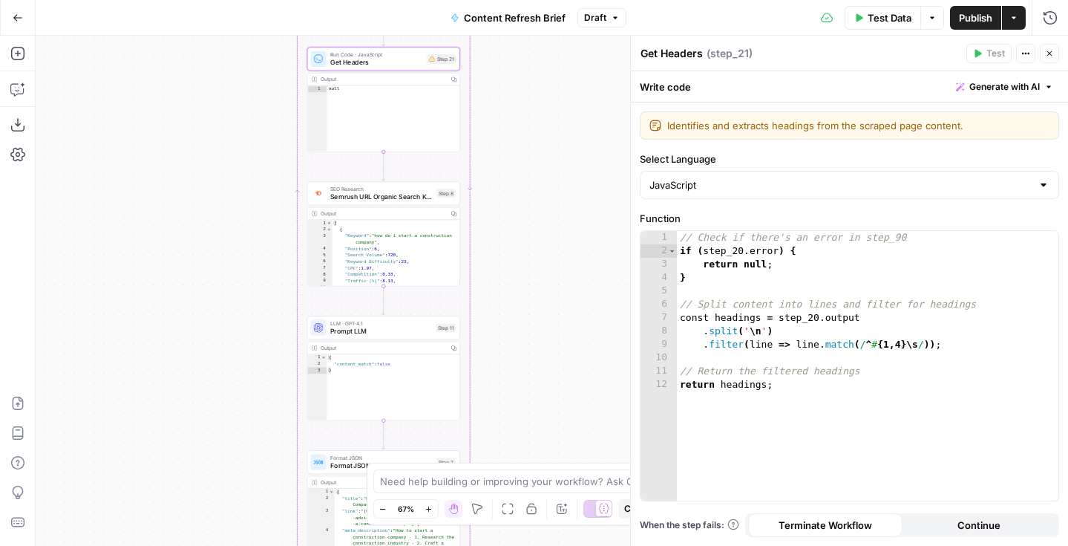
drag, startPoint x: 521, startPoint y: 384, endPoint x: 534, endPoint y: 101, distance: 283.8
click at [535, 101] on div "Workflow Input Settings Inputs Run Code · Python Word count Step 3 Output Copy …" at bounding box center [552, 291] width 1032 height 510
click at [344, 332] on span "Prompt LLM" at bounding box center [381, 331] width 102 height 10
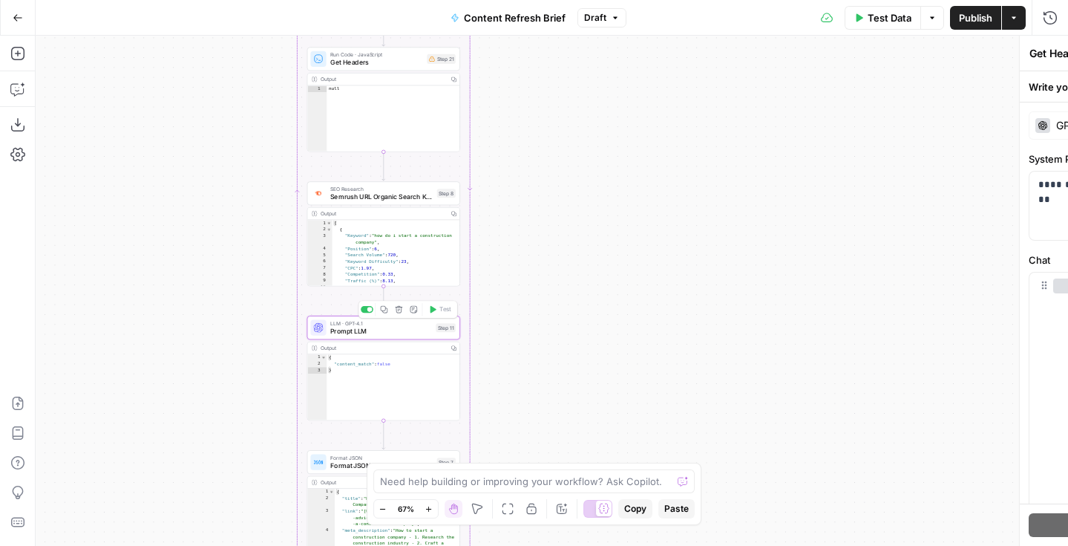
type textarea "Prompt LLM"
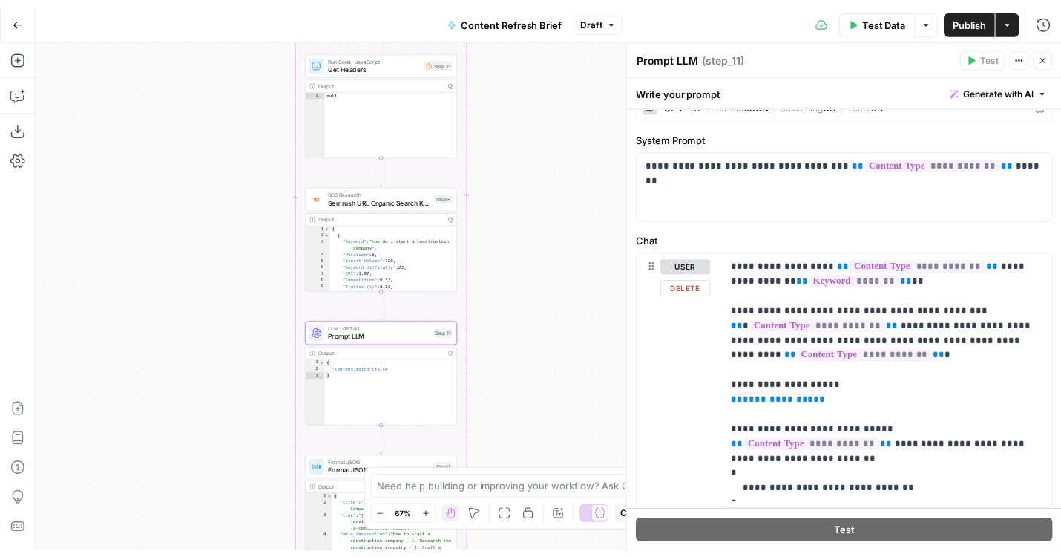
scroll to position [98, 0]
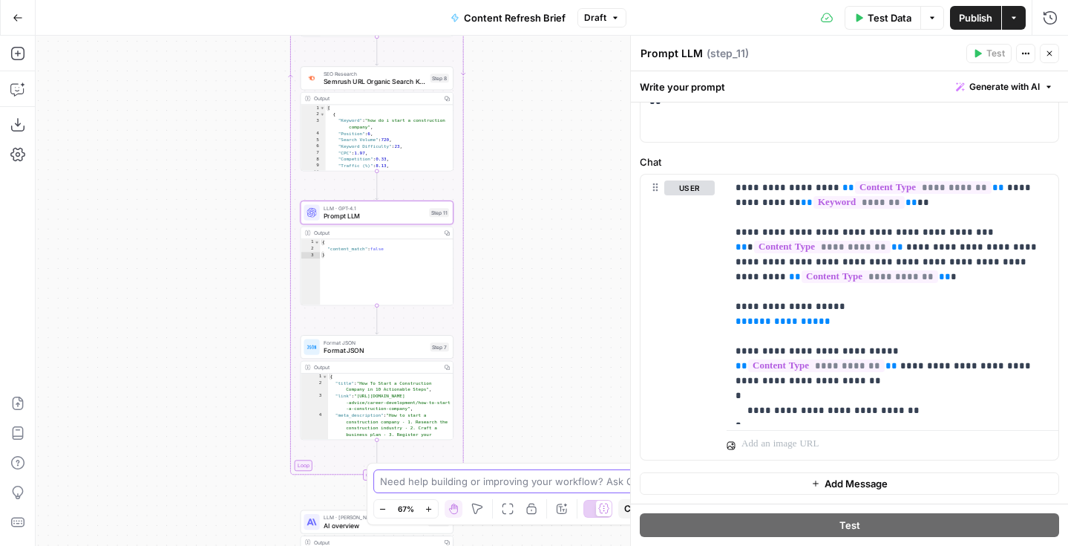
drag, startPoint x: 515, startPoint y: 189, endPoint x: 508, endPoint y: 75, distance: 113.8
click at [508, 75] on div "Workflow Input Settings Inputs Run Code · Python Word count Step 3 Output Copy …" at bounding box center [552, 291] width 1032 height 510
click at [773, 318] on span "**********" at bounding box center [782, 321] width 71 height 10
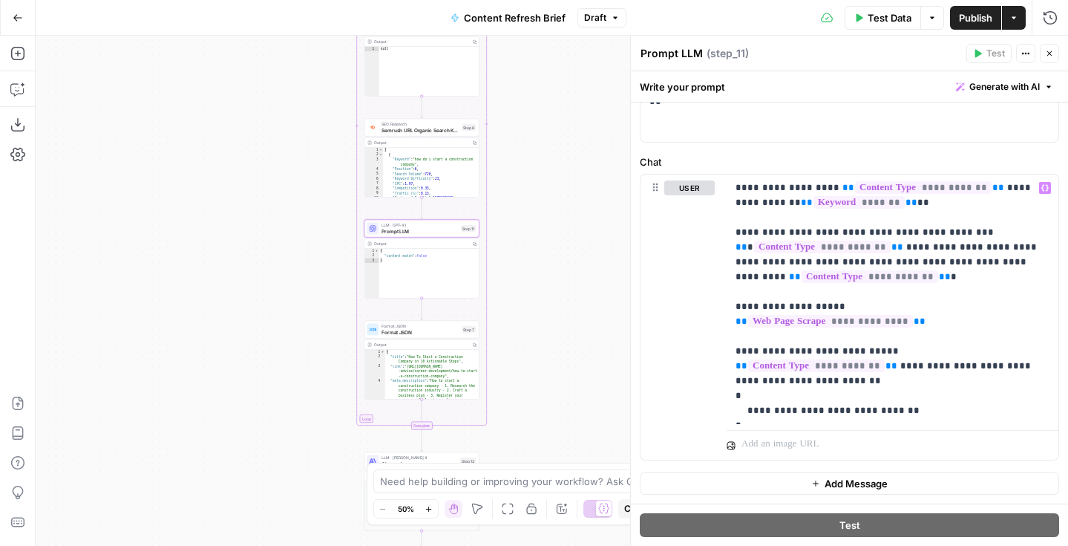
drag, startPoint x: 558, startPoint y: 175, endPoint x: 539, endPoint y: 265, distance: 91.9
click at [539, 265] on div "Workflow Input Settings Inputs Run Code · Python Word count Step 3 Output Copy …" at bounding box center [552, 291] width 1032 height 510
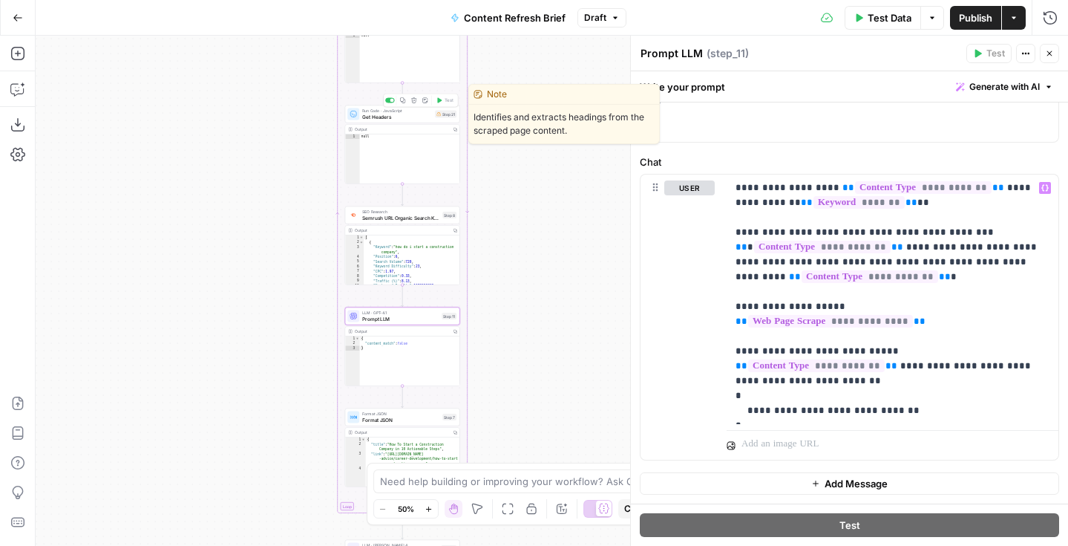
click at [426, 117] on span "Get Headers" at bounding box center [397, 116] width 70 height 7
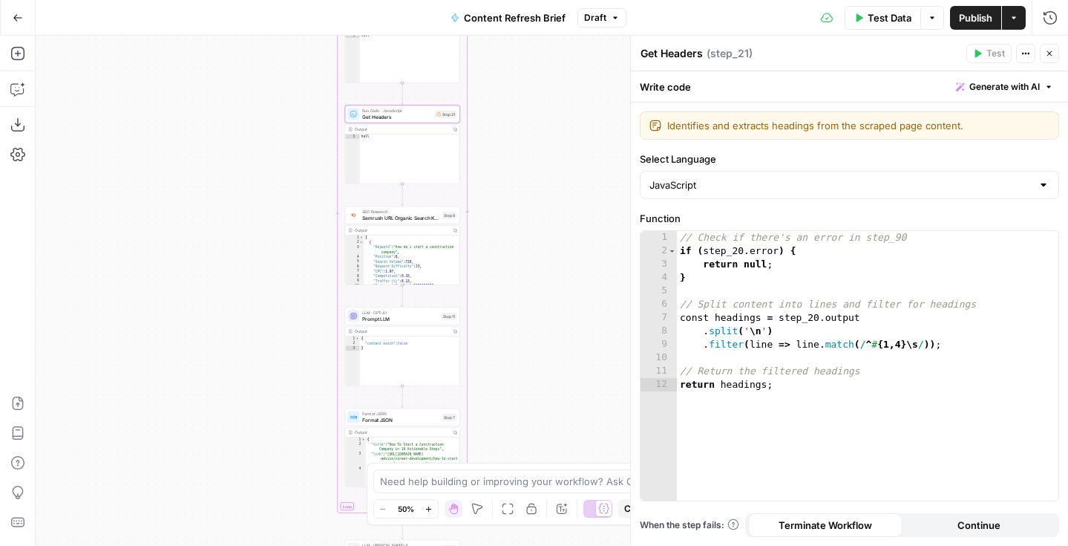
click at [1044, 50] on button "Close" at bounding box center [1049, 53] width 19 height 19
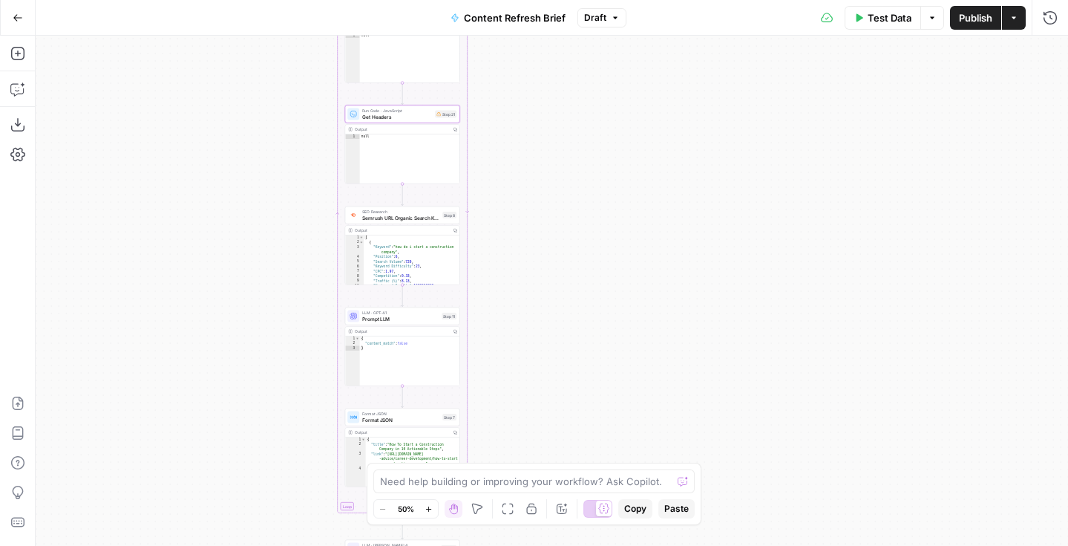
drag, startPoint x: 596, startPoint y: 361, endPoint x: 605, endPoint y: 301, distance: 60.8
click at [605, 301] on div "Workflow Input Settings Inputs Run Code · Python Word count Step 3 Output Copy …" at bounding box center [552, 291] width 1032 height 510
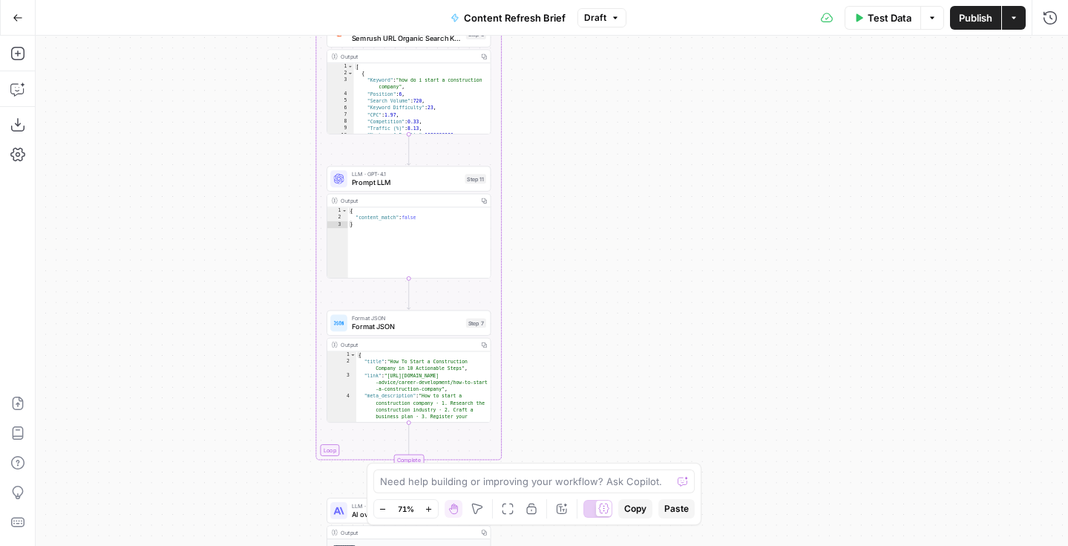
drag, startPoint x: 605, startPoint y: 301, endPoint x: 695, endPoint y: 235, distance: 112.1
click at [695, 235] on div "Workflow Input Settings Inputs Run Code · Python Word count Step 3 Output Copy …" at bounding box center [552, 291] width 1032 height 510
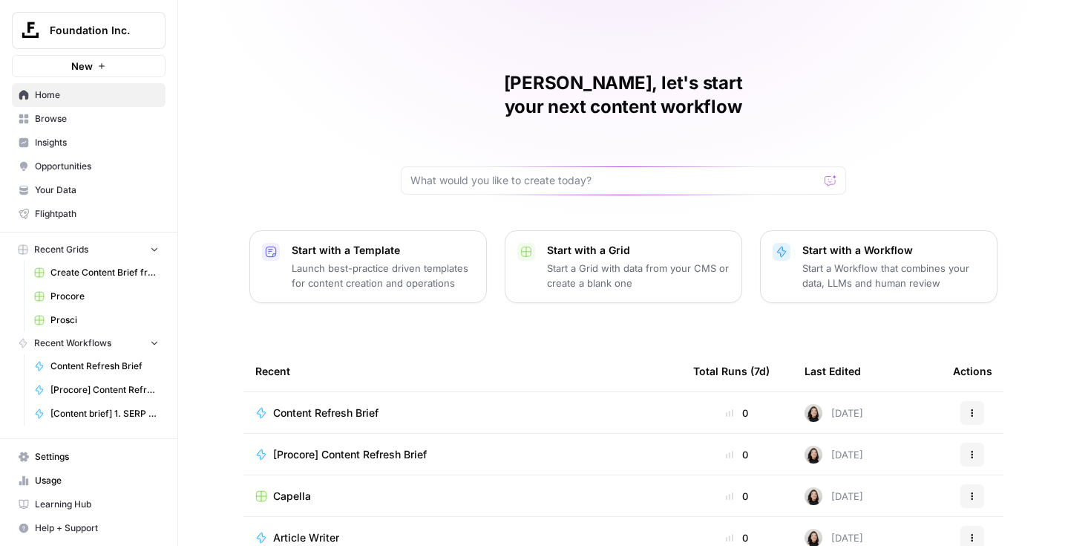
click at [155, 22] on button "Foundation Inc." at bounding box center [89, 30] width 154 height 37
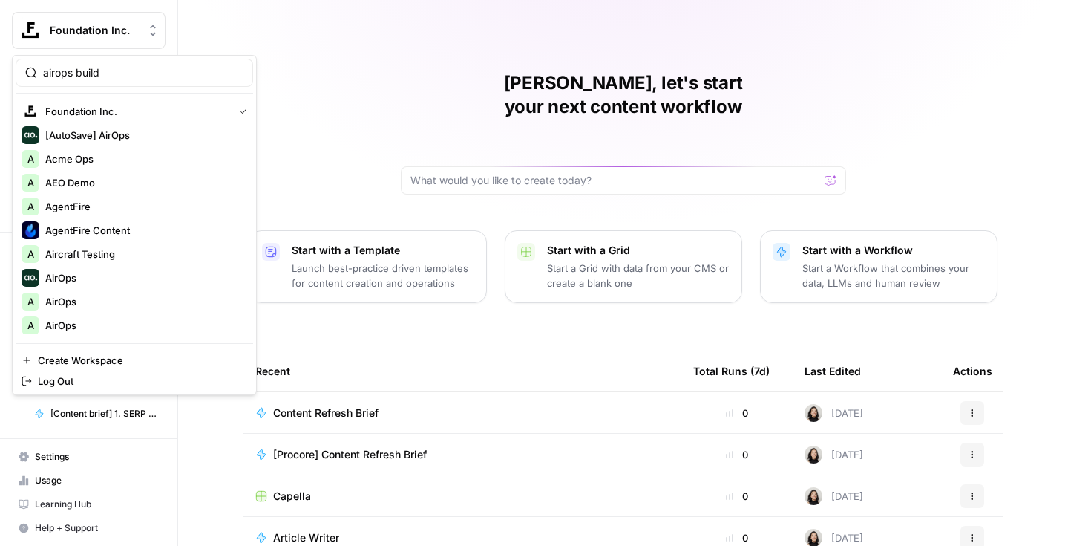
type input "airops build"
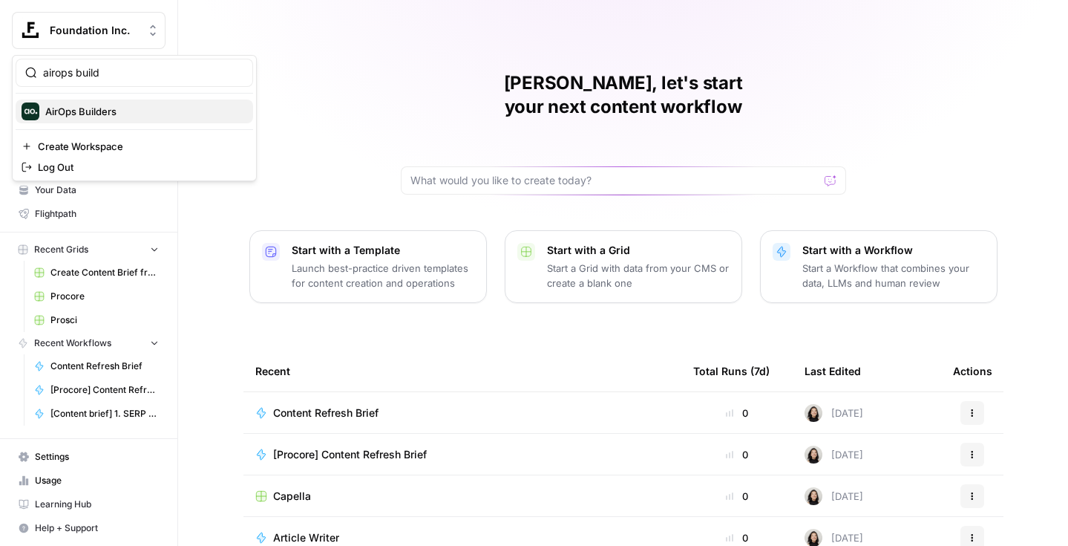
click at [79, 108] on span "AirOps Builders" at bounding box center [143, 111] width 196 height 15
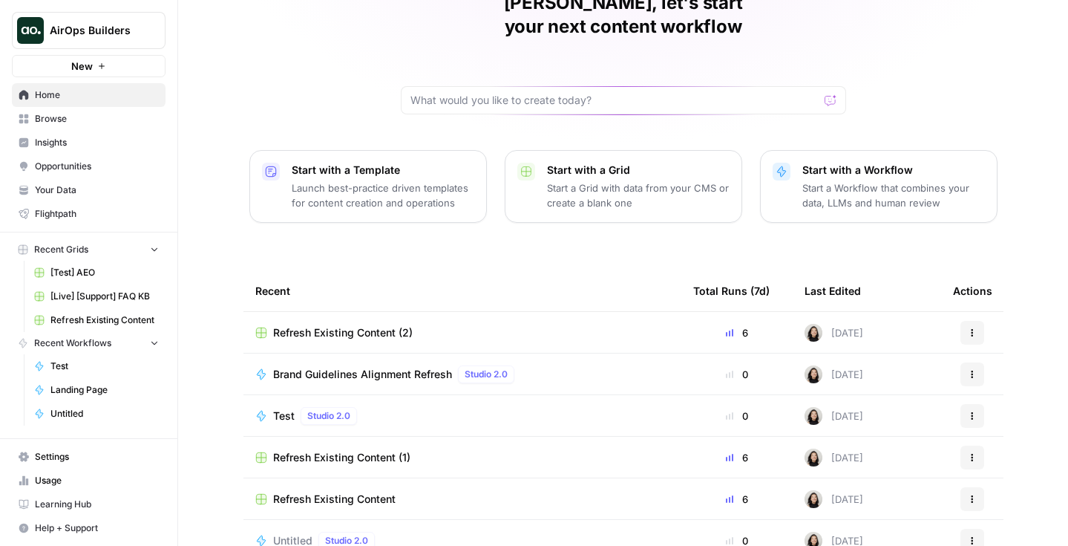
scroll to position [82, 0]
click at [74, 114] on span "Browse" at bounding box center [97, 118] width 124 height 13
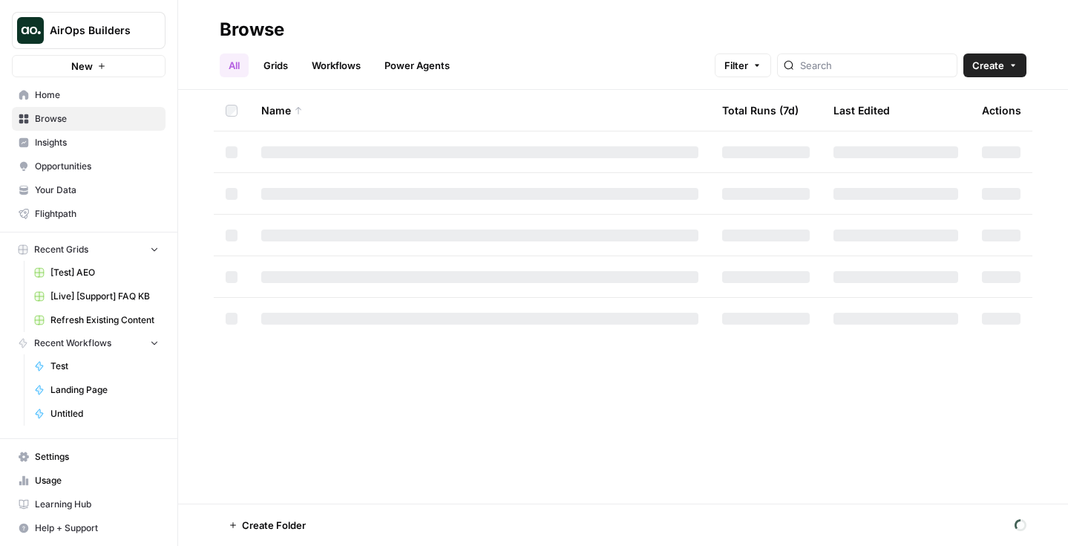
click at [324, 71] on link "Workflows" at bounding box center [336, 65] width 67 height 24
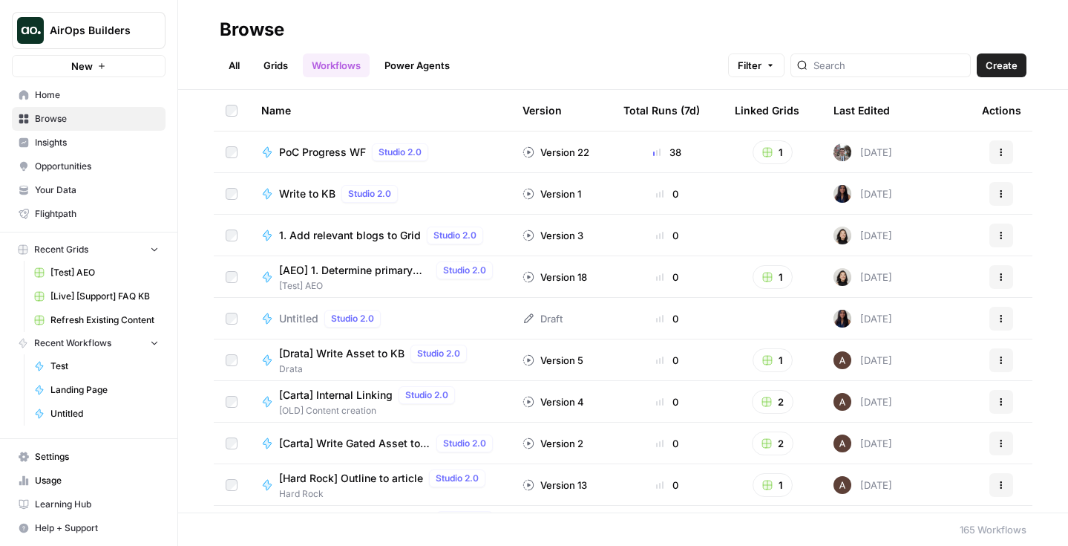
click at [59, 95] on span "Home" at bounding box center [97, 94] width 124 height 13
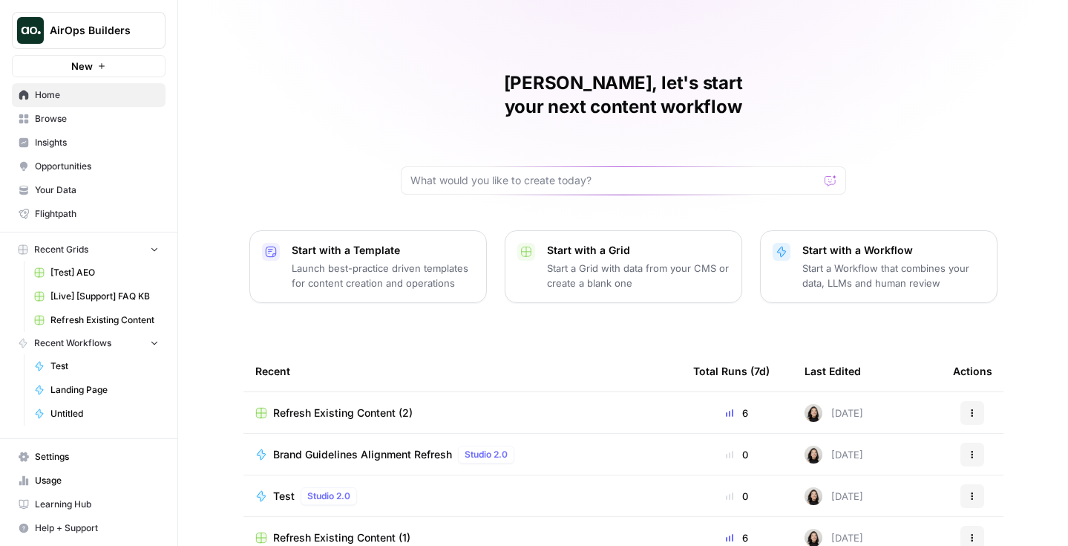
scroll to position [137, 0]
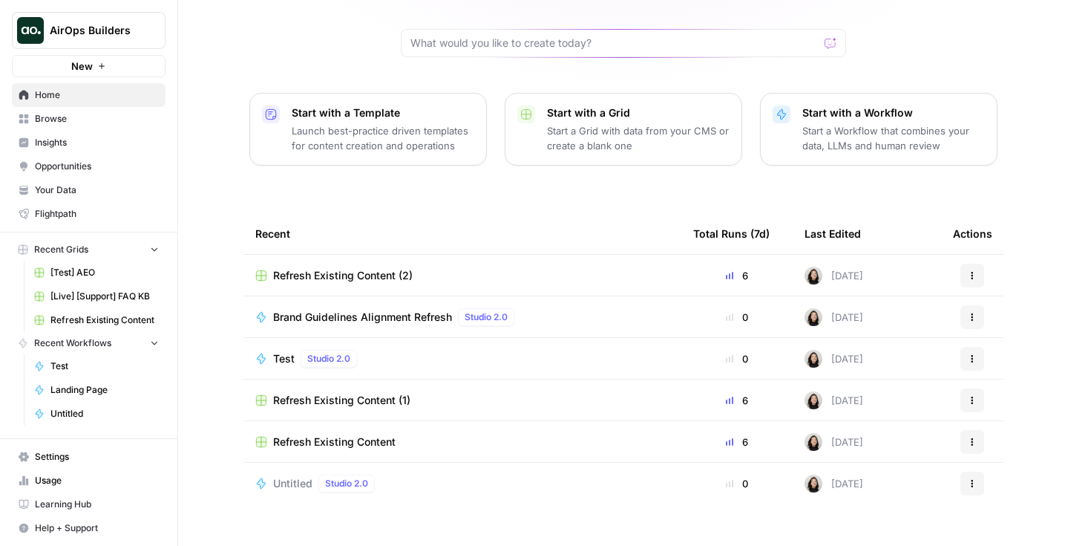
click at [70, 125] on link "Browse" at bounding box center [89, 119] width 154 height 24
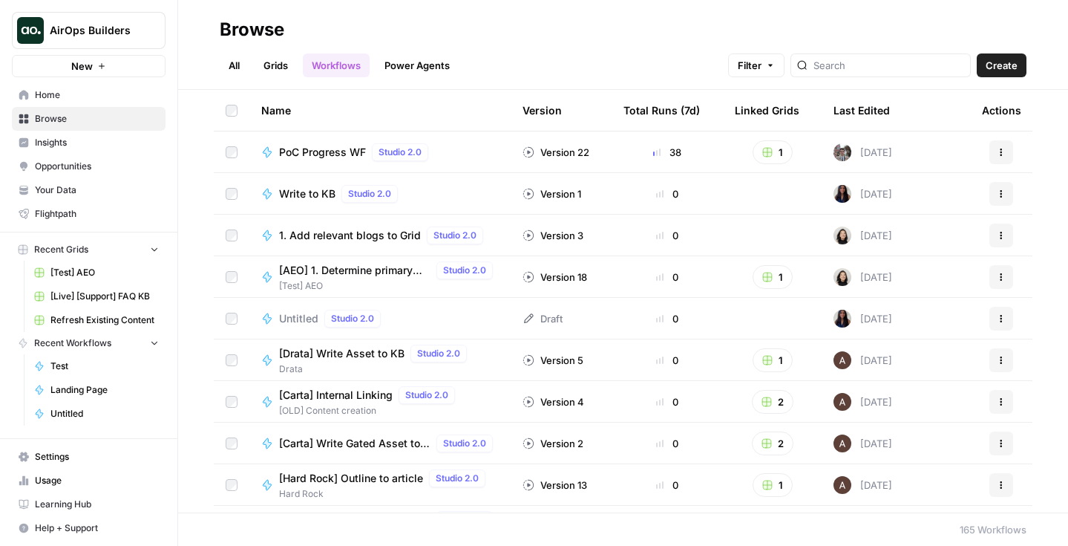
click at [269, 62] on link "Grids" at bounding box center [276, 65] width 42 height 24
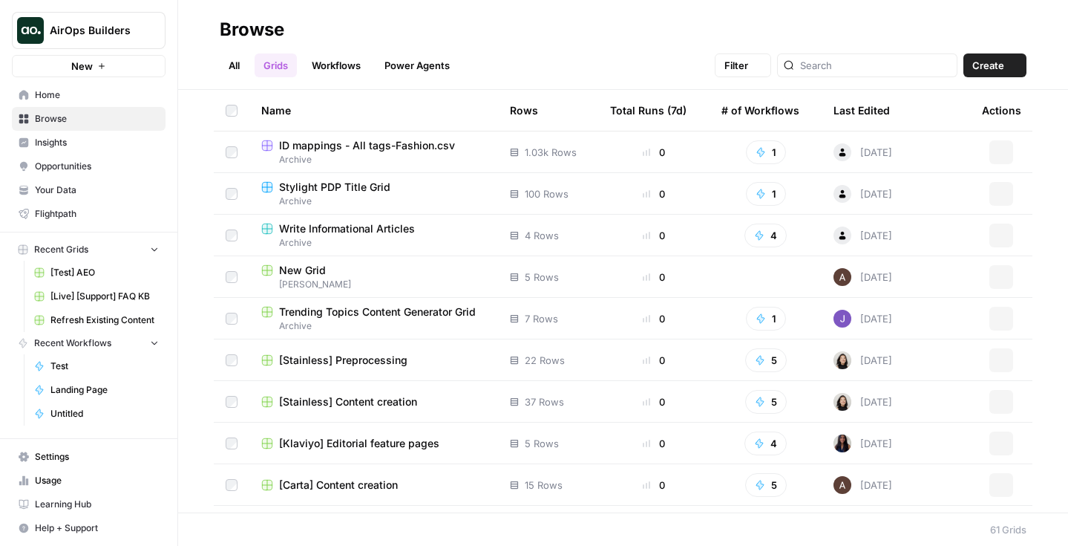
click at [226, 63] on link "All" at bounding box center [234, 65] width 29 height 24
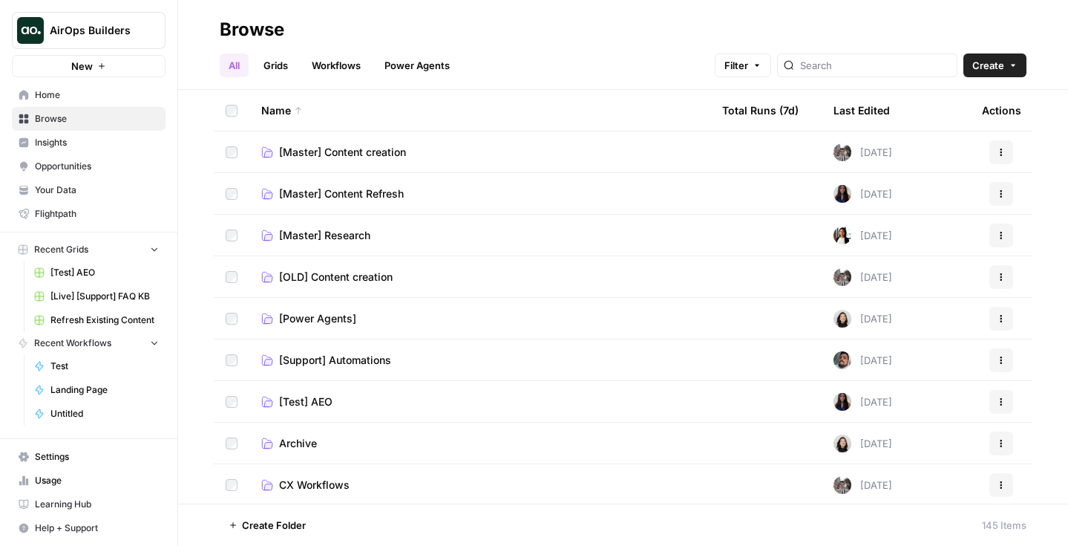
click at [335, 155] on span "[Master] Content creation" at bounding box center [342, 152] width 127 height 15
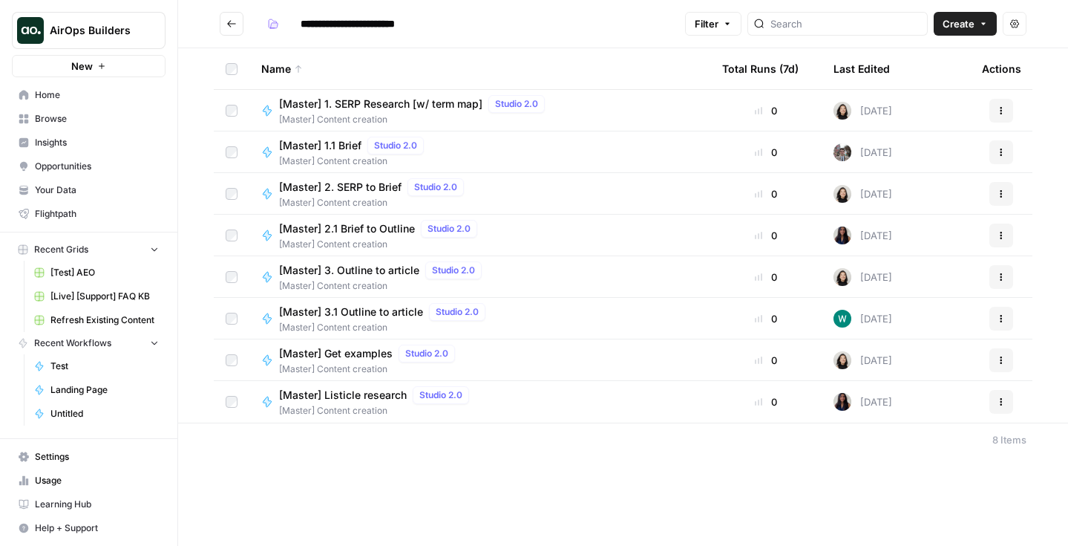
click at [333, 154] on span "[Master] Content creation" at bounding box center [354, 160] width 151 height 13
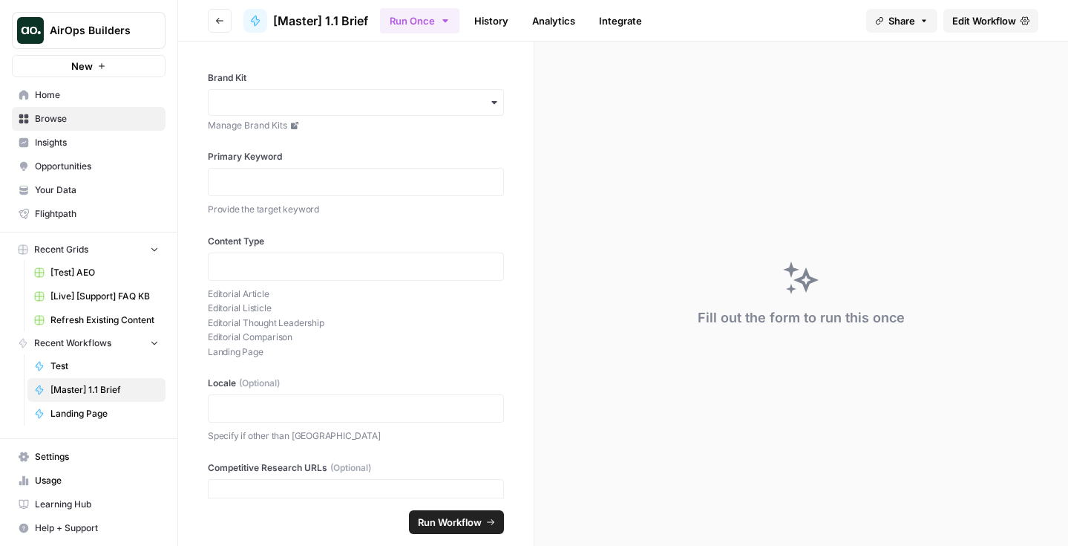
click at [977, 19] on span "Edit Workflow" at bounding box center [984, 20] width 64 height 15
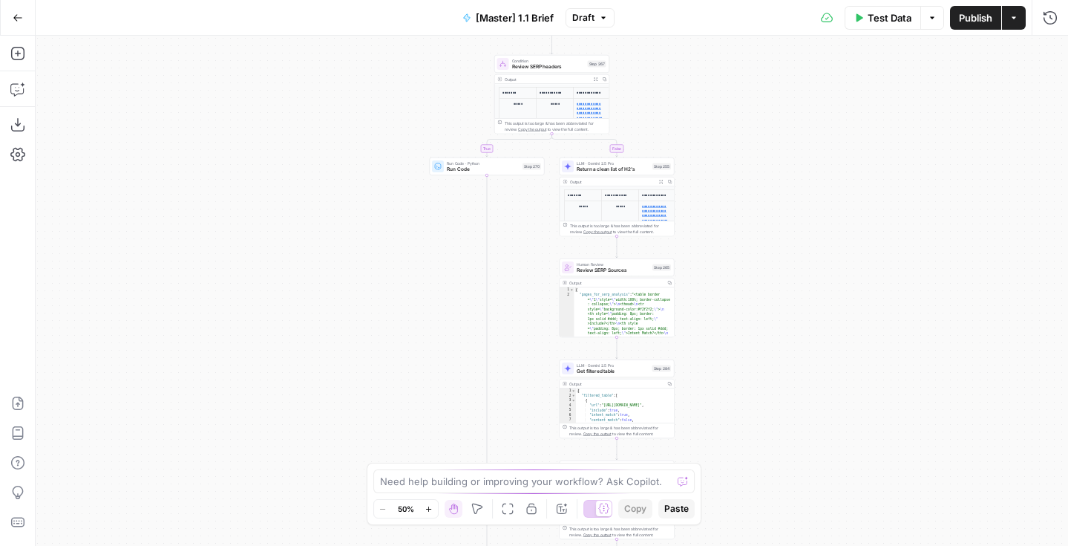
click at [678, 184] on div "true false true false true false true false true false Workflow Input Settings …" at bounding box center [552, 291] width 1032 height 510
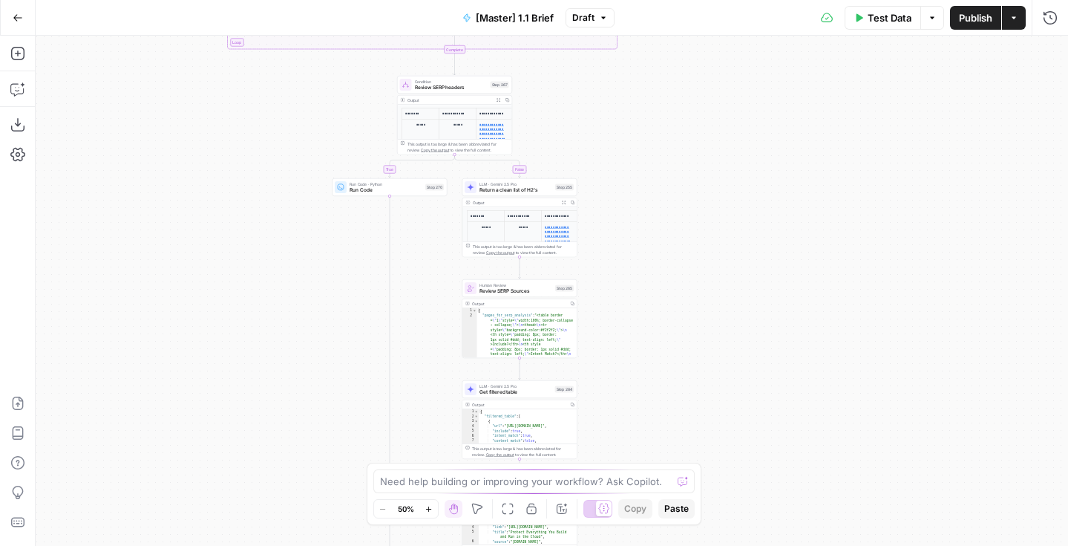
click at [690, 198] on div "true false true false true false true false true false Workflow Input Settings …" at bounding box center [552, 291] width 1032 height 510
click at [557, 275] on icon "button" at bounding box center [556, 273] width 6 height 6
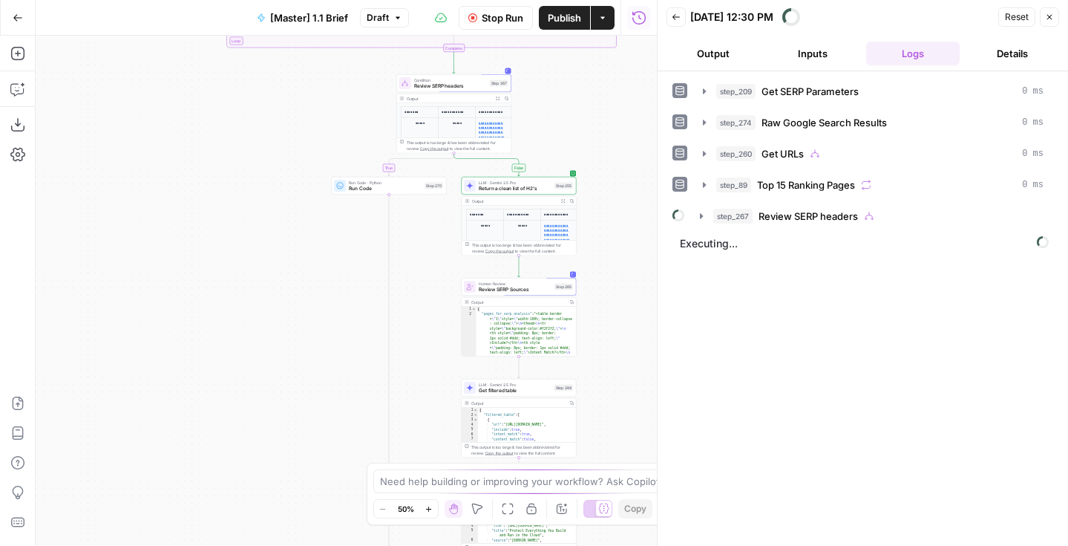
click at [690, 49] on button "Output" at bounding box center [714, 54] width 94 height 24
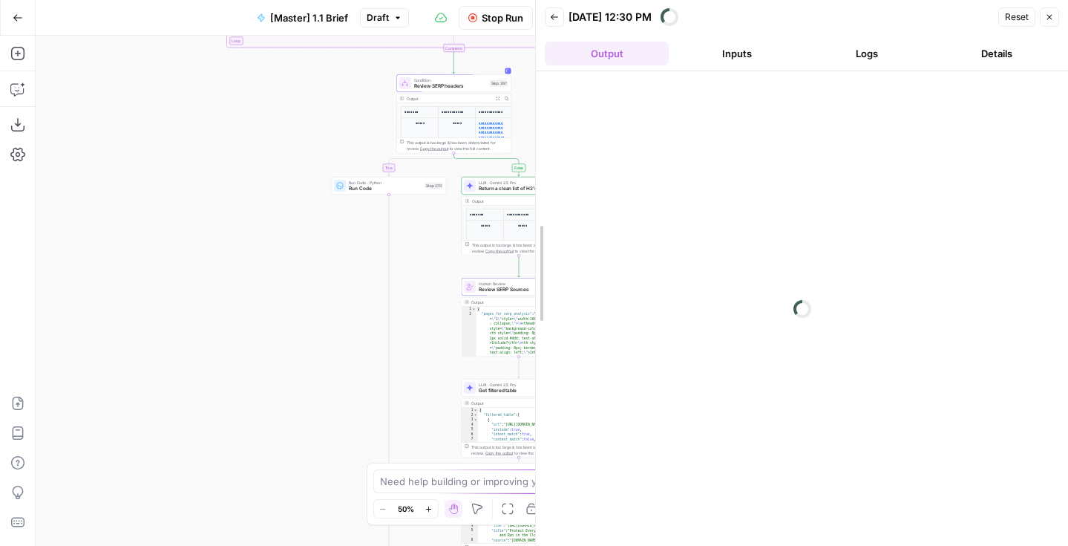
drag, startPoint x: 661, startPoint y: 279, endPoint x: 539, endPoint y: 278, distance: 121.7
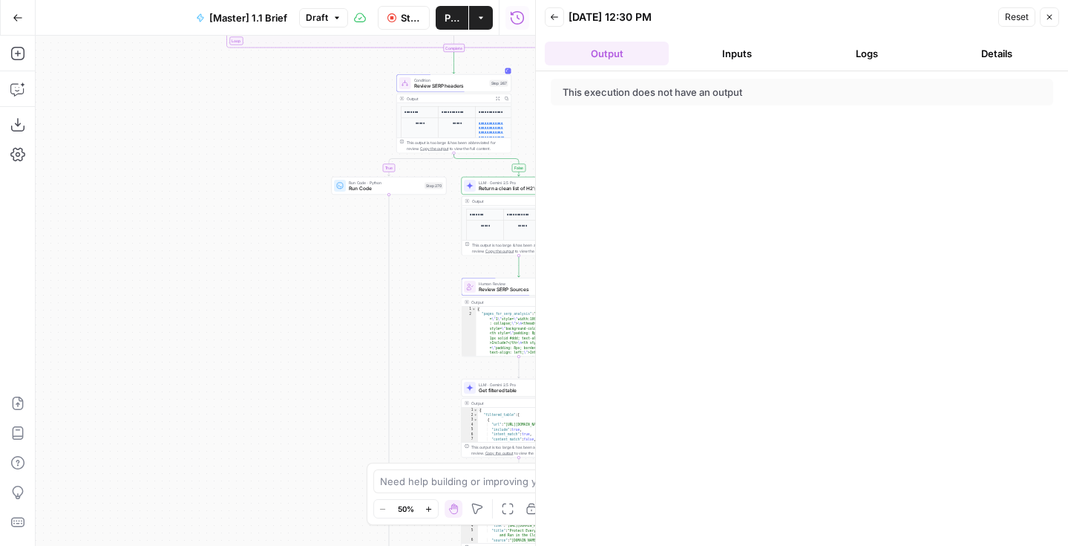
click at [919, 58] on button "Logs" at bounding box center [867, 54] width 124 height 24
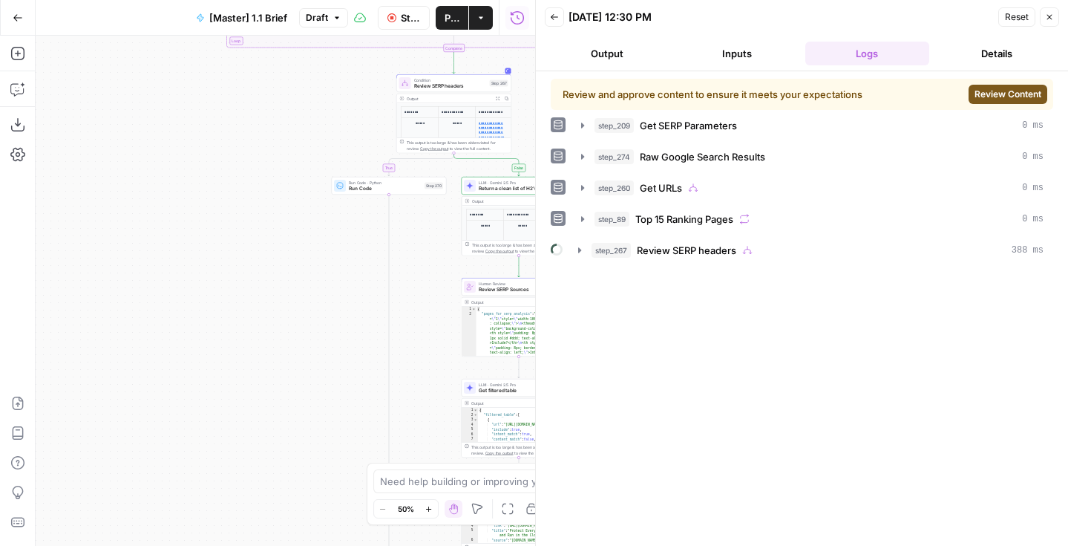
click at [1012, 89] on span "Review Content" at bounding box center [1008, 94] width 67 height 13
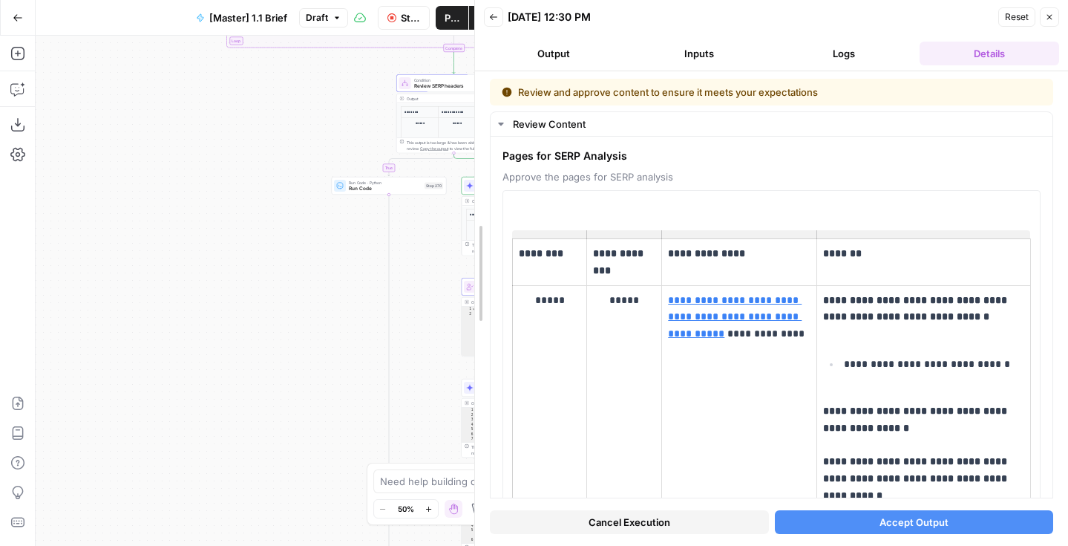
drag, startPoint x: 535, startPoint y: 215, endPoint x: 341, endPoint y: 215, distance: 193.7
click at [342, 215] on body "AirOps Builders New Home Browse Insights Opportunities Your Data Flightpath Rec…" at bounding box center [534, 273] width 1068 height 546
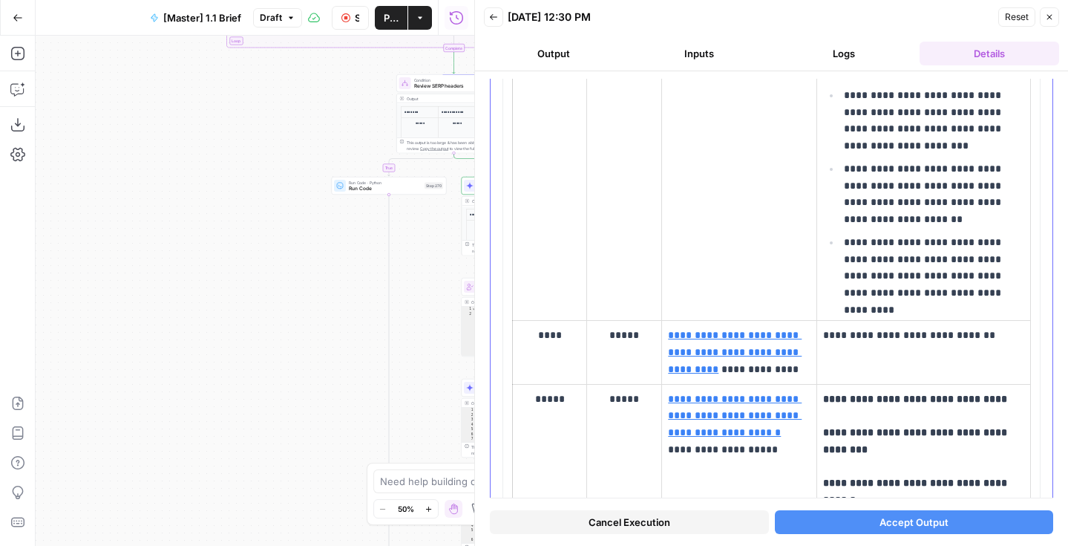
scroll to position [3166, 0]
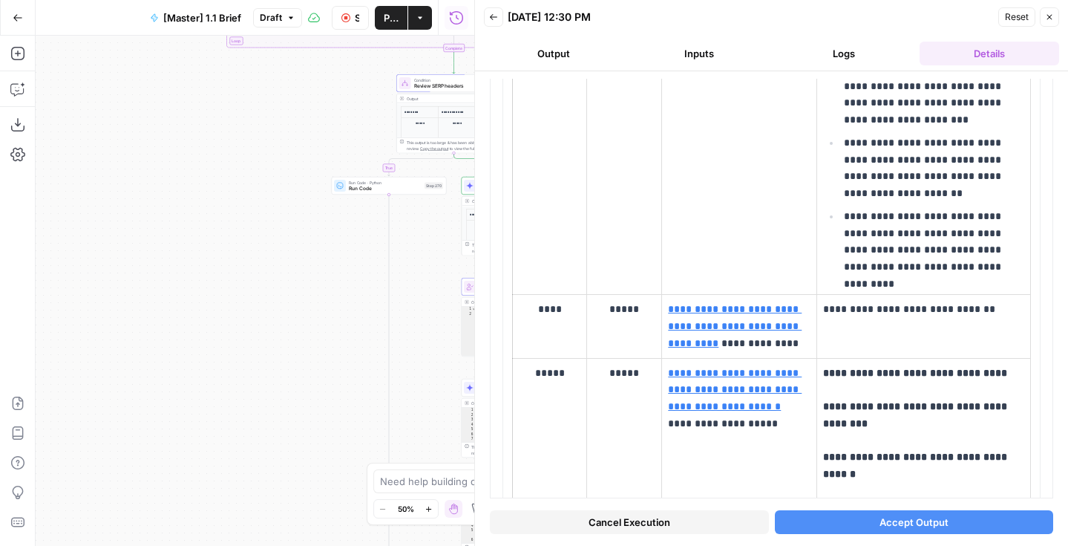
click at [604, 523] on span "Cancel Execution" at bounding box center [630, 521] width 82 height 15
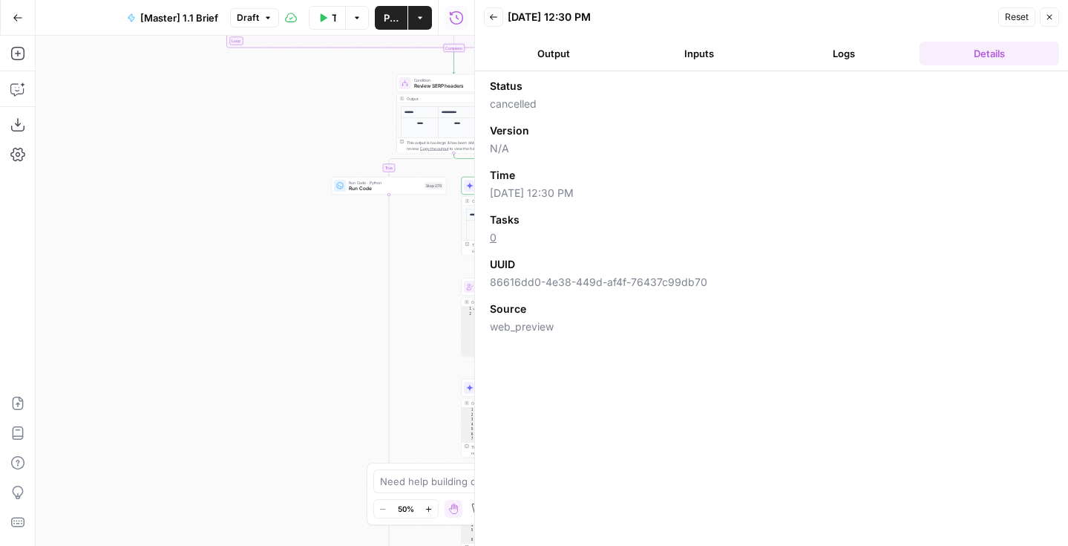
click at [1050, 16] on icon "button" at bounding box center [1049, 17] width 5 height 5
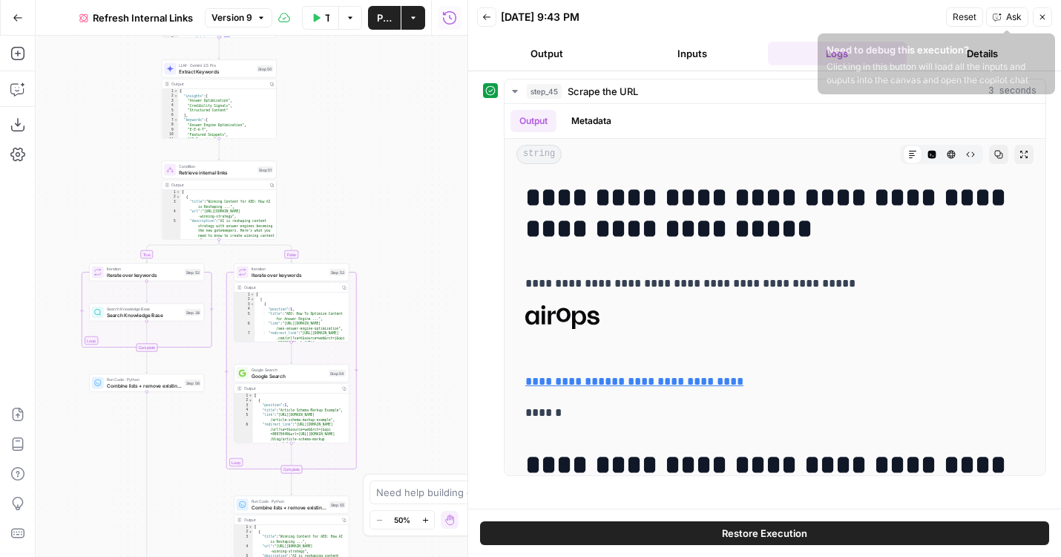
click at [1046, 16] on icon "button" at bounding box center [1042, 17] width 9 height 9
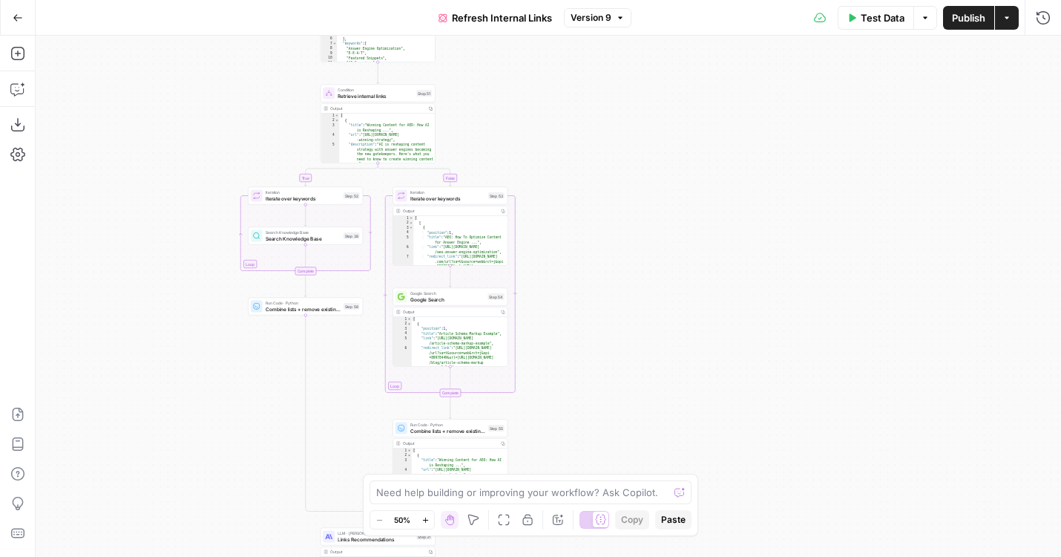
drag, startPoint x: 485, startPoint y: 248, endPoint x: 664, endPoint y: 163, distance: 198.6
click at [664, 163] on div "**********" at bounding box center [549, 296] width 1026 height 521
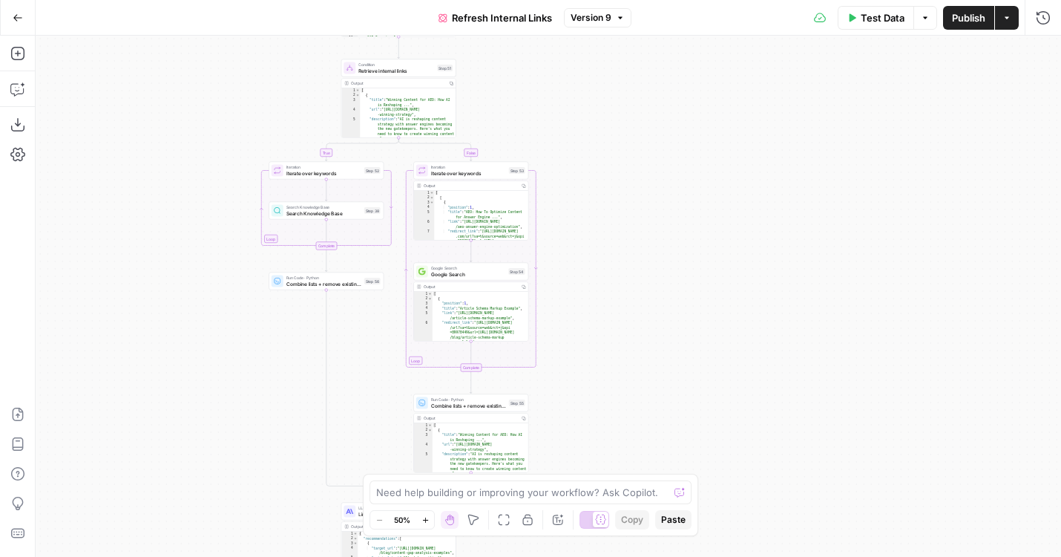
drag, startPoint x: 637, startPoint y: 343, endPoint x: 636, endPoint y: 204, distance: 138.8
click at [637, 204] on div "**********" at bounding box center [549, 296] width 1026 height 521
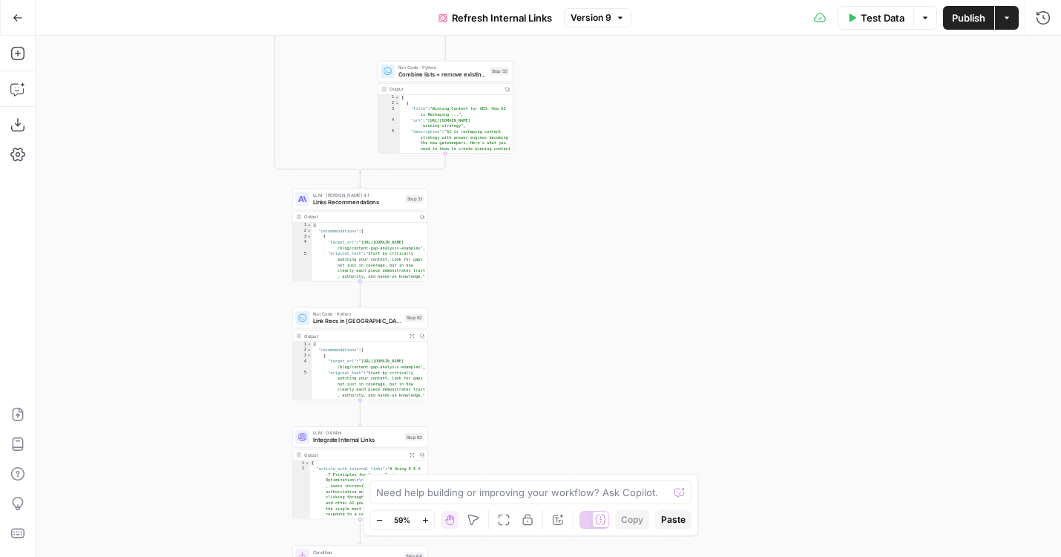
drag, startPoint x: 633, startPoint y: 307, endPoint x: 637, endPoint y: 111, distance: 196.0
click at [638, 111] on div "**********" at bounding box center [549, 296] width 1026 height 521
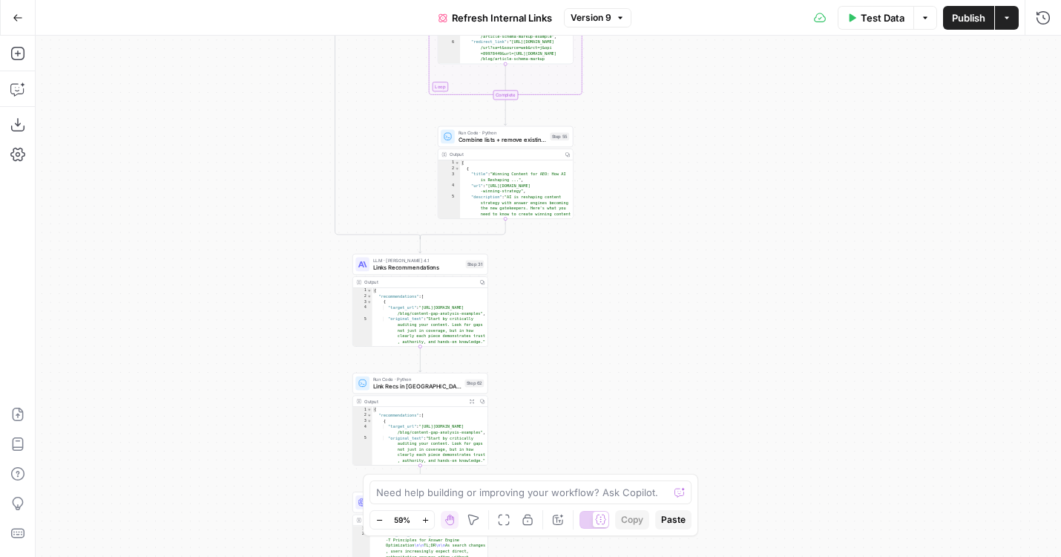
drag, startPoint x: 212, startPoint y: 333, endPoint x: 284, endPoint y: 474, distance: 157.7
click at [284, 474] on div "**********" at bounding box center [549, 296] width 1026 height 521
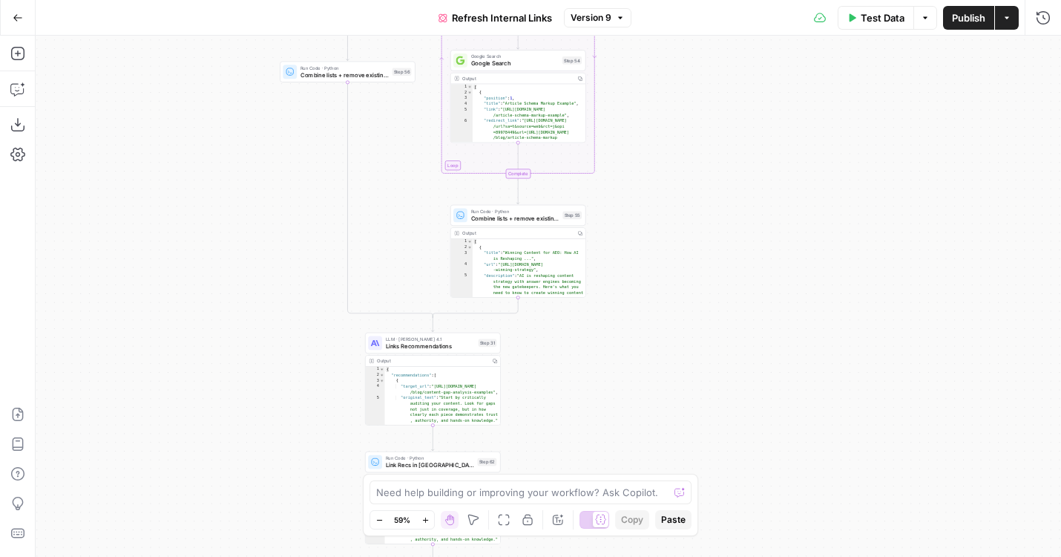
drag, startPoint x: 284, startPoint y: 266, endPoint x: 284, endPoint y: 392, distance: 126.2
click at [284, 392] on div "**********" at bounding box center [549, 296] width 1026 height 521
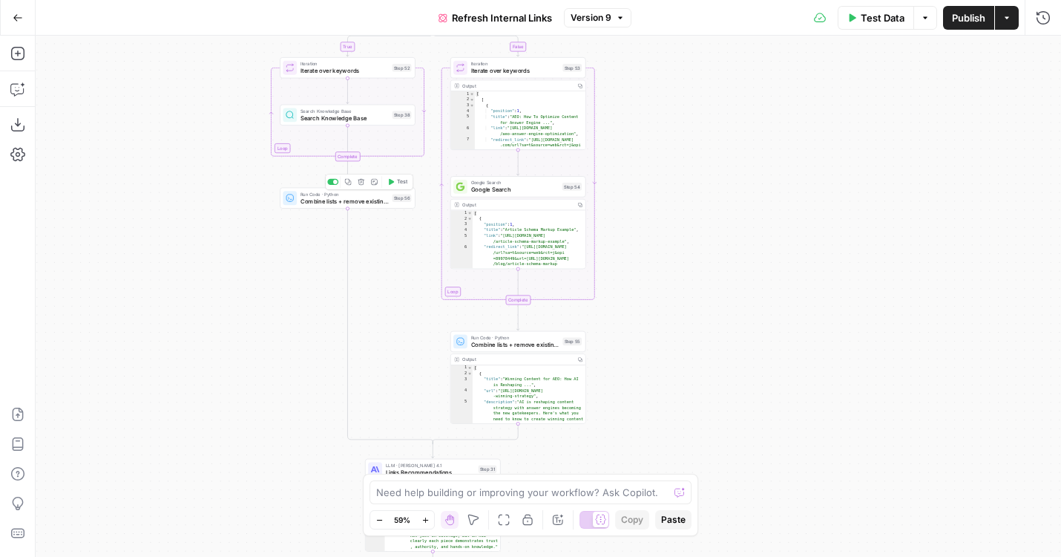
click at [311, 202] on span "Combine lists + remove existing links" at bounding box center [345, 201] width 88 height 9
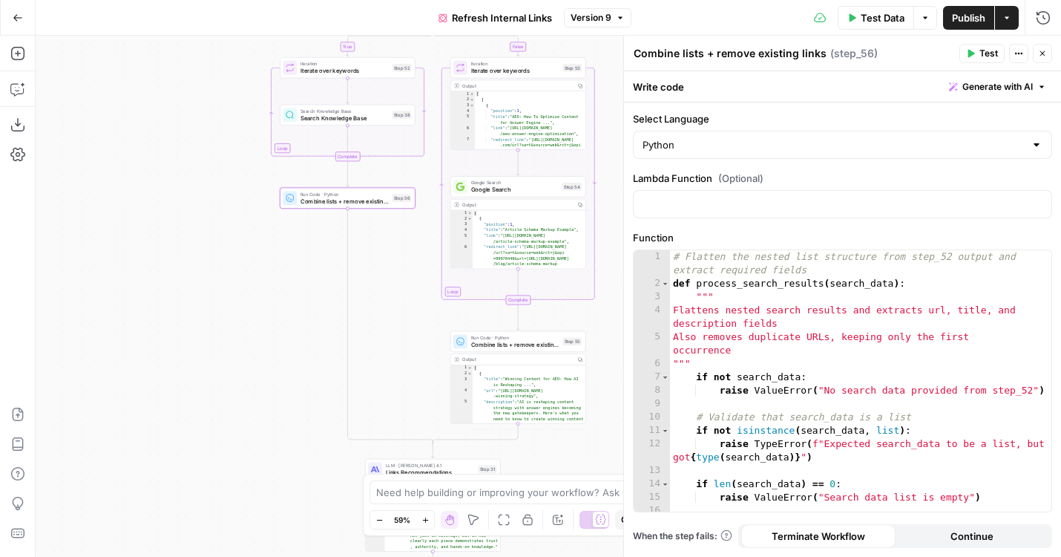
click at [804, 293] on div "# Flatten the nested list structure from step_52 output and extract required fi…" at bounding box center [861, 400] width 382 height 301
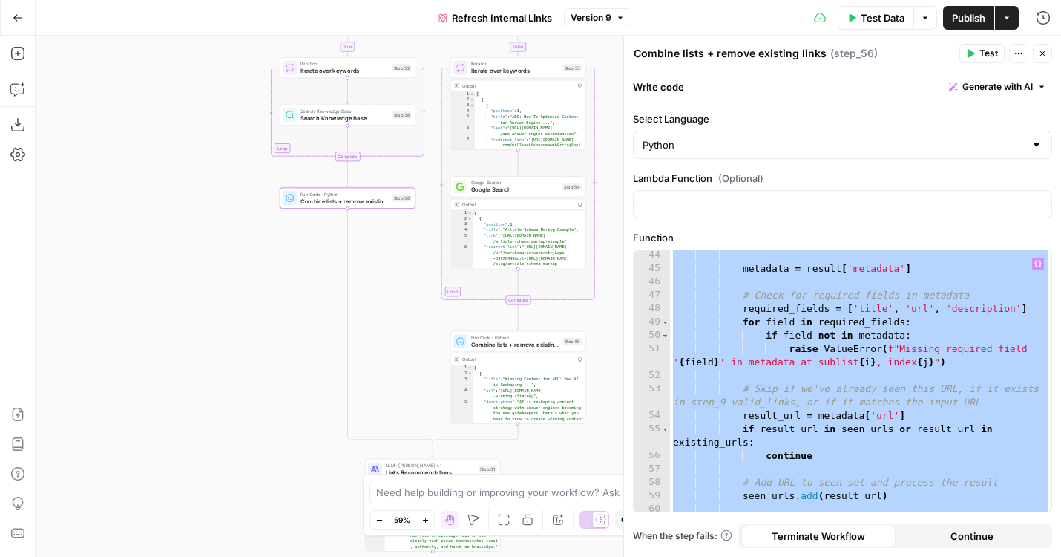
paste textarea
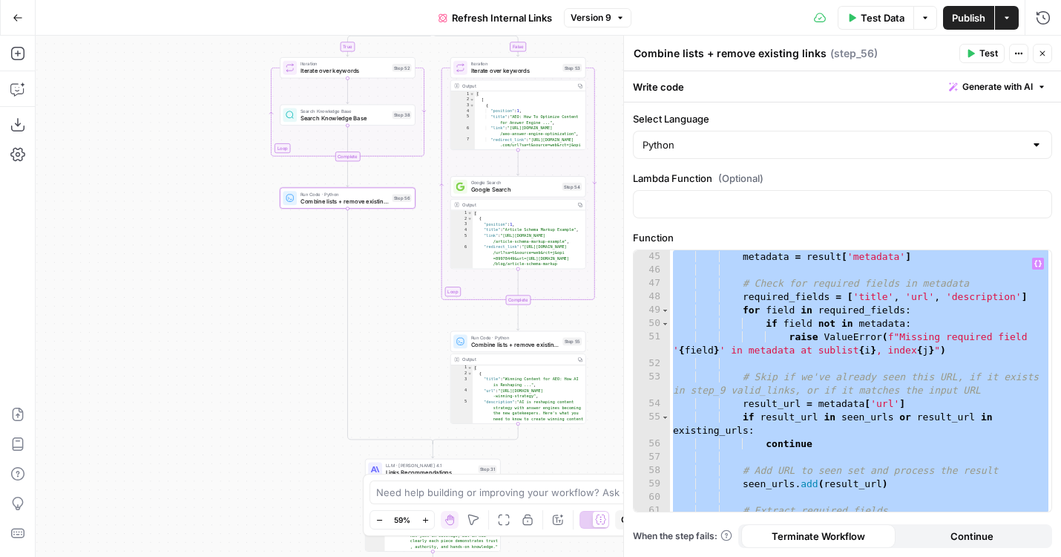
paste textarea
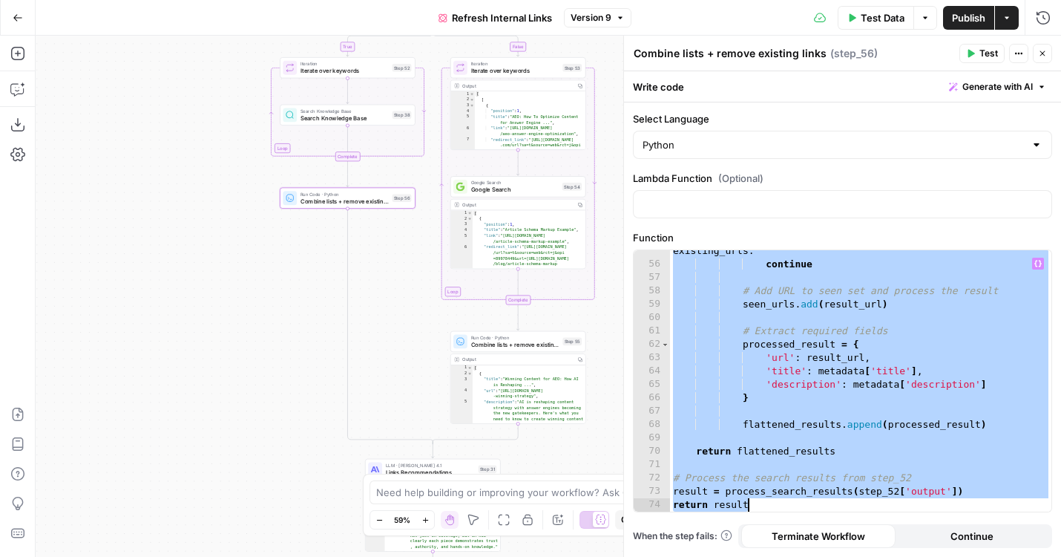
type textarea "**********"
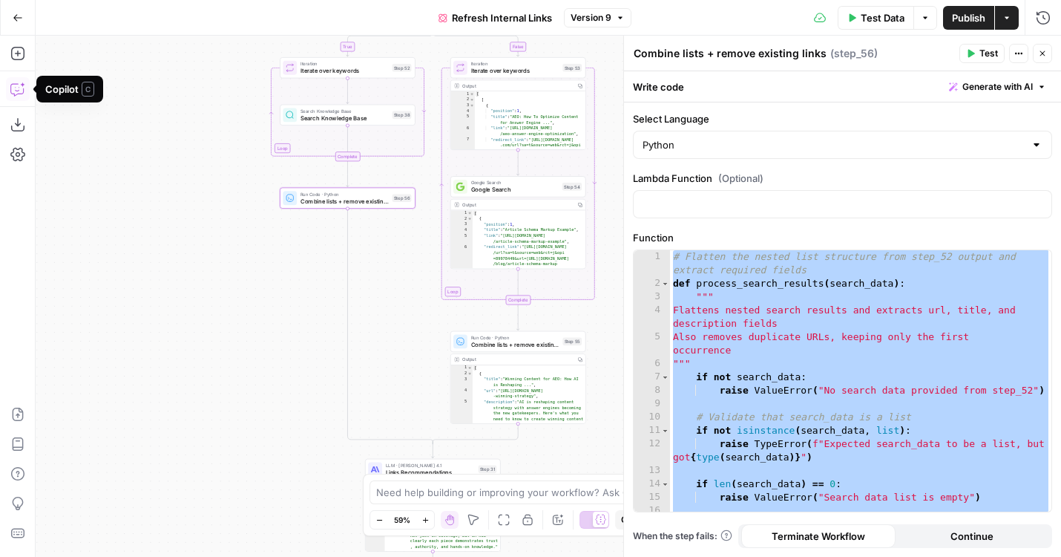
click at [15, 88] on icon "button" at bounding box center [17, 89] width 15 height 15
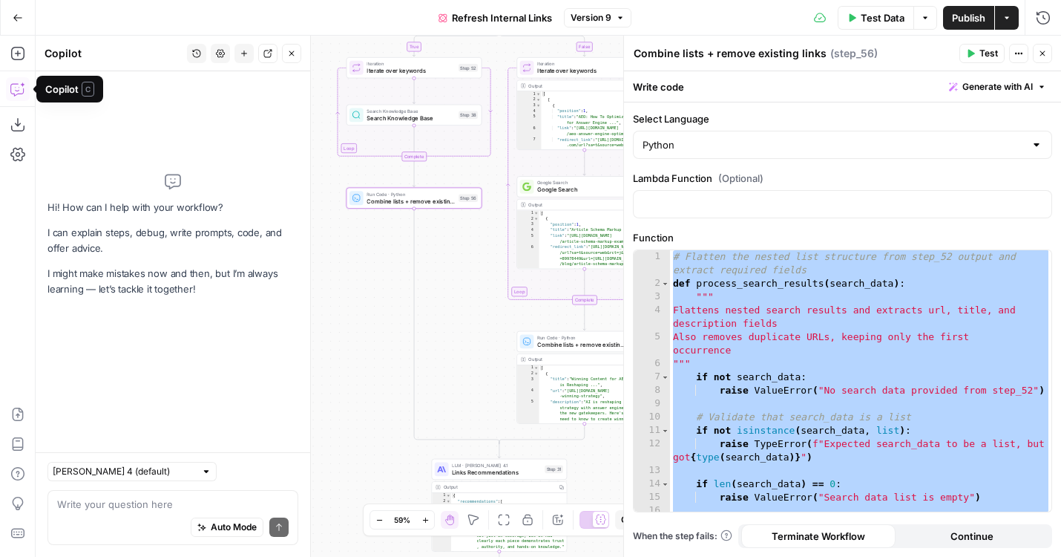
click at [201, 499] on textarea at bounding box center [173, 504] width 232 height 15
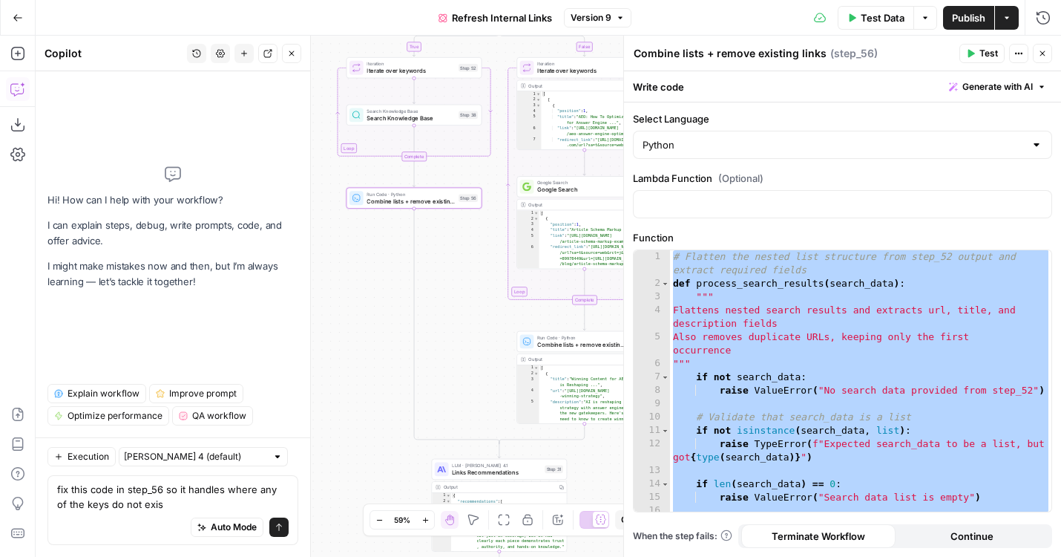
type textarea "fix this code in step_56 so it handles where any of the keys do not exist"
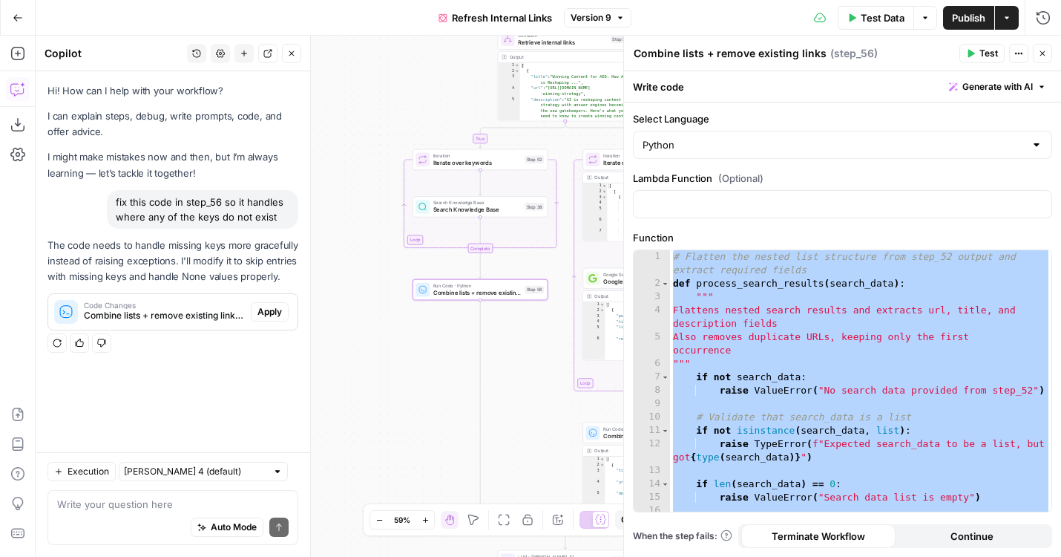
click at [267, 315] on span "Apply" at bounding box center [270, 311] width 24 height 13
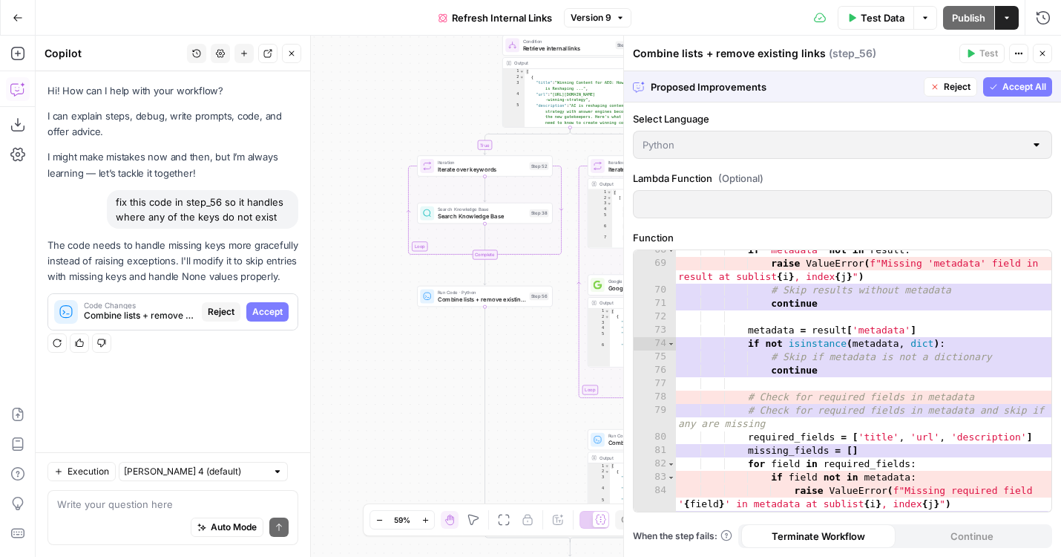
scroll to position [1079, 0]
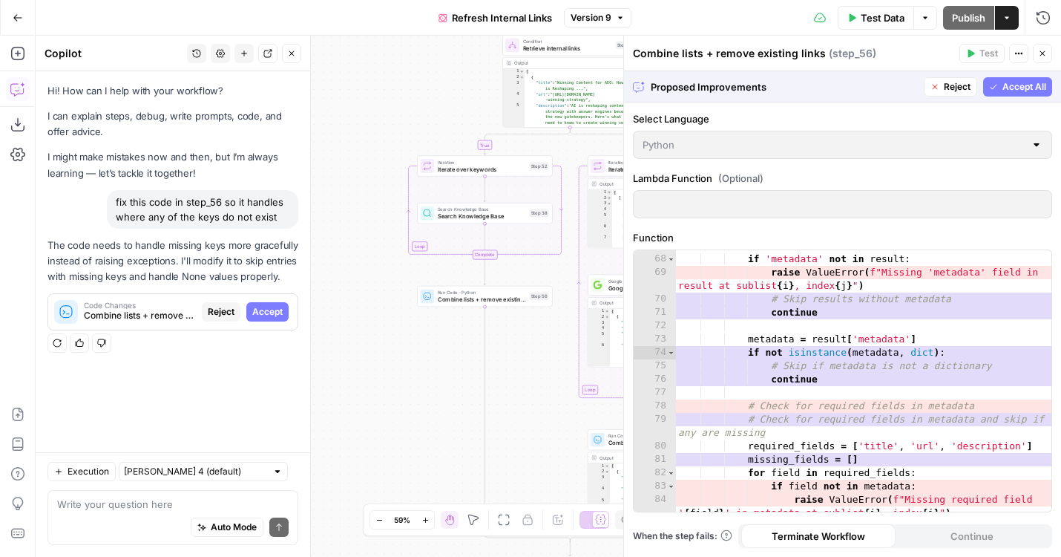
click at [998, 88] on button "Accept All" at bounding box center [1017, 86] width 69 height 19
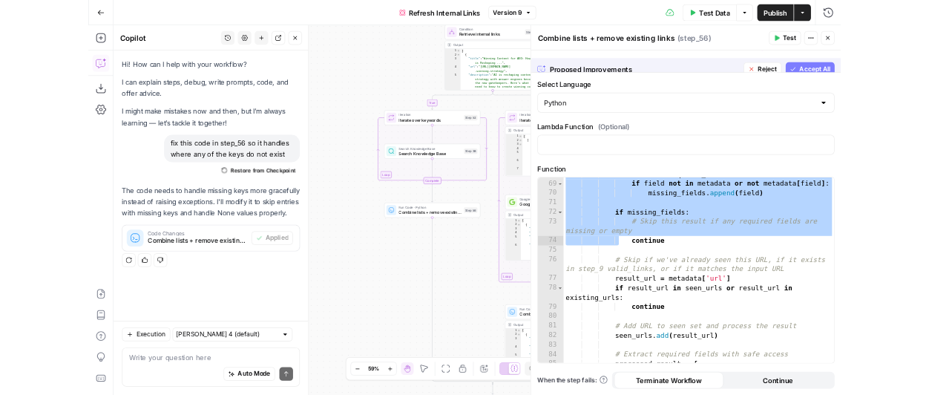
scroll to position [1039, 0]
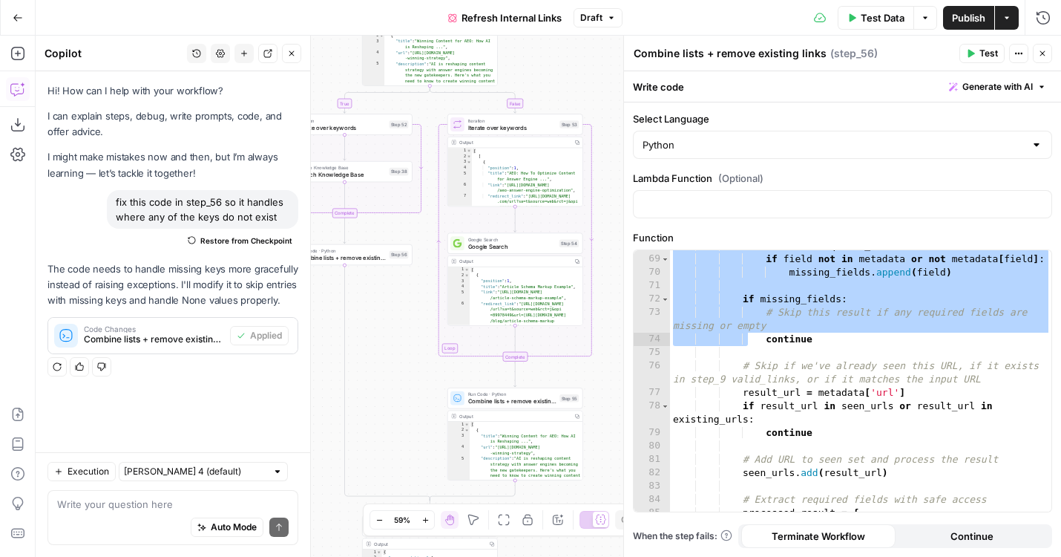
click at [266, 341] on body "**********" at bounding box center [530, 278] width 1061 height 557
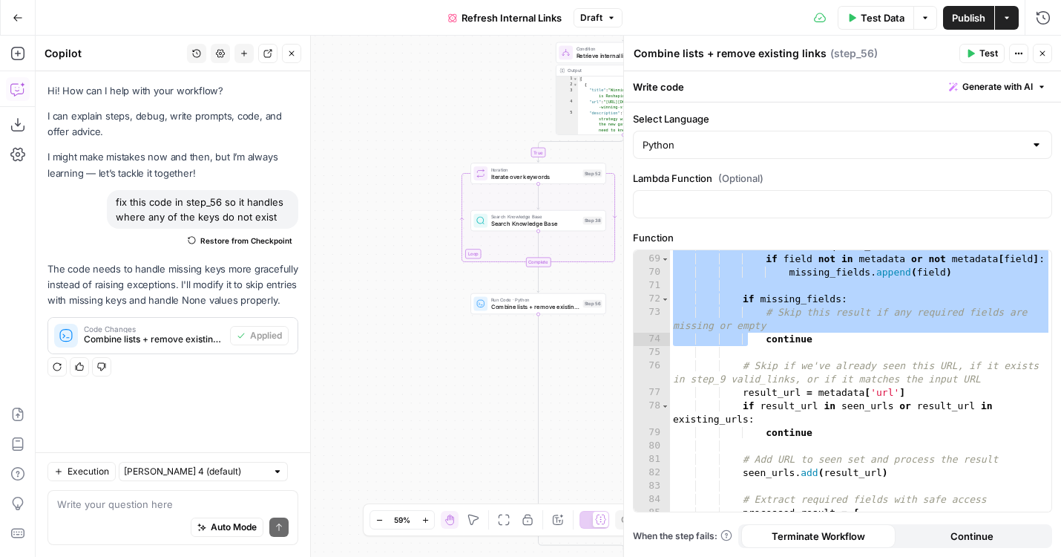
click at [384, 343] on div "**********" at bounding box center [549, 296] width 1026 height 521
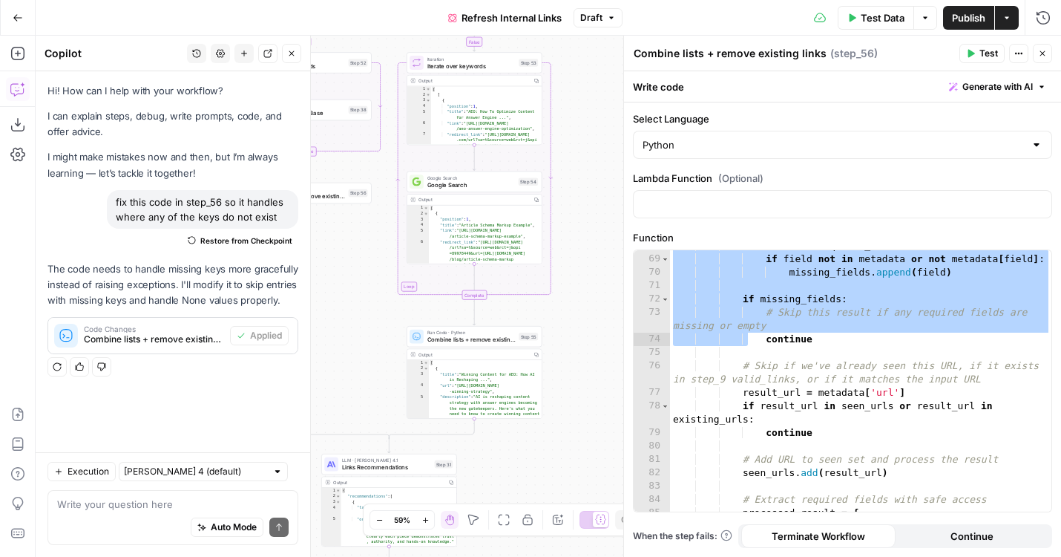
drag, startPoint x: 569, startPoint y: 394, endPoint x: 290, endPoint y: 259, distance: 310.1
click at [290, 259] on body "**********" at bounding box center [530, 278] width 1061 height 557
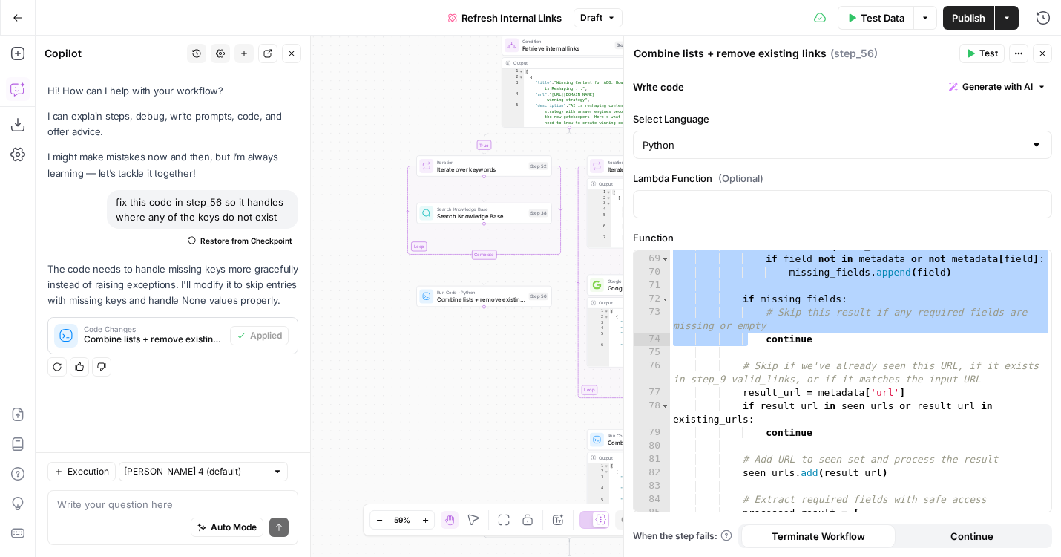
drag, startPoint x: 428, startPoint y: 365, endPoint x: 259, endPoint y: 302, distance: 179.9
click at [260, 303] on body "**********" at bounding box center [530, 278] width 1061 height 557
drag, startPoint x: 382, startPoint y: 380, endPoint x: 231, endPoint y: 285, distance: 178.1
click at [231, 285] on body "**********" at bounding box center [530, 278] width 1061 height 557
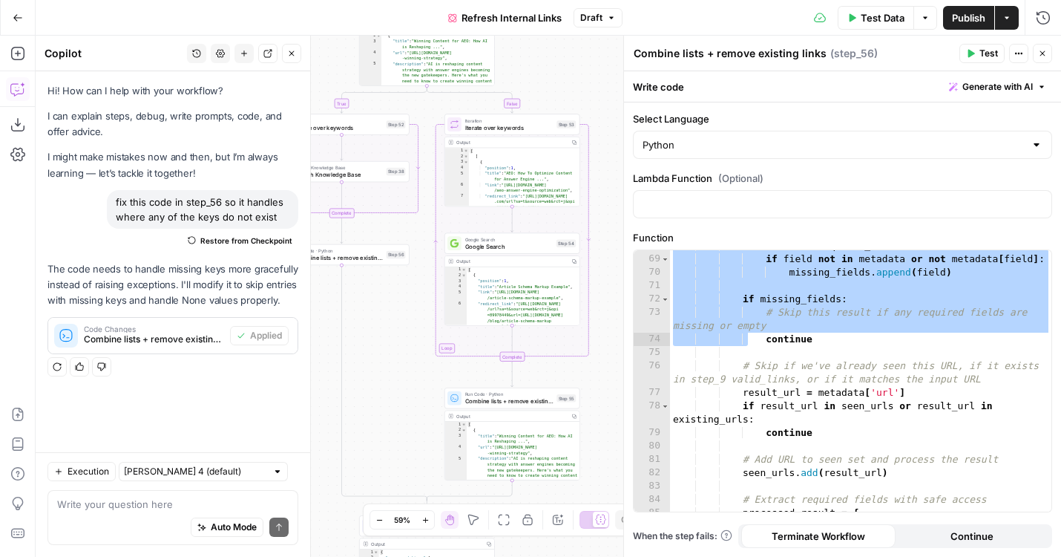
drag, startPoint x: 450, startPoint y: 405, endPoint x: 416, endPoint y: 389, distance: 36.9
click at [416, 389] on div "**********" at bounding box center [549, 296] width 1026 height 521
click at [206, 501] on textarea at bounding box center [173, 504] width 232 height 15
type textarea "do the same for step_55"
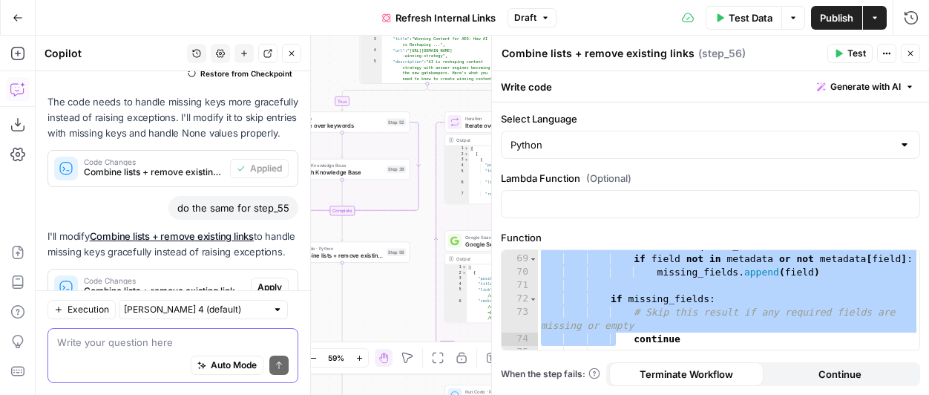
scroll to position [234, 0]
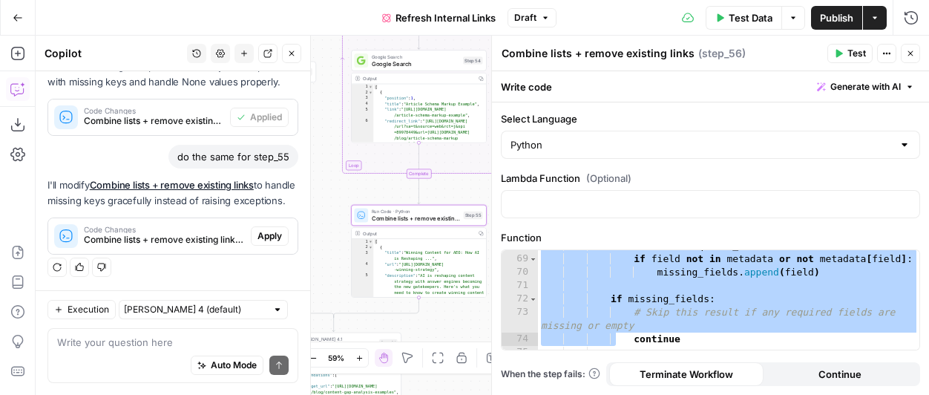
click at [269, 228] on button "Apply" at bounding box center [270, 235] width 38 height 19
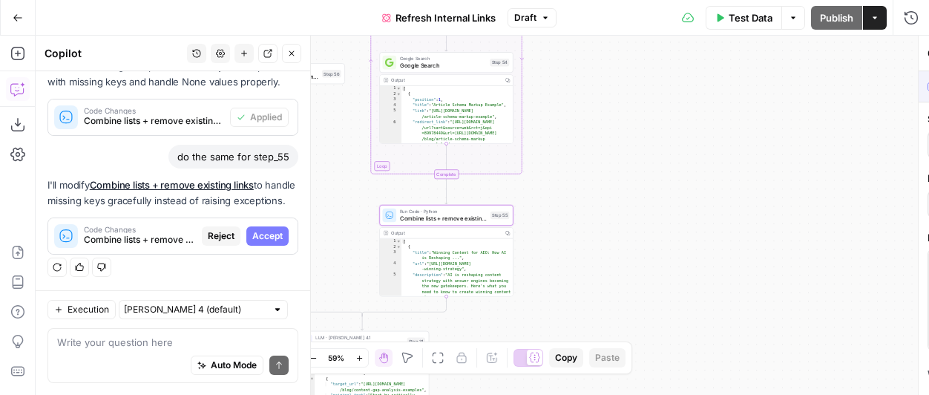
scroll to position [210, 0]
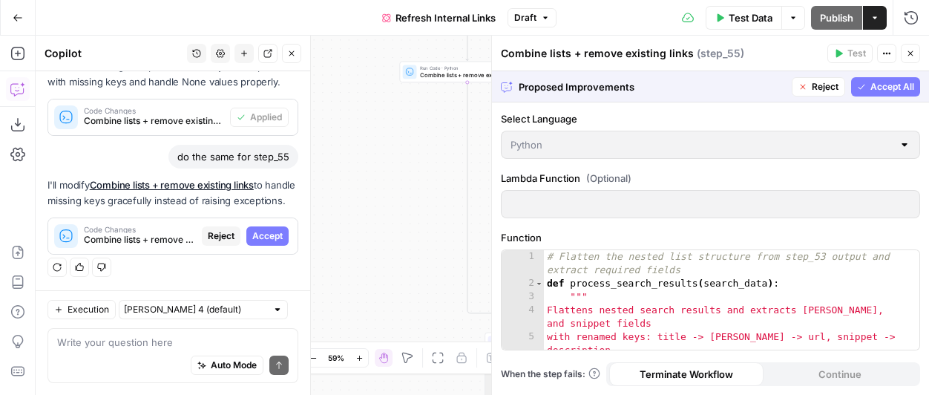
click at [891, 88] on span "Accept All" at bounding box center [893, 86] width 44 height 13
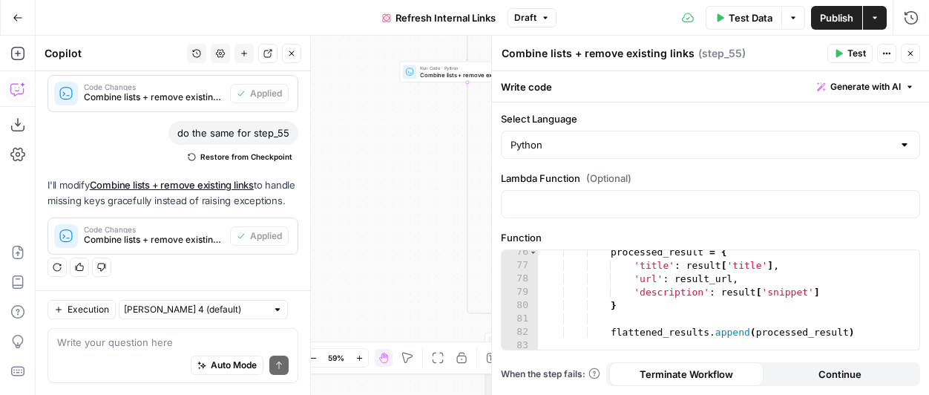
scroll to position [1263, 0]
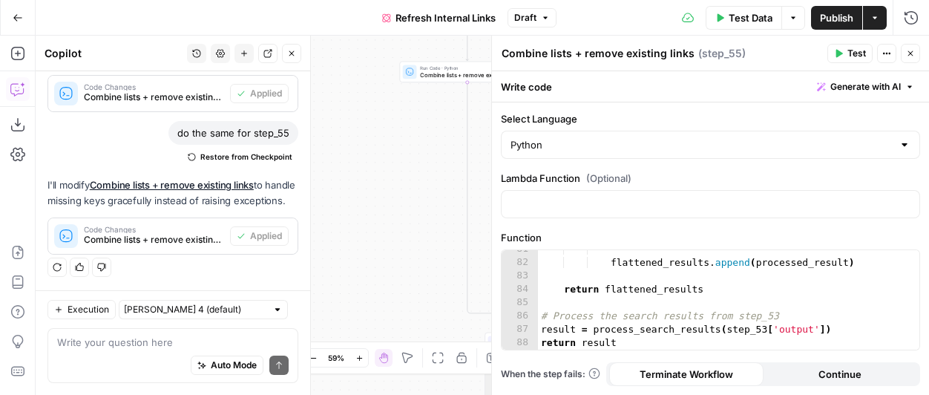
click at [910, 59] on button "Close" at bounding box center [910, 53] width 19 height 19
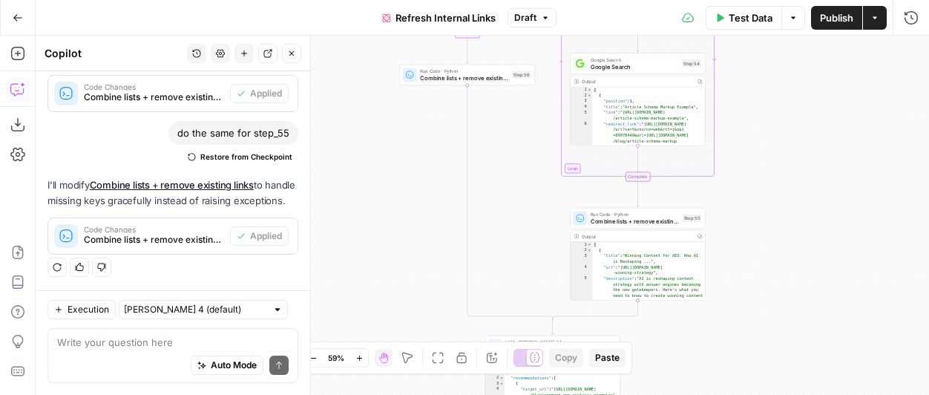
click at [760, 238] on div "**********" at bounding box center [483, 215] width 894 height 359
click at [688, 205] on span "Test" at bounding box center [692, 202] width 10 height 8
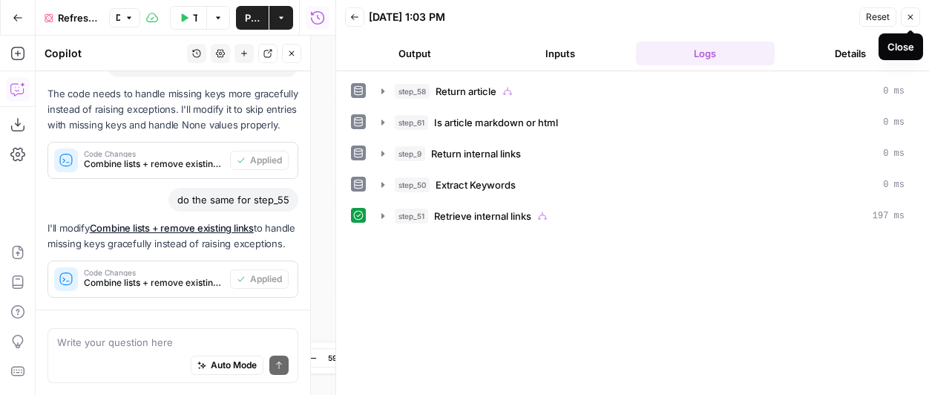
scroll to position [258, 0]
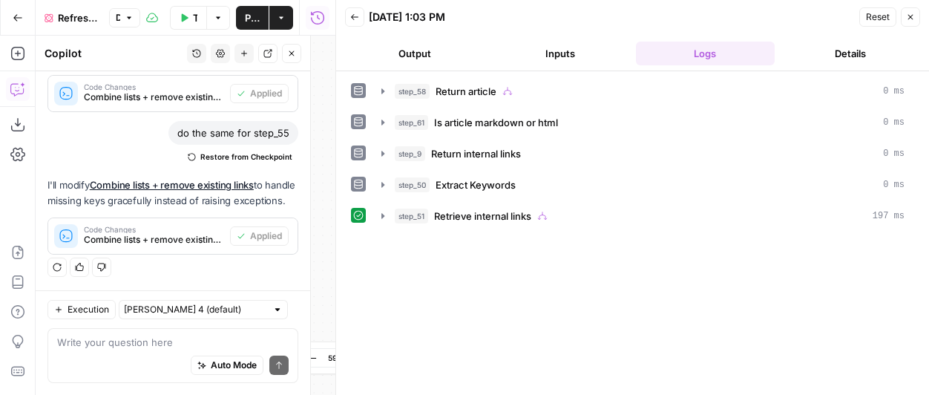
click at [914, 15] on icon "button" at bounding box center [910, 17] width 9 height 9
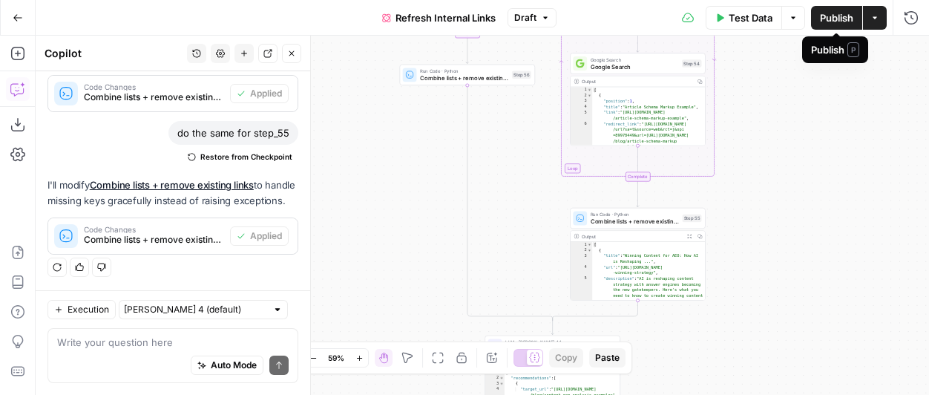
click at [841, 18] on span "Publish" at bounding box center [836, 17] width 33 height 15
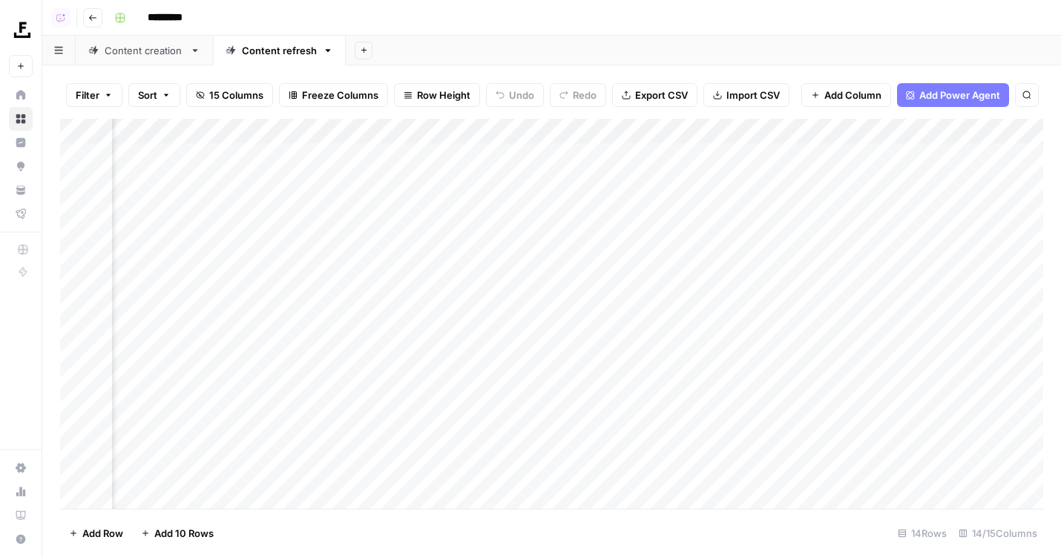
scroll to position [0, 478]
